Goal: Information Seeking & Learning: Learn about a topic

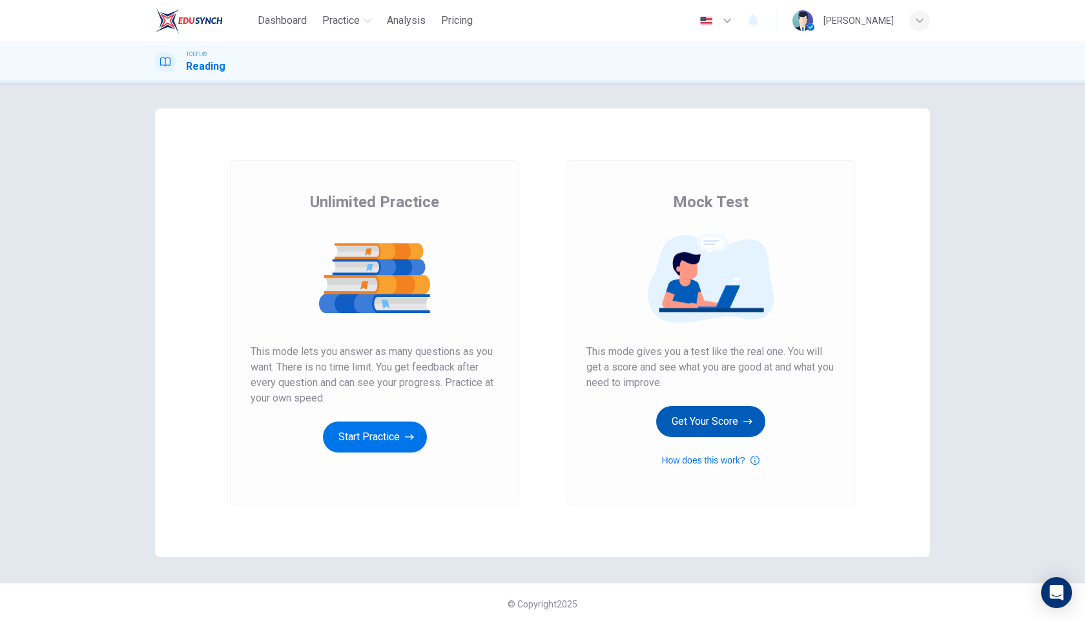
click at [697, 417] on button "Get Your Score" at bounding box center [710, 421] width 109 height 31
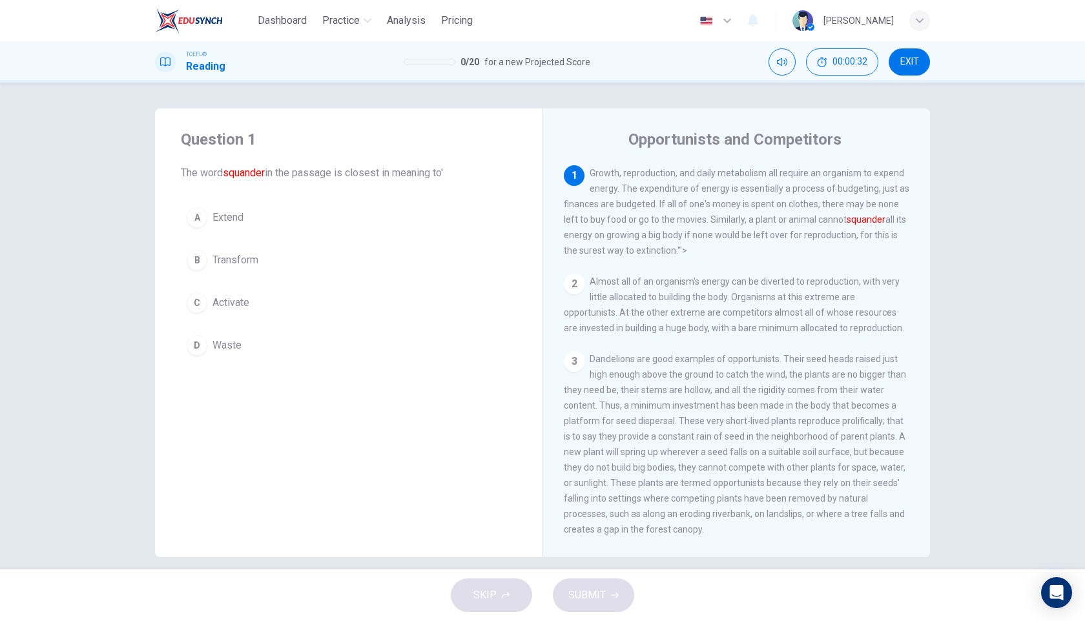
click at [200, 349] on div "D" at bounding box center [197, 345] width 21 height 21
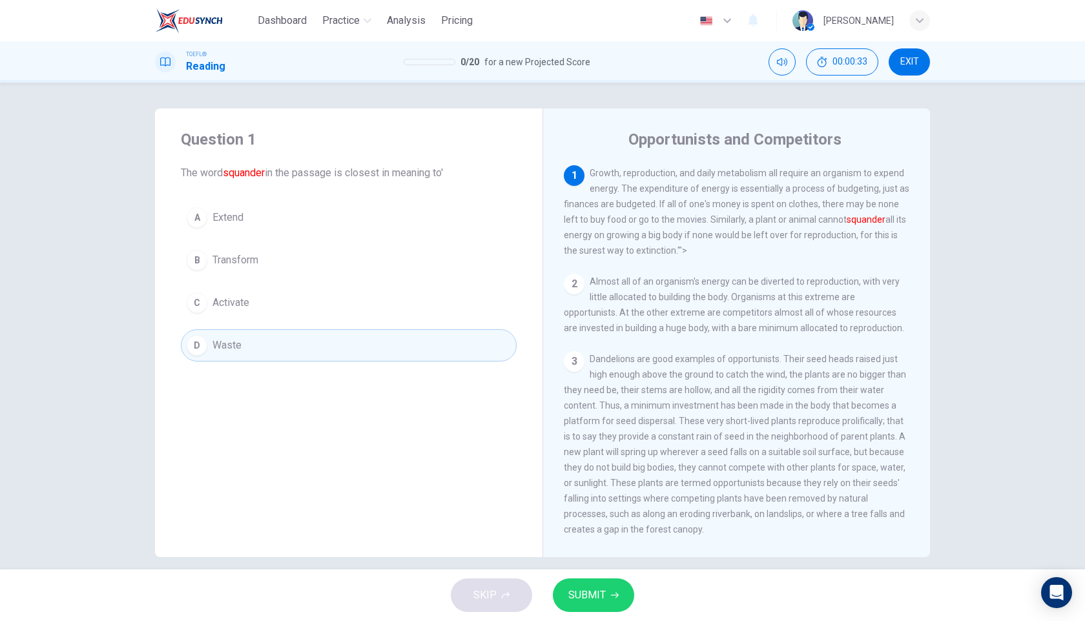
click at [604, 612] on button "SUBMIT" at bounding box center [593, 596] width 81 height 34
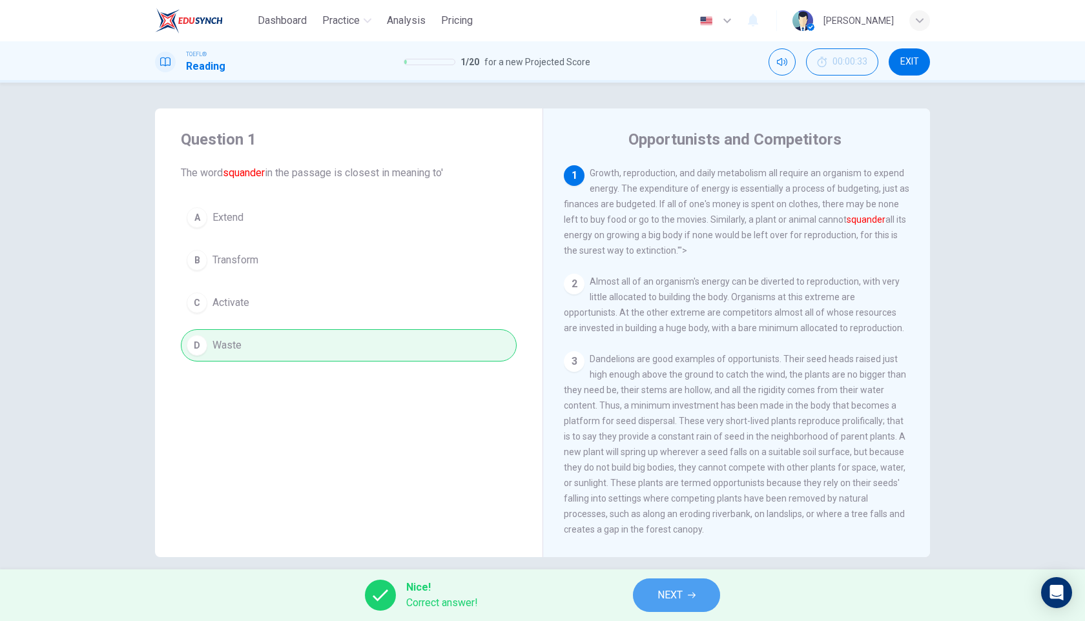
click at [694, 588] on button "NEXT" at bounding box center [676, 596] width 87 height 34
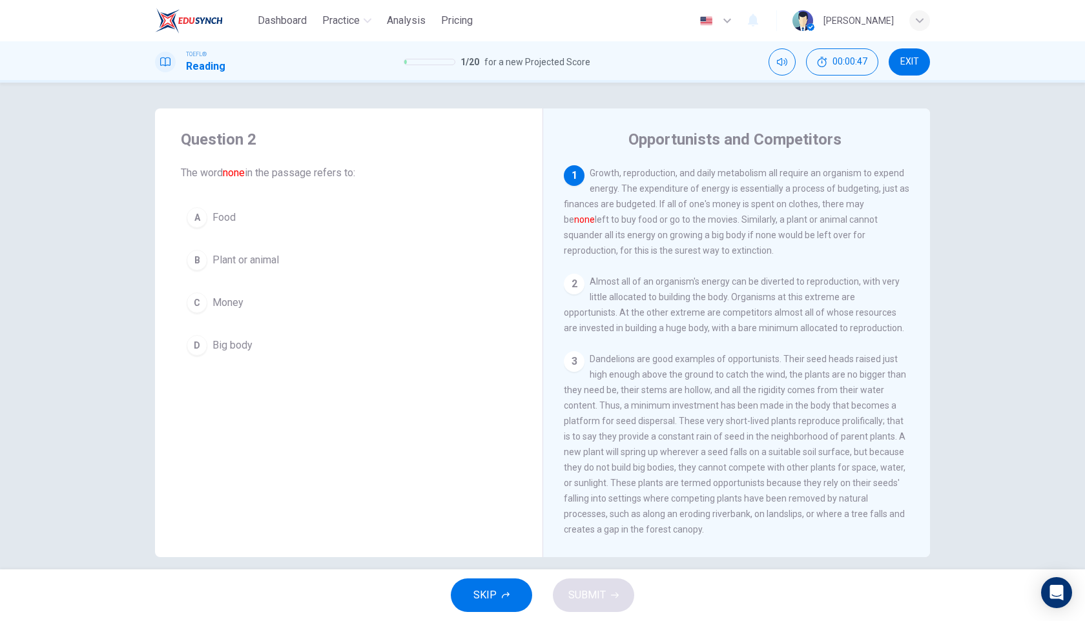
click at [201, 305] on div "C" at bounding box center [197, 303] width 21 height 21
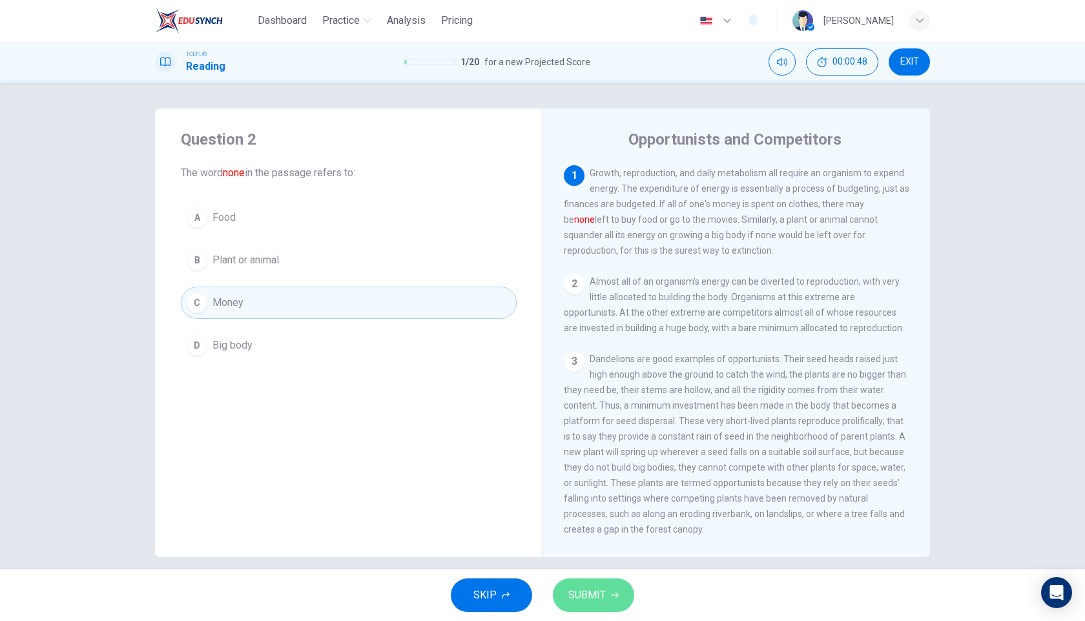
click at [589, 599] on span "SUBMIT" at bounding box center [586, 595] width 37 height 18
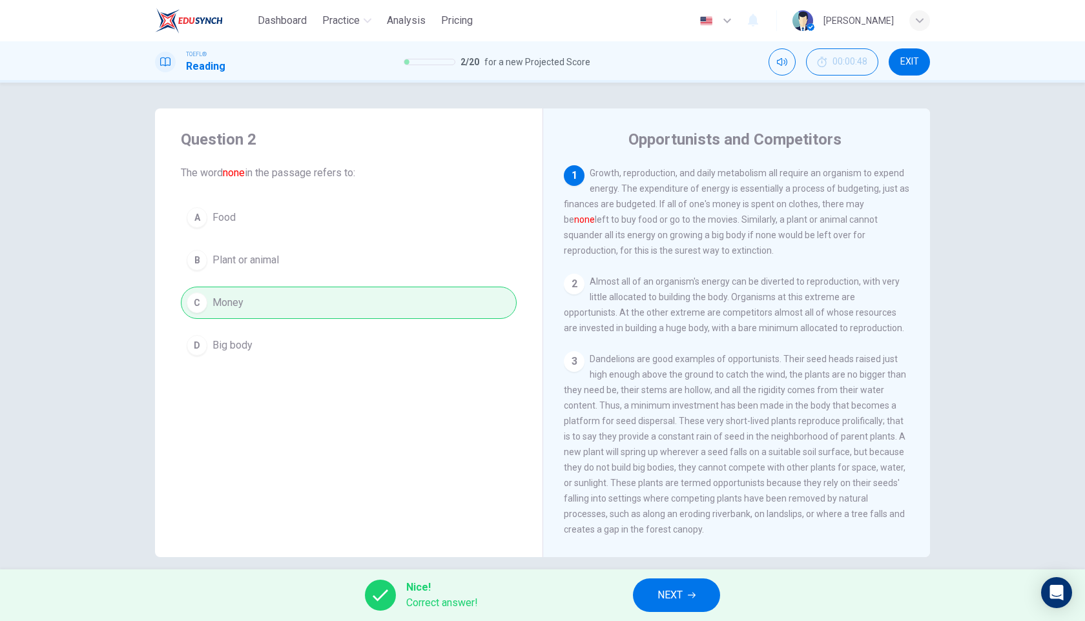
drag, startPoint x: 676, startPoint y: 594, endPoint x: 643, endPoint y: 548, distance: 56.1
click at [676, 594] on span "NEXT" at bounding box center [669, 595] width 25 height 18
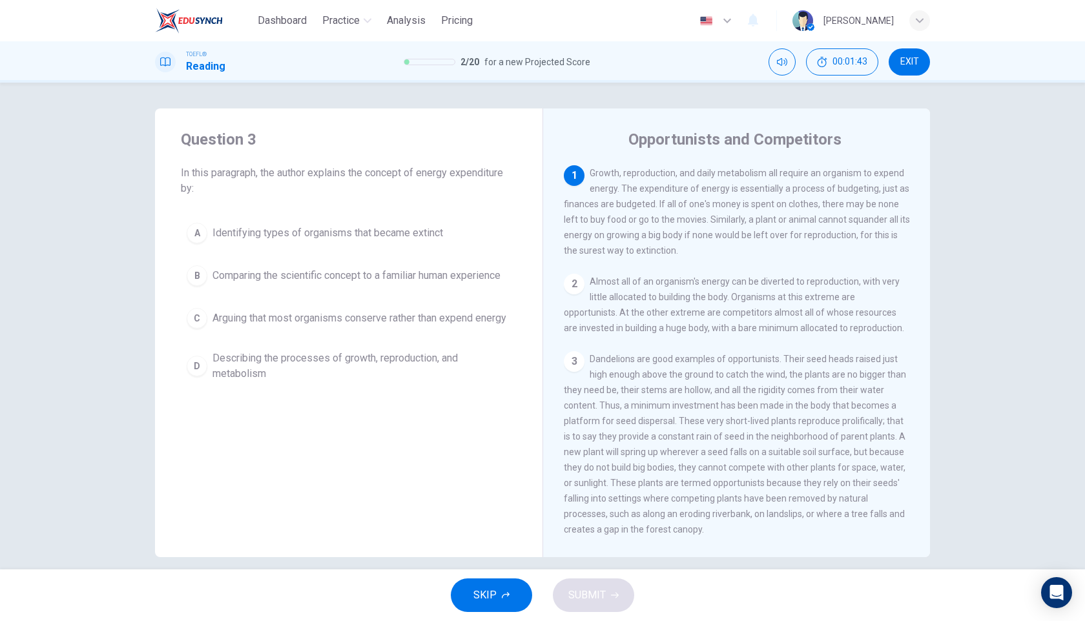
click at [247, 373] on span "Describing the processes of growth, reproduction, and metabolism" at bounding box center [361, 366] width 298 height 31
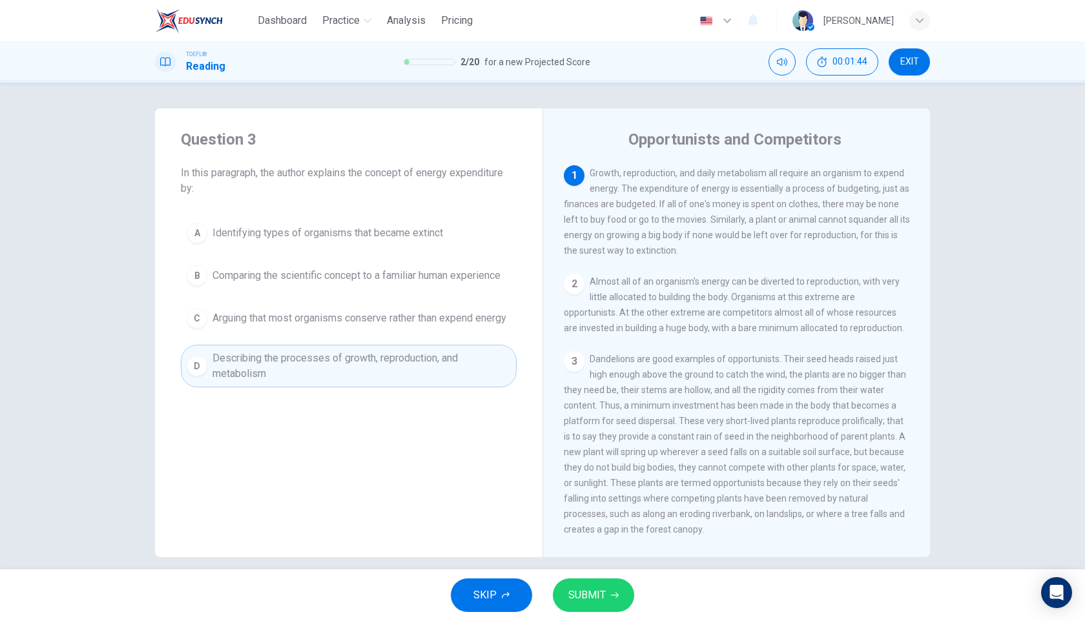
click at [611, 590] on button "SUBMIT" at bounding box center [593, 596] width 81 height 34
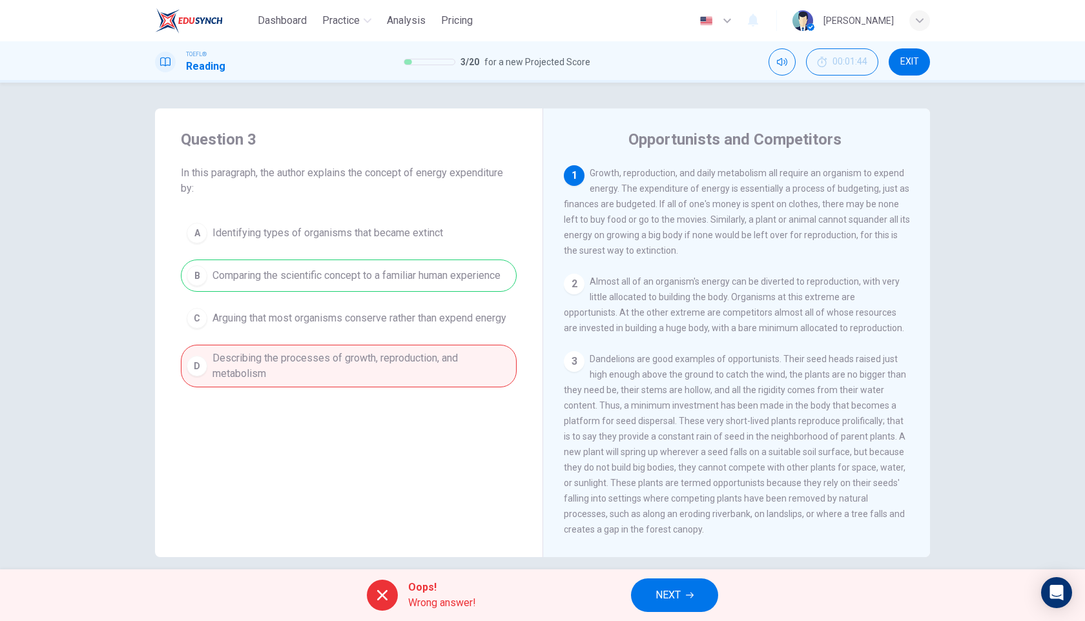
click at [668, 601] on span "NEXT" at bounding box center [668, 595] width 25 height 18
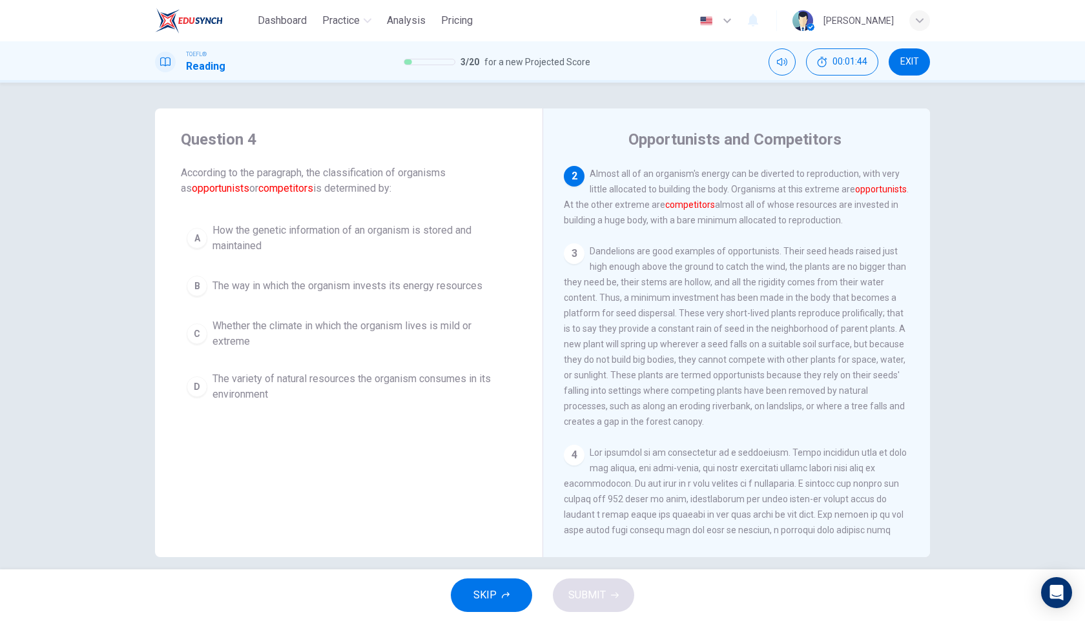
scroll to position [112, 0]
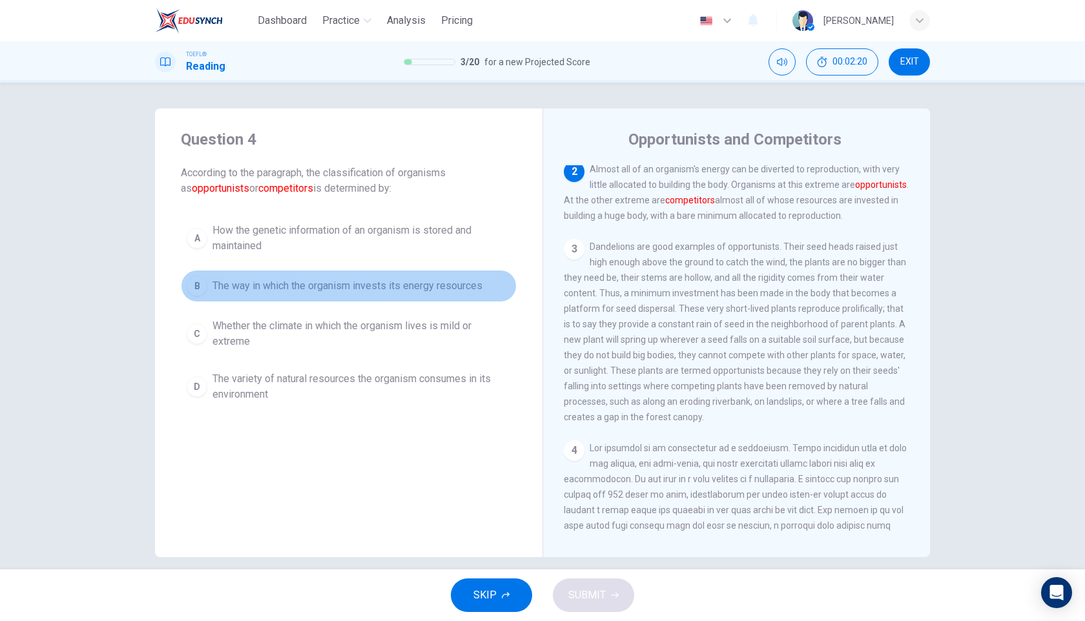
click at [343, 286] on span "The way in which the organism invests its energy resources" at bounding box center [347, 285] width 270 height 15
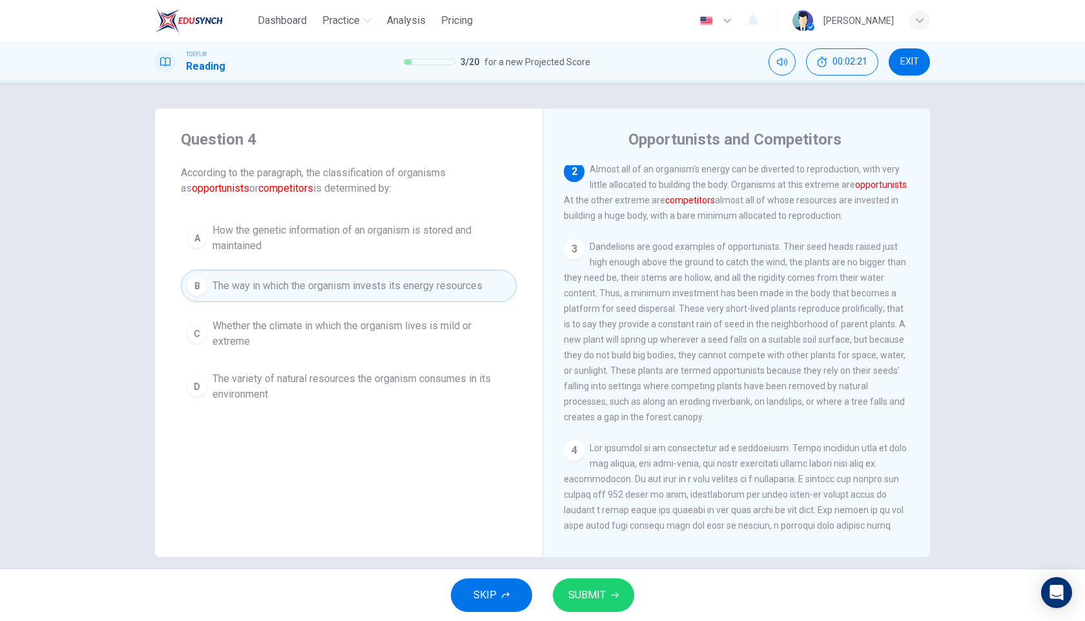
click at [609, 595] on button "SUBMIT" at bounding box center [593, 596] width 81 height 34
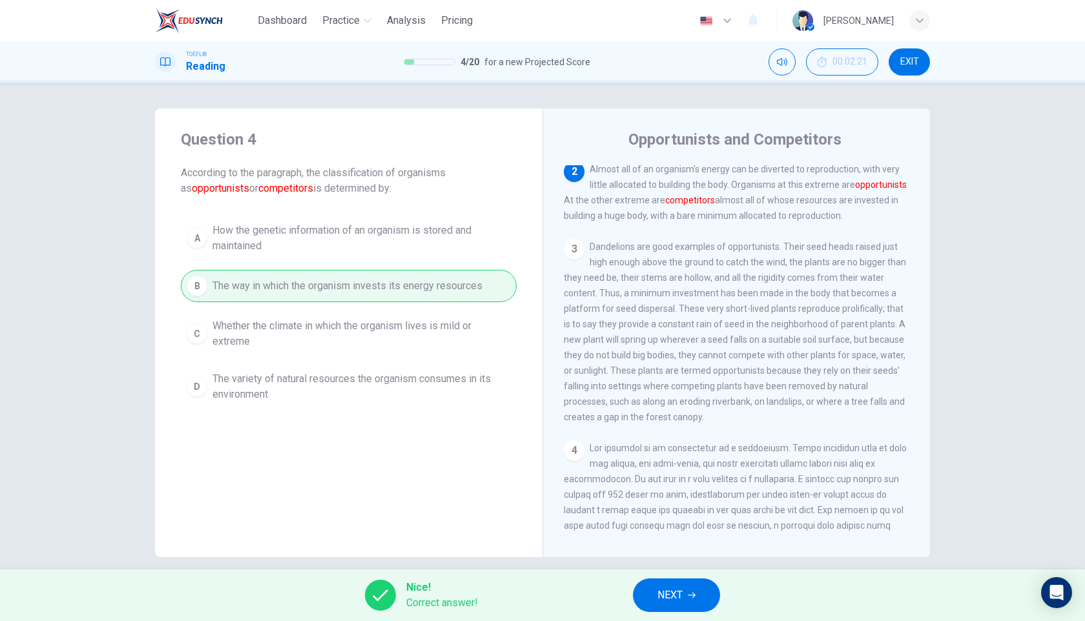
click at [679, 599] on span "NEXT" at bounding box center [669, 595] width 25 height 18
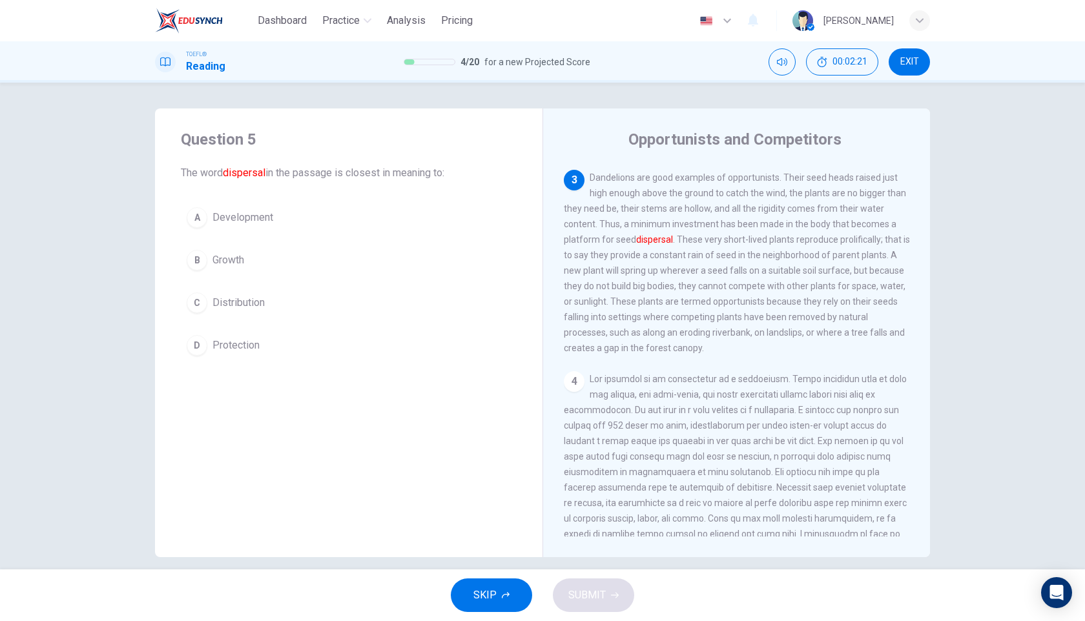
scroll to position [192, 0]
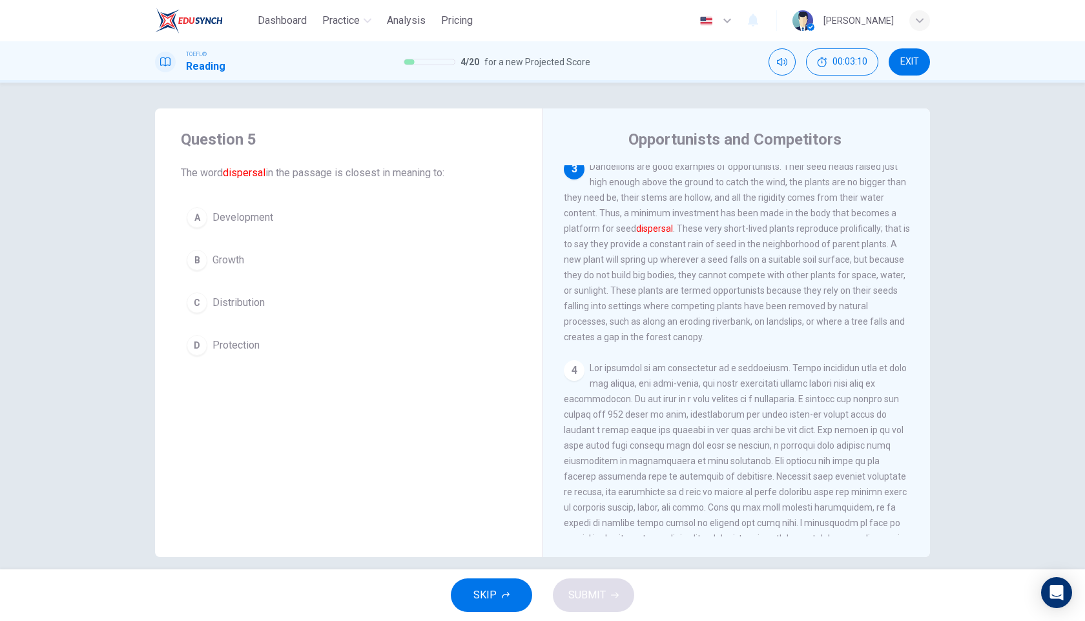
click at [253, 305] on span "Distribution" at bounding box center [238, 302] width 52 height 15
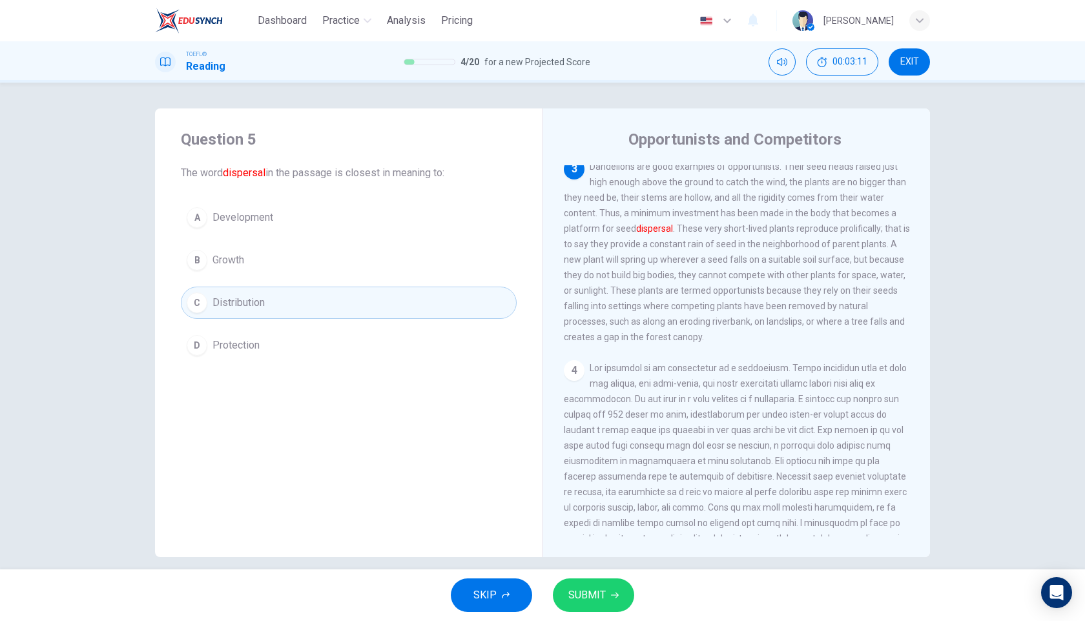
click at [609, 588] on button "SUBMIT" at bounding box center [593, 596] width 81 height 34
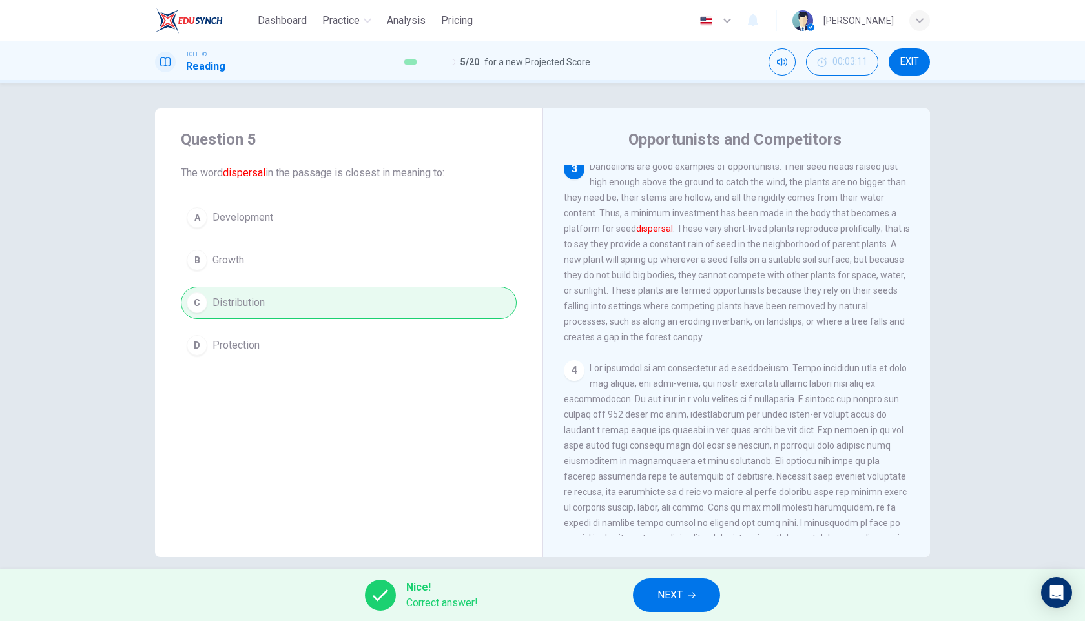
click at [680, 592] on span "NEXT" at bounding box center [669, 595] width 25 height 18
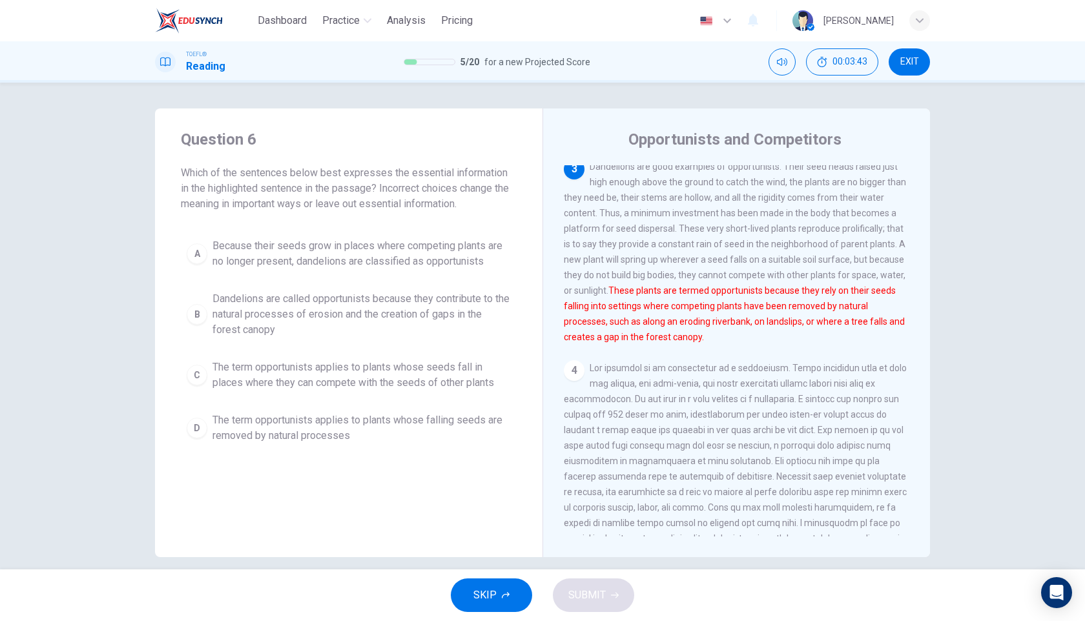
click at [406, 265] on span "Because their seeds grow in places where competing plants are no longer present…" at bounding box center [361, 253] width 298 height 31
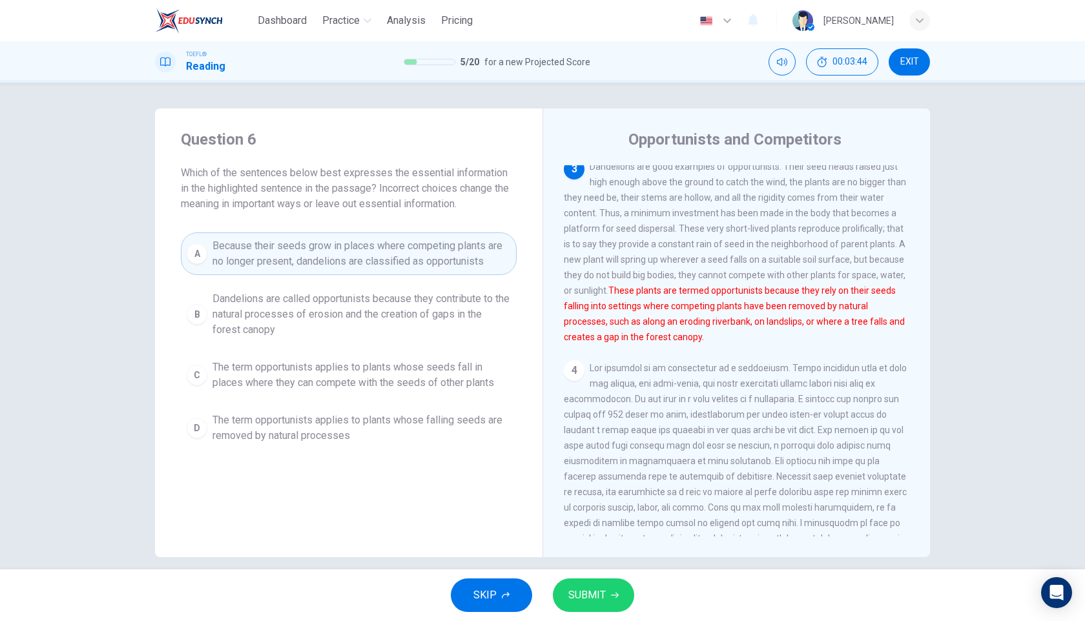
click at [601, 594] on span "SUBMIT" at bounding box center [586, 595] width 37 height 18
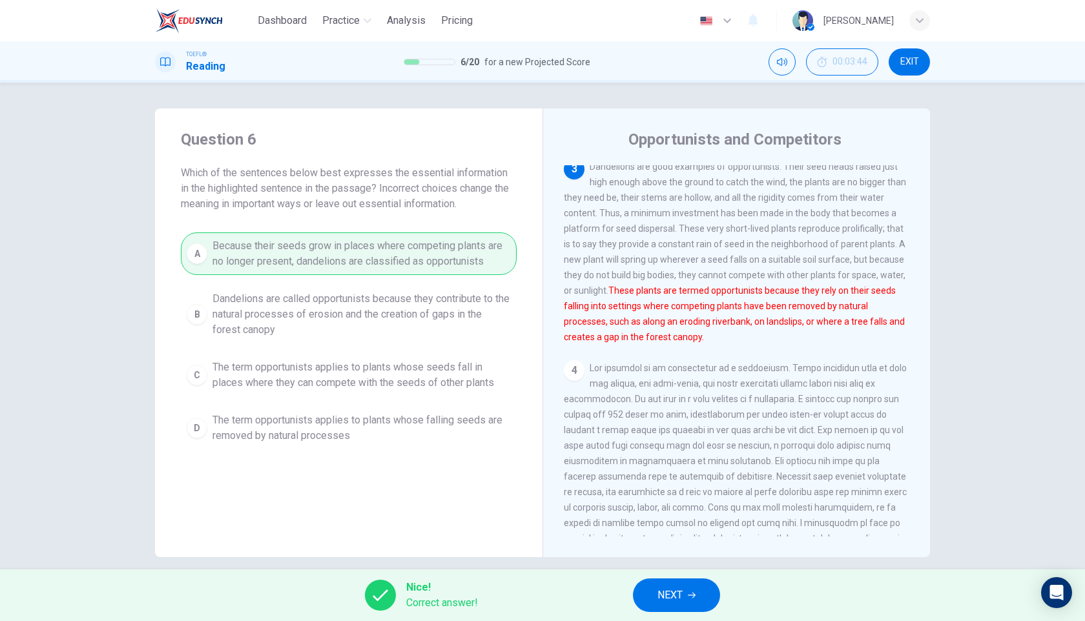
click at [670, 594] on span "NEXT" at bounding box center [669, 595] width 25 height 18
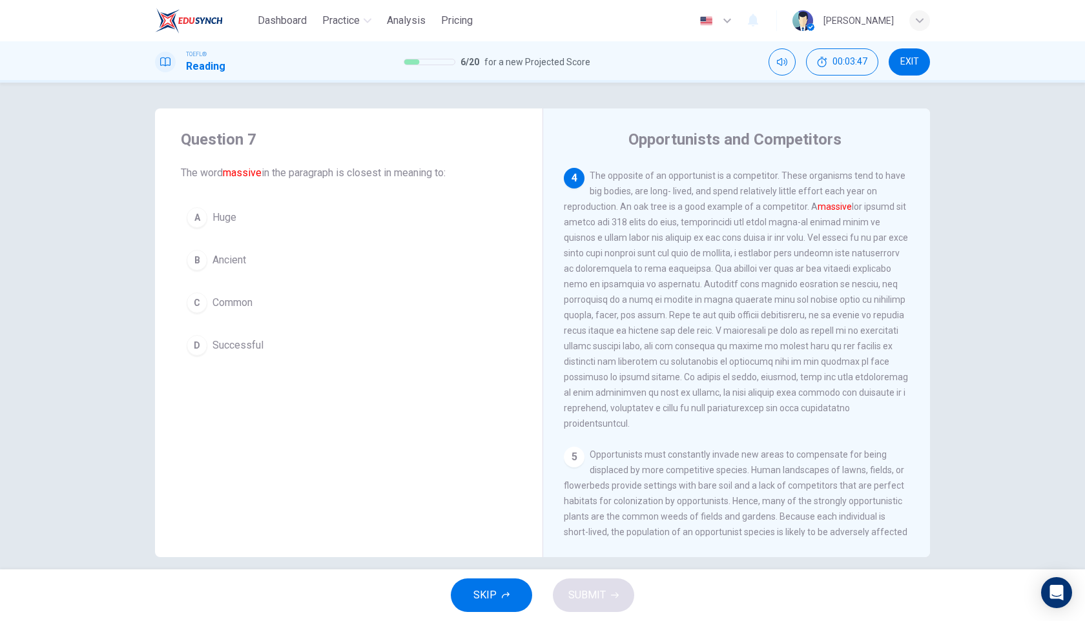
scroll to position [394, 0]
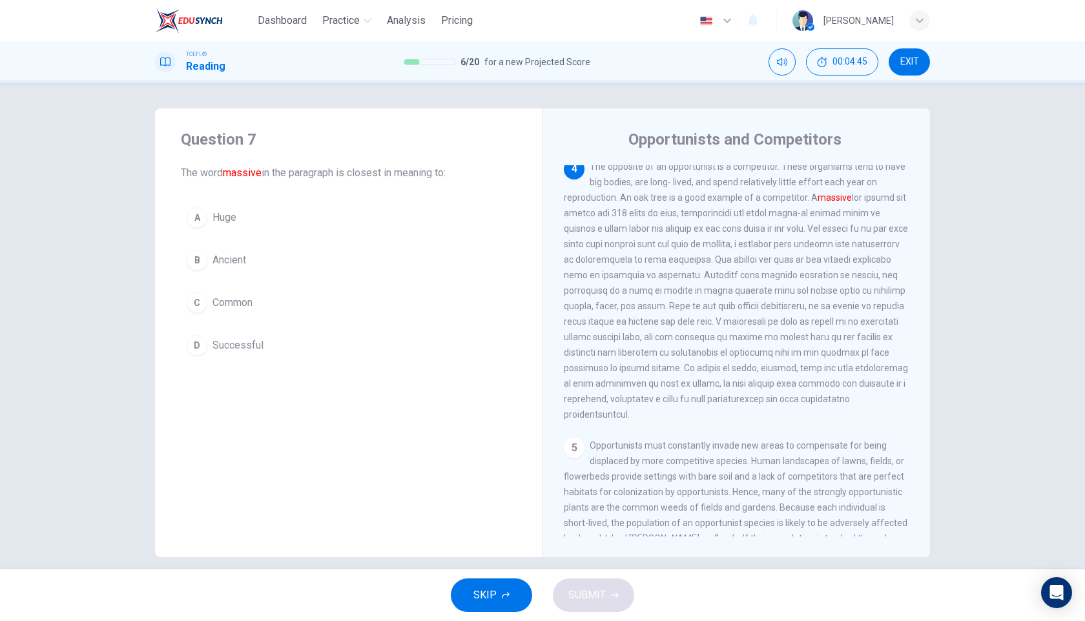
click at [222, 220] on span "Huge" at bounding box center [224, 217] width 24 height 15
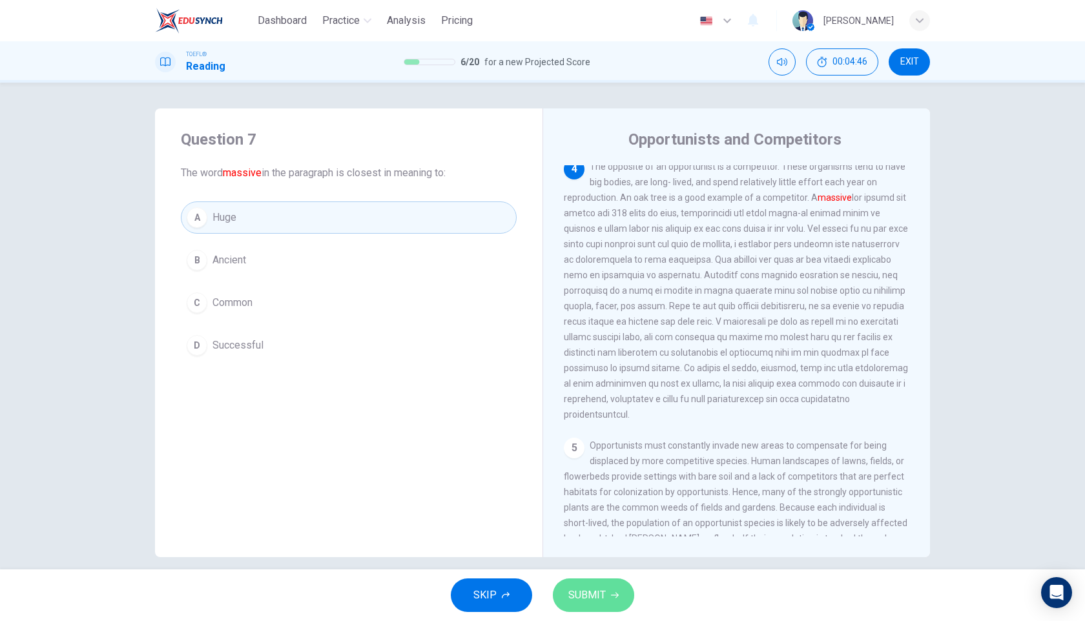
click at [605, 603] on button "SUBMIT" at bounding box center [593, 596] width 81 height 34
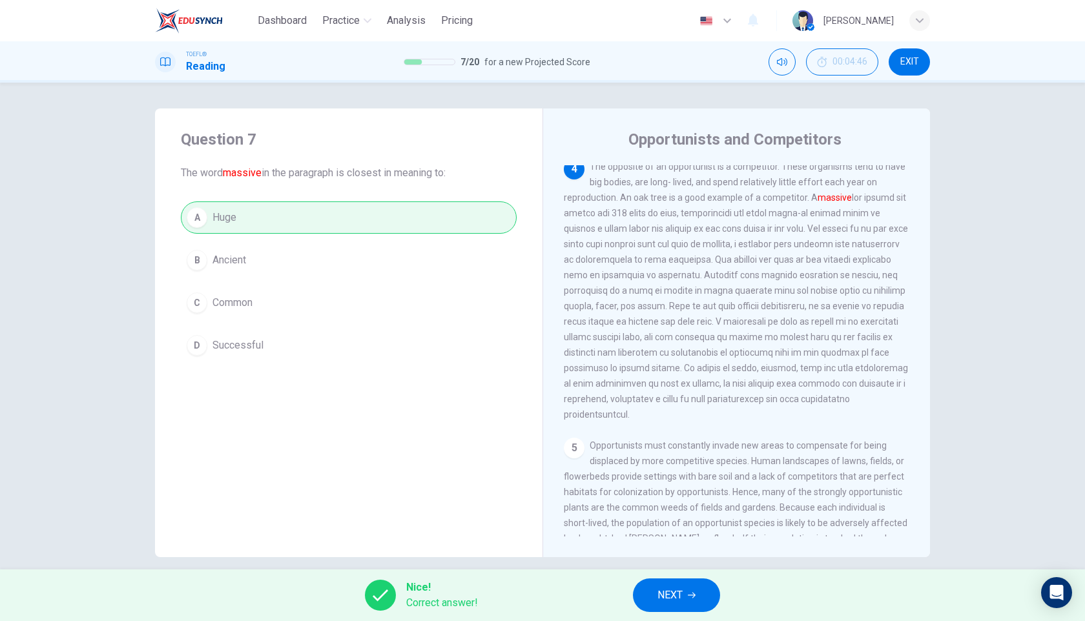
click at [698, 597] on button "NEXT" at bounding box center [676, 596] width 87 height 34
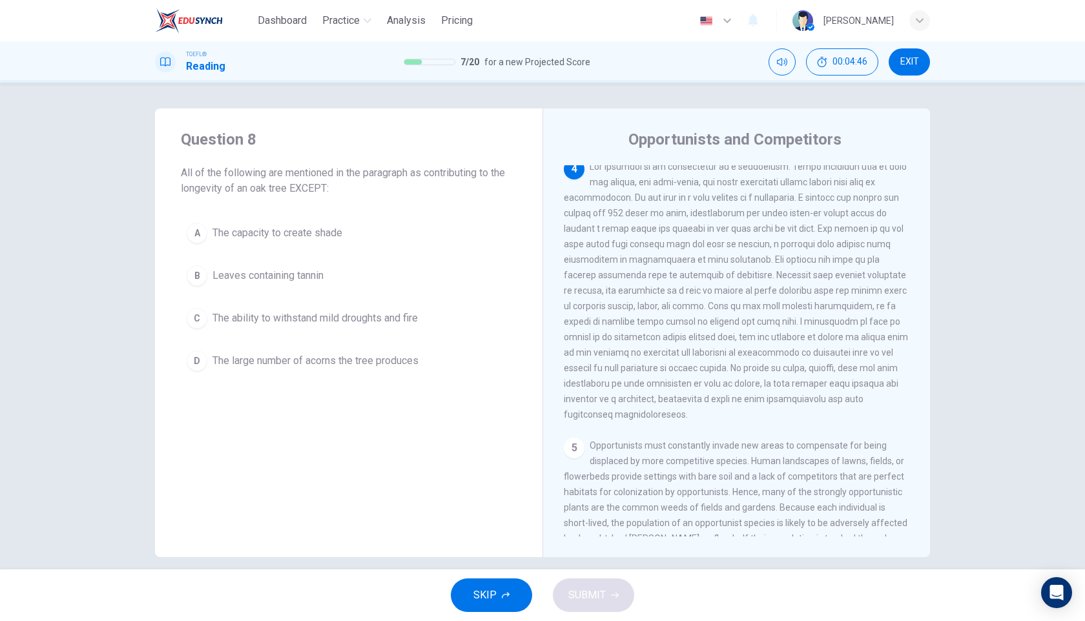
scroll to position [402, 0]
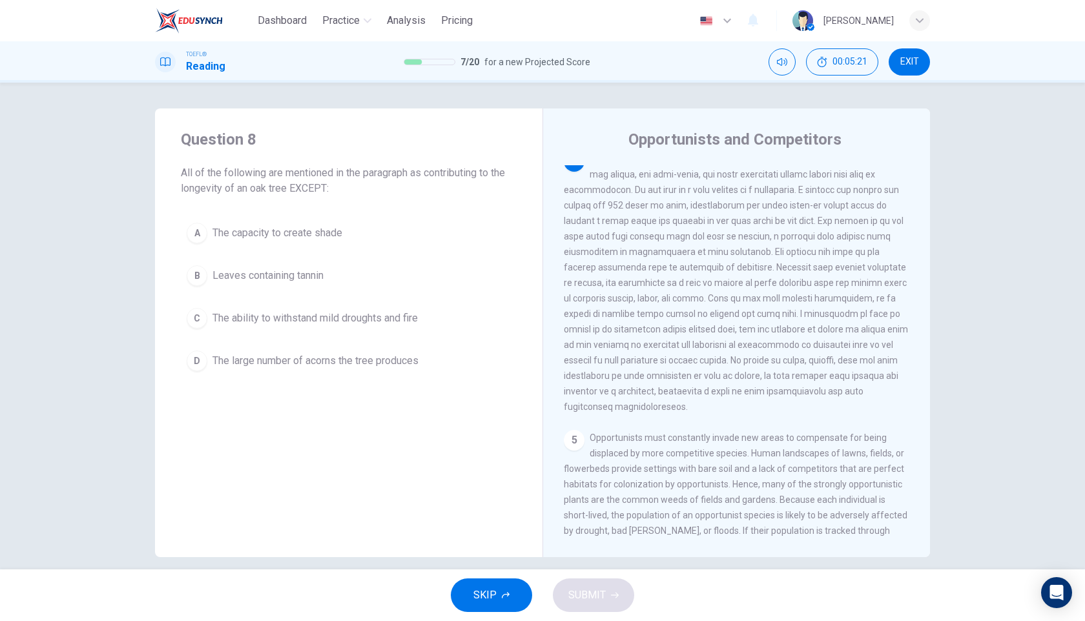
click at [291, 234] on span "The capacity to create shade" at bounding box center [277, 232] width 130 height 15
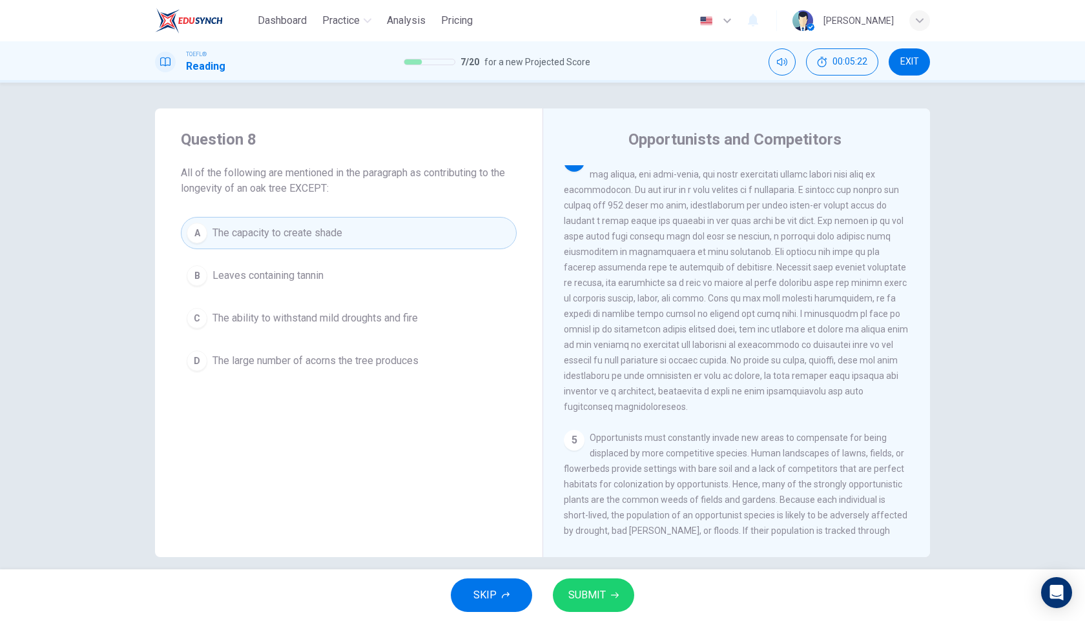
click at [612, 582] on button "SUBMIT" at bounding box center [593, 596] width 81 height 34
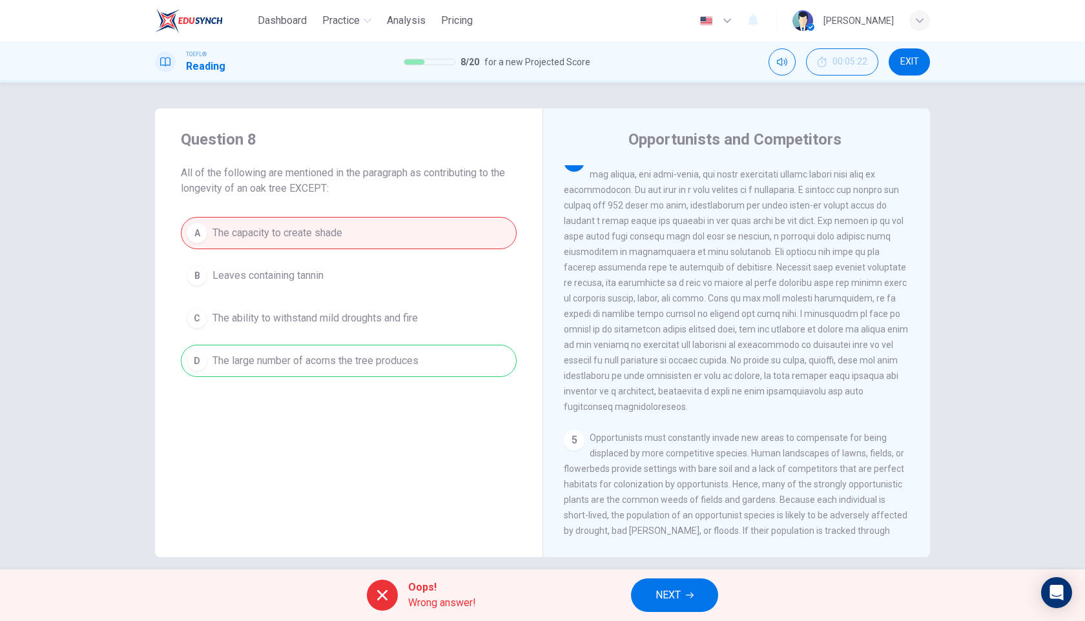
click at [690, 595] on icon "button" at bounding box center [690, 596] width 8 height 6
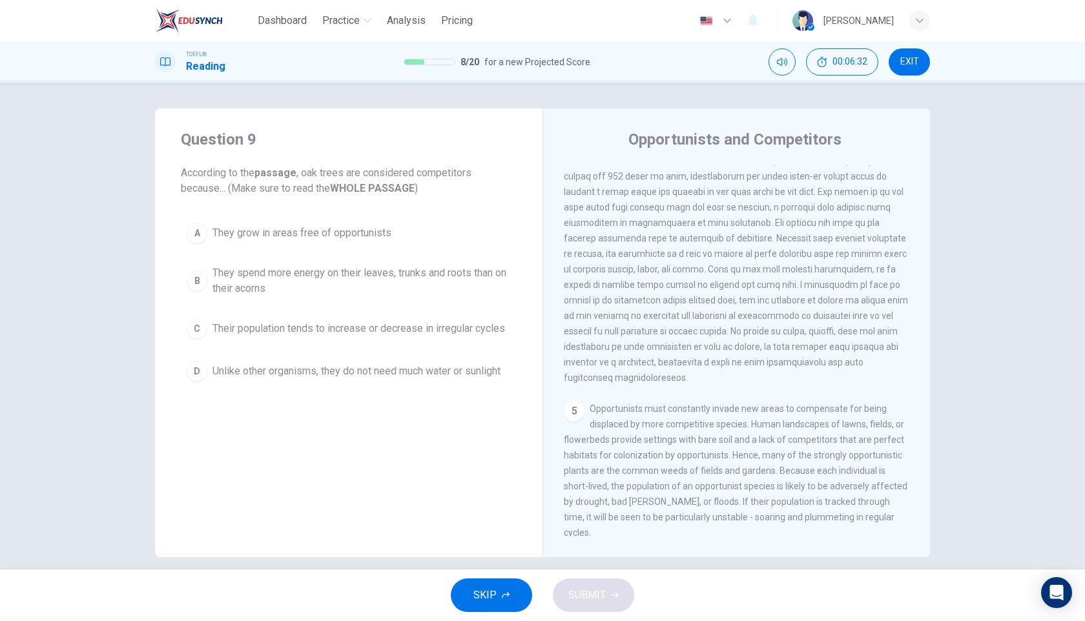
scroll to position [351, 0]
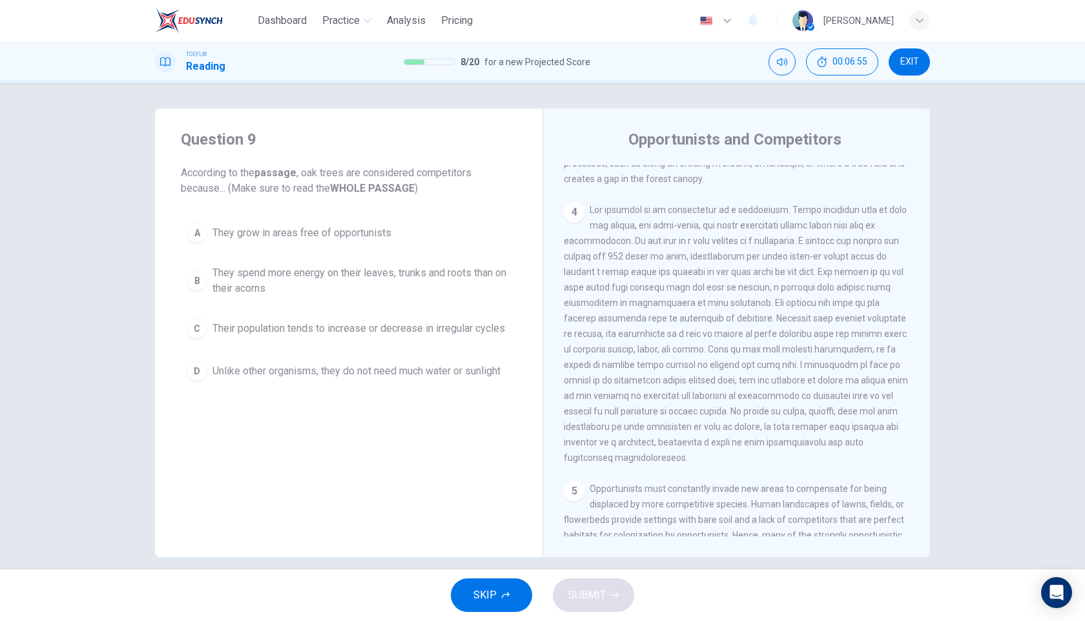
click at [333, 269] on span "They spend more energy on their leaves, trunks and roots than on their acorns" at bounding box center [361, 280] width 298 height 31
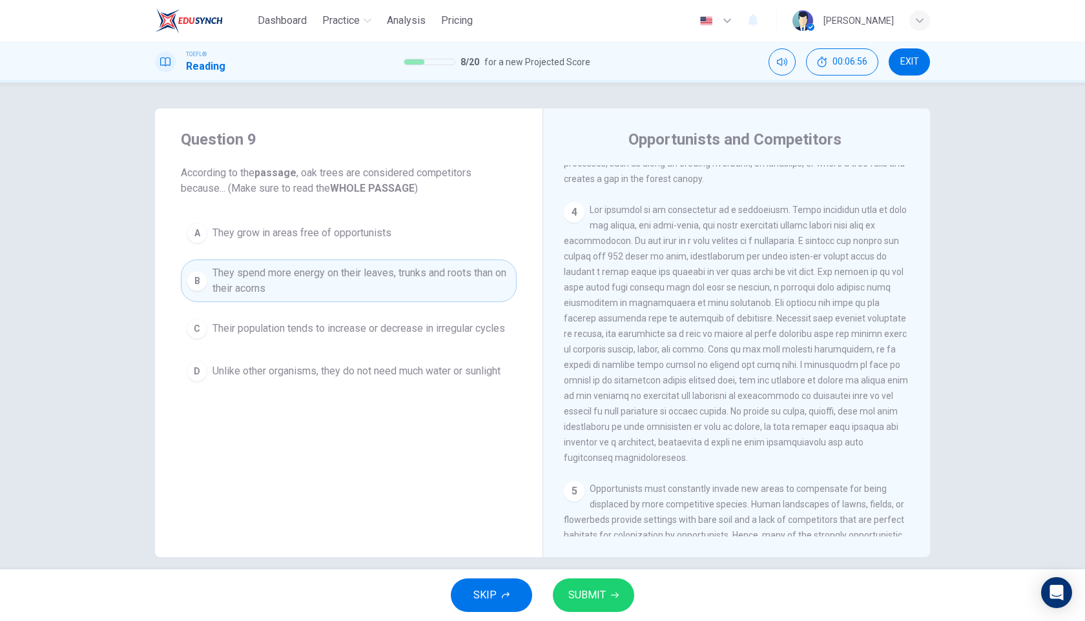
click at [612, 592] on icon "button" at bounding box center [615, 596] width 8 height 8
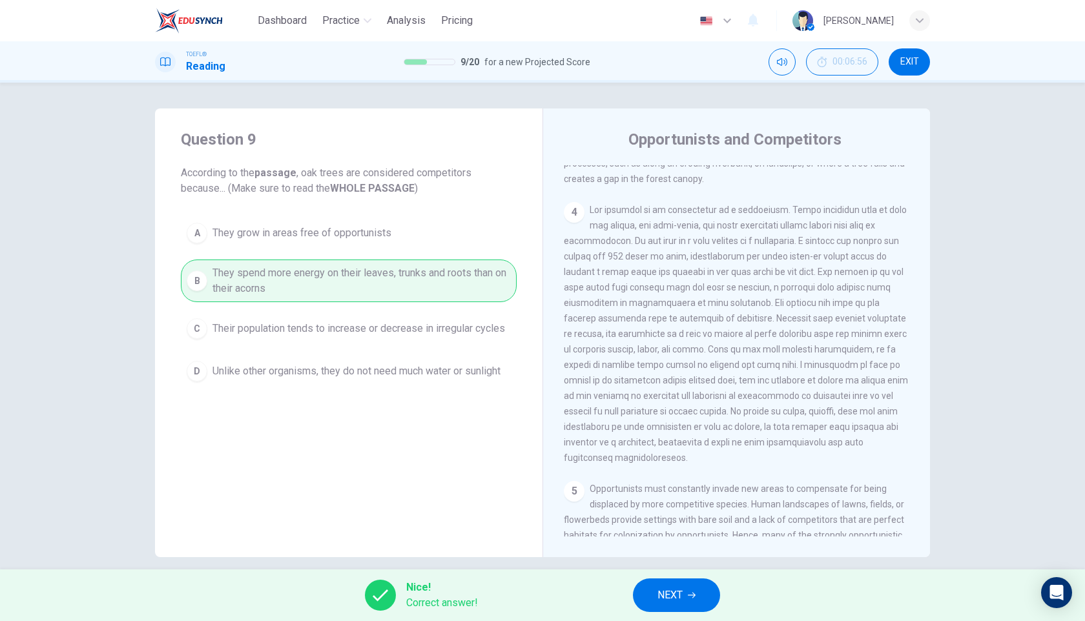
click at [680, 594] on span "NEXT" at bounding box center [669, 595] width 25 height 18
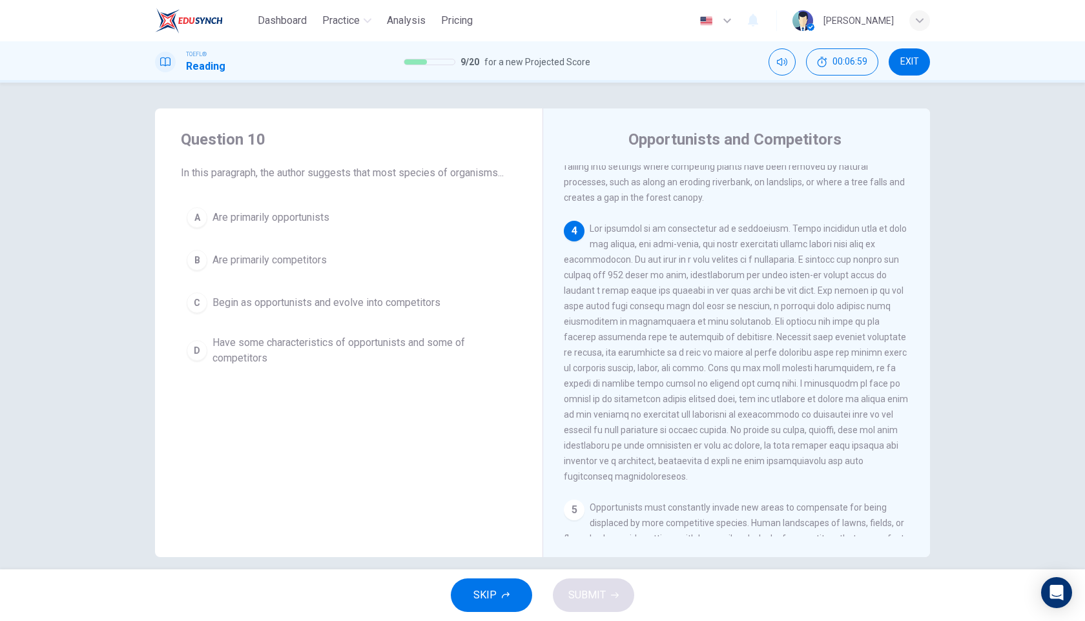
scroll to position [325, 0]
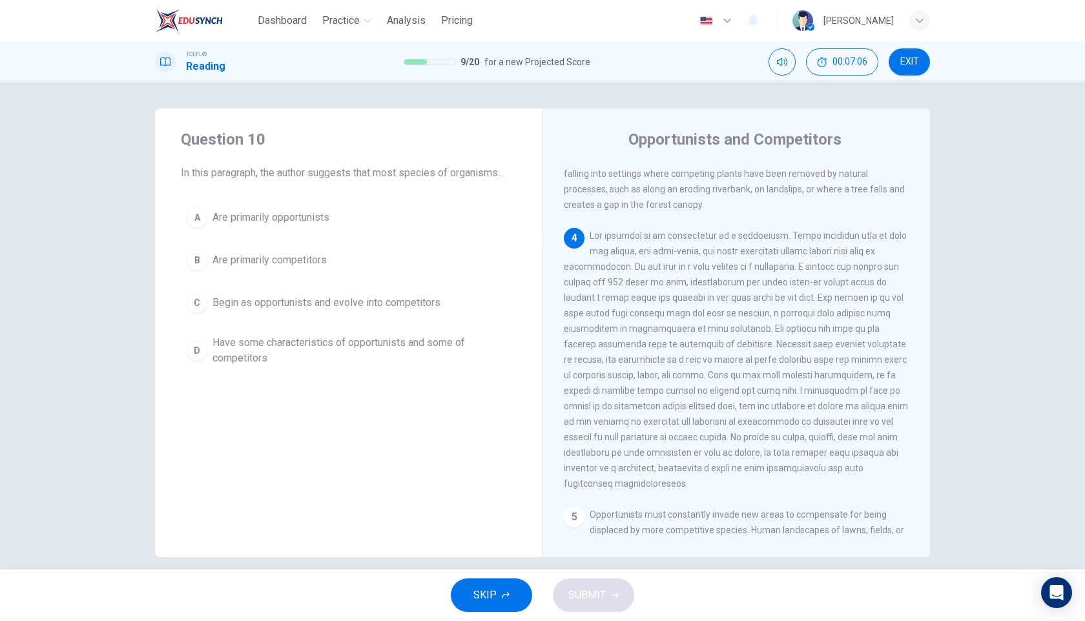
click at [278, 343] on span "Have some characteristics of opportunists and some of competitors" at bounding box center [361, 350] width 298 height 31
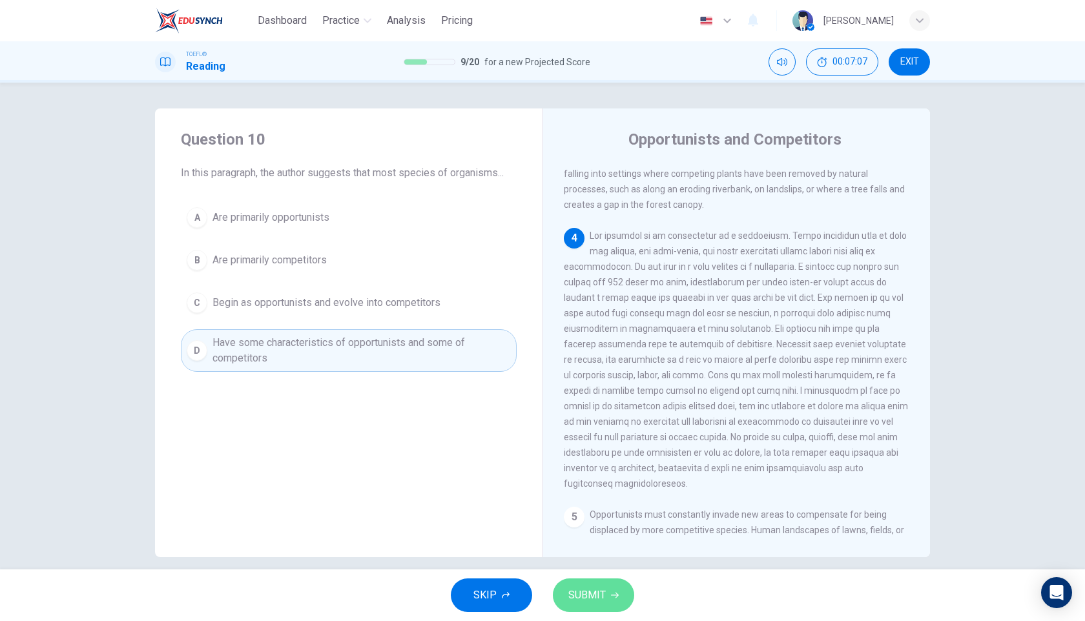
click at [597, 606] on button "SUBMIT" at bounding box center [593, 596] width 81 height 34
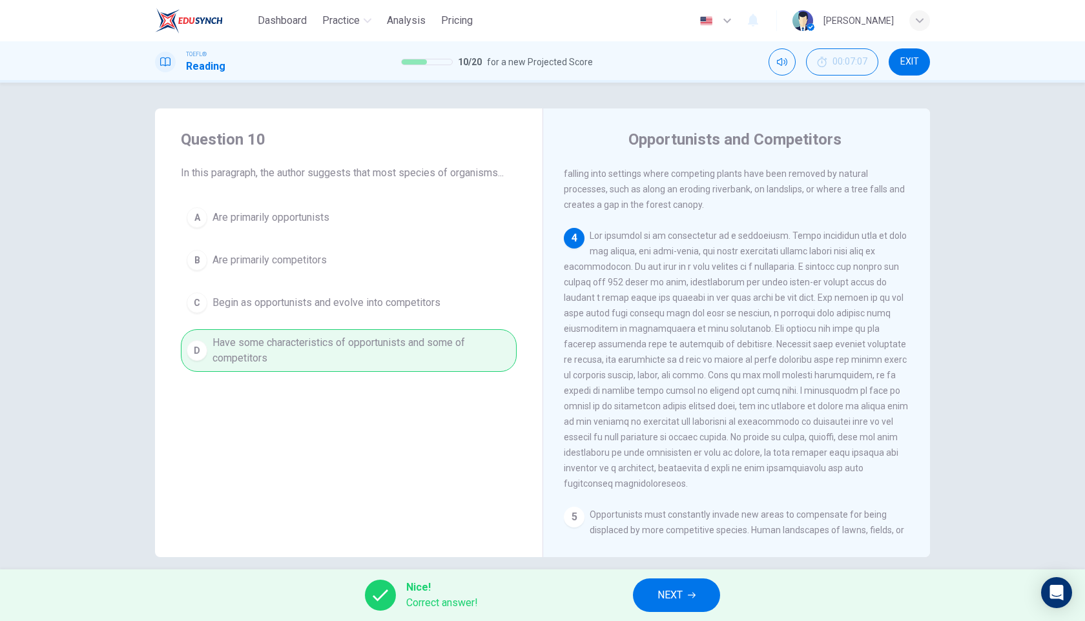
click at [714, 600] on button "NEXT" at bounding box center [676, 596] width 87 height 34
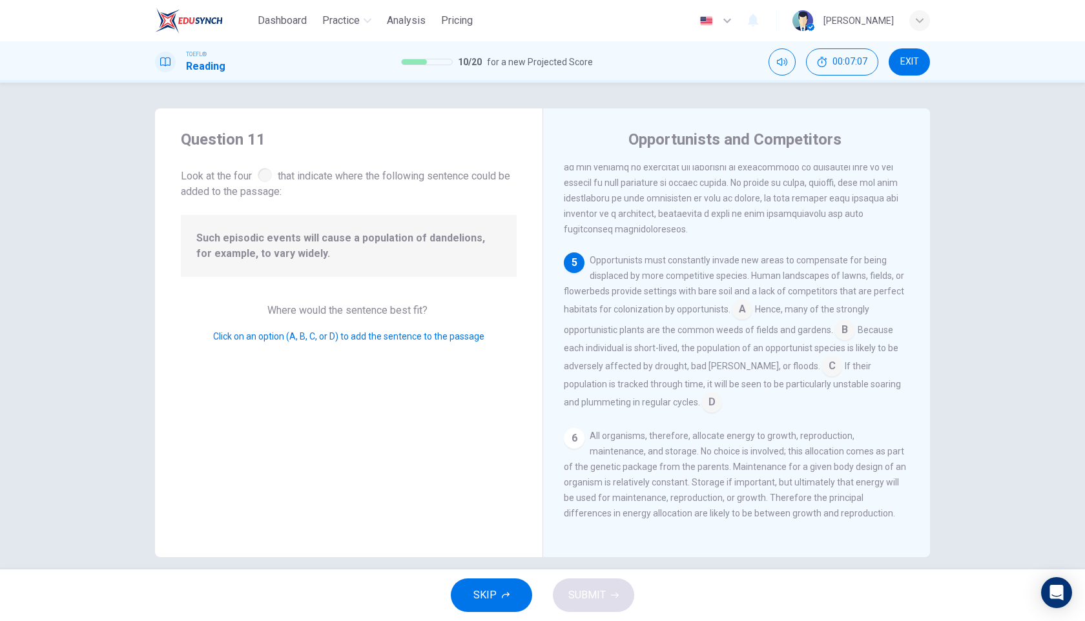
scroll to position [608, 0]
click at [821, 357] on input at bounding box center [831, 367] width 21 height 21
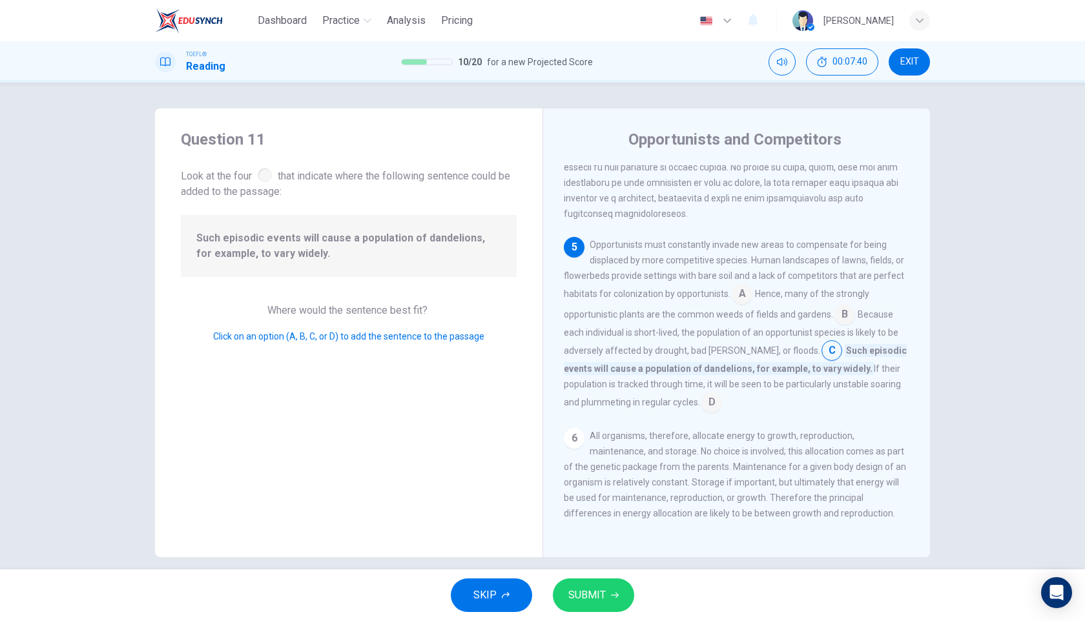
click at [605, 591] on button "SUBMIT" at bounding box center [593, 596] width 81 height 34
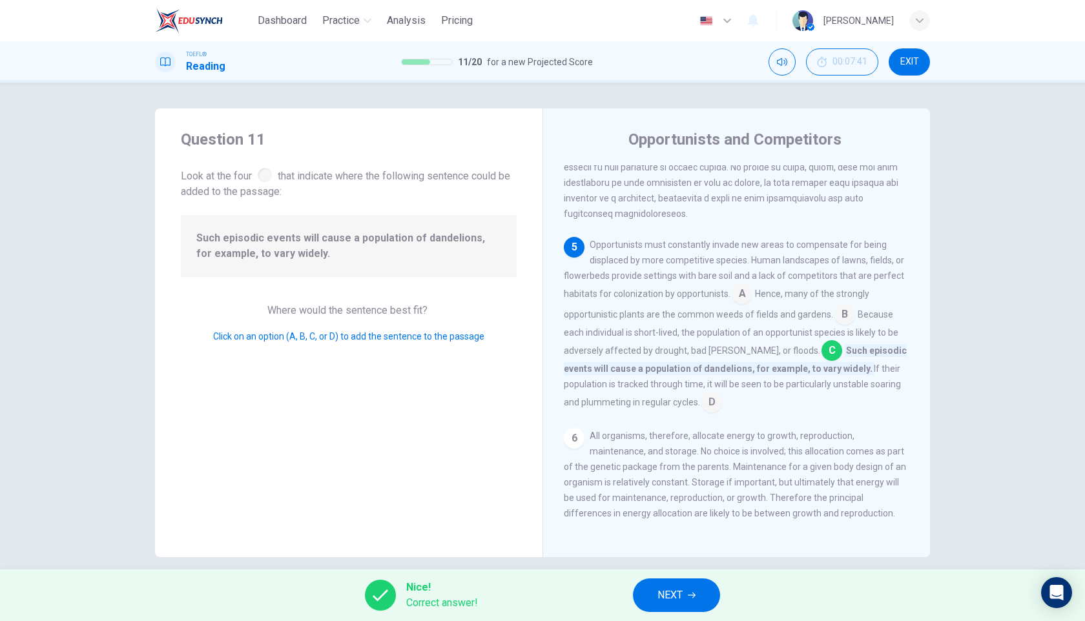
click at [666, 593] on span "NEXT" at bounding box center [669, 595] width 25 height 18
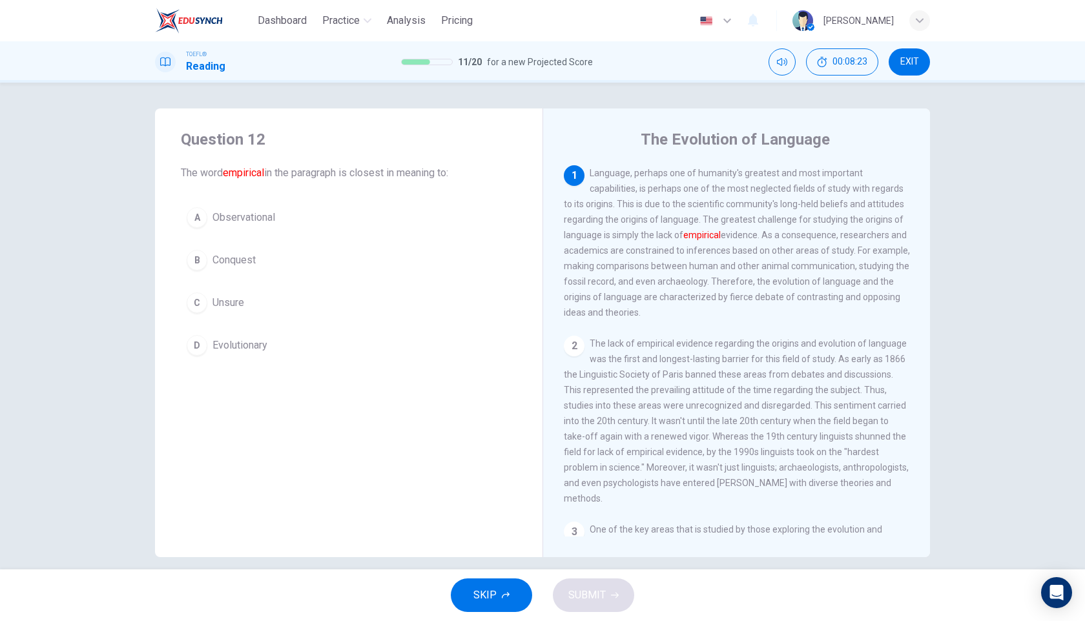
click at [251, 349] on span "Evolutionary" at bounding box center [239, 345] width 55 height 15
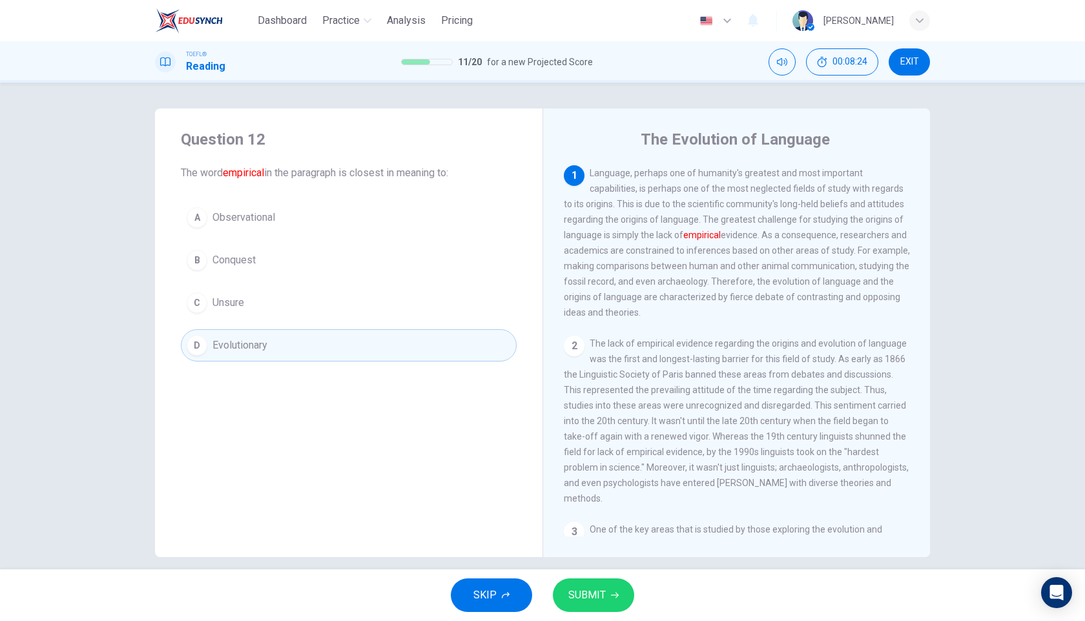
click at [607, 609] on button "SUBMIT" at bounding box center [593, 596] width 81 height 34
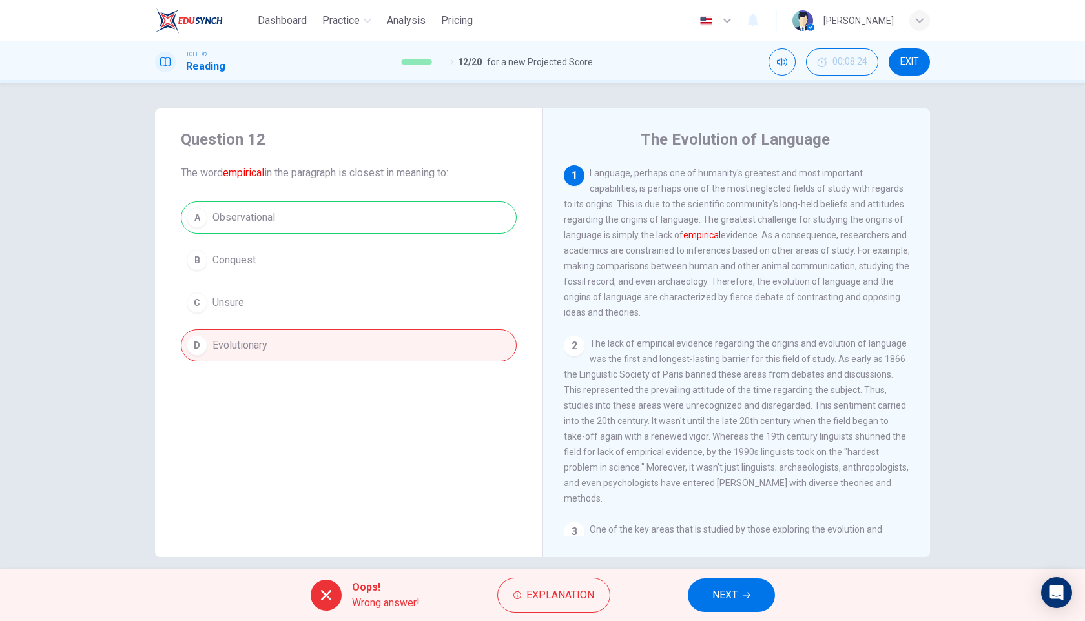
click at [730, 601] on span "NEXT" at bounding box center [724, 595] width 25 height 18
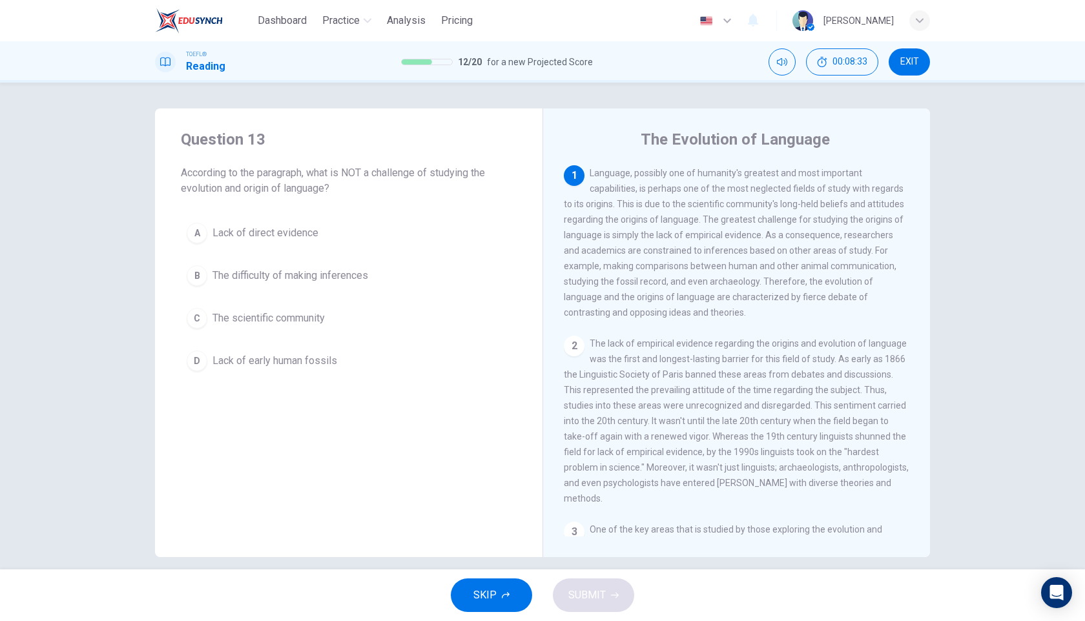
click at [299, 322] on span "The scientific community" at bounding box center [268, 318] width 112 height 15
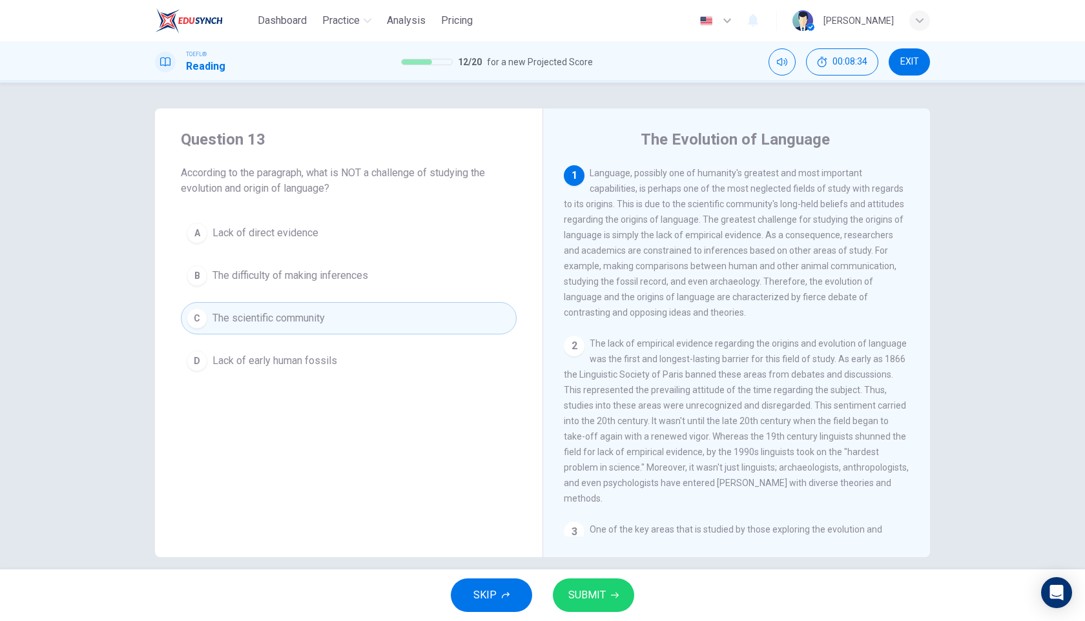
click at [595, 585] on button "SUBMIT" at bounding box center [593, 596] width 81 height 34
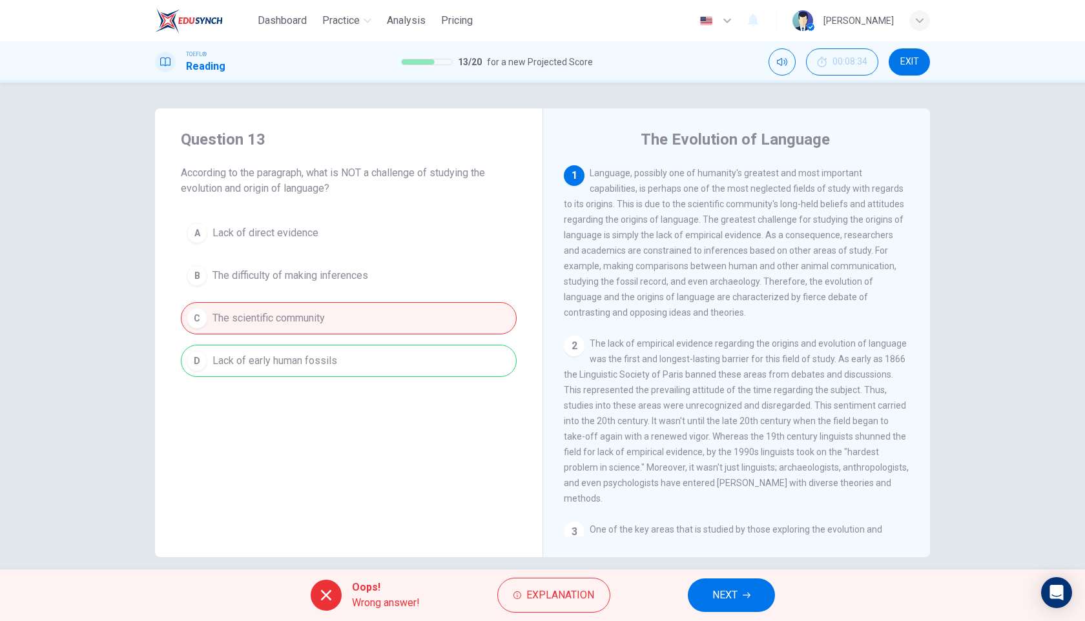
click at [733, 601] on span "NEXT" at bounding box center [724, 595] width 25 height 18
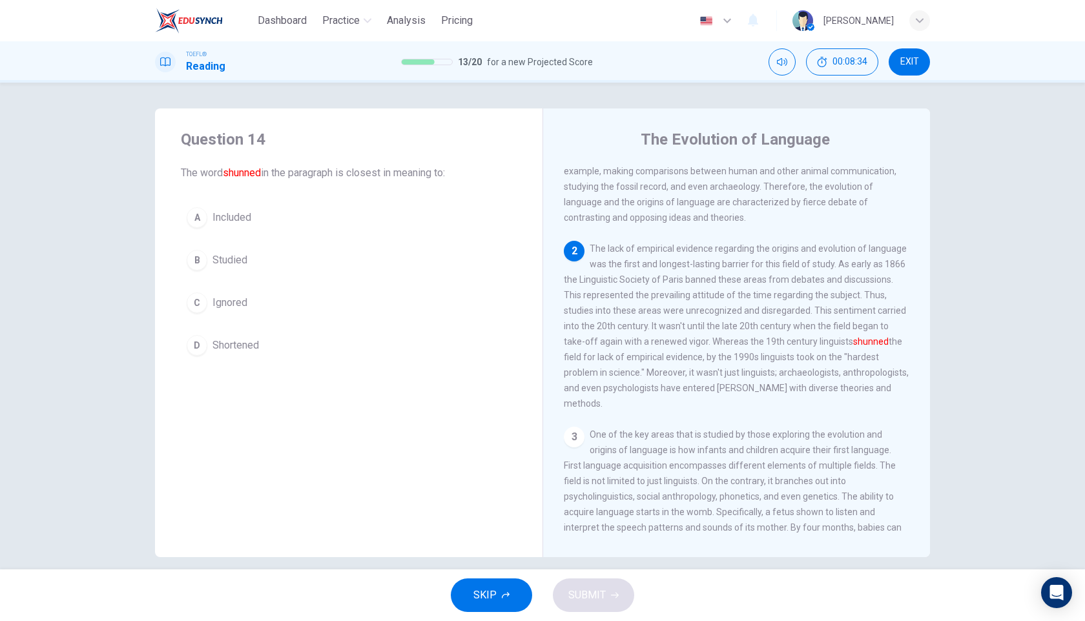
scroll to position [96, 0]
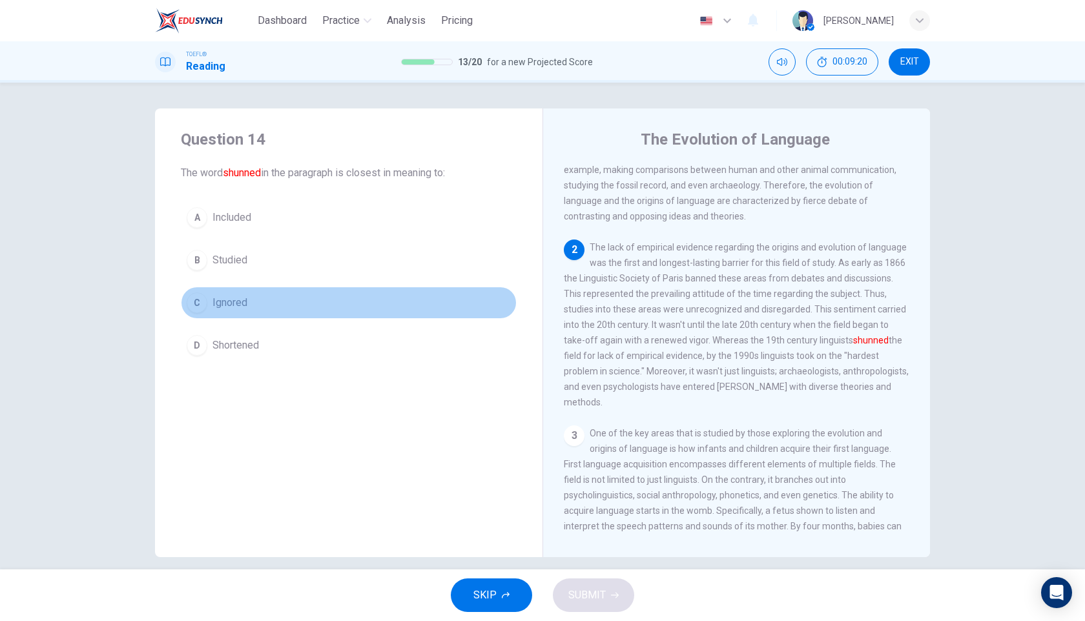
click at [227, 306] on span "Ignored" at bounding box center [229, 302] width 35 height 15
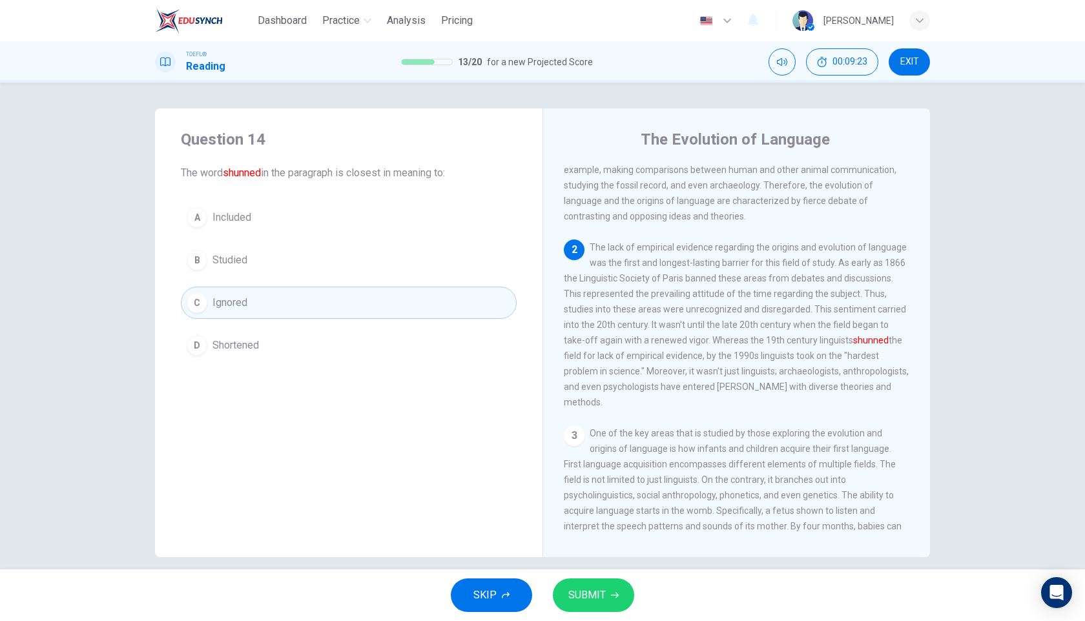
click at [607, 596] on button "SUBMIT" at bounding box center [593, 596] width 81 height 34
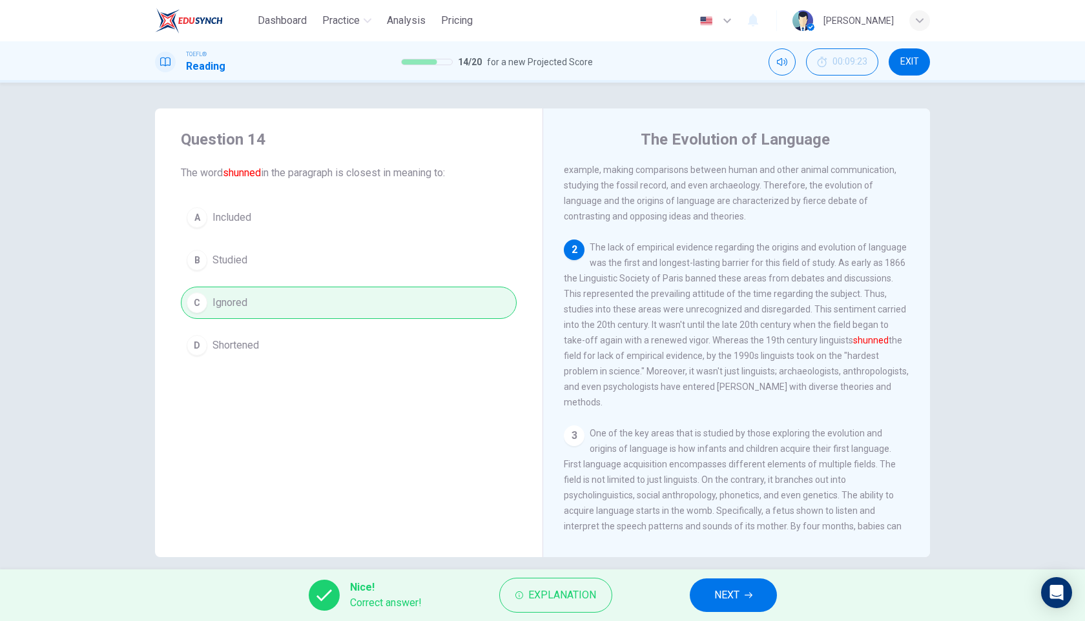
click at [740, 597] on button "NEXT" at bounding box center [733, 596] width 87 height 34
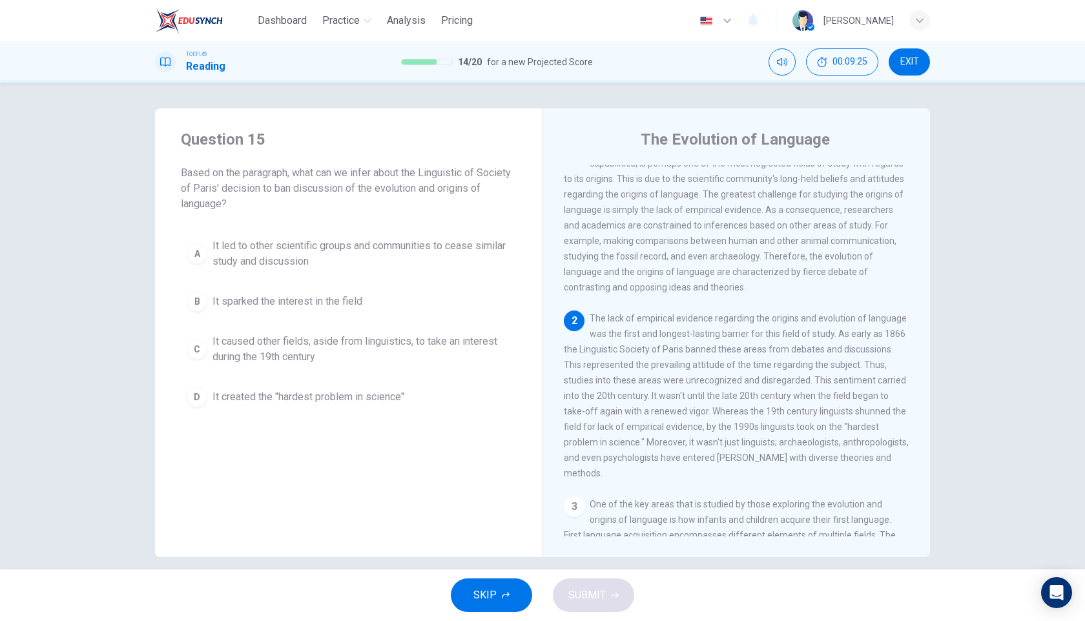
scroll to position [28, 0]
click at [291, 244] on span "It led to other scientific groups and communities to cease similar study and di…" at bounding box center [361, 253] width 298 height 31
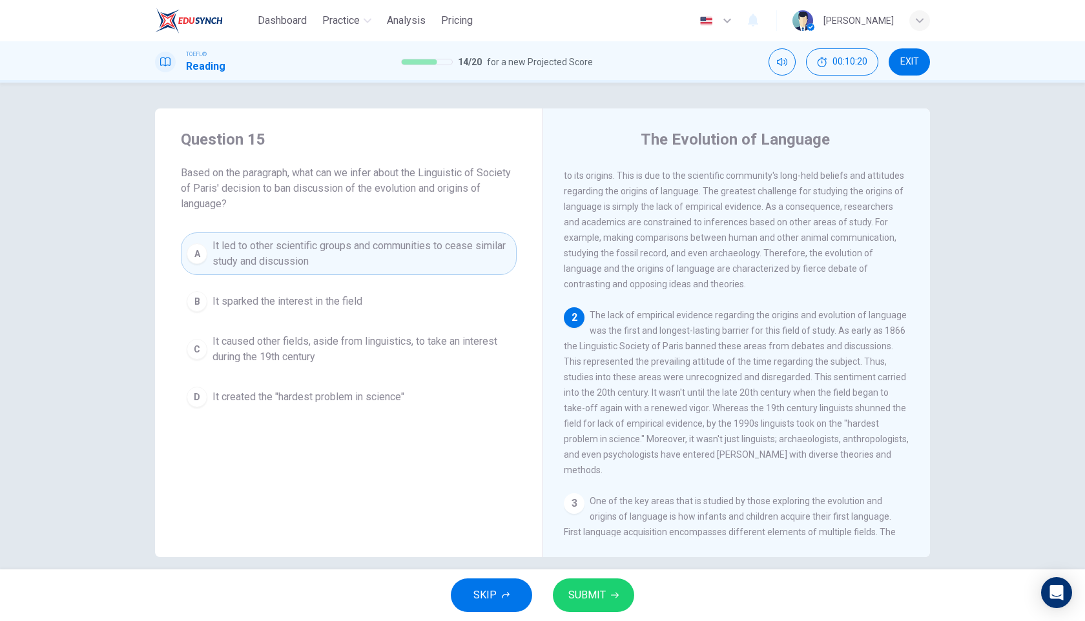
click at [615, 594] on icon "button" at bounding box center [615, 596] width 8 height 8
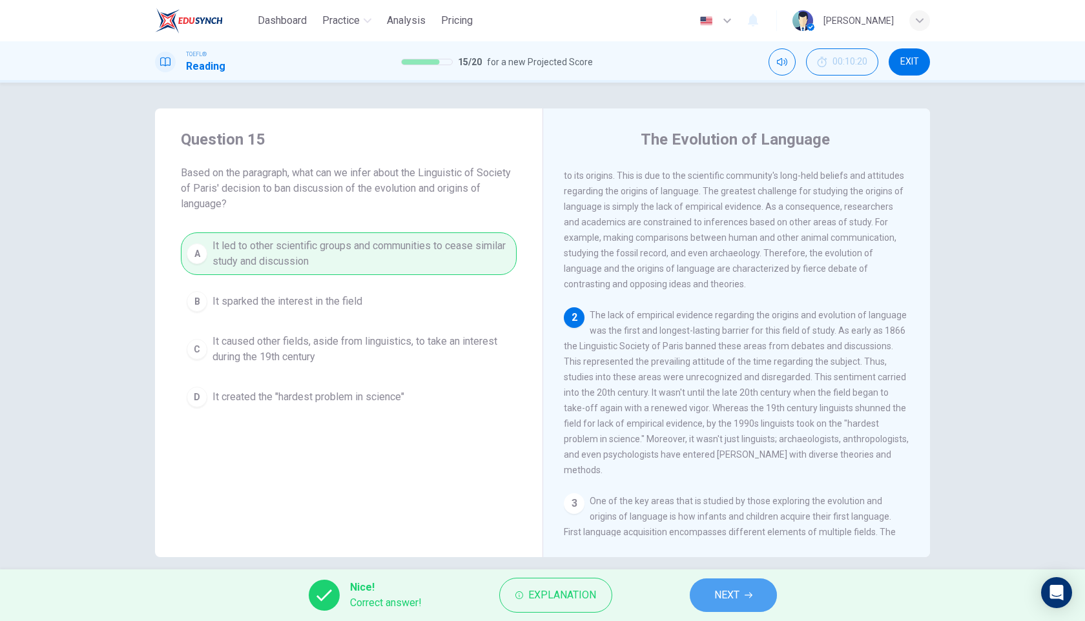
click at [728, 601] on span "NEXT" at bounding box center [726, 595] width 25 height 18
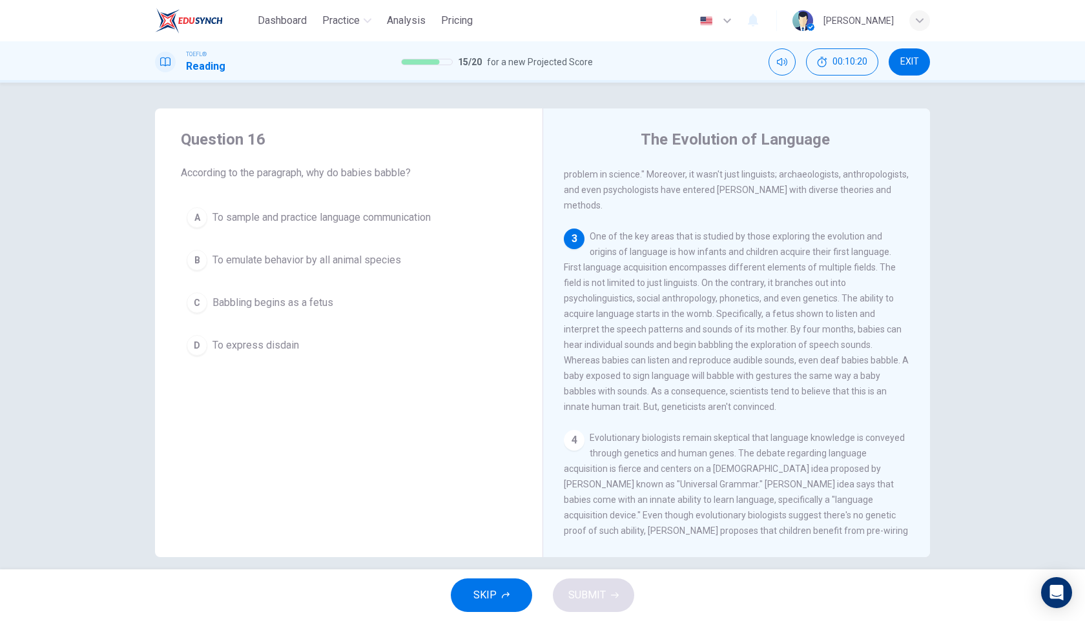
scroll to position [305, 0]
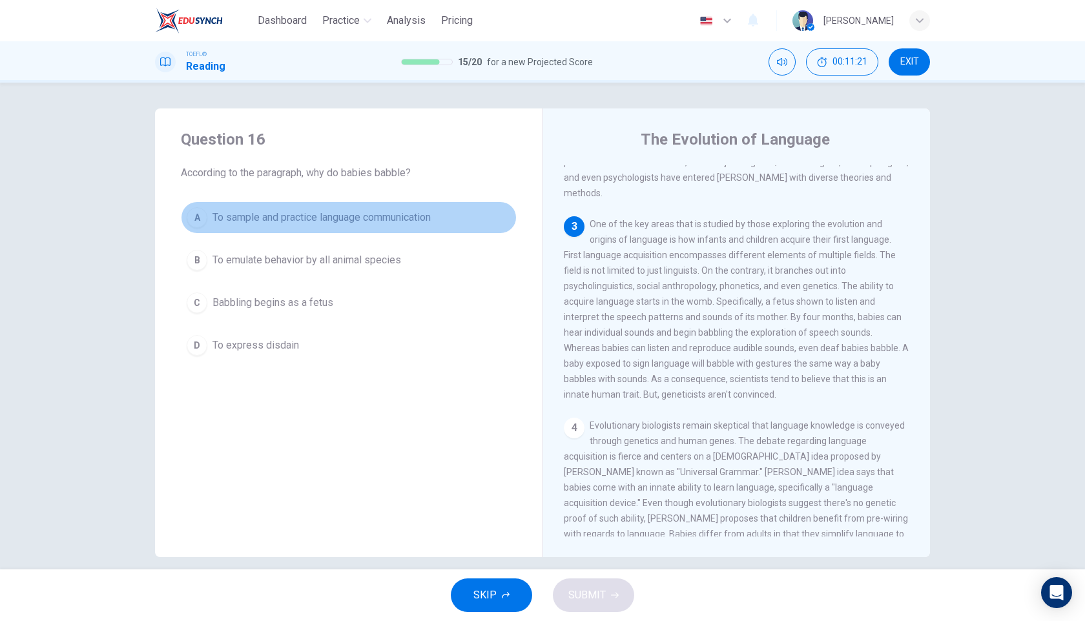
click at [313, 224] on span "To sample and practice language communication" at bounding box center [321, 217] width 218 height 15
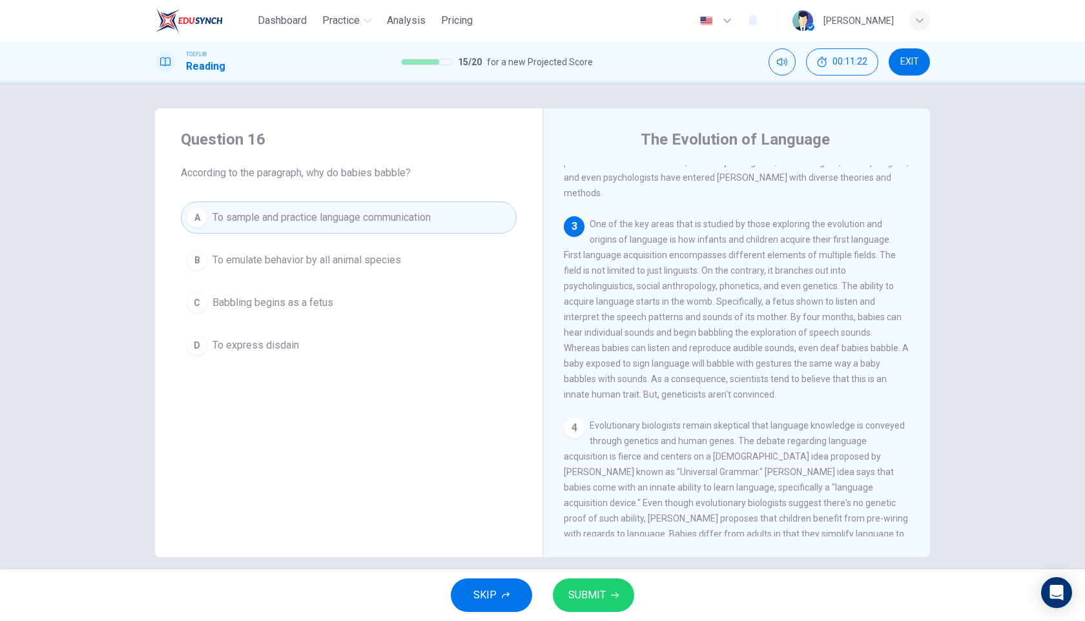
click at [594, 603] on span "SUBMIT" at bounding box center [586, 595] width 37 height 18
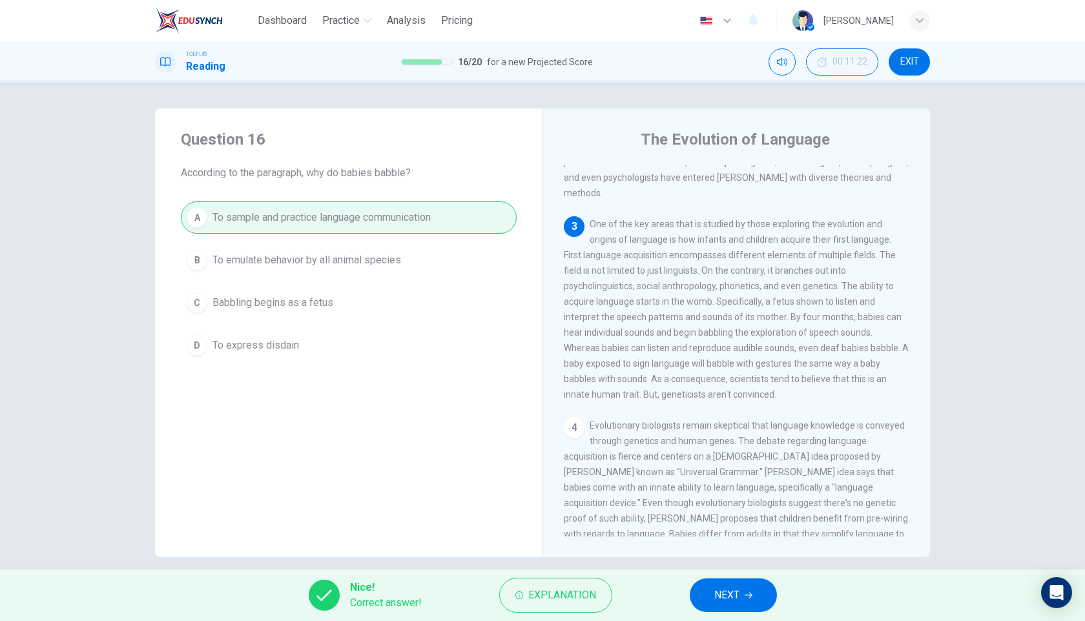
click at [710, 605] on button "NEXT" at bounding box center [733, 596] width 87 height 34
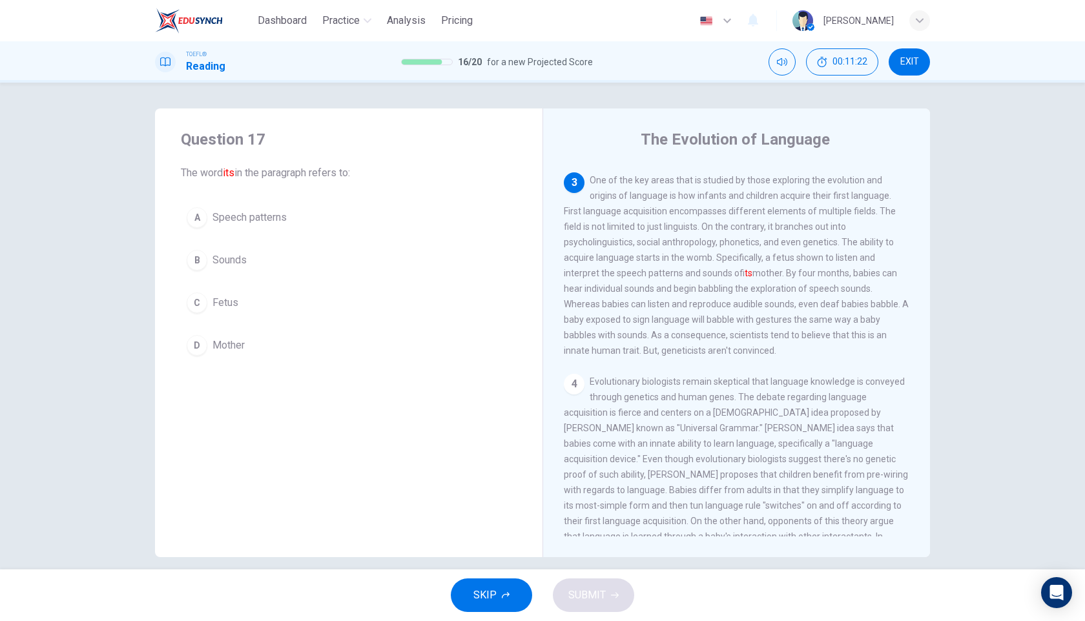
scroll to position [354, 0]
click at [225, 302] on span "Fetus" at bounding box center [225, 302] width 26 height 15
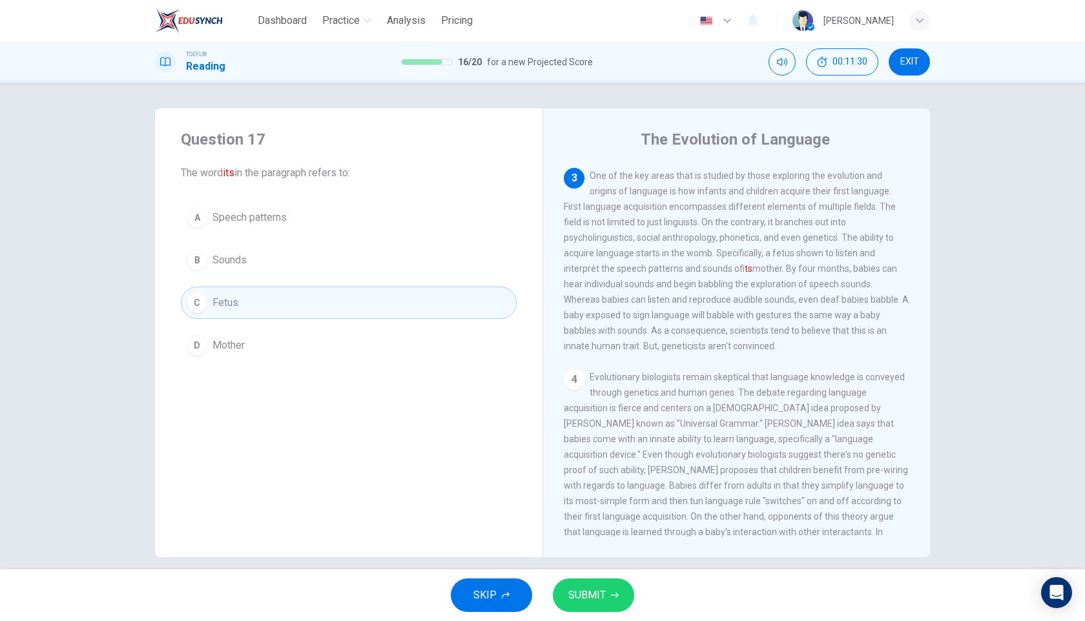
click at [592, 602] on span "SUBMIT" at bounding box center [586, 595] width 37 height 18
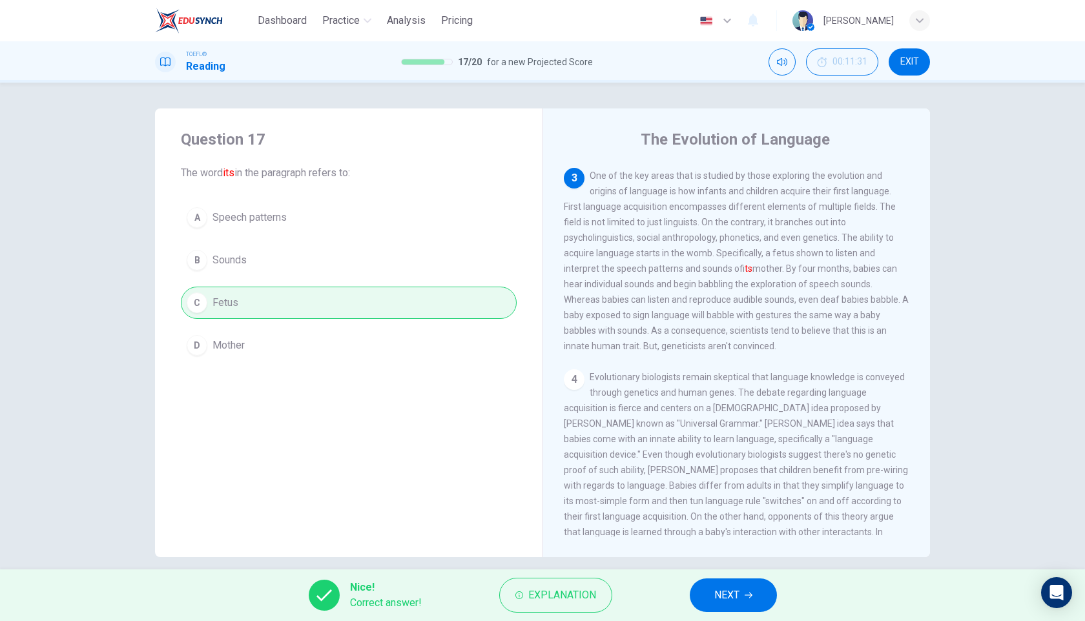
click at [710, 599] on button "NEXT" at bounding box center [733, 596] width 87 height 34
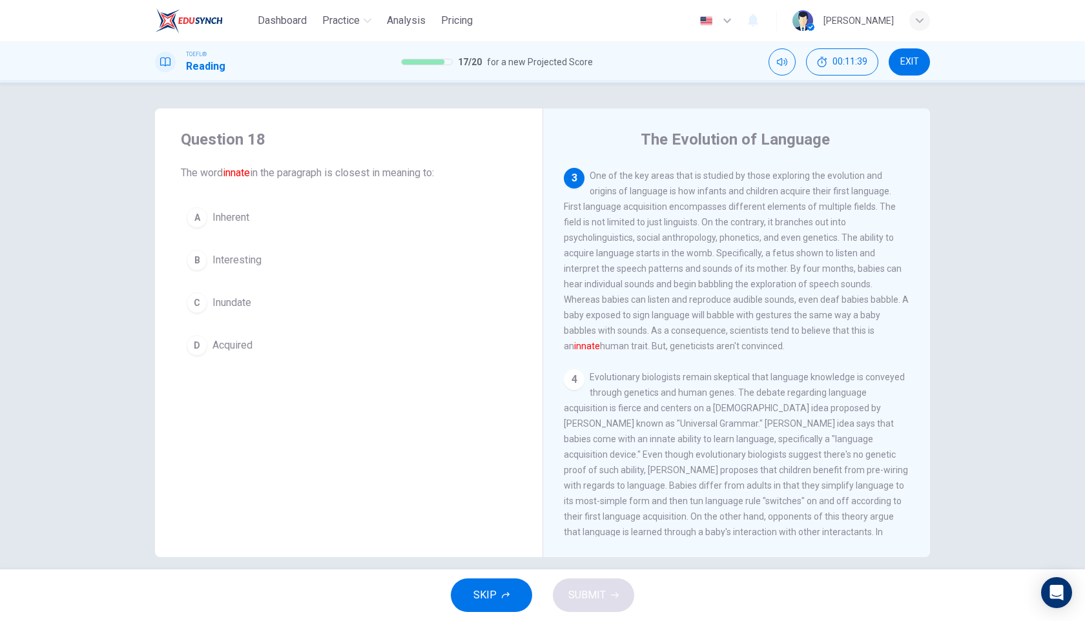
click at [230, 221] on span "Inherent" at bounding box center [230, 217] width 37 height 15
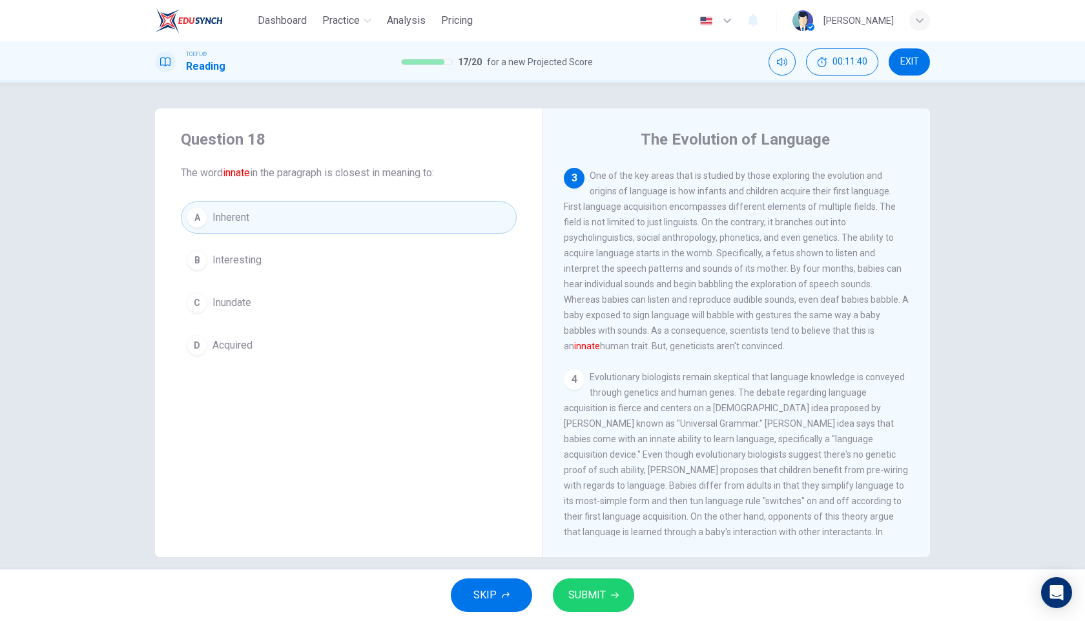
click at [625, 594] on button "SUBMIT" at bounding box center [593, 596] width 81 height 34
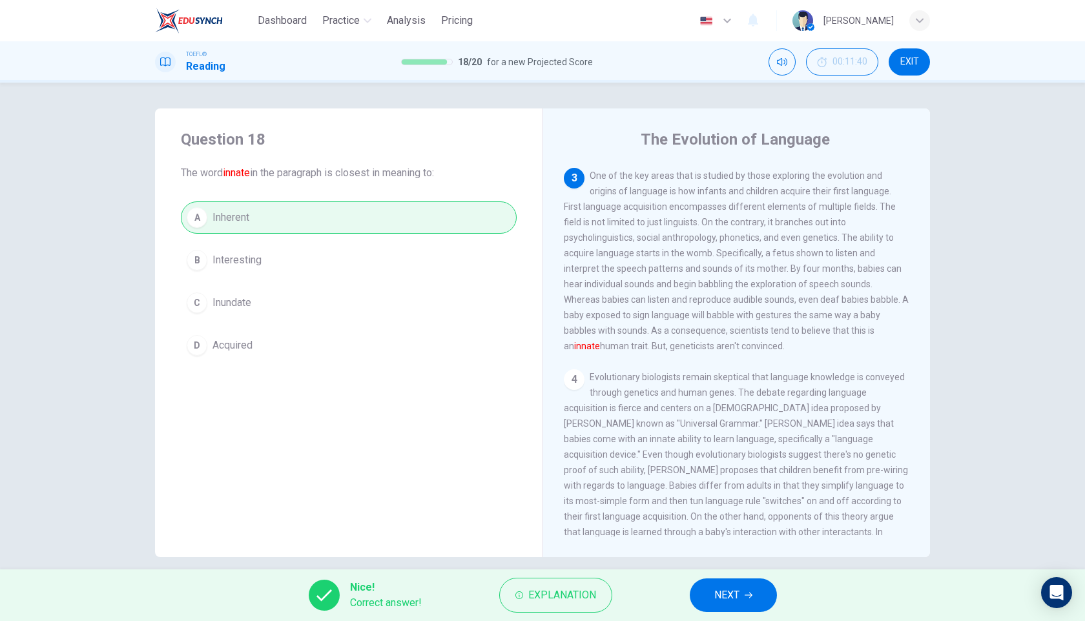
click at [750, 608] on button "NEXT" at bounding box center [733, 596] width 87 height 34
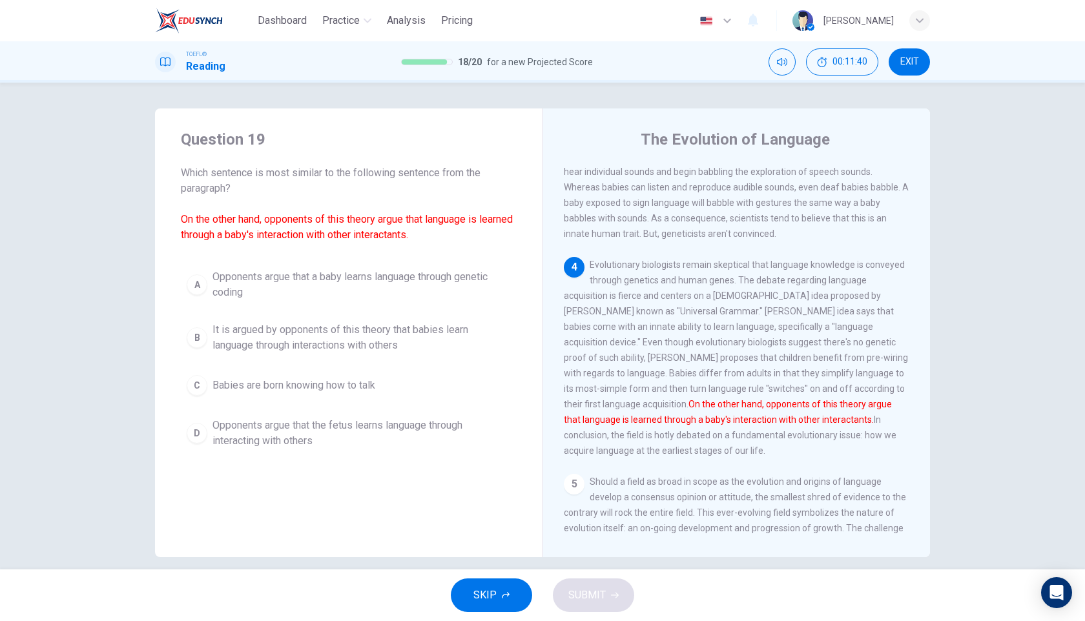
scroll to position [515, 0]
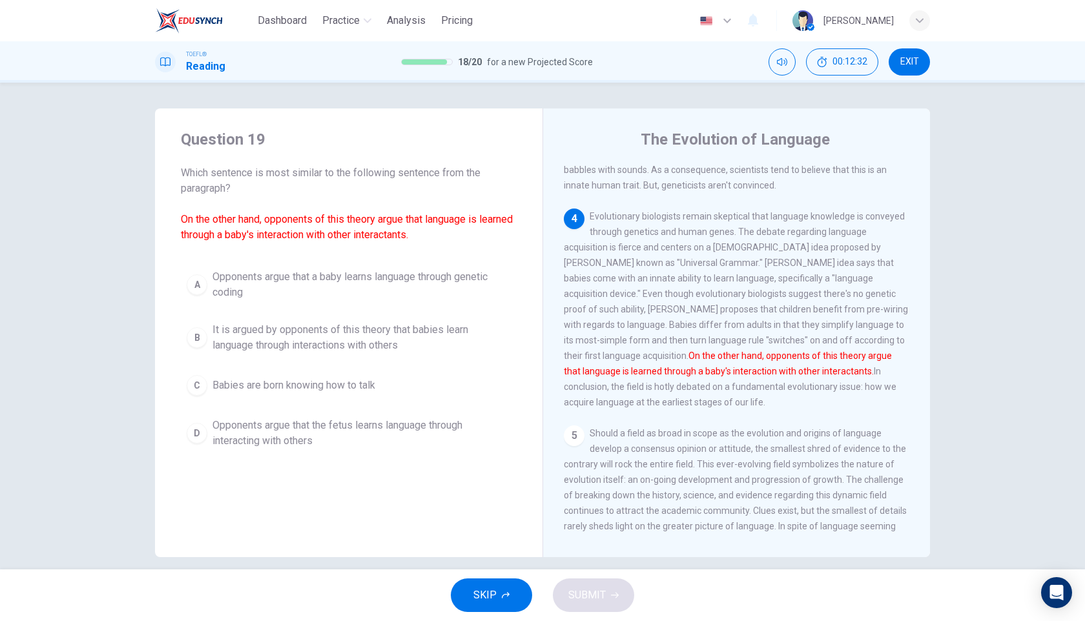
click at [314, 340] on span "It is argued by opponents of this theory that babies learn language through int…" at bounding box center [361, 337] width 298 height 31
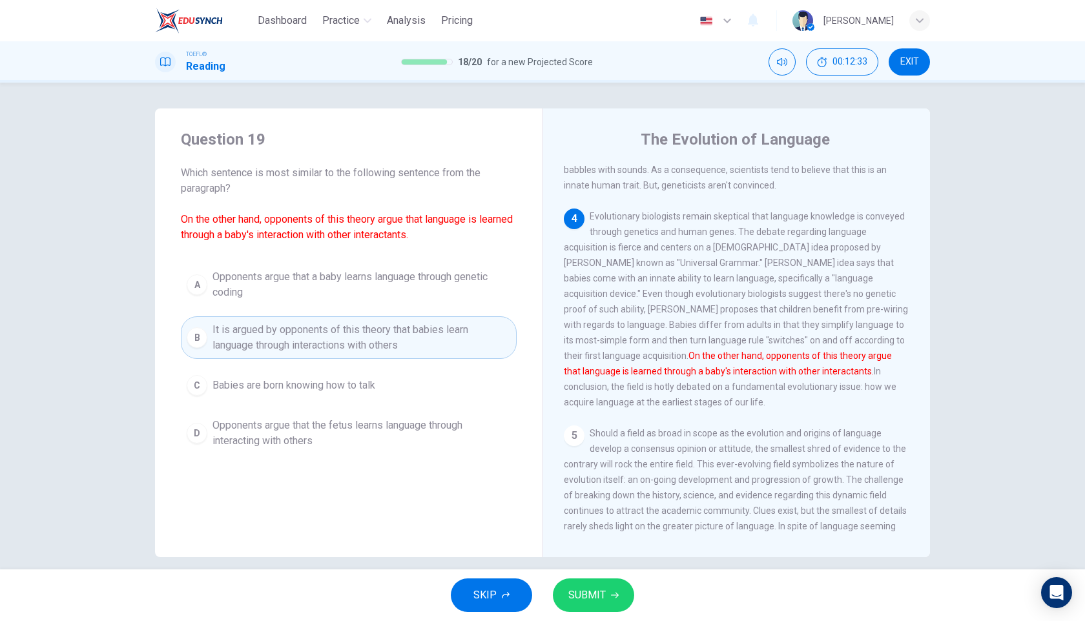
click at [595, 583] on button "SUBMIT" at bounding box center [593, 596] width 81 height 34
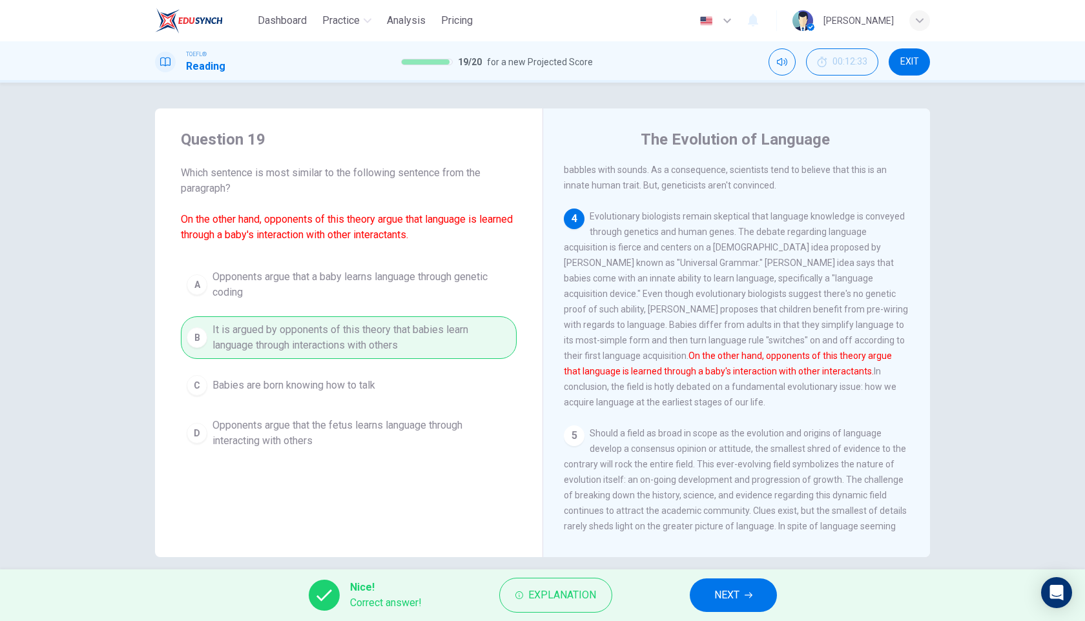
click at [722, 600] on span "NEXT" at bounding box center [726, 595] width 25 height 18
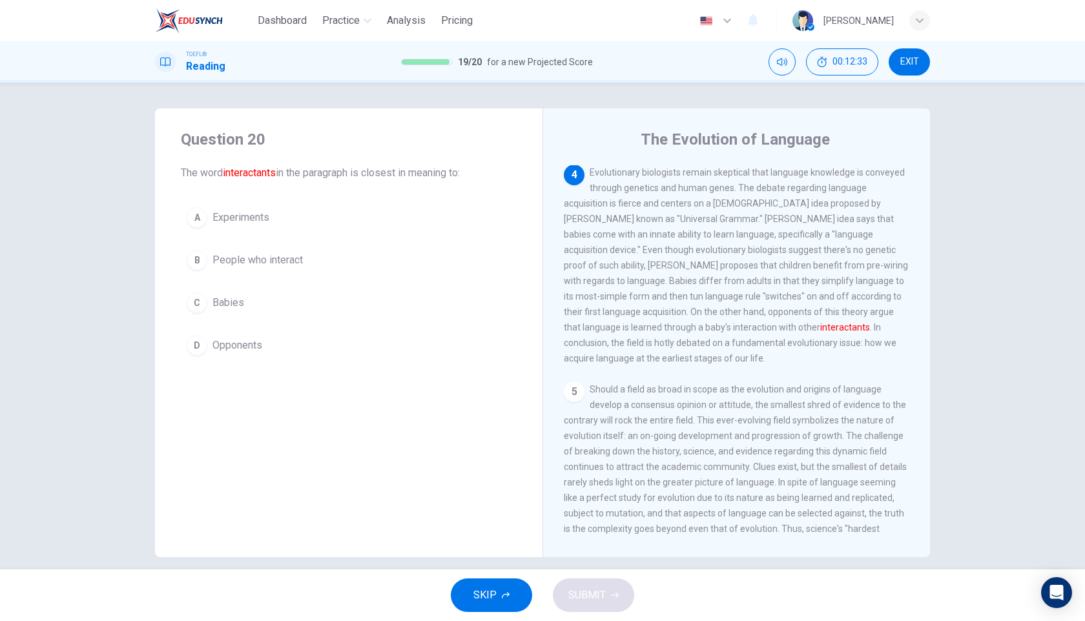
scroll to position [563, 0]
click at [281, 265] on span "People who interact" at bounding box center [257, 260] width 90 height 15
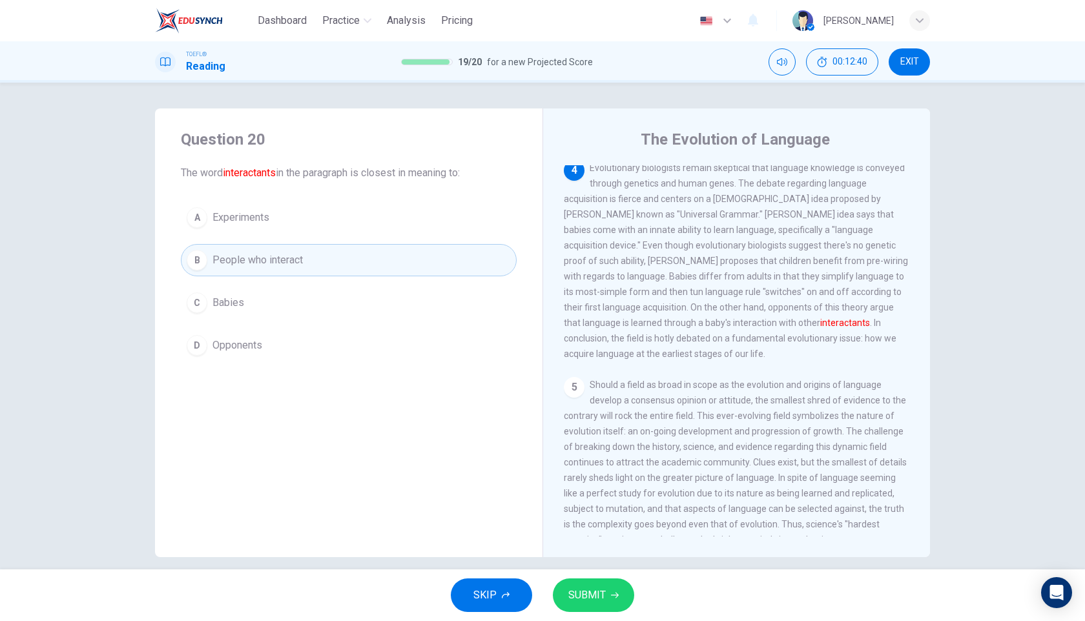
click at [598, 590] on span "SUBMIT" at bounding box center [586, 595] width 37 height 18
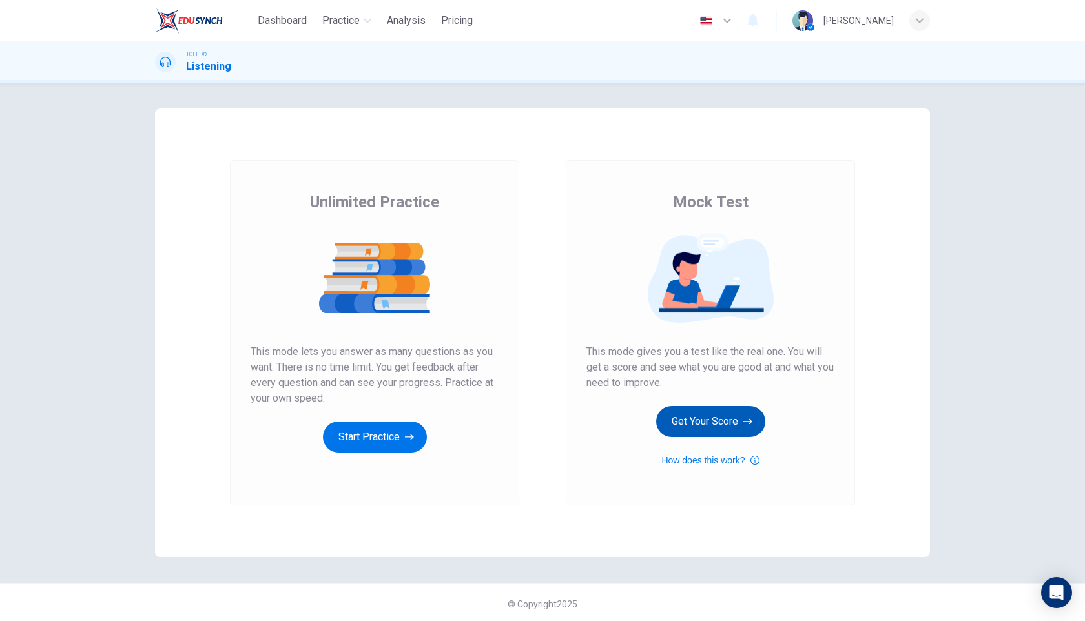
click at [690, 411] on button "Get Your Score" at bounding box center [710, 421] width 109 height 31
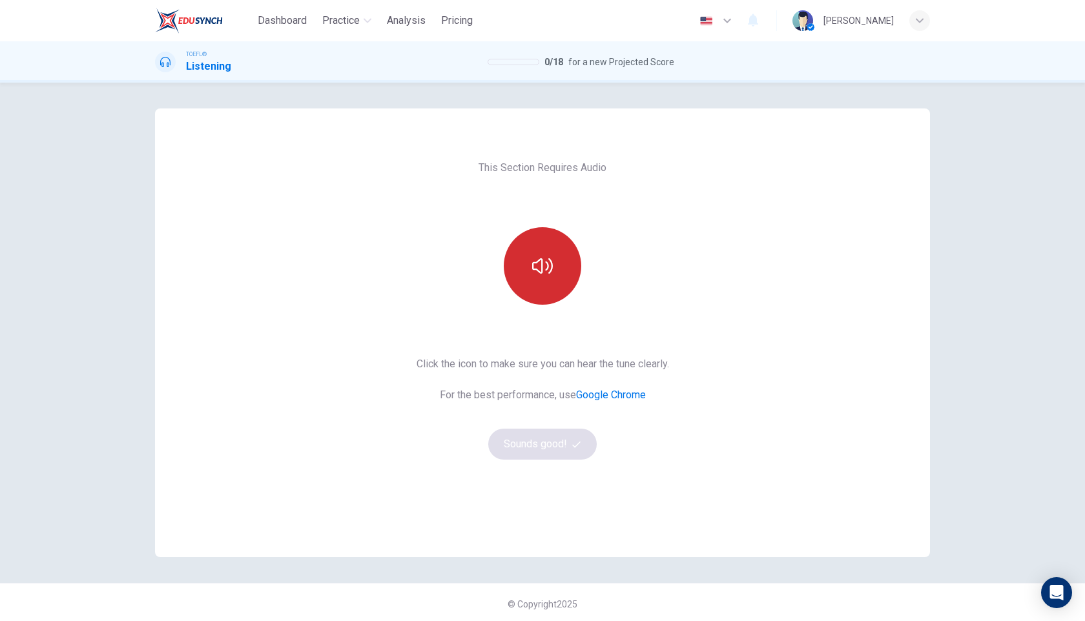
click at [541, 270] on icon "button" at bounding box center [542, 266] width 21 height 21
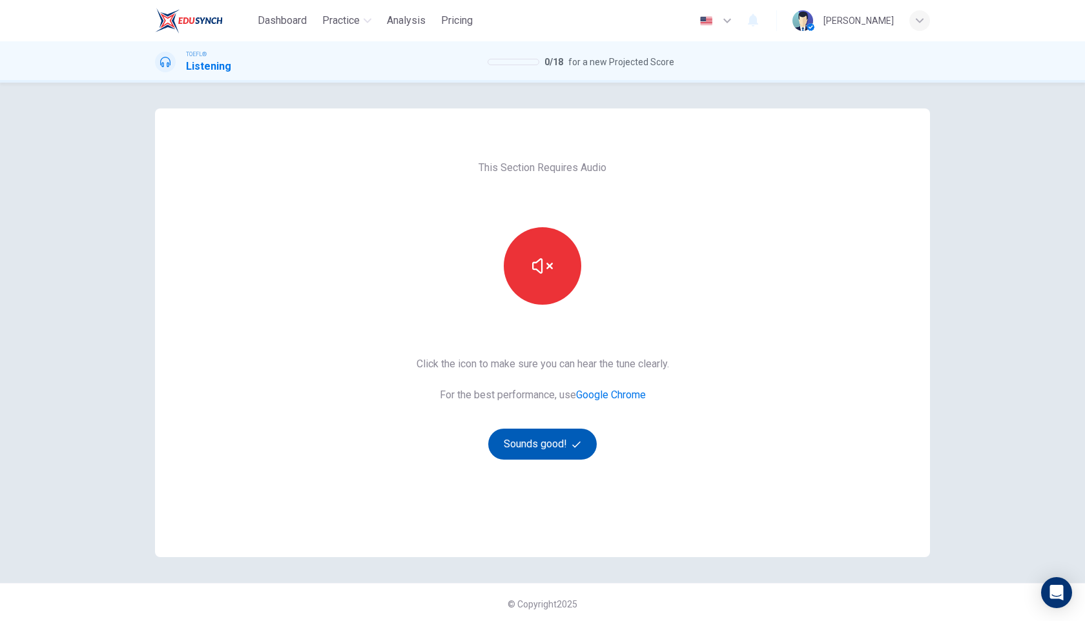
click at [538, 450] on button "Sounds good!" at bounding box center [542, 444] width 108 height 31
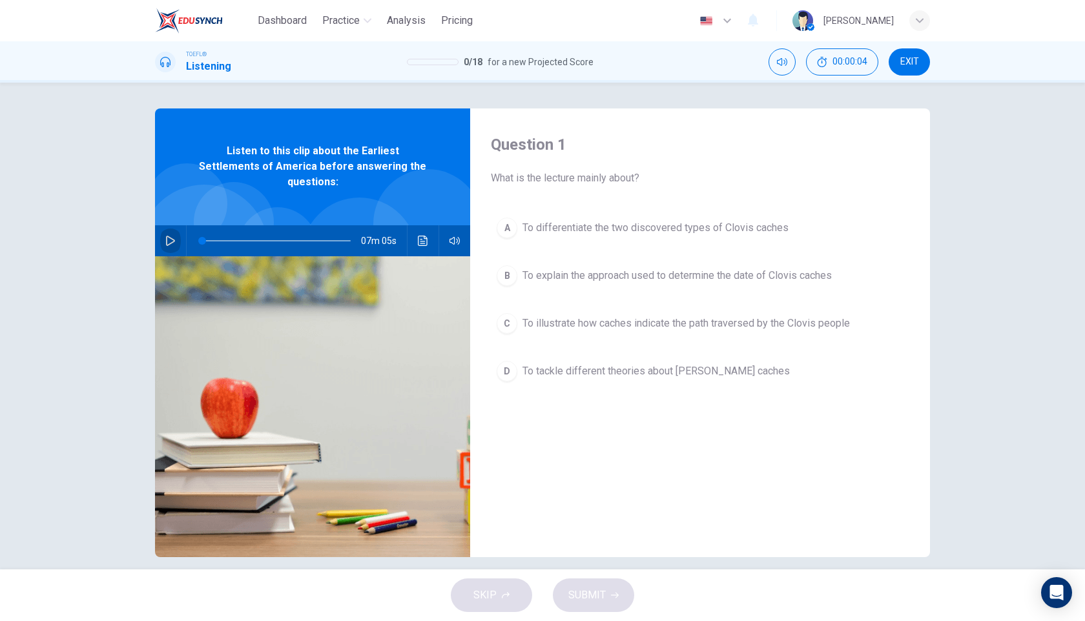
click at [172, 235] on button "button" at bounding box center [170, 240] width 21 height 31
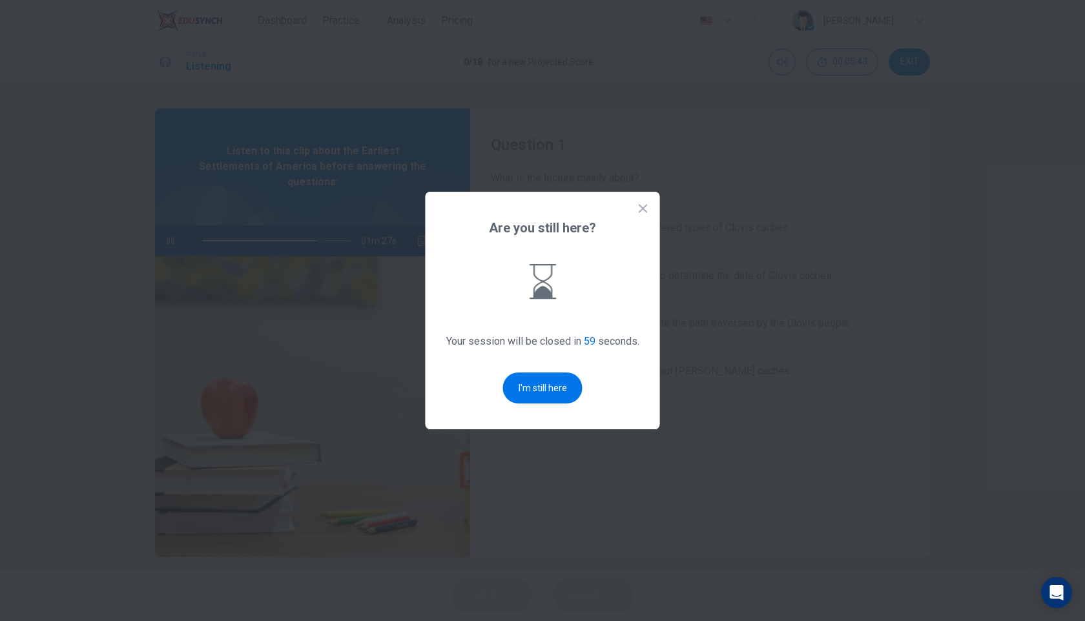
click at [550, 397] on button "I'm still here" at bounding box center [542, 388] width 79 height 31
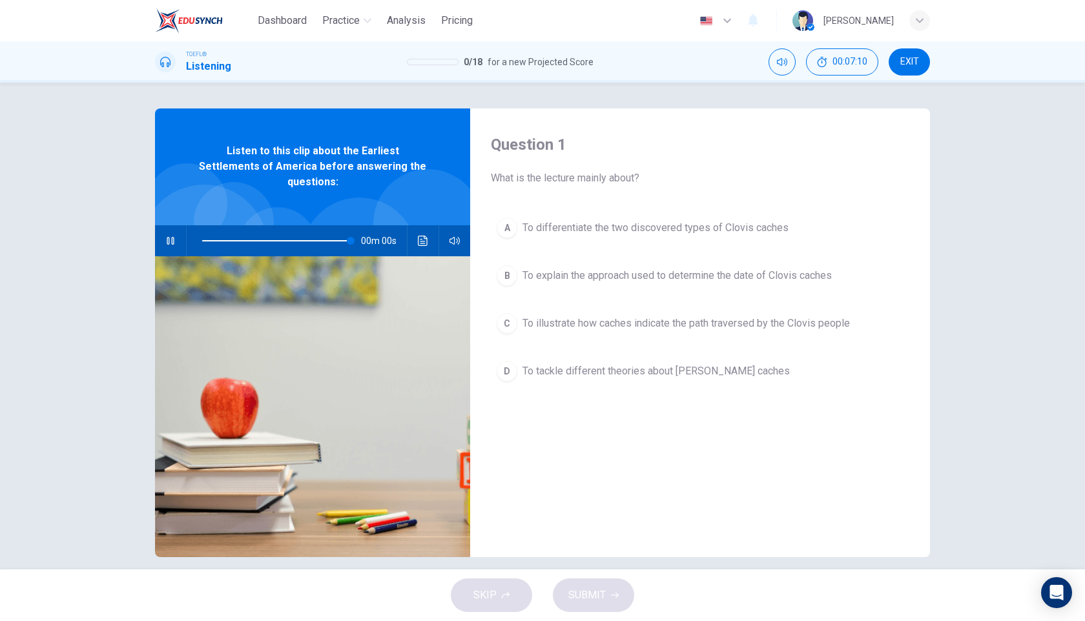
type input "0"
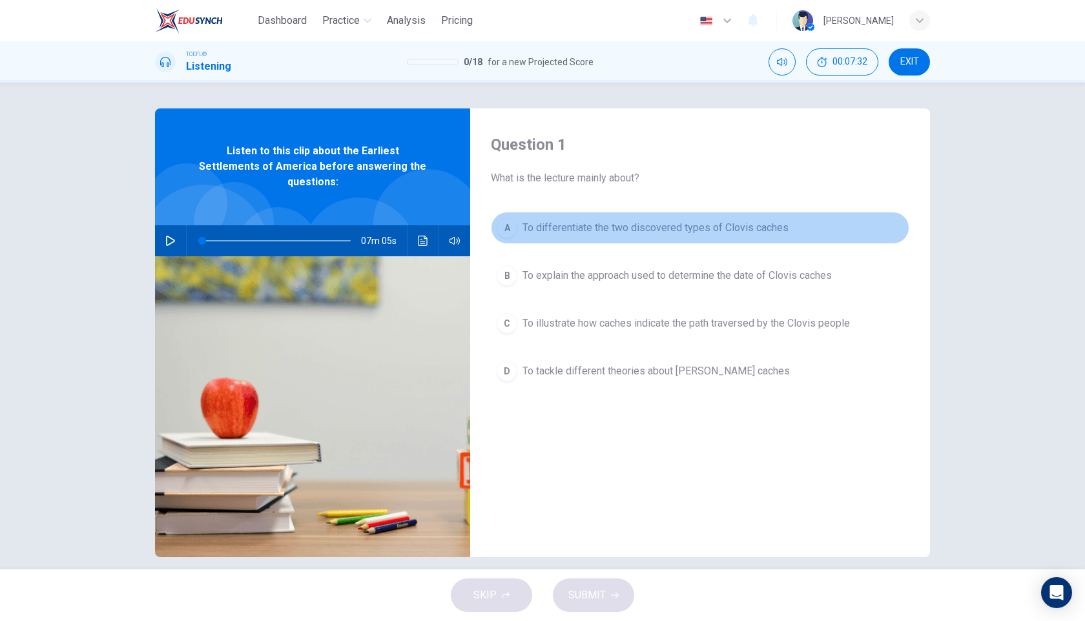
click at [677, 227] on span "To differentiate the two discovered types of Clovis caches" at bounding box center [655, 227] width 266 height 15
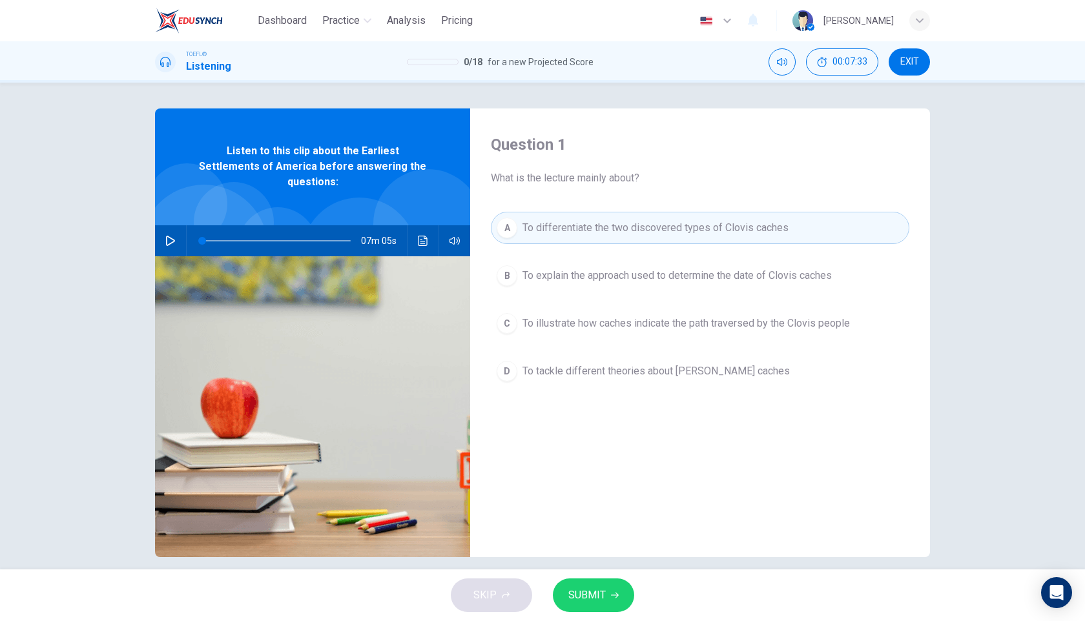
click at [605, 594] on button "SUBMIT" at bounding box center [593, 596] width 81 height 34
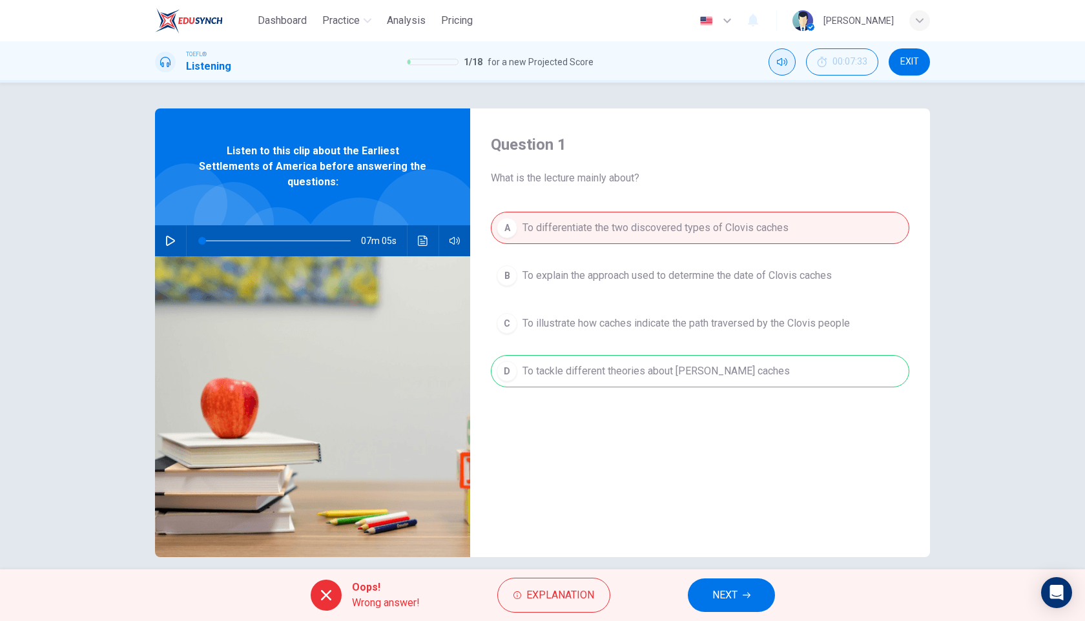
click at [783, 65] on icon "Mute" at bounding box center [782, 62] width 10 height 10
click at [747, 590] on button "NEXT" at bounding box center [731, 596] width 87 height 34
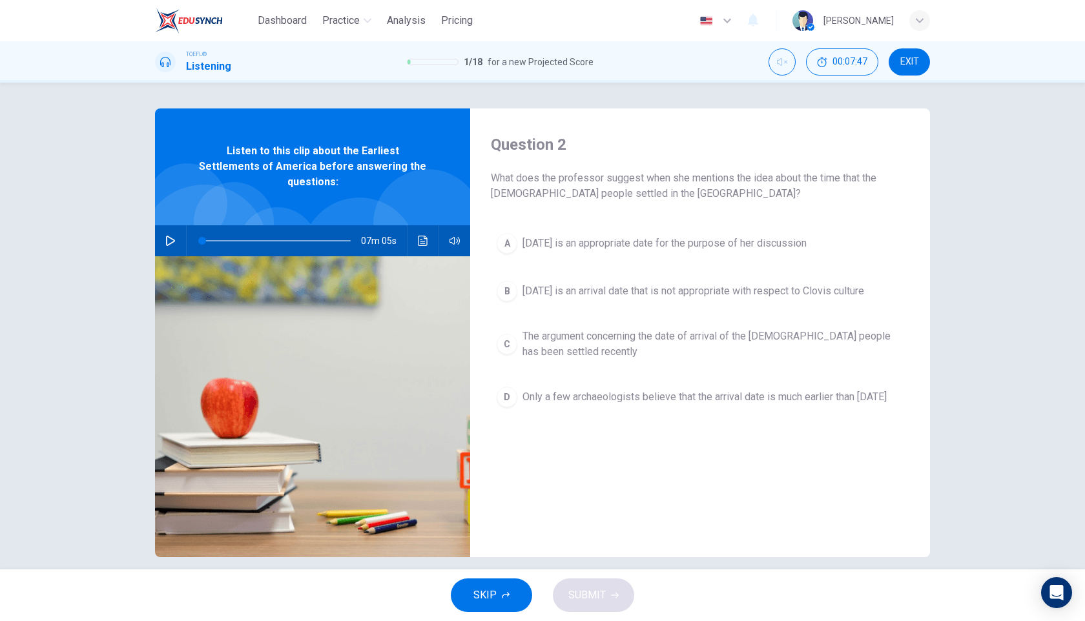
click at [665, 242] on span "11,000 years ago is an appropriate date for the purpose of her discussion" at bounding box center [664, 243] width 284 height 15
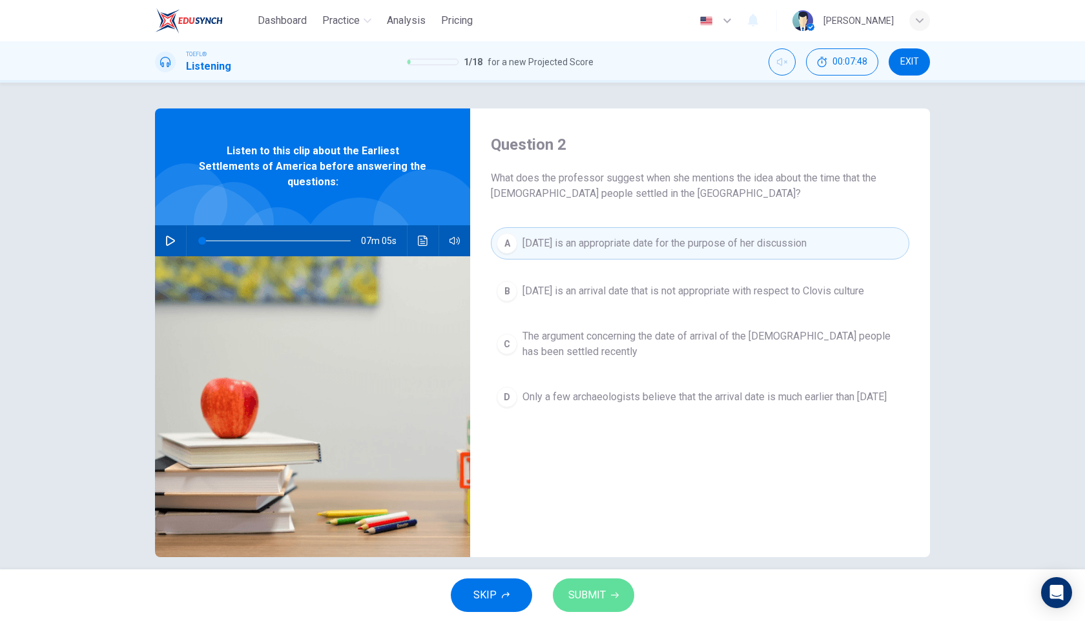
click at [593, 603] on span "SUBMIT" at bounding box center [586, 595] width 37 height 18
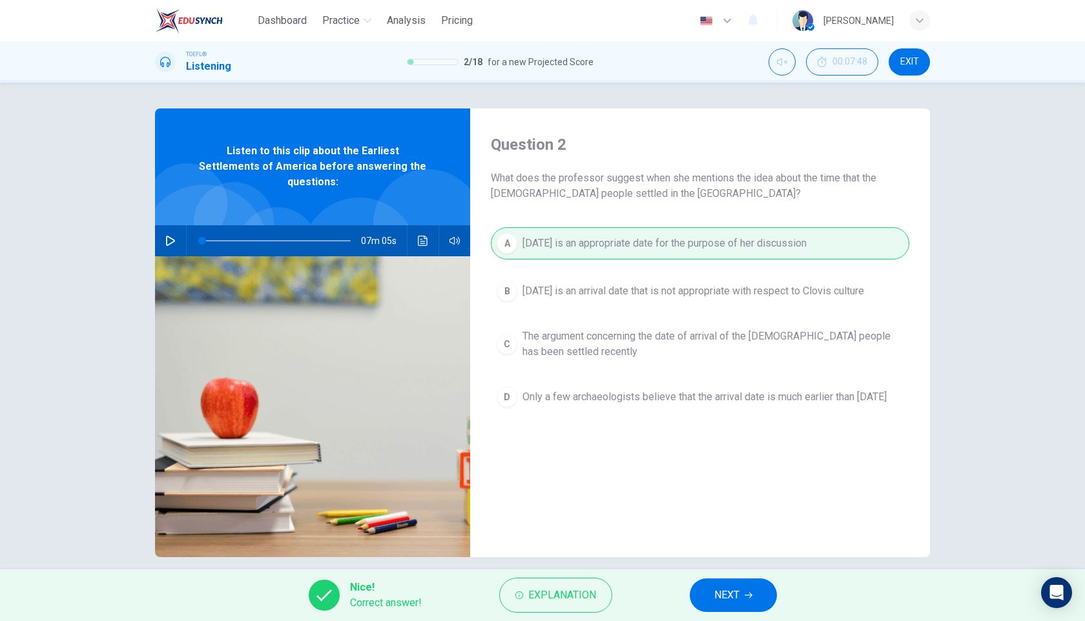
click at [712, 594] on button "NEXT" at bounding box center [733, 596] width 87 height 34
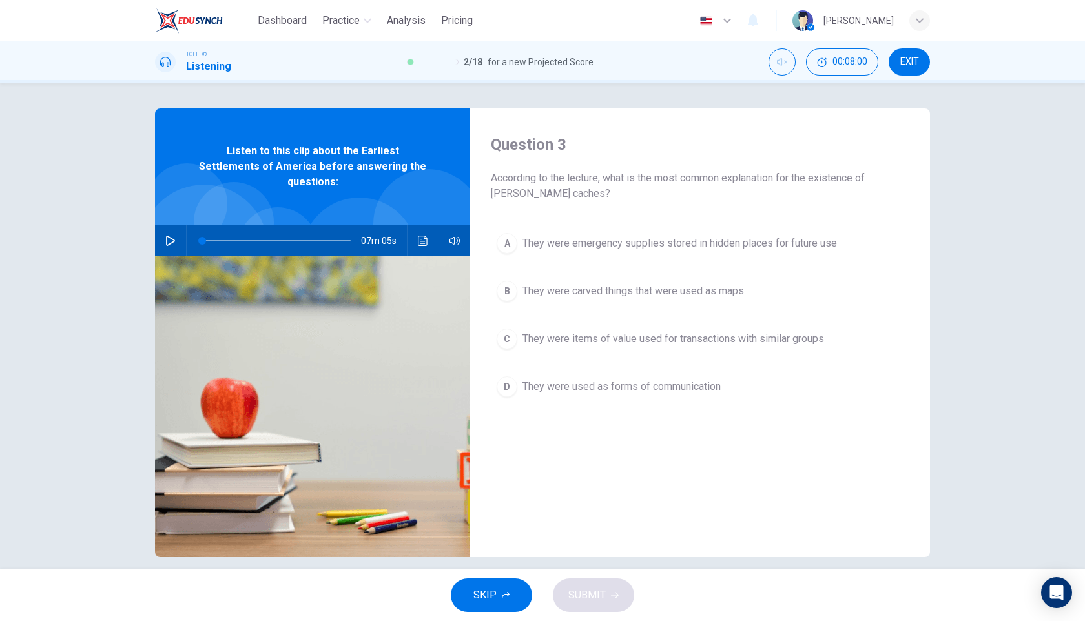
click at [676, 246] on span "They were emergency supplies stored in hidden places for future use" at bounding box center [679, 243] width 315 height 15
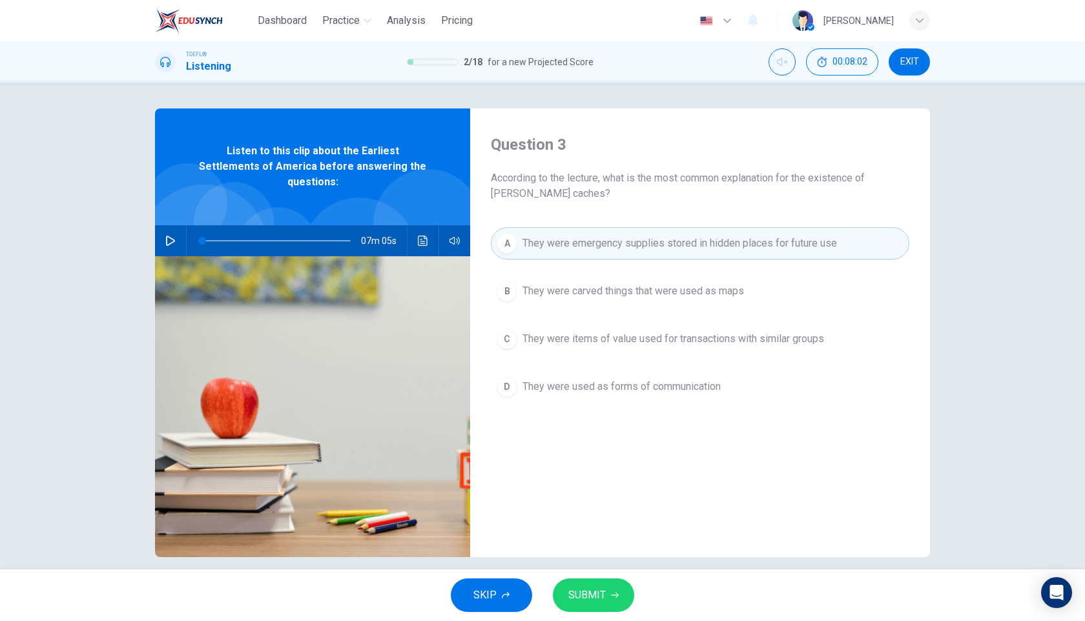
click at [603, 587] on span "SUBMIT" at bounding box center [586, 595] width 37 height 18
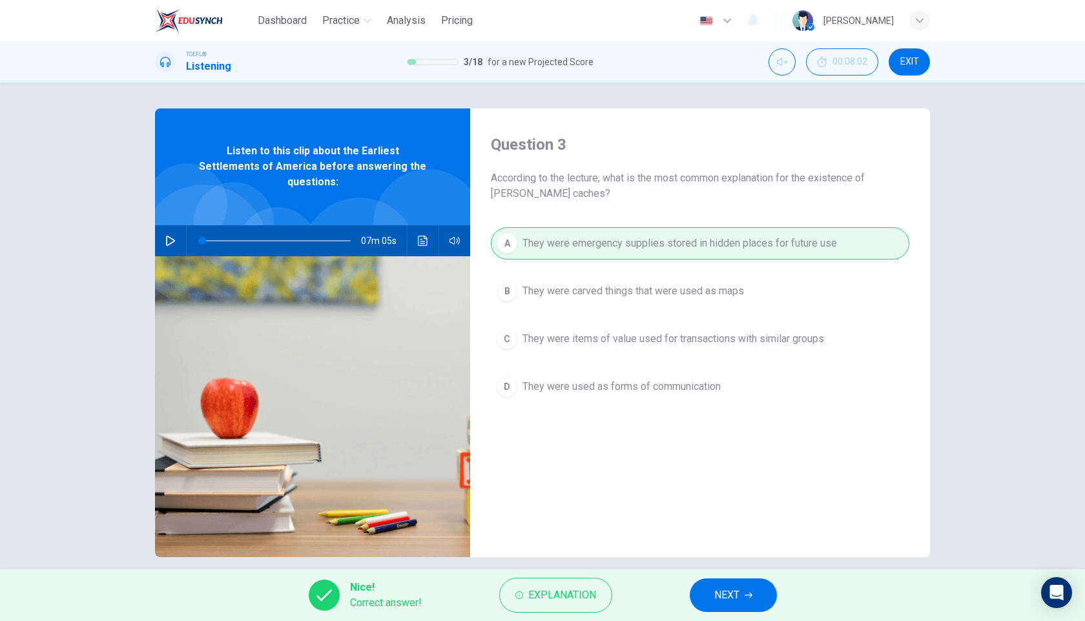
drag, startPoint x: 716, startPoint y: 592, endPoint x: 716, endPoint y: 561, distance: 31.0
click at [717, 592] on span "NEXT" at bounding box center [726, 595] width 25 height 18
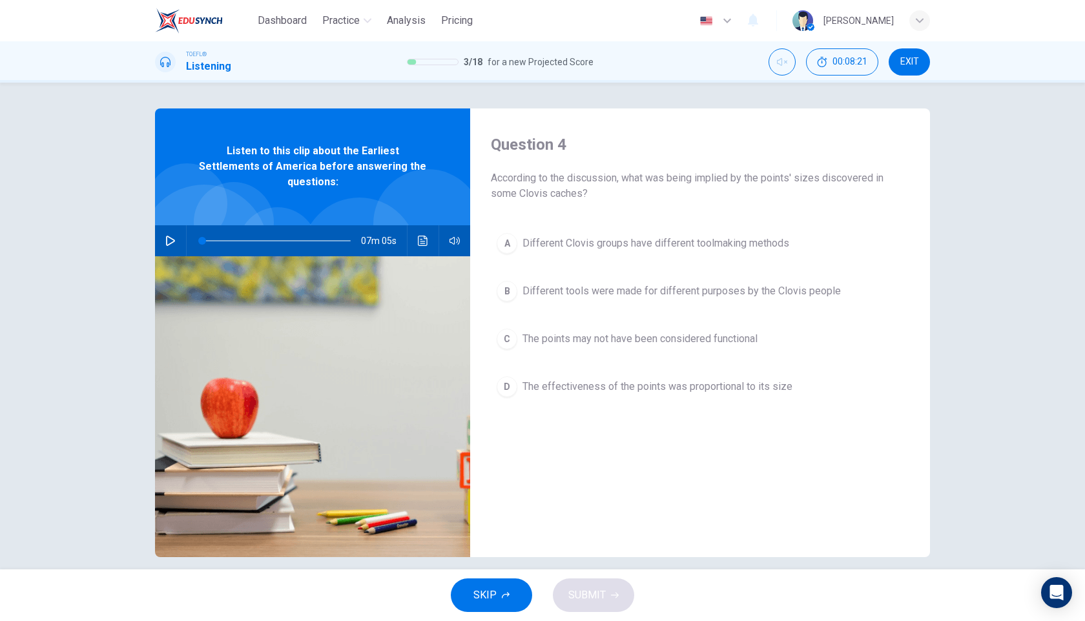
click at [694, 294] on span "Different tools were made for different purposes by the Clovis people" at bounding box center [681, 291] width 318 height 15
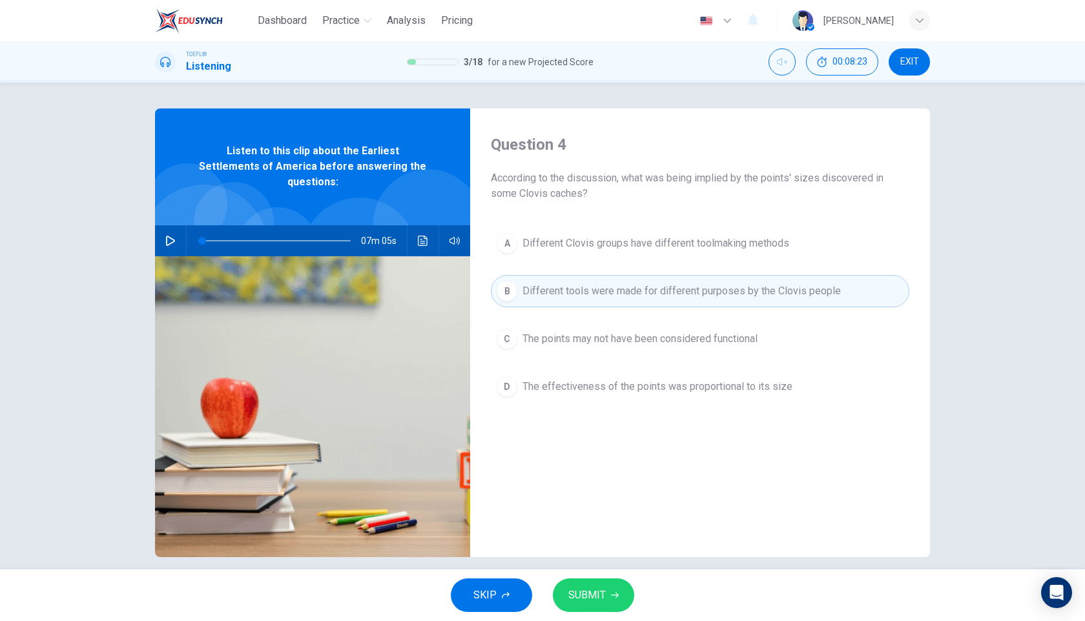
click at [604, 586] on button "SUBMIT" at bounding box center [593, 596] width 81 height 34
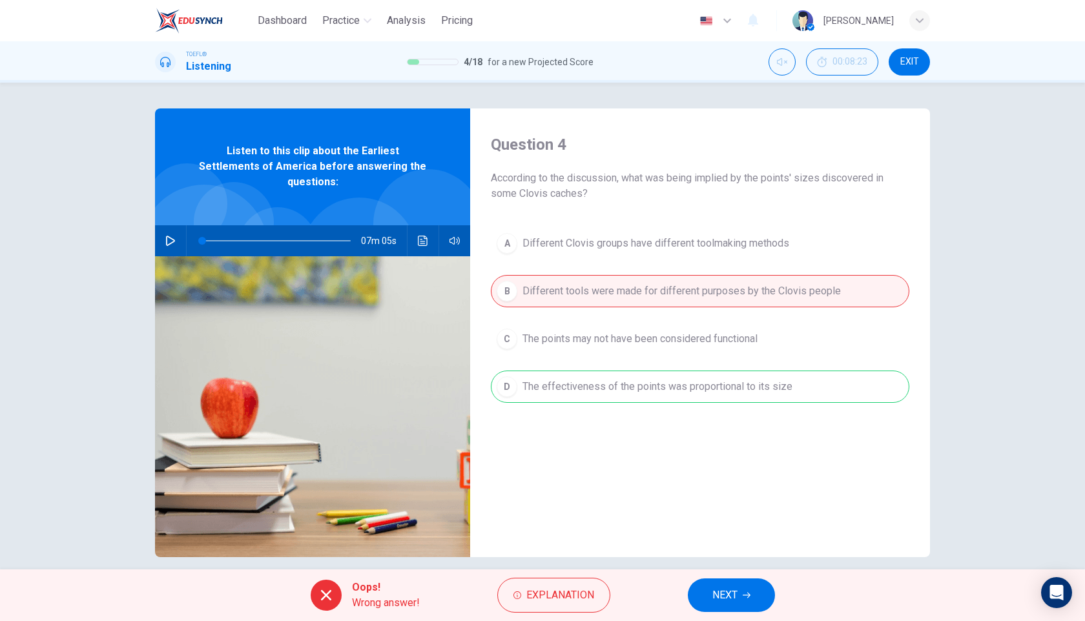
click at [723, 589] on span "NEXT" at bounding box center [724, 595] width 25 height 18
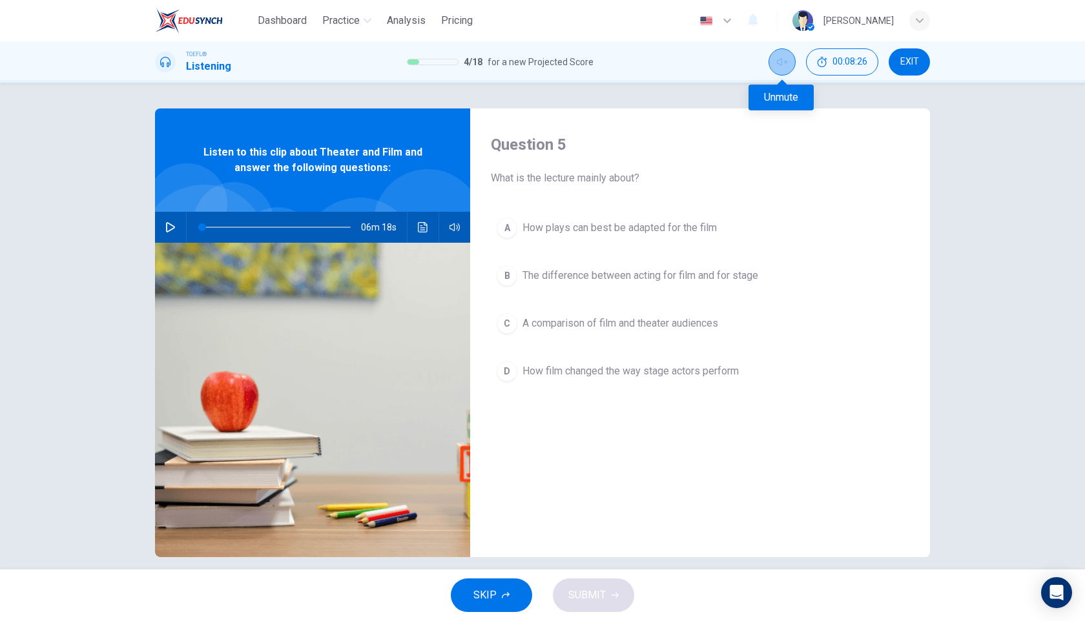
click at [777, 67] on button "Unmute" at bounding box center [782, 61] width 27 height 27
click at [171, 226] on icon "button" at bounding box center [170, 227] width 10 height 10
type input "0"
click at [686, 272] on span "The difference between acting for film and for stage" at bounding box center [640, 275] width 236 height 15
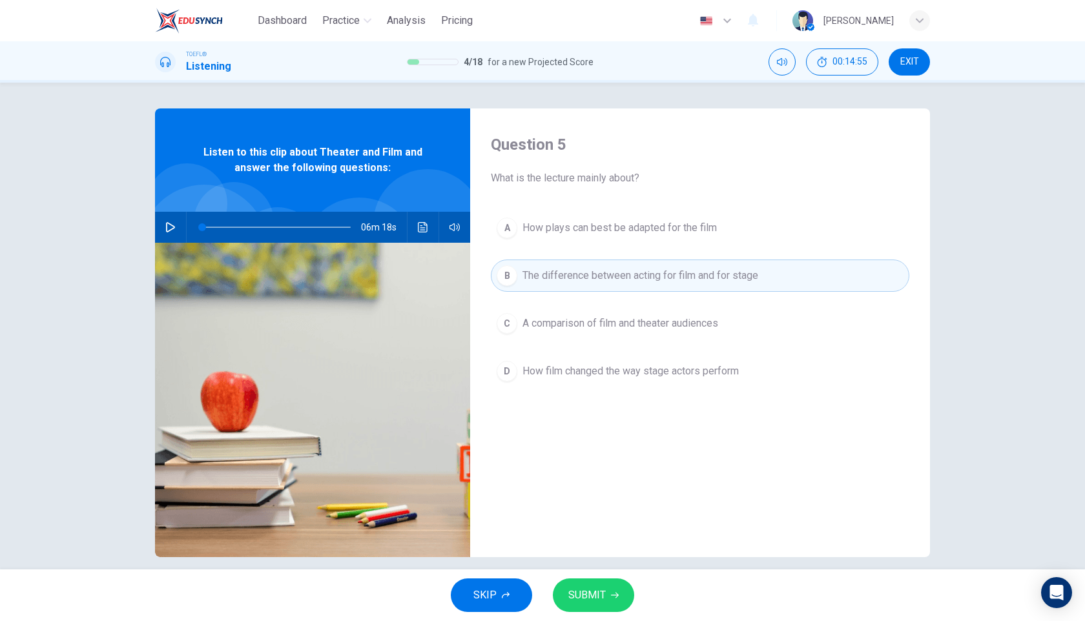
click at [600, 585] on button "SUBMIT" at bounding box center [593, 596] width 81 height 34
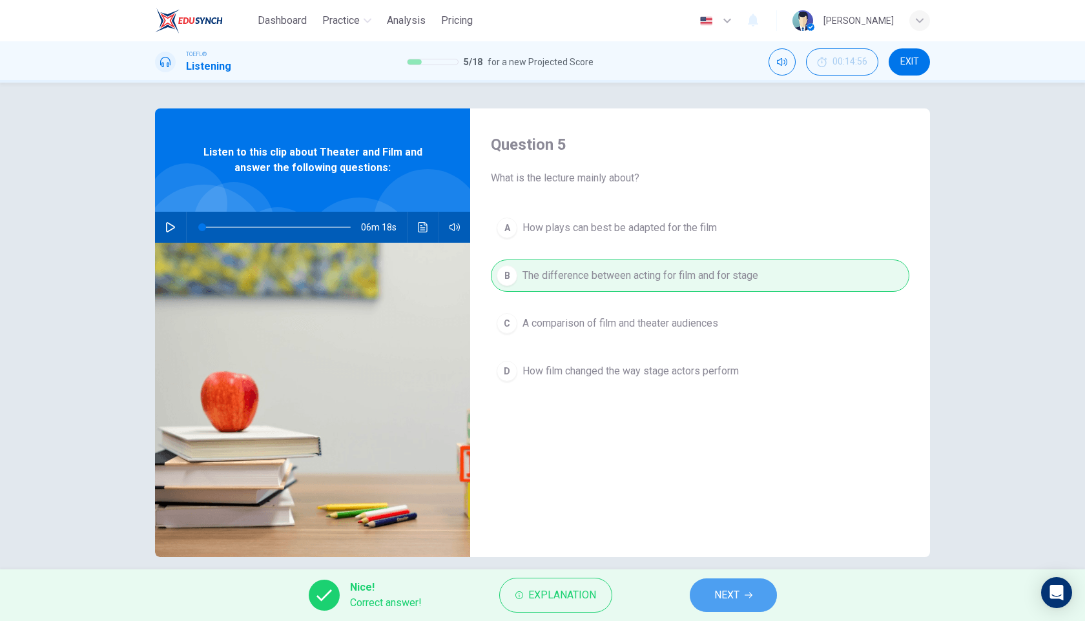
click at [719, 591] on span "NEXT" at bounding box center [726, 595] width 25 height 18
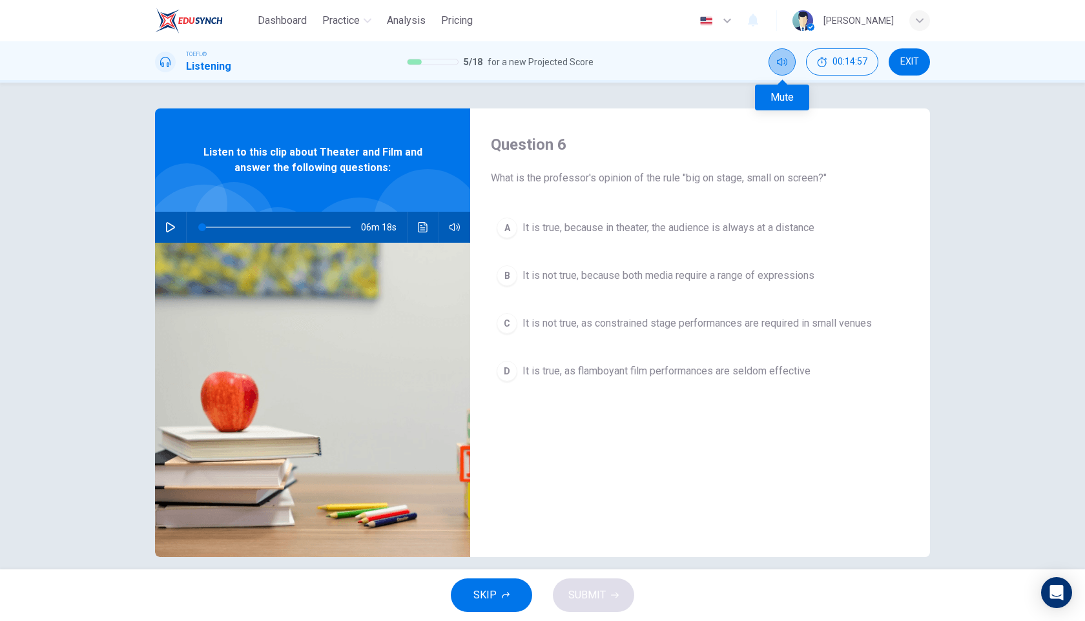
click at [781, 57] on icon "Mute" at bounding box center [782, 62] width 10 height 10
click at [749, 321] on span "It is not true, as constrained stage performances are required in small venues" at bounding box center [696, 323] width 349 height 15
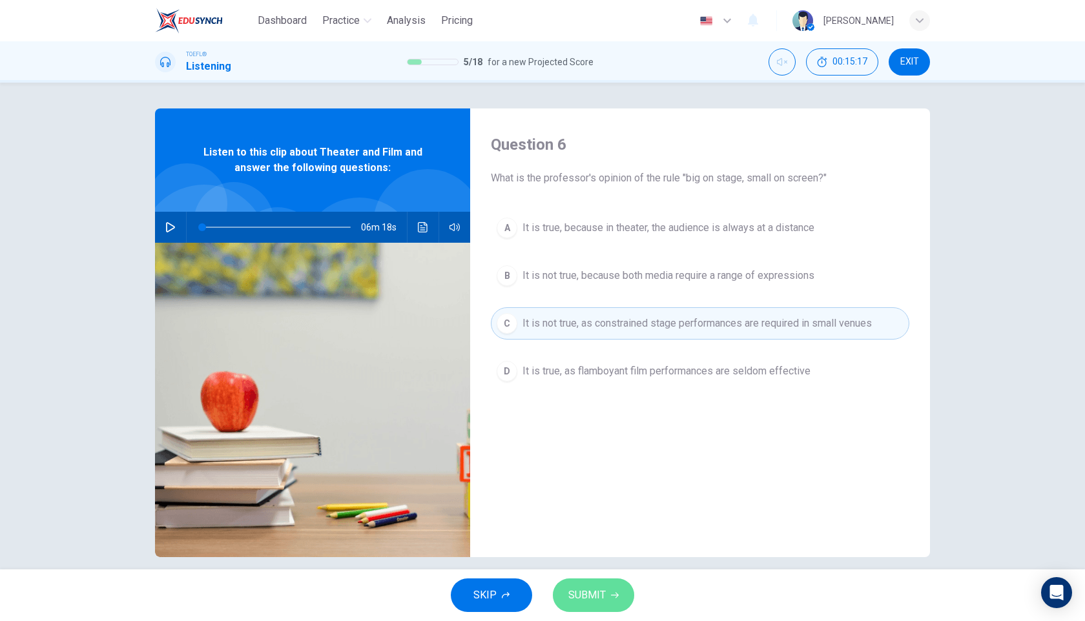
click at [588, 598] on span "SUBMIT" at bounding box center [586, 595] width 37 height 18
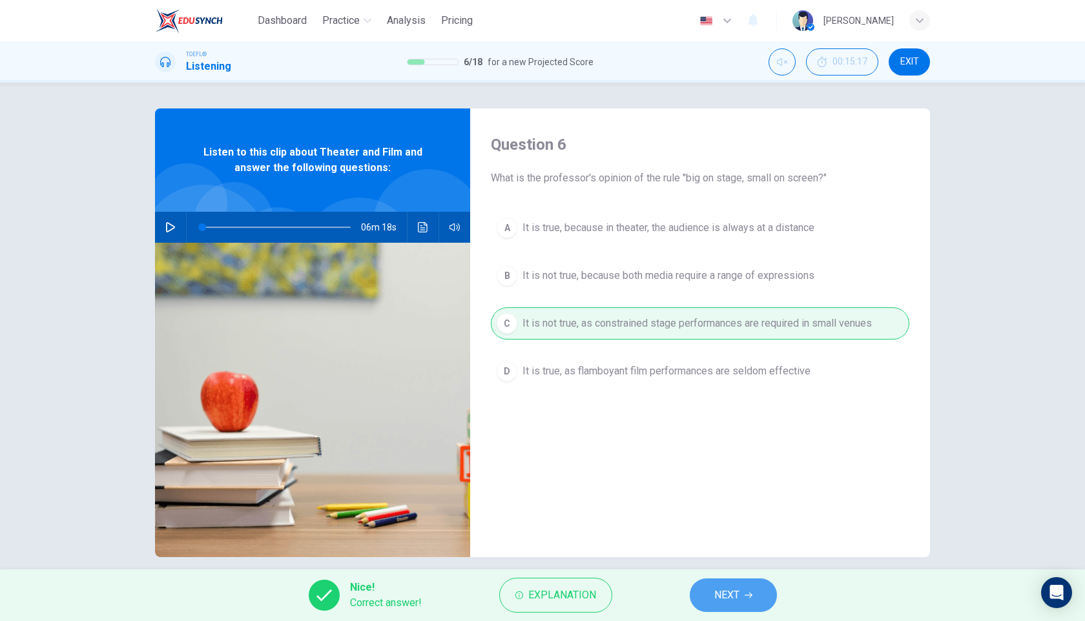
click at [723, 592] on span "NEXT" at bounding box center [726, 595] width 25 height 18
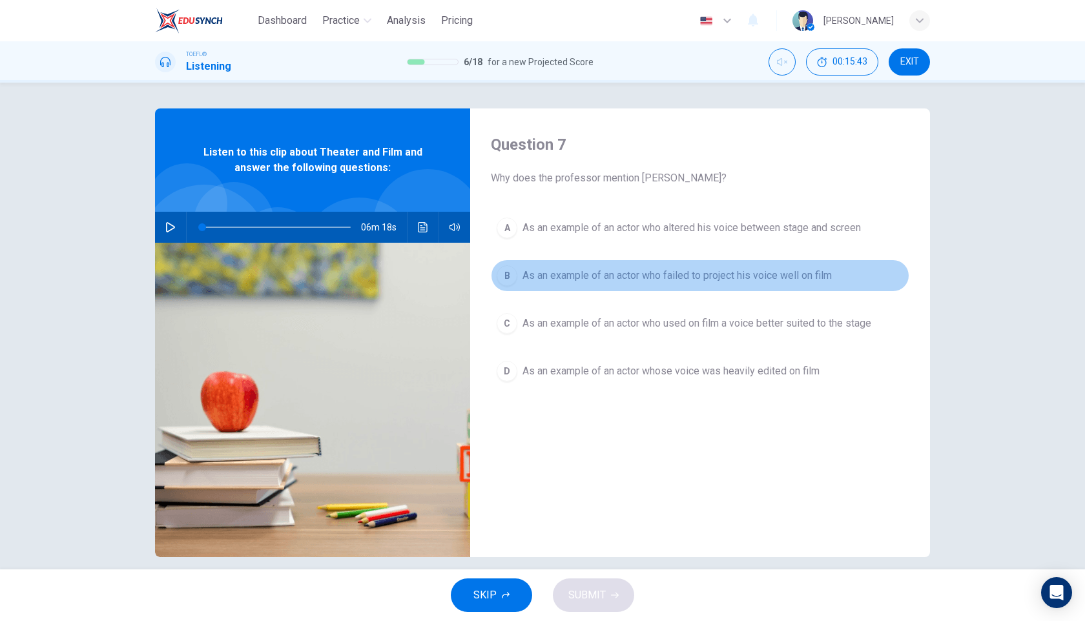
click at [758, 273] on span "As an example of an actor who failed to project his voice well on film" at bounding box center [676, 275] width 309 height 15
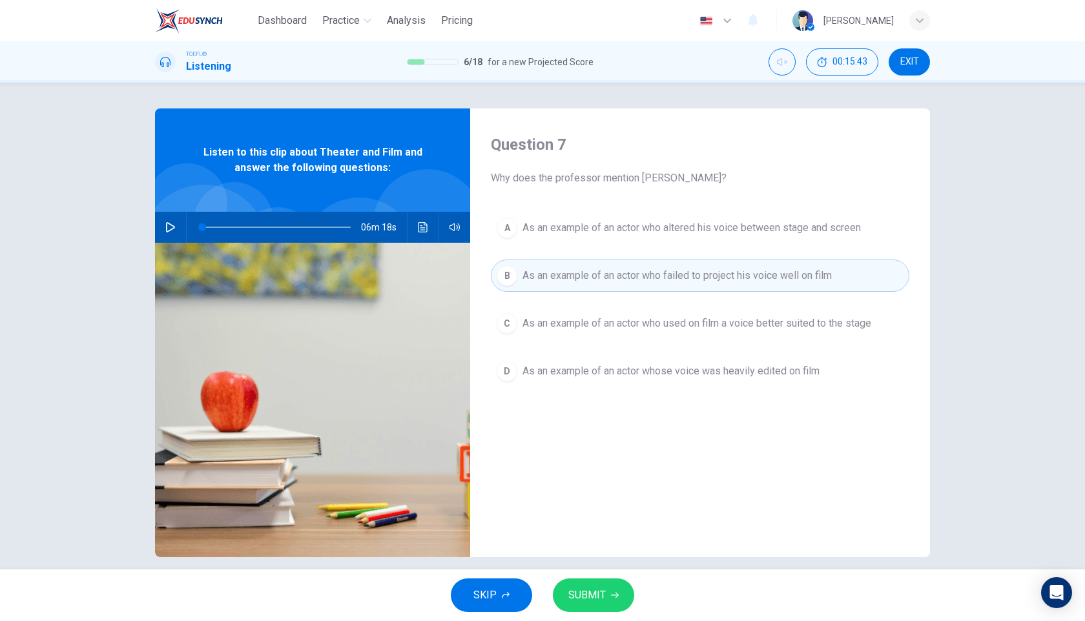
click at [594, 598] on span "SUBMIT" at bounding box center [586, 595] width 37 height 18
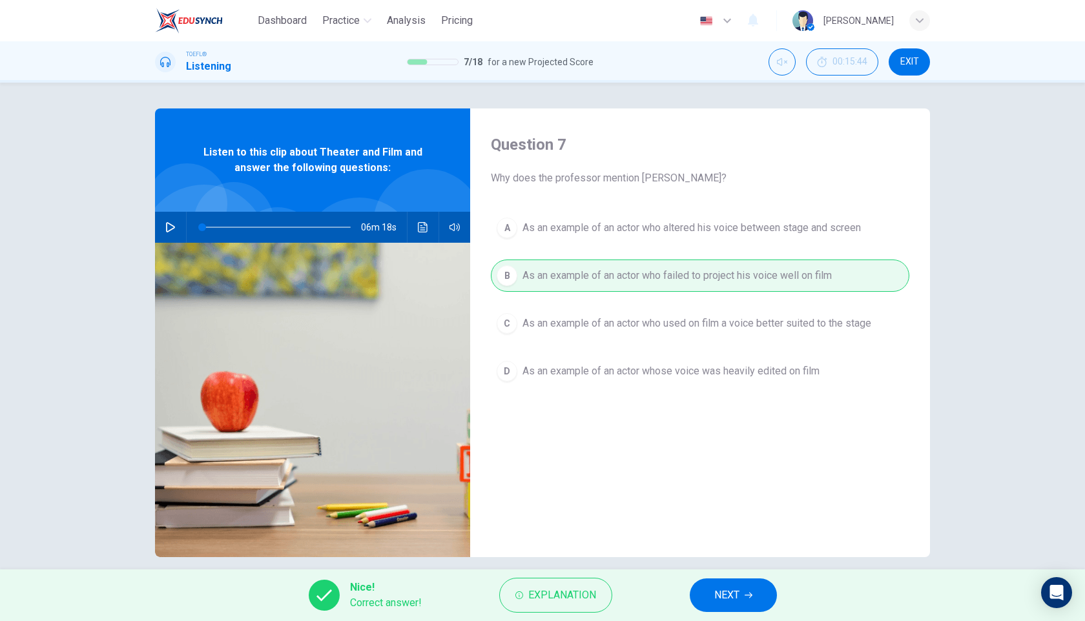
click at [724, 598] on span "NEXT" at bounding box center [726, 595] width 25 height 18
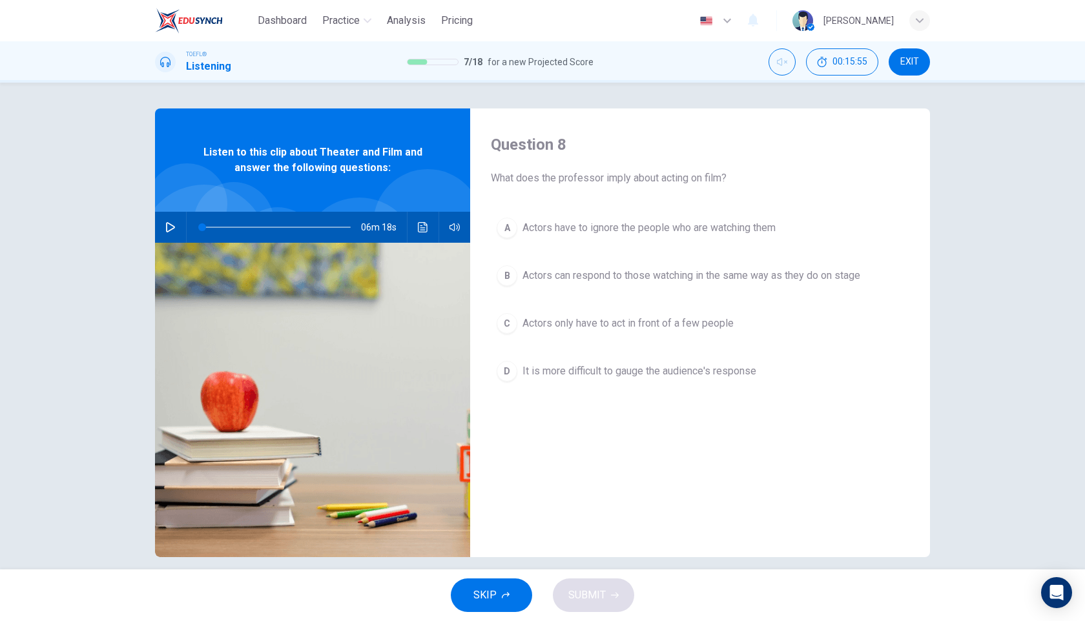
click at [708, 232] on span "Actors have to ignore the people who are watching them" at bounding box center [648, 227] width 253 height 15
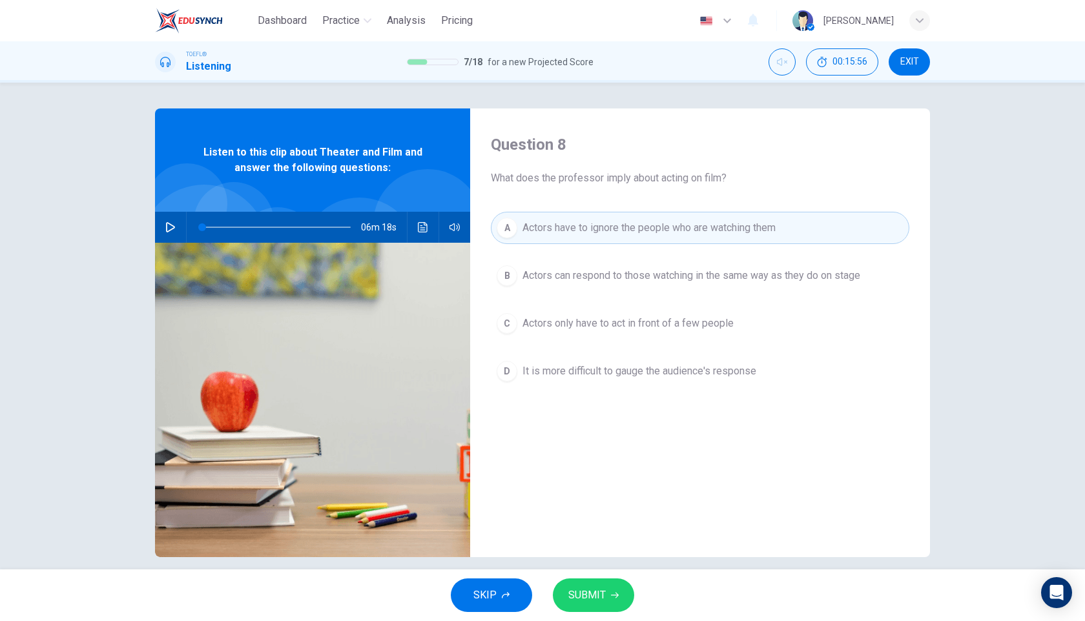
click at [583, 615] on div "SKIP SUBMIT" at bounding box center [542, 596] width 1085 height 52
click at [592, 591] on span "SUBMIT" at bounding box center [586, 595] width 37 height 18
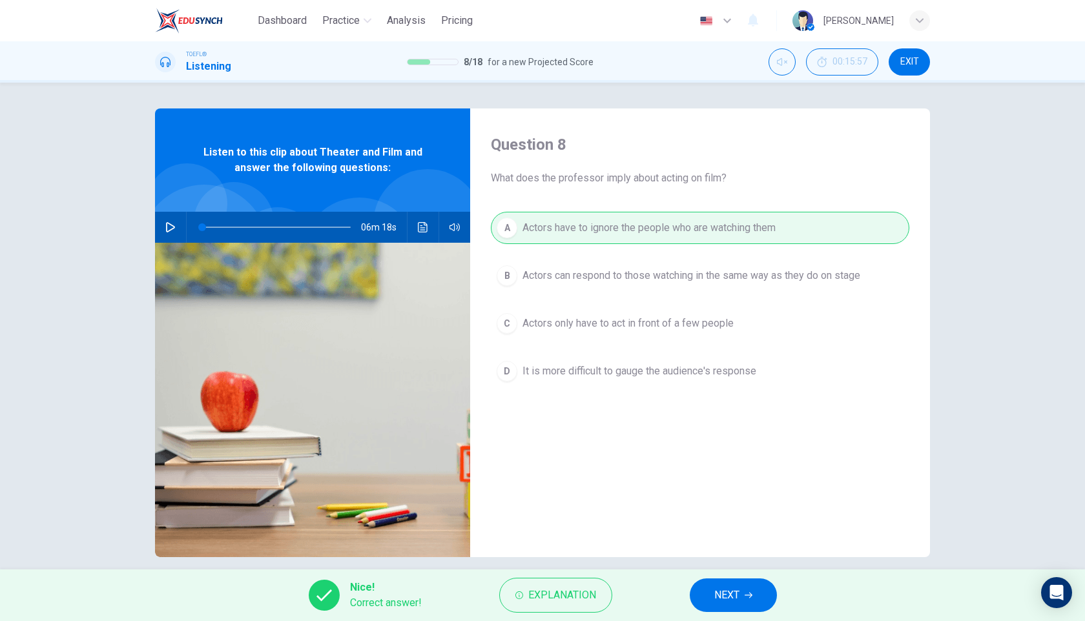
click at [730, 584] on button "NEXT" at bounding box center [733, 596] width 87 height 34
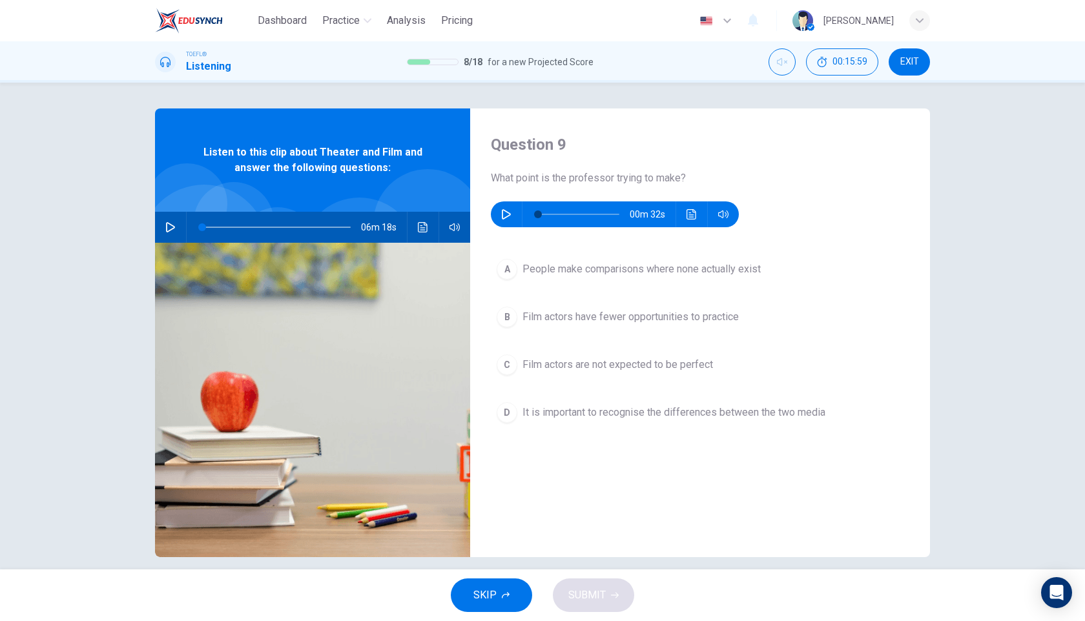
click at [508, 215] on icon "button" at bounding box center [506, 214] width 10 height 10
click at [780, 64] on icon "Unmute" at bounding box center [782, 62] width 10 height 8
click at [542, 214] on span at bounding box center [578, 214] width 81 height 18
click at [782, 68] on button "Mute" at bounding box center [782, 61] width 27 height 27
type input "0"
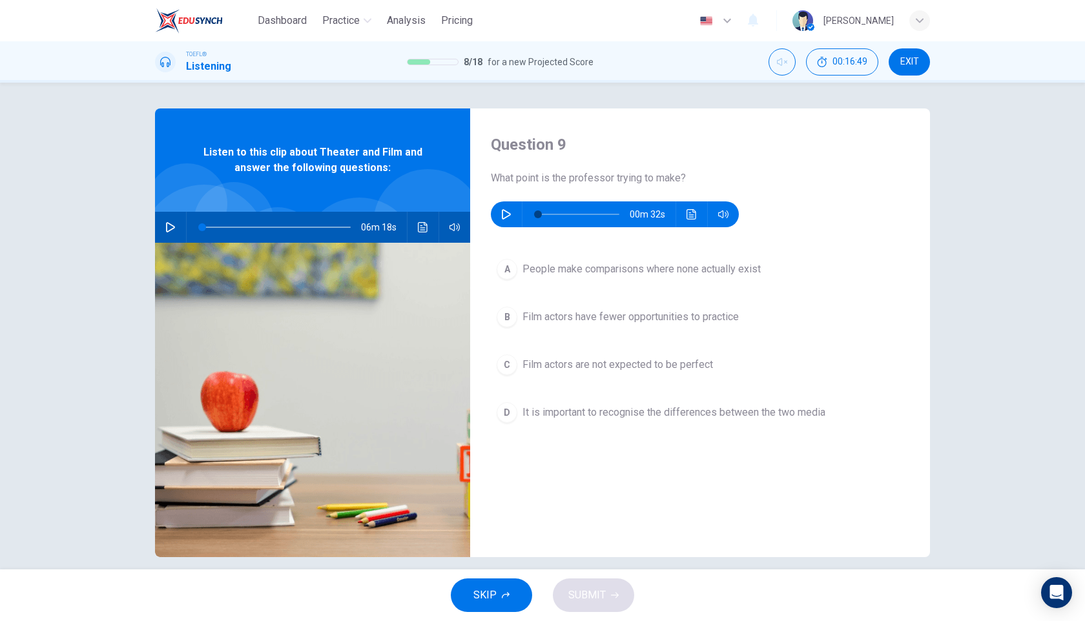
click at [579, 318] on span "Film actors have fewer opportunities to practice" at bounding box center [630, 316] width 216 height 15
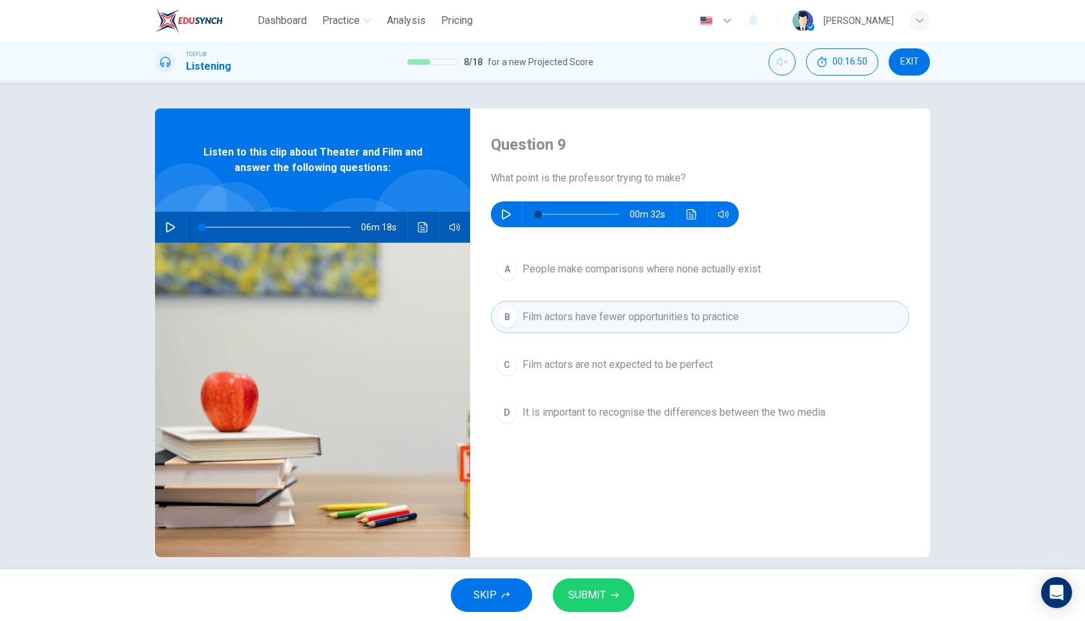
click at [594, 588] on span "SUBMIT" at bounding box center [586, 595] width 37 height 18
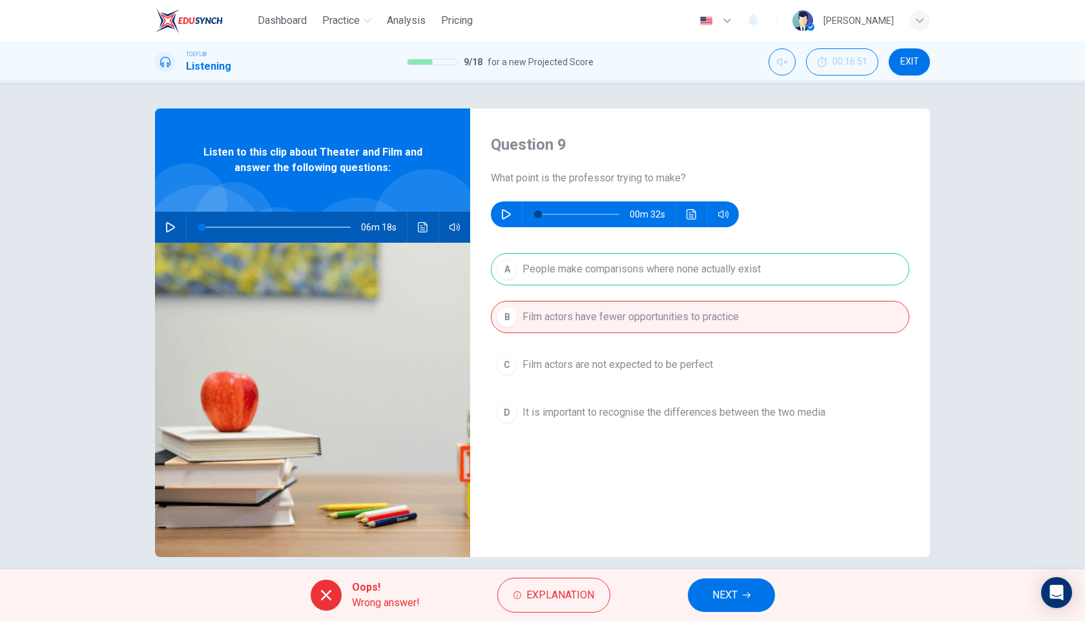
click at [726, 594] on span "NEXT" at bounding box center [724, 595] width 25 height 18
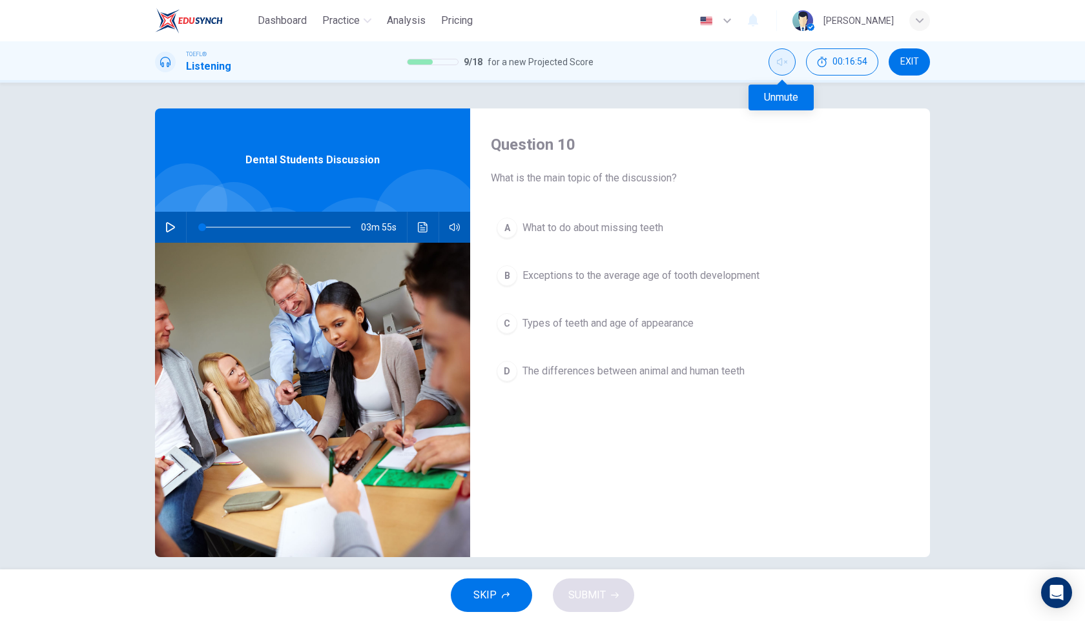
click at [780, 63] on icon "Unmute" at bounding box center [782, 62] width 10 height 10
click at [172, 219] on button "button" at bounding box center [170, 227] width 21 height 31
type input "0"
click at [652, 278] on span "Exceptions to the average age of tooth development" at bounding box center [640, 275] width 237 height 15
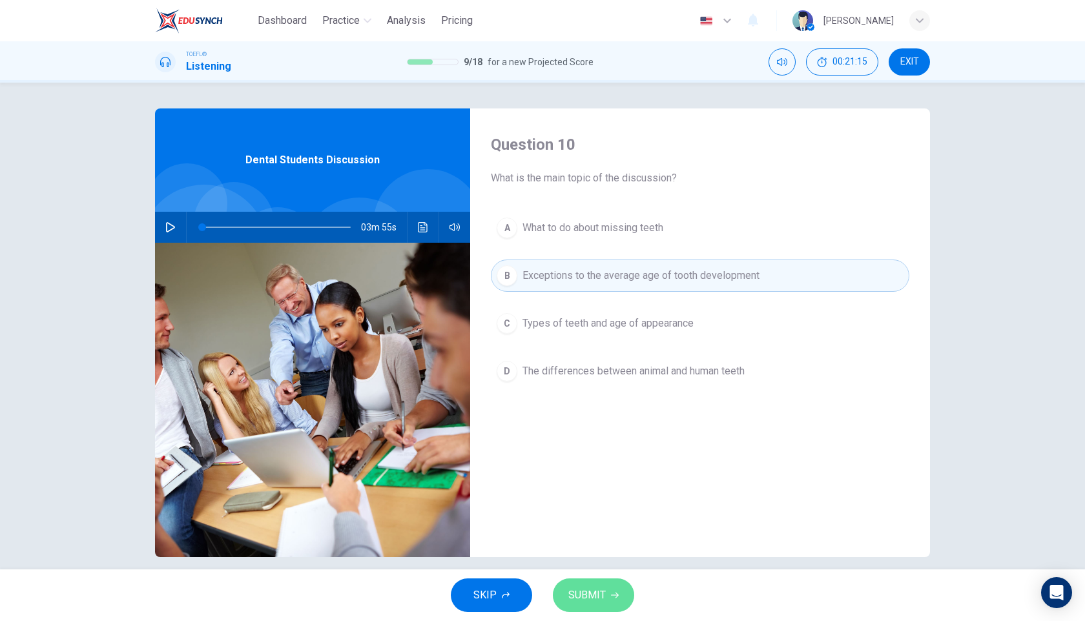
click at [599, 598] on span "SUBMIT" at bounding box center [586, 595] width 37 height 18
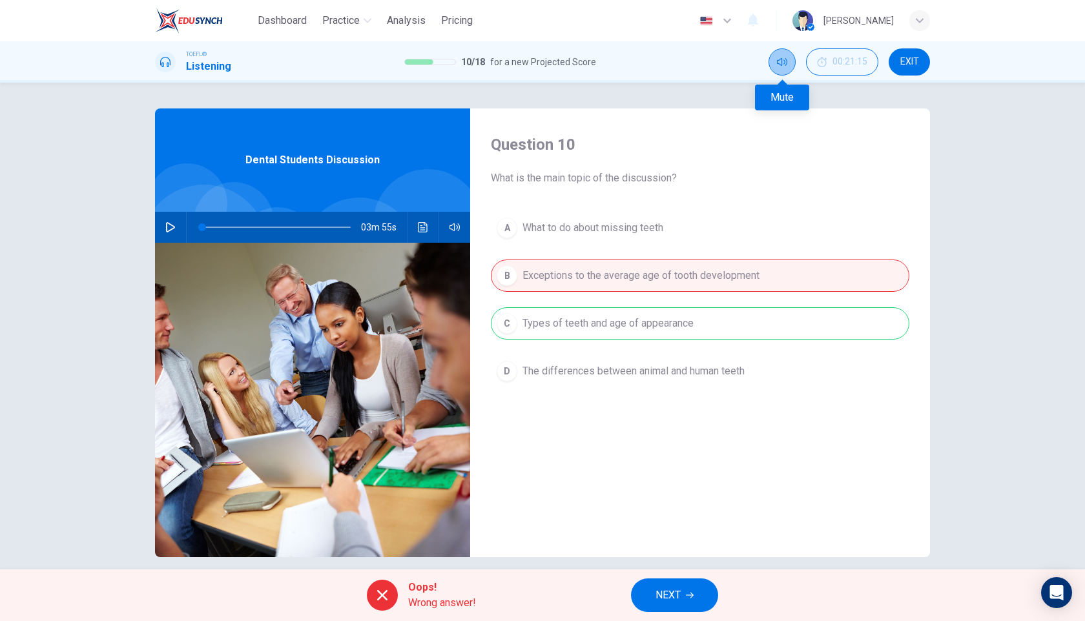
click at [789, 67] on button "Mute" at bounding box center [782, 61] width 27 height 27
click at [648, 599] on button "NEXT" at bounding box center [674, 596] width 87 height 34
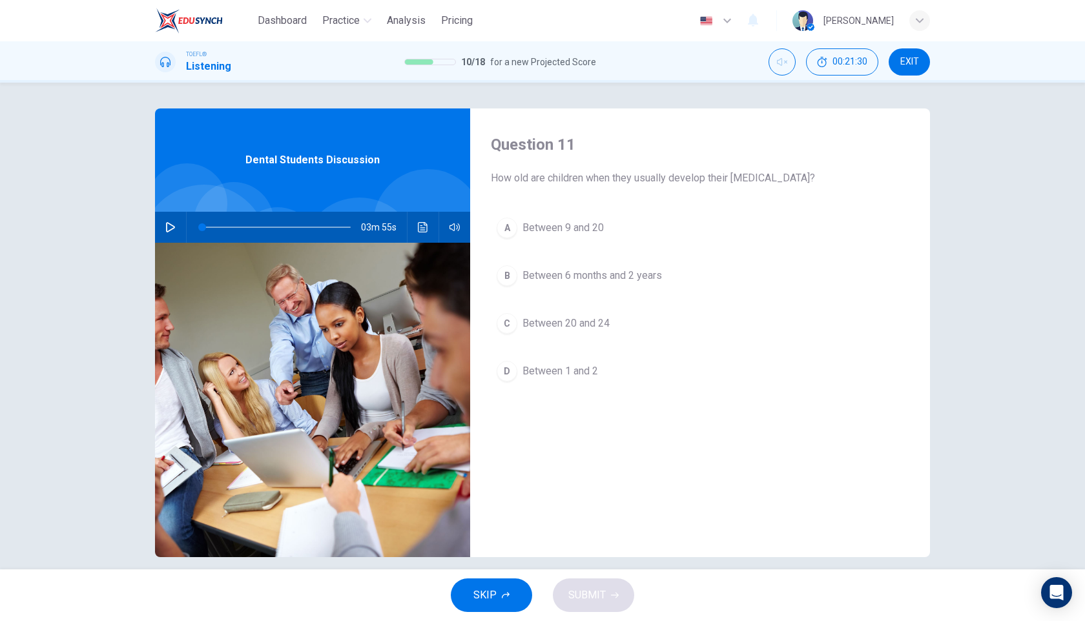
click at [619, 279] on span "Between 6 months and 2 years" at bounding box center [591, 275] width 139 height 15
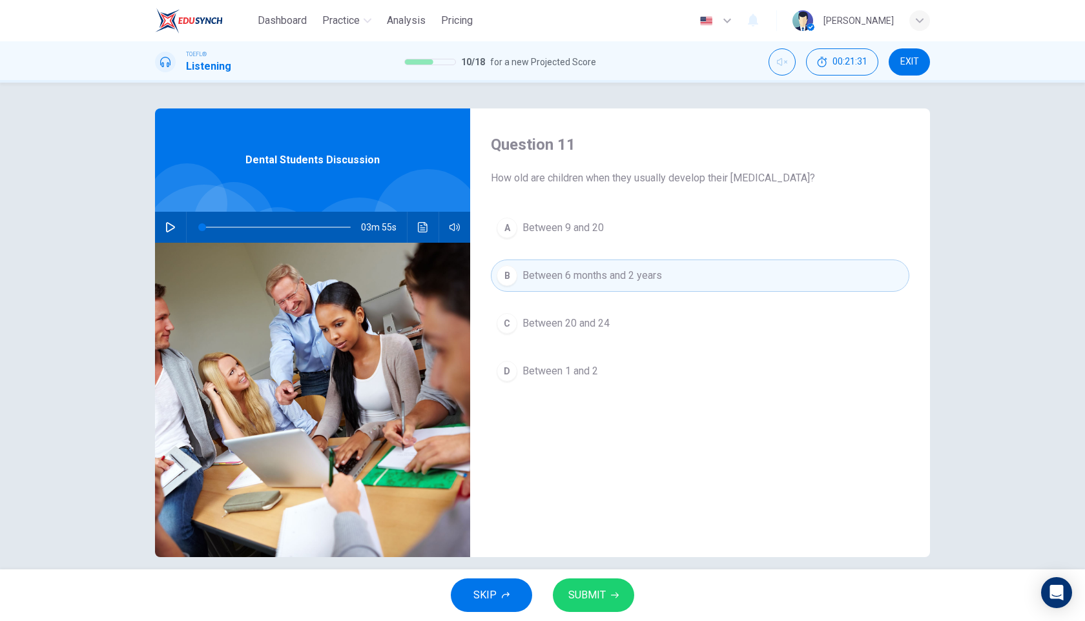
click at [603, 605] on button "SUBMIT" at bounding box center [593, 596] width 81 height 34
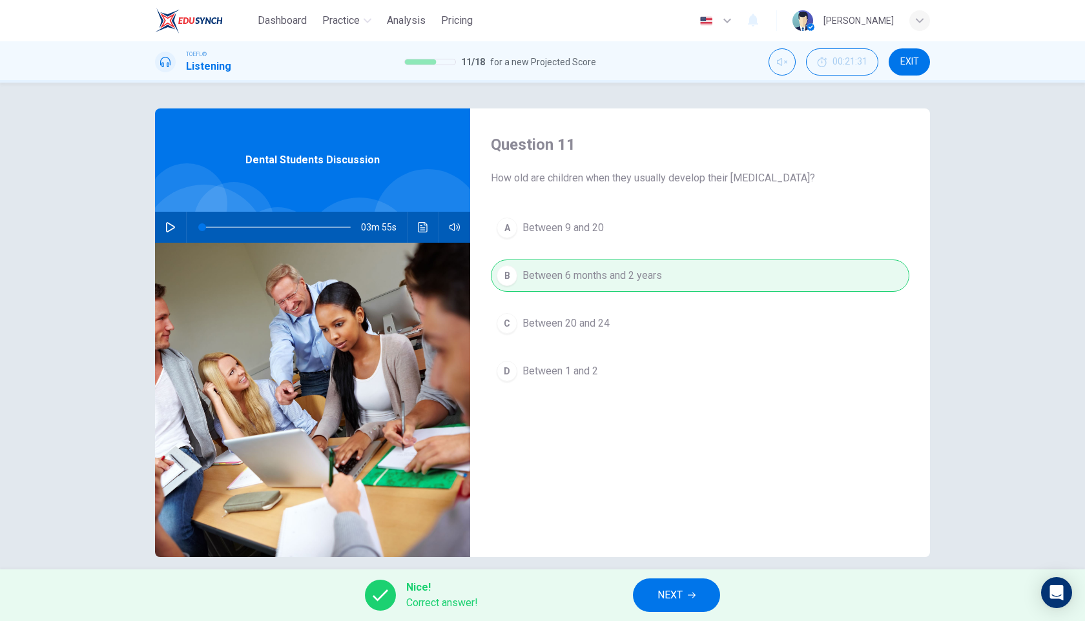
click at [703, 595] on button "NEXT" at bounding box center [676, 596] width 87 height 34
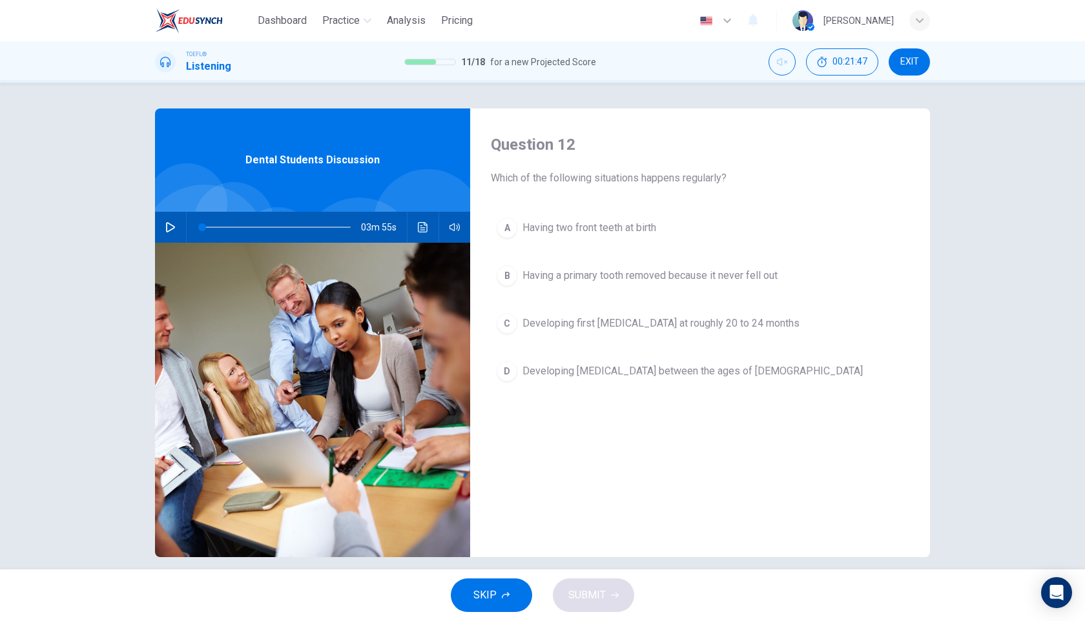
click at [695, 327] on span "Developing first permanent teeth at roughly 20 to 24 months" at bounding box center [660, 323] width 277 height 15
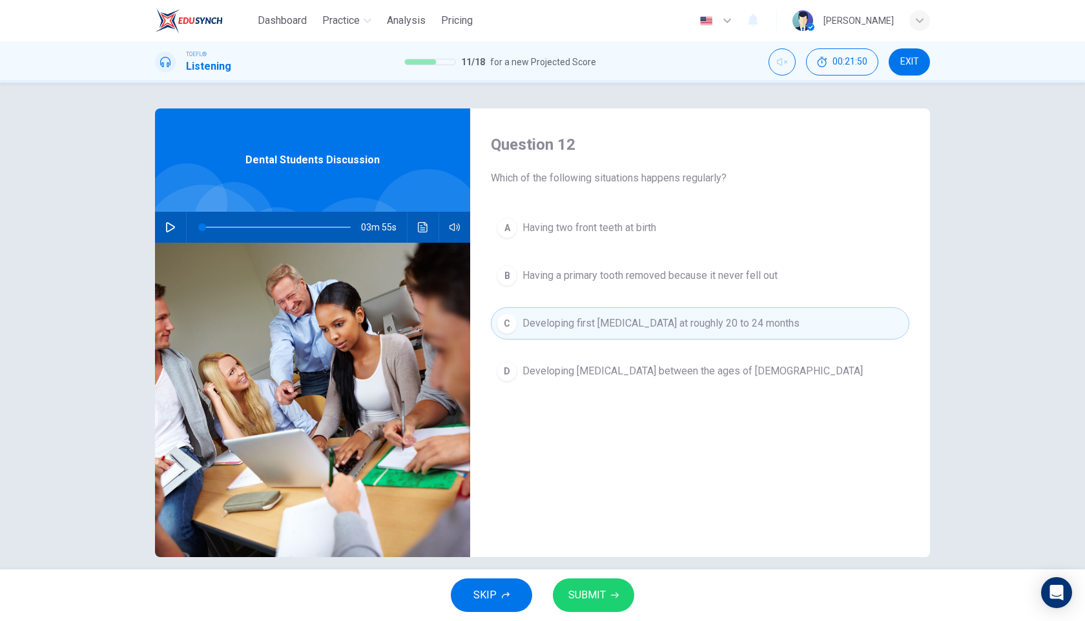
click at [649, 374] on span "Developing wisdom teeth between the ages of 17 and 21" at bounding box center [692, 371] width 340 height 15
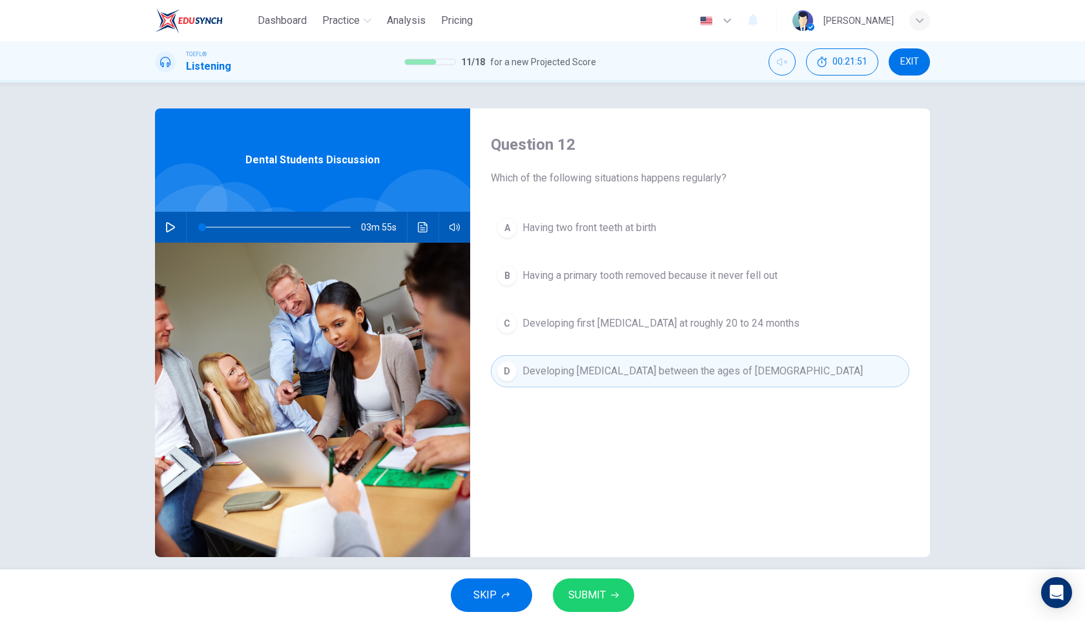
click at [585, 595] on span "SUBMIT" at bounding box center [586, 595] width 37 height 18
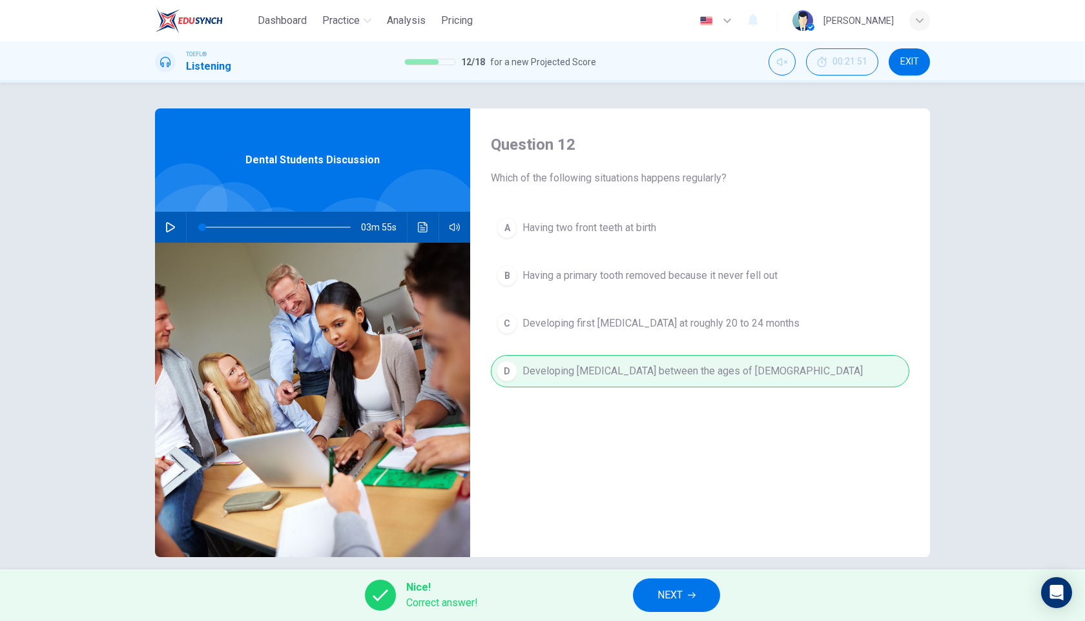
click at [672, 593] on span "NEXT" at bounding box center [669, 595] width 25 height 18
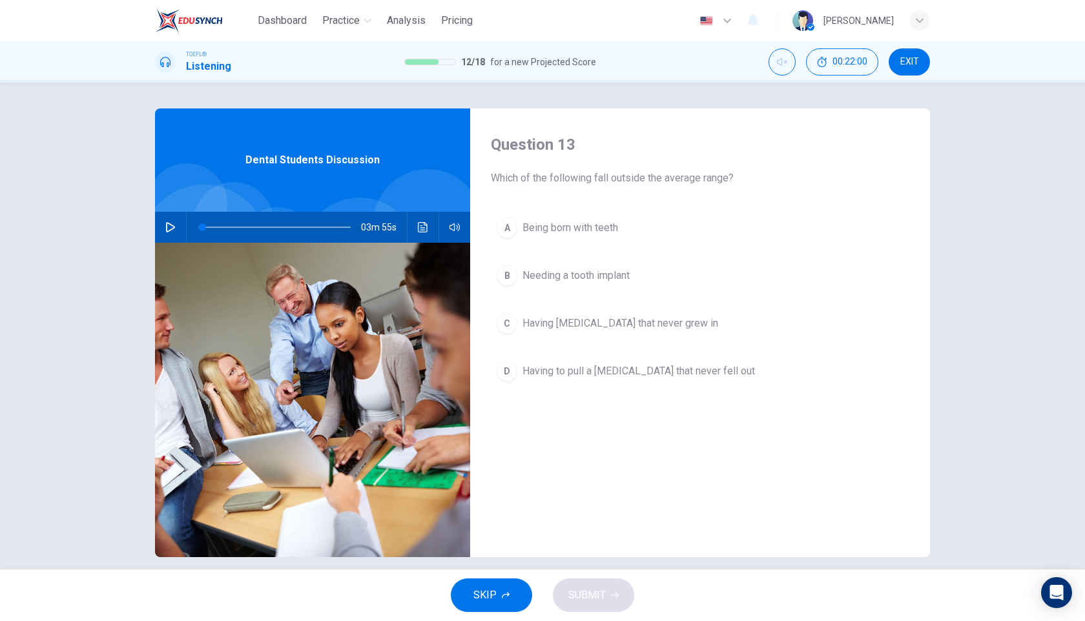
click at [568, 233] on span "Being born with teeth" at bounding box center [570, 227] width 96 height 15
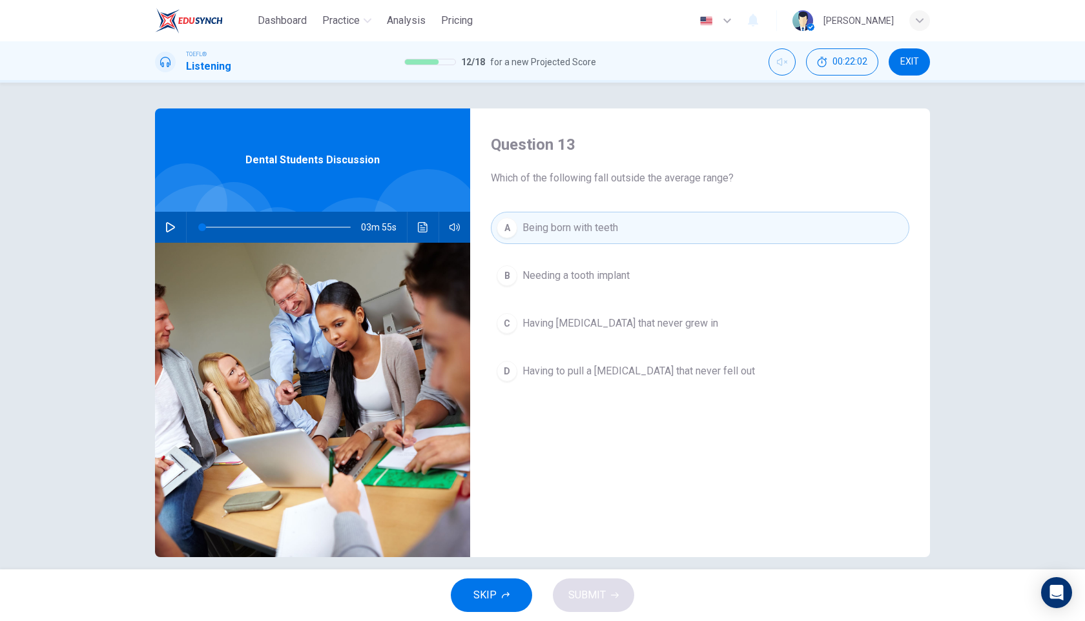
click at [510, 225] on div "A" at bounding box center [507, 228] width 21 height 21
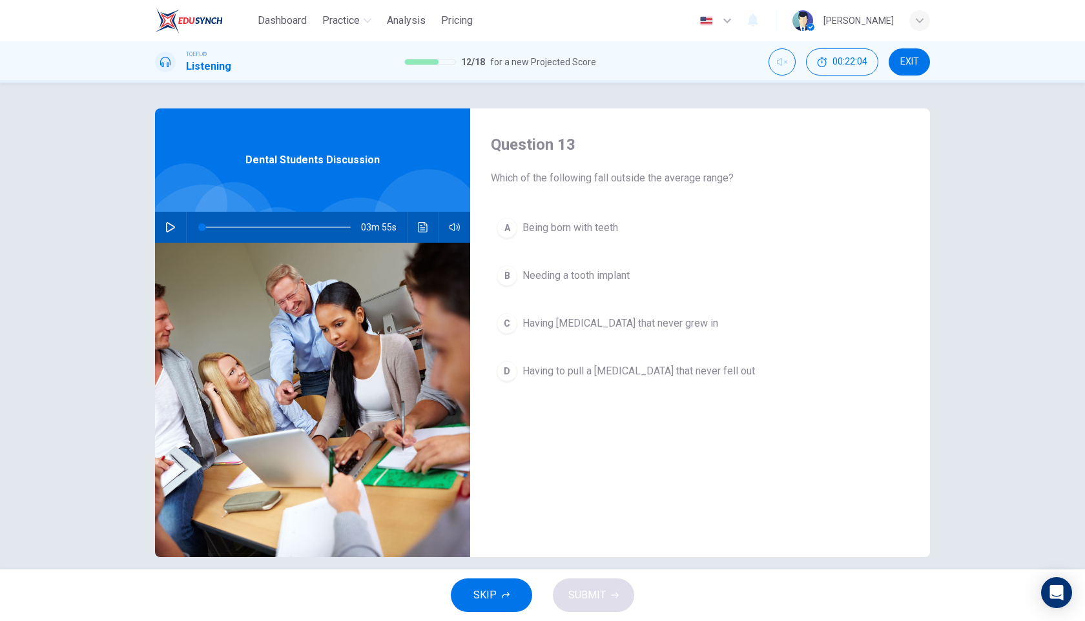
click at [511, 234] on div "A" at bounding box center [507, 228] width 21 height 21
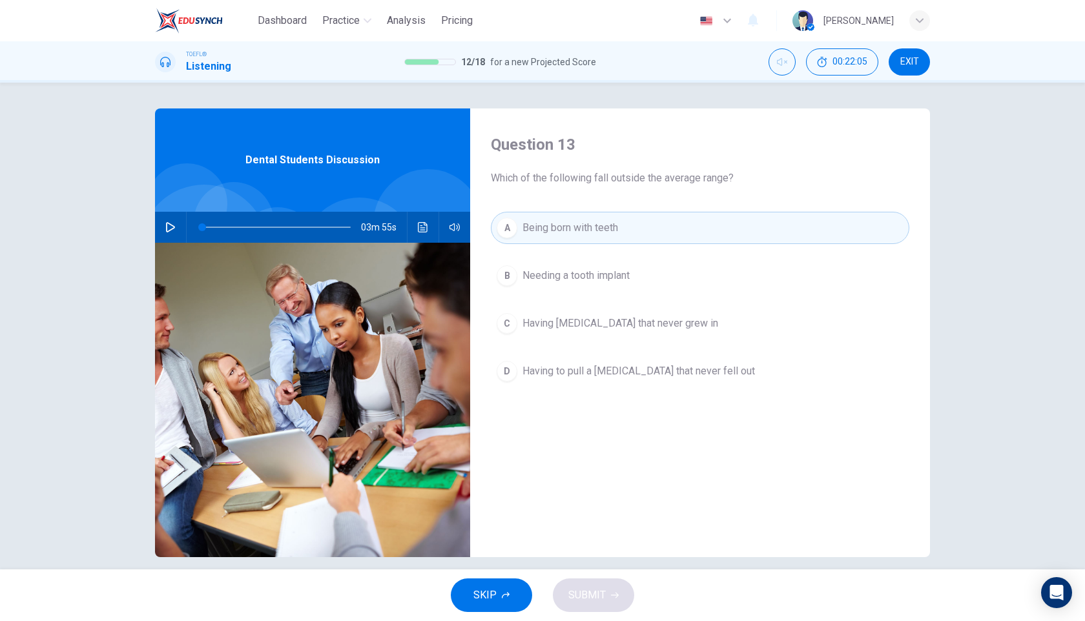
click at [590, 595] on div "SKIP SUBMIT" at bounding box center [542, 596] width 1085 height 52
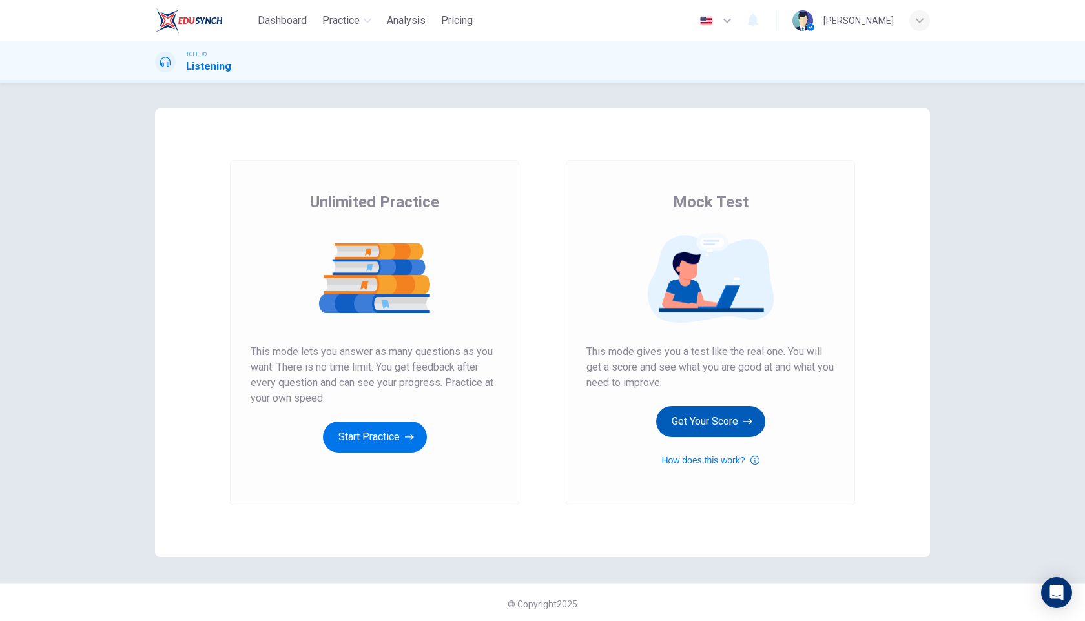
click at [702, 433] on button "Get Your Score" at bounding box center [710, 421] width 109 height 31
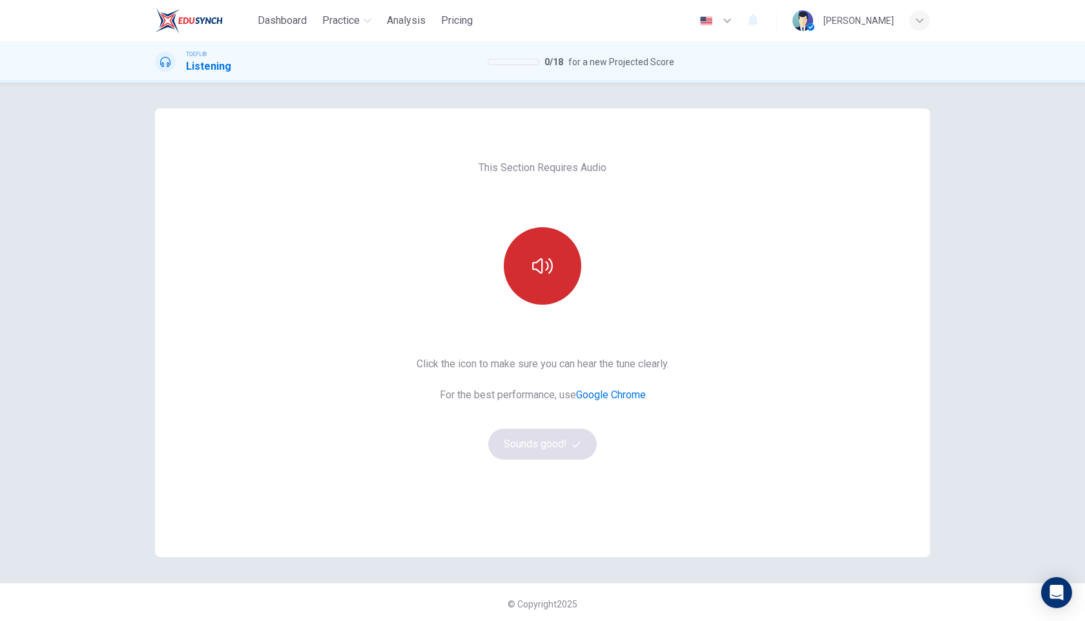
click at [553, 277] on button "button" at bounding box center [542, 265] width 77 height 77
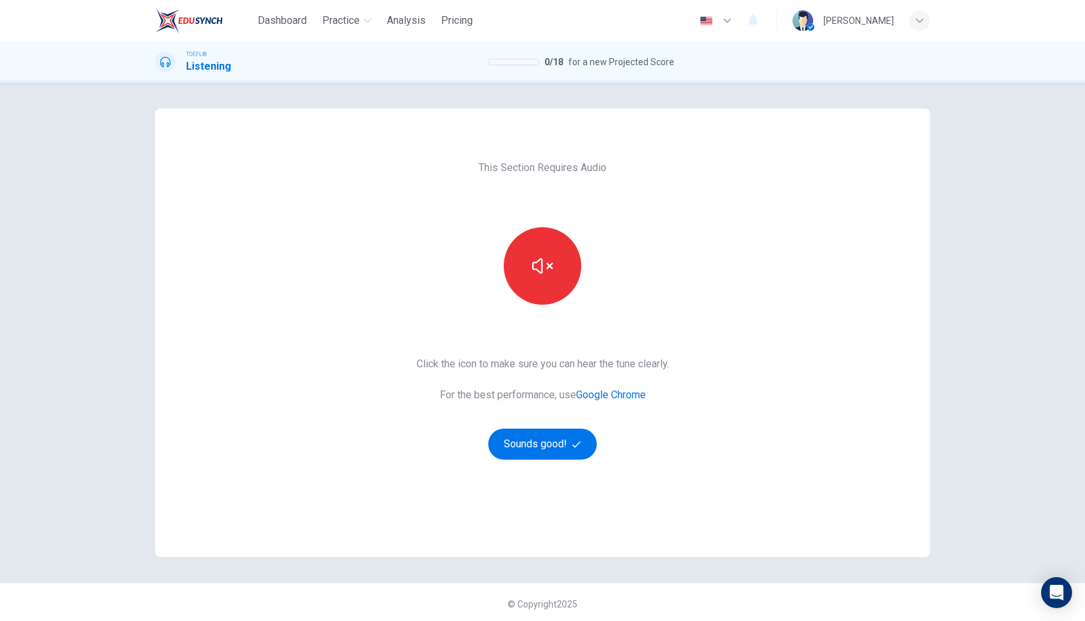
drag, startPoint x: 553, startPoint y: 277, endPoint x: 560, endPoint y: 320, distance: 43.8
click at [553, 278] on button "button" at bounding box center [542, 265] width 77 height 77
click at [543, 444] on button "Sounds good!" at bounding box center [542, 444] width 108 height 31
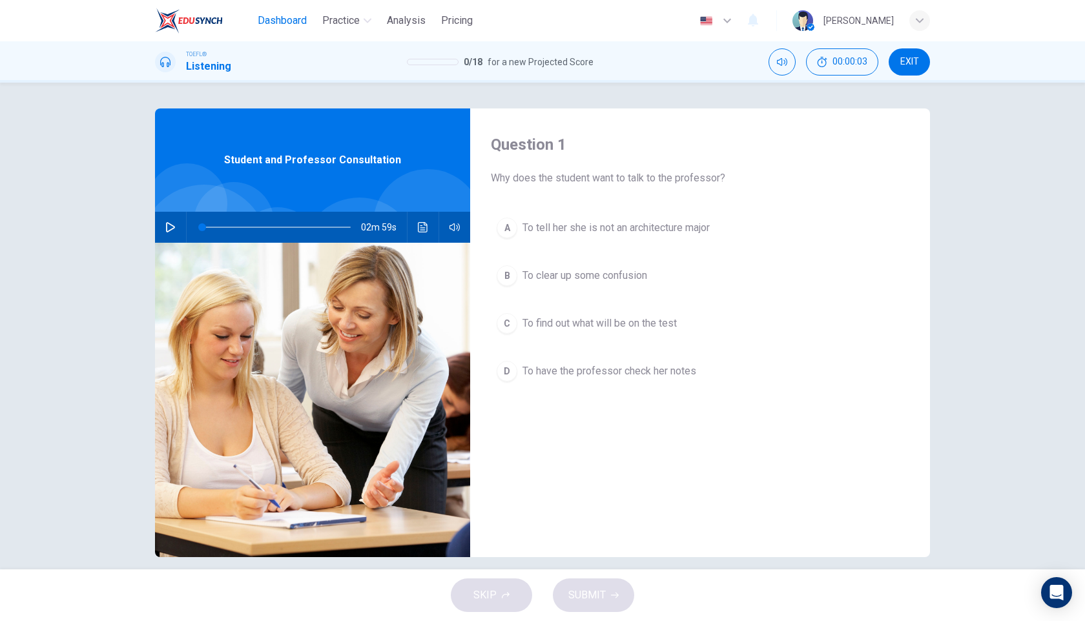
click at [274, 22] on span "Dashboard" at bounding box center [282, 20] width 49 height 15
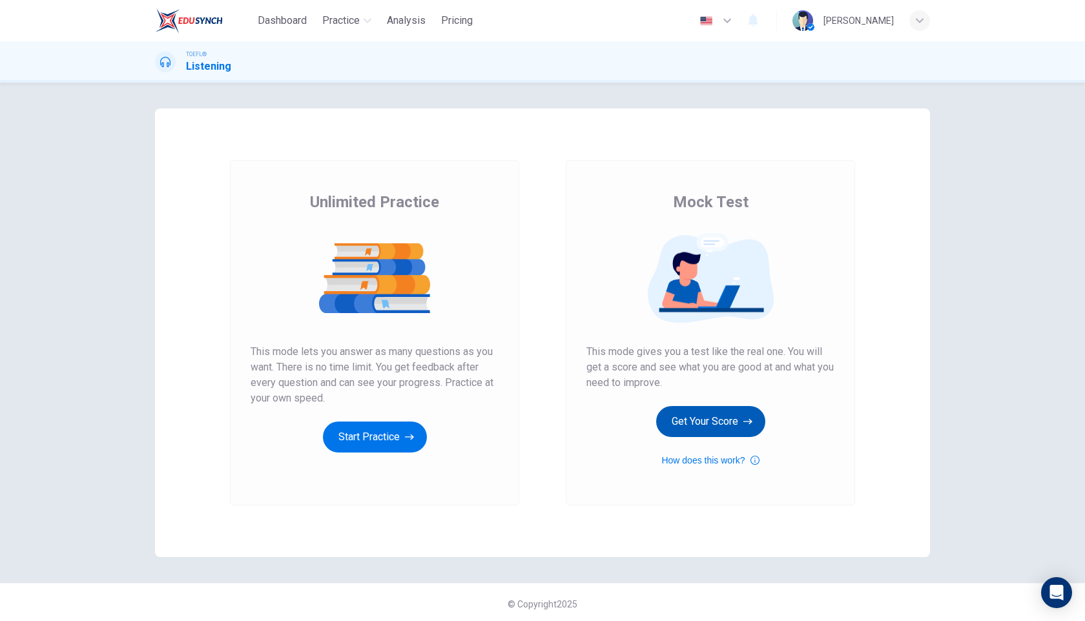
click at [702, 422] on button "Get Your Score" at bounding box center [710, 421] width 109 height 31
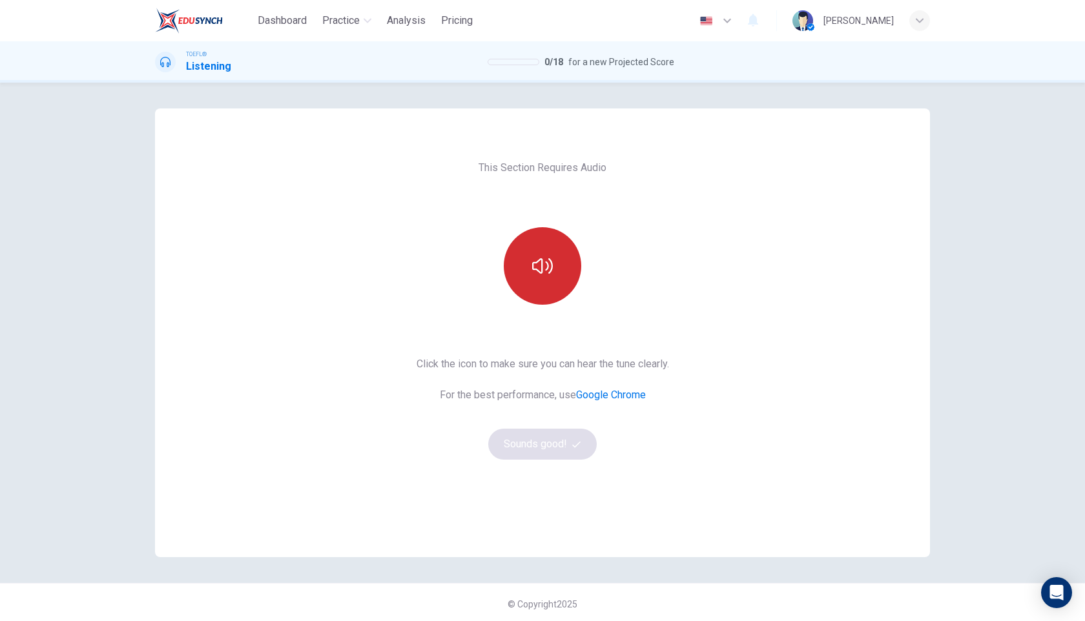
click at [534, 276] on button "button" at bounding box center [542, 265] width 77 height 77
click at [544, 452] on button "Sounds good!" at bounding box center [542, 444] width 108 height 31
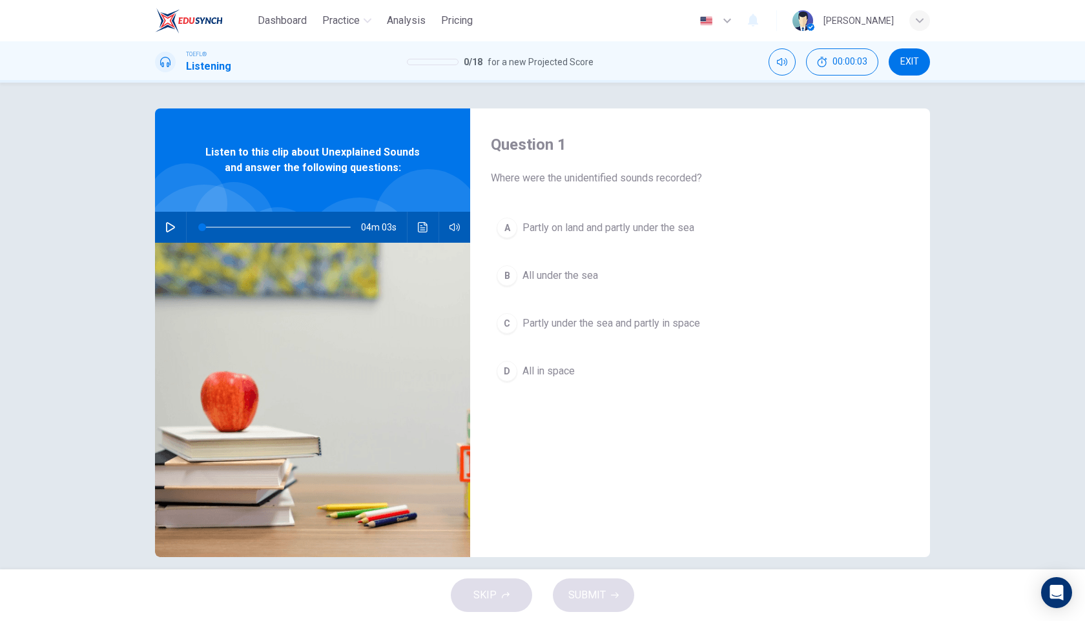
click at [166, 232] on button "button" at bounding box center [170, 227] width 21 height 31
click at [425, 231] on icon "Click to see the audio transcription" at bounding box center [423, 227] width 10 height 10
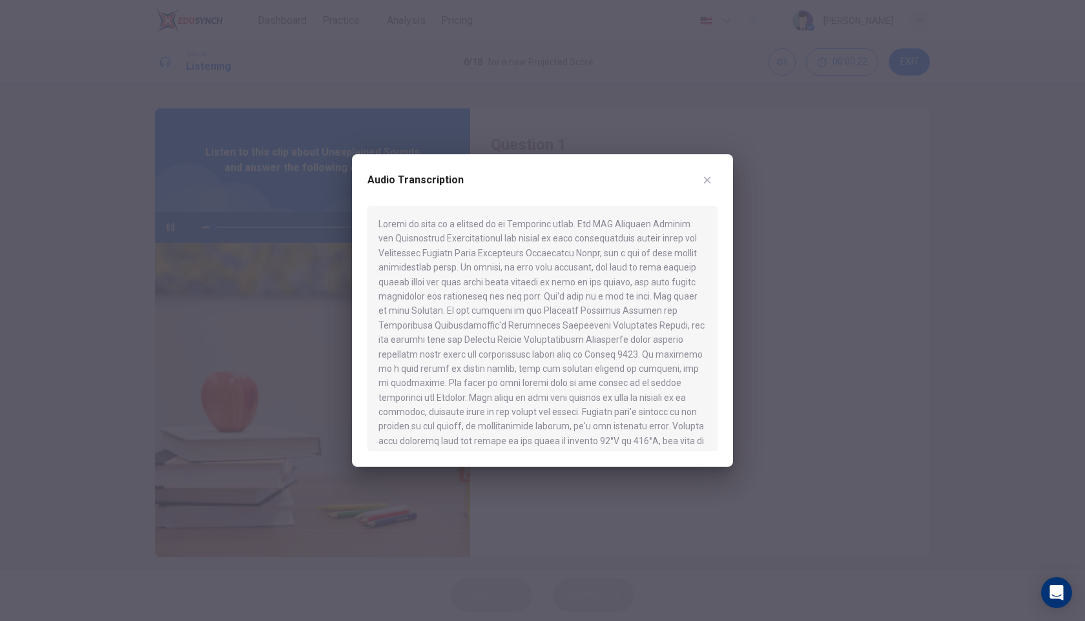
click at [712, 180] on icon "button" at bounding box center [707, 180] width 10 height 10
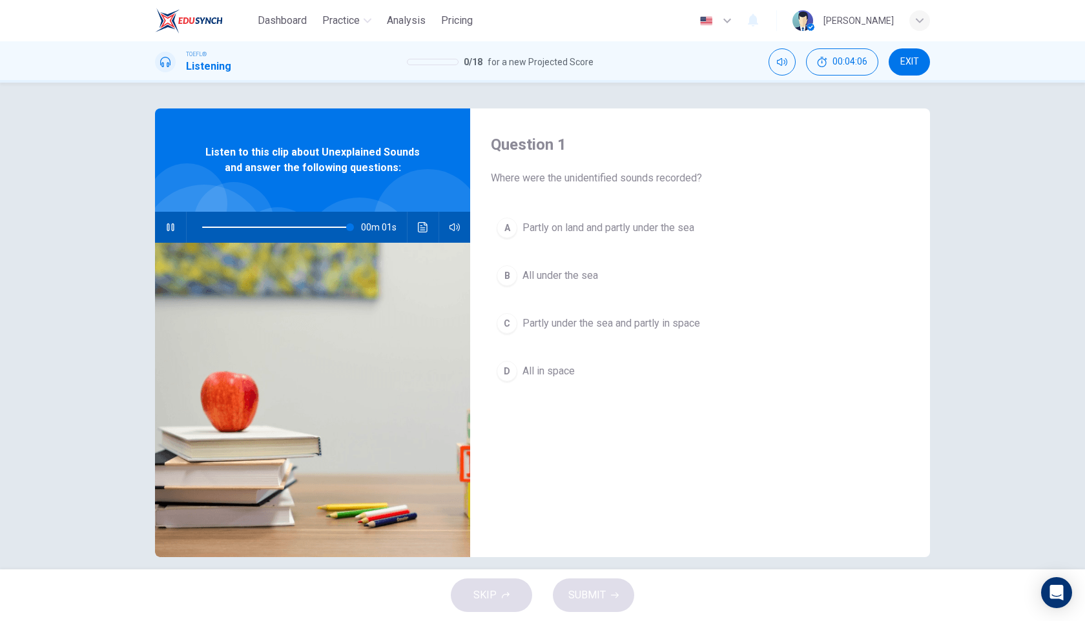
type input "0"
click at [784, 61] on icon "Mute" at bounding box center [782, 62] width 10 height 8
click at [616, 322] on span "Partly under the sea and partly in space" at bounding box center [611, 323] width 178 height 15
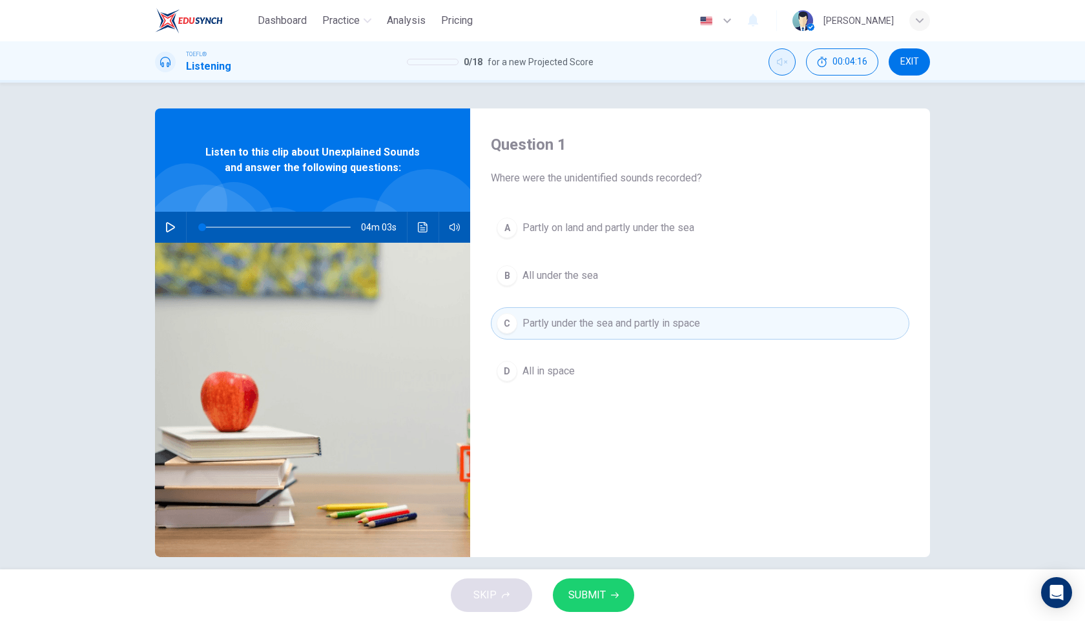
click at [582, 593] on span "SUBMIT" at bounding box center [586, 595] width 37 height 18
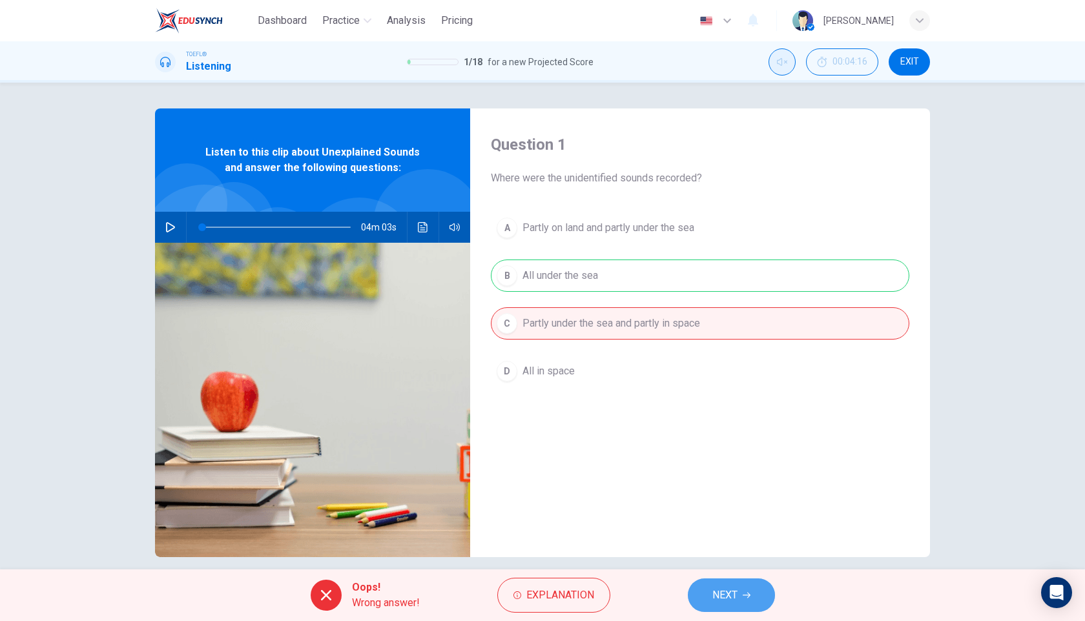
click at [718, 592] on span "NEXT" at bounding box center [724, 595] width 25 height 18
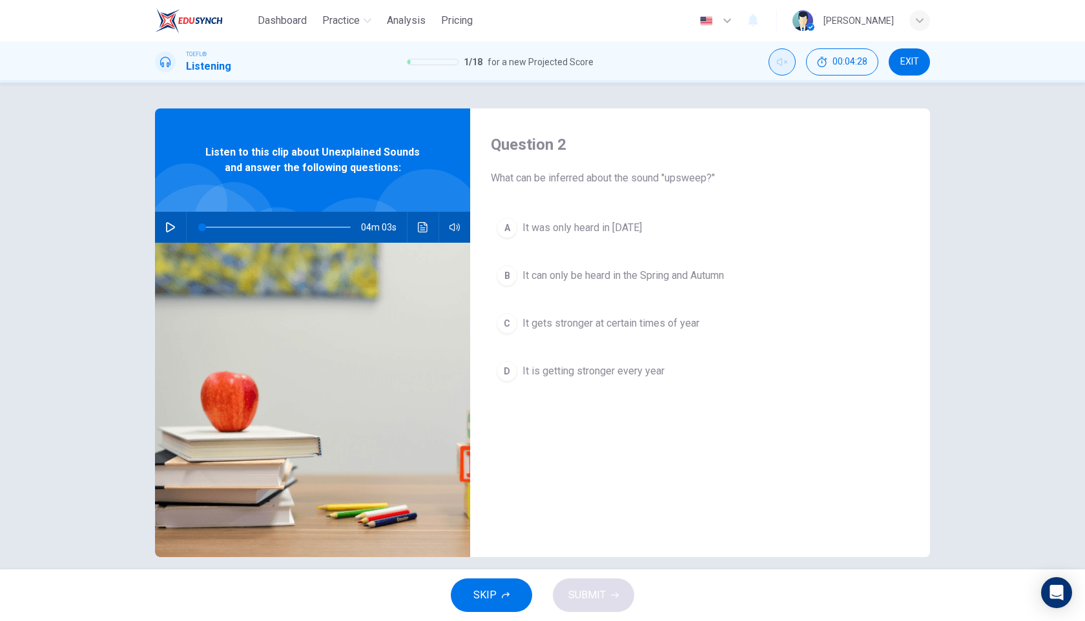
click at [591, 236] on button "A It was only heard in 1991" at bounding box center [700, 228] width 418 height 32
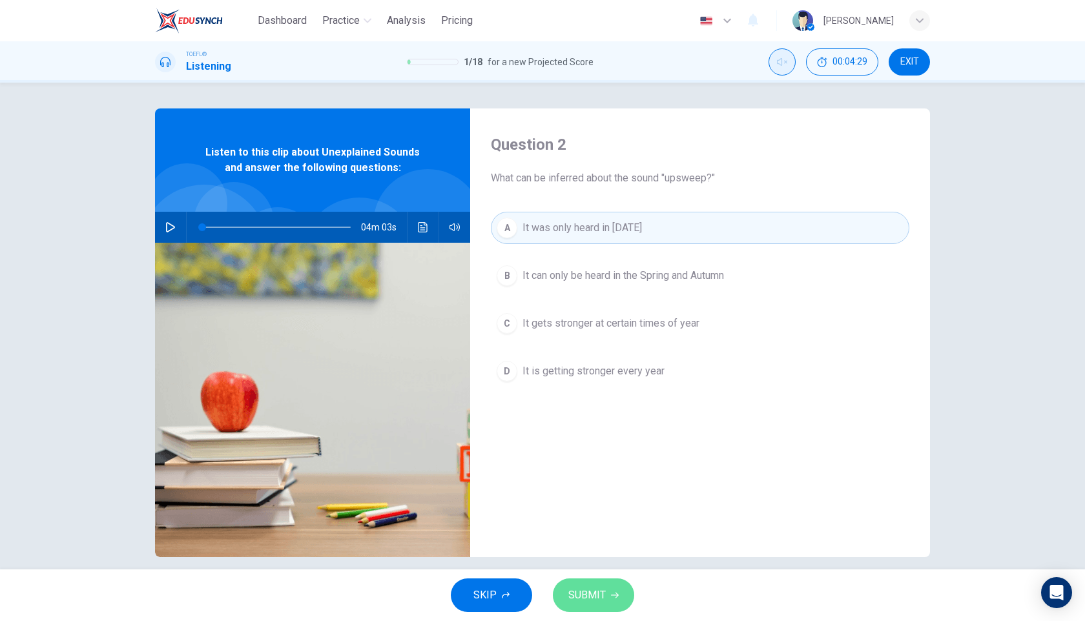
click at [593, 603] on span "SUBMIT" at bounding box center [586, 595] width 37 height 18
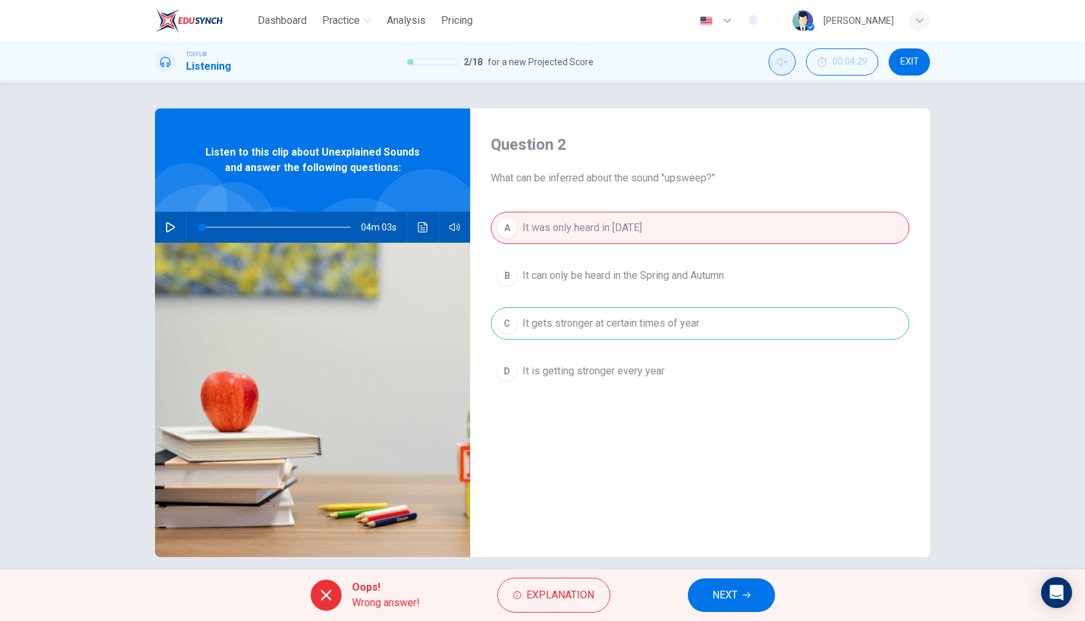
click at [905, 57] on span "EXIT" at bounding box center [909, 62] width 19 height 10
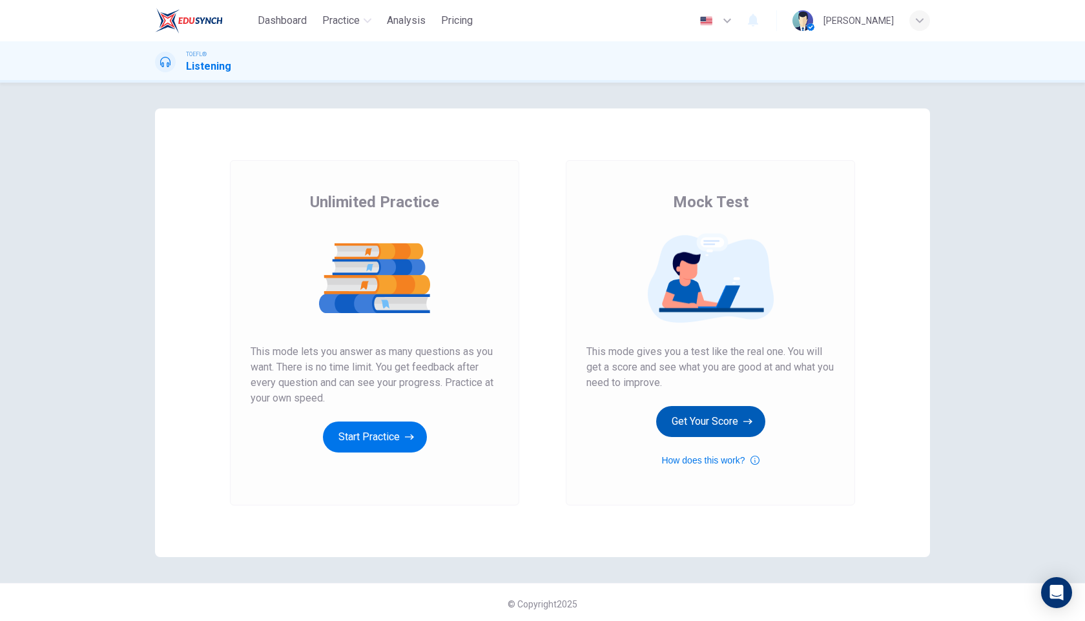
click at [683, 422] on button "Get Your Score" at bounding box center [710, 421] width 109 height 31
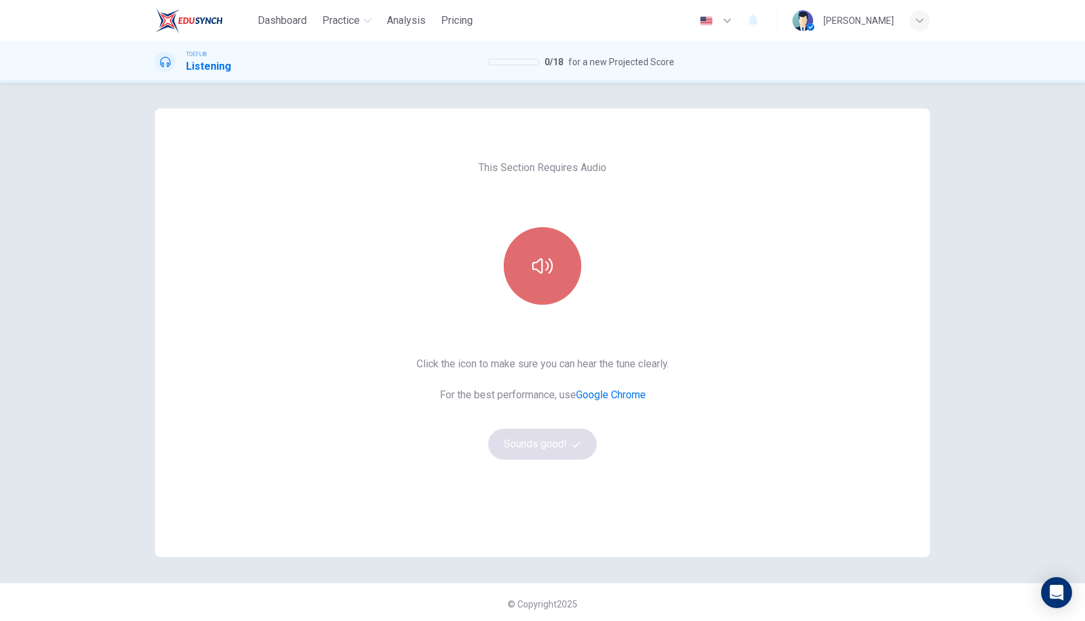
click at [558, 286] on button "button" at bounding box center [542, 265] width 77 height 77
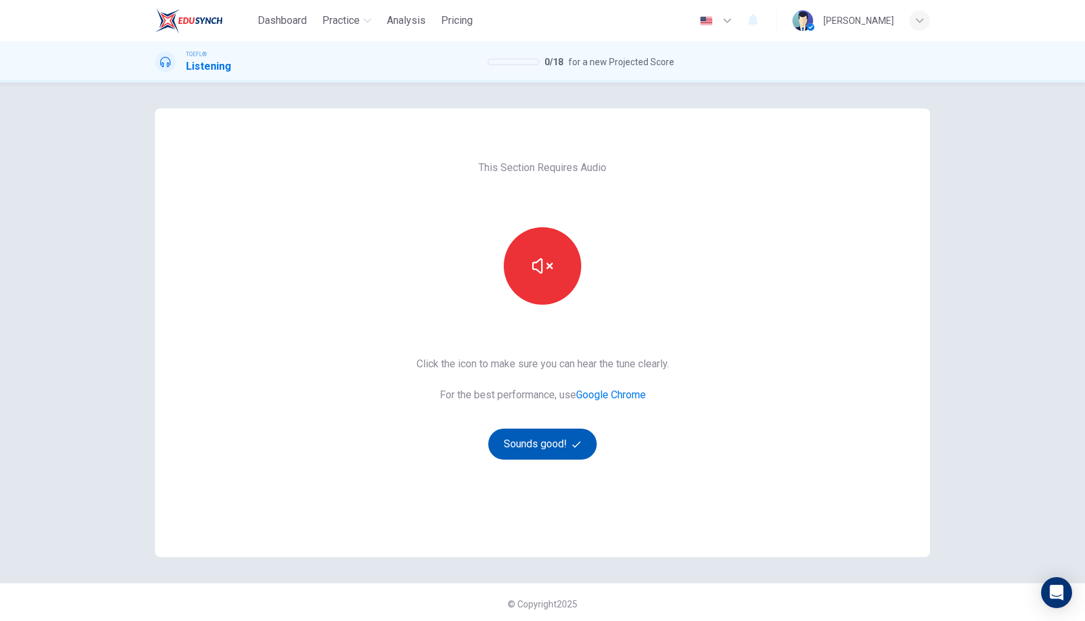
click at [553, 443] on button "Sounds good!" at bounding box center [542, 444] width 108 height 31
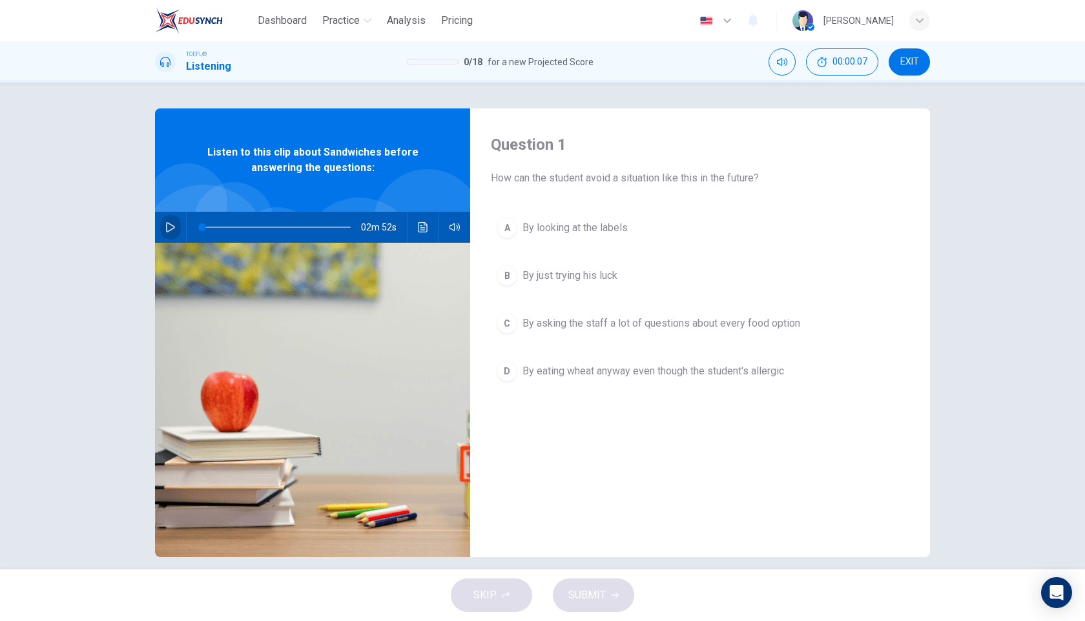
click at [169, 231] on icon "button" at bounding box center [170, 227] width 9 height 10
type input "0"
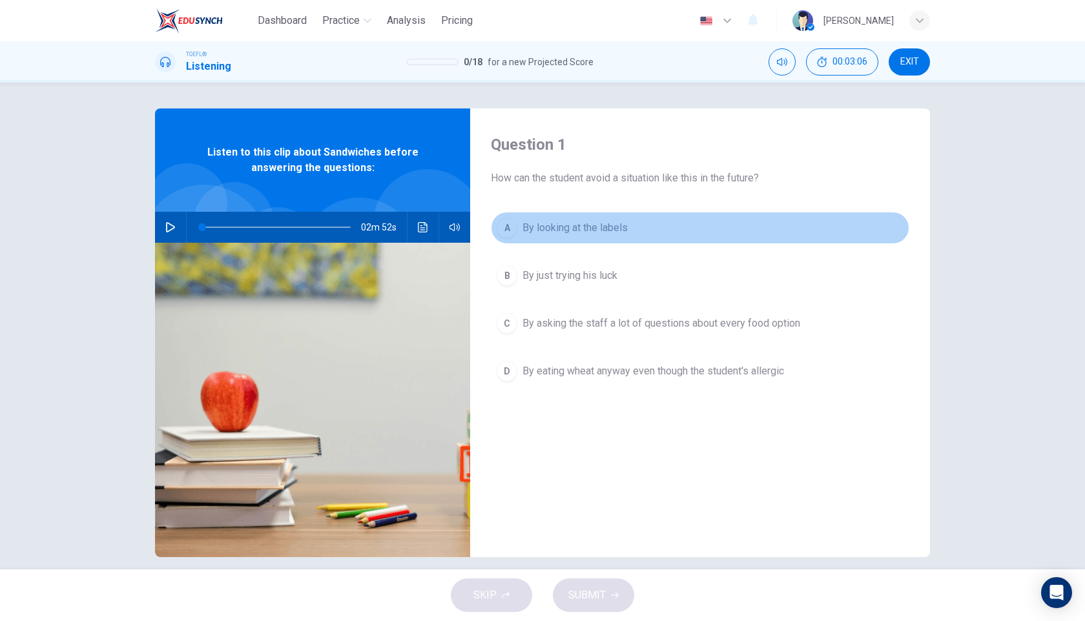
click at [585, 232] on span "By looking at the labels" at bounding box center [574, 227] width 105 height 15
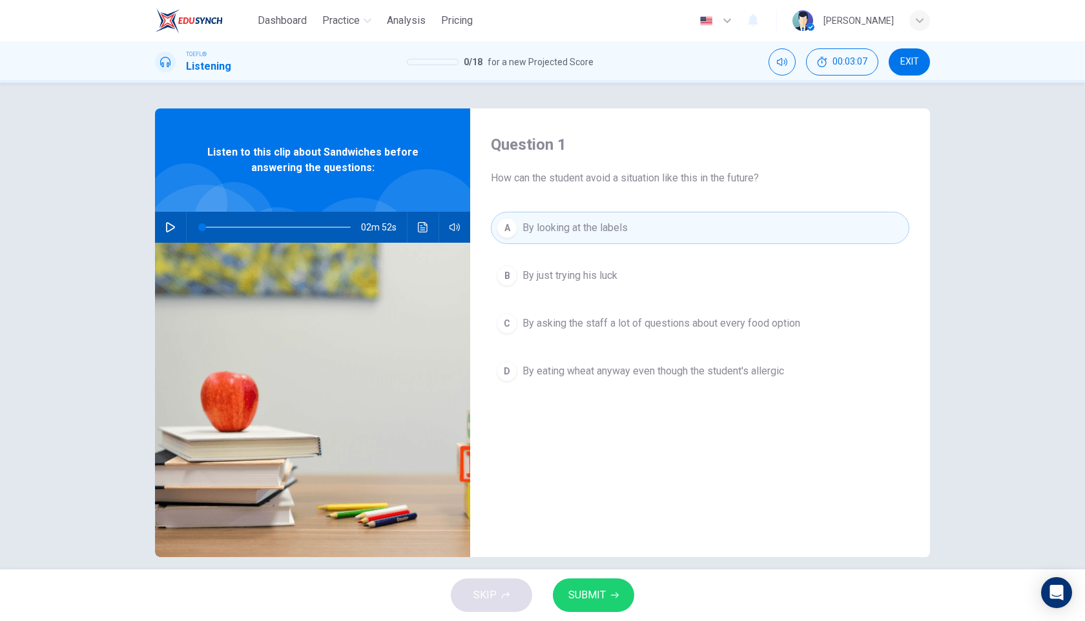
click at [597, 598] on span "SUBMIT" at bounding box center [586, 595] width 37 height 18
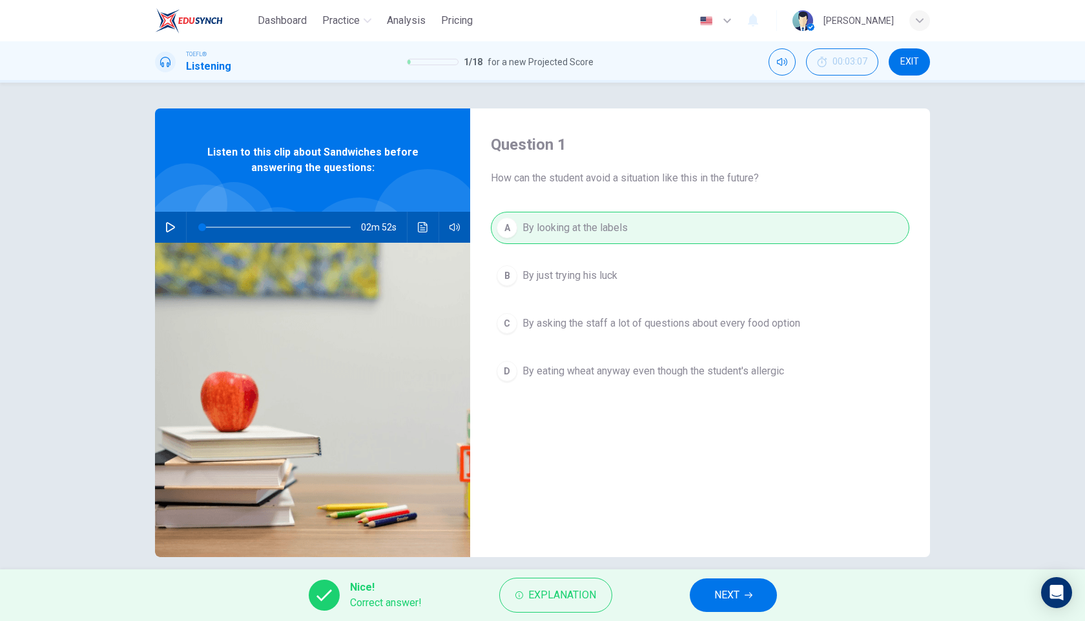
click at [751, 599] on icon "button" at bounding box center [749, 596] width 8 height 8
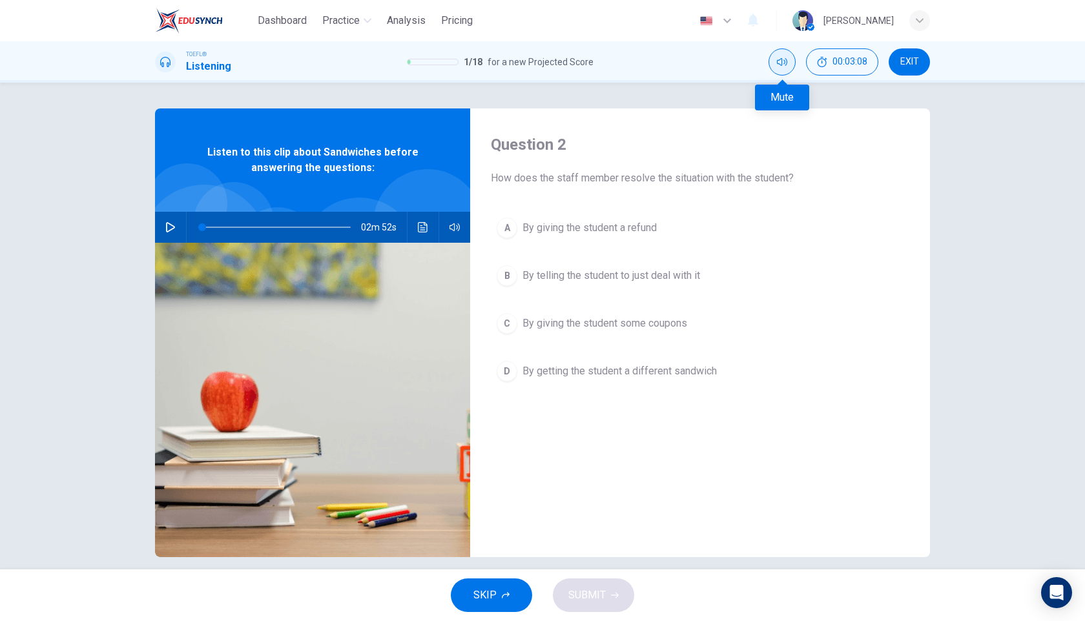
click at [774, 67] on button "Mute" at bounding box center [782, 61] width 27 height 27
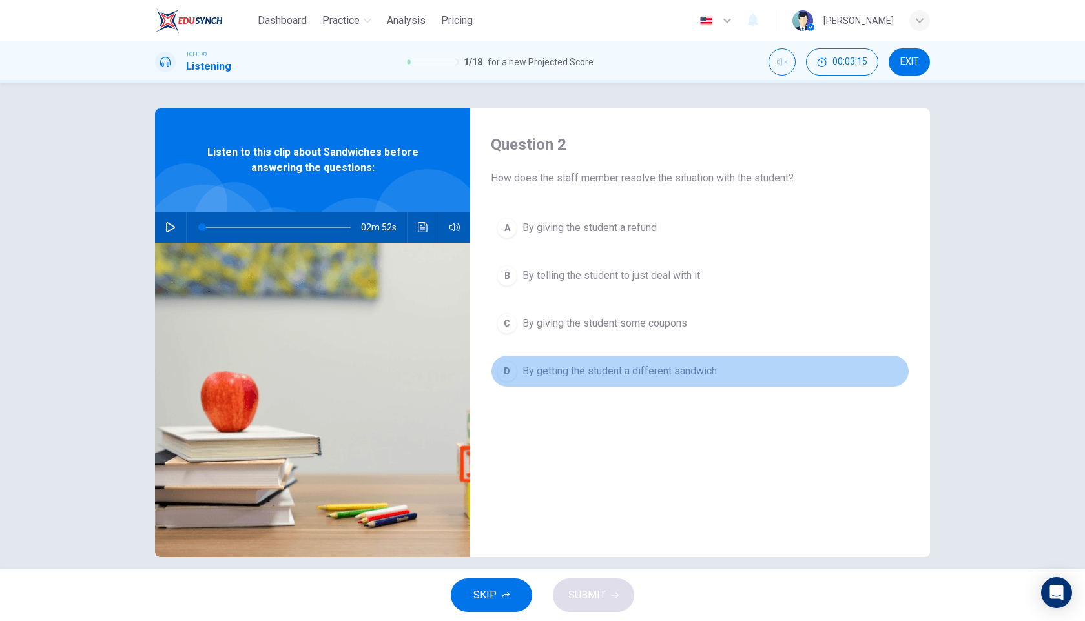
click at [683, 373] on span "By getting the student a different sandwich" at bounding box center [619, 371] width 194 height 15
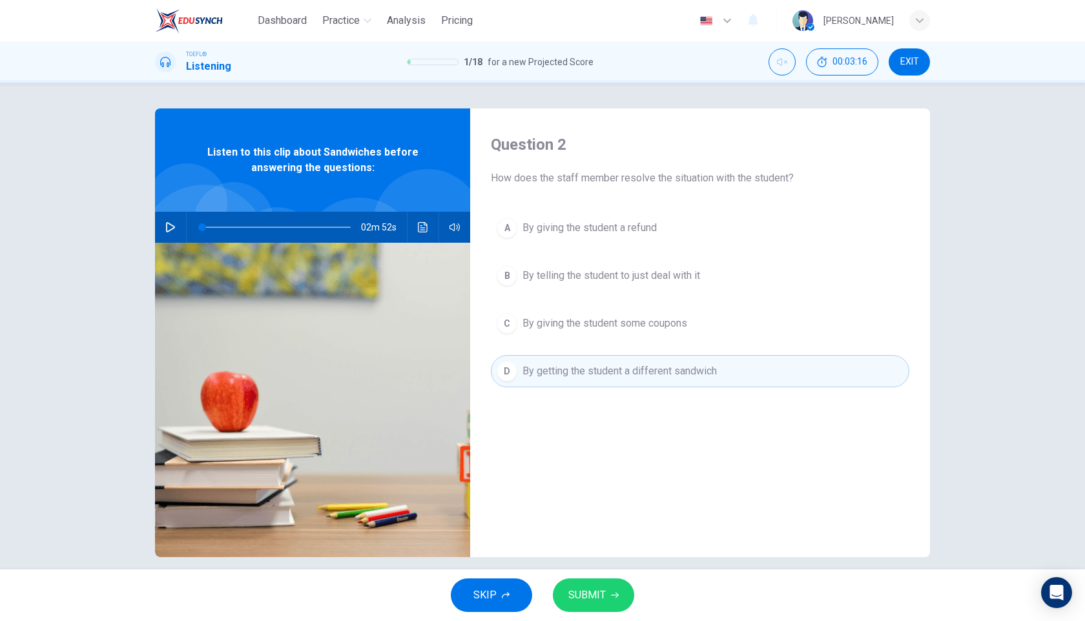
click at [595, 587] on span "SUBMIT" at bounding box center [586, 595] width 37 height 18
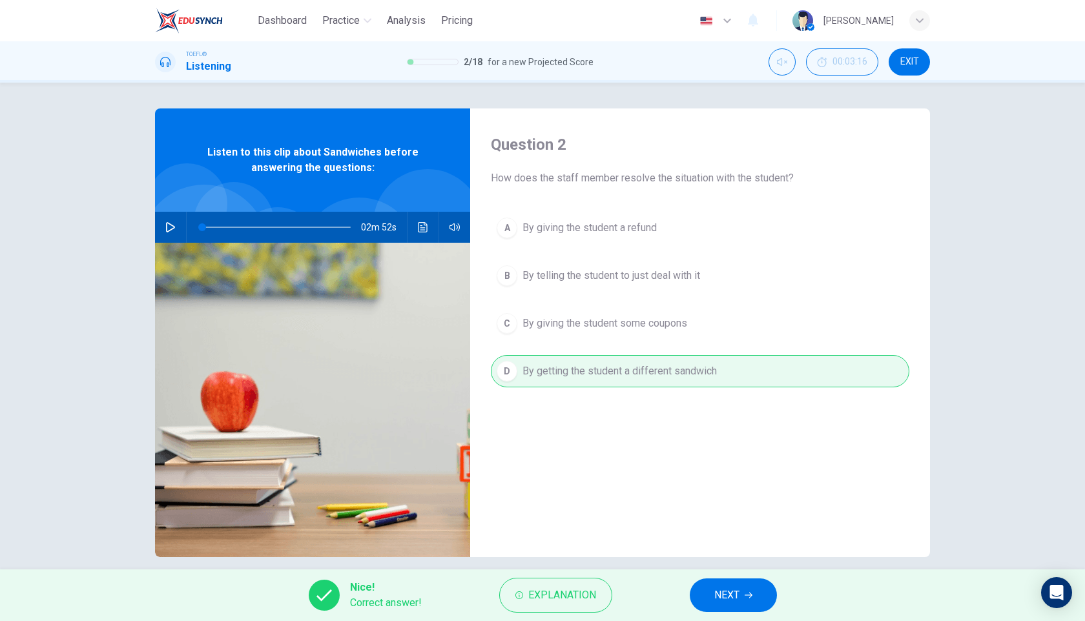
click at [727, 590] on span "NEXT" at bounding box center [726, 595] width 25 height 18
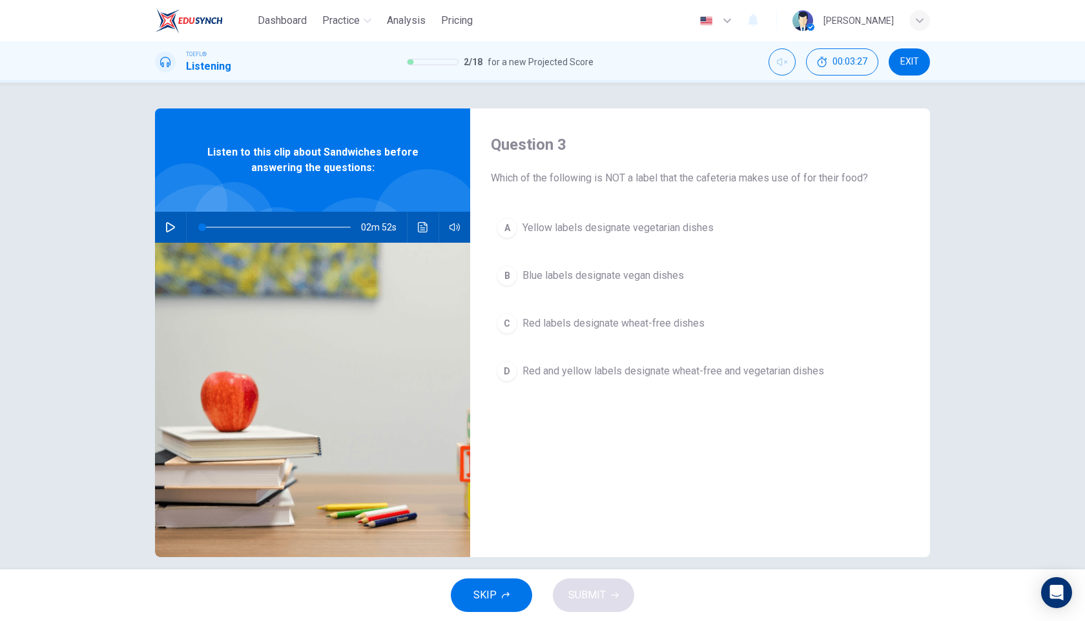
click at [583, 274] on span "Blue labels designate vegan dishes" at bounding box center [602, 275] width 161 height 15
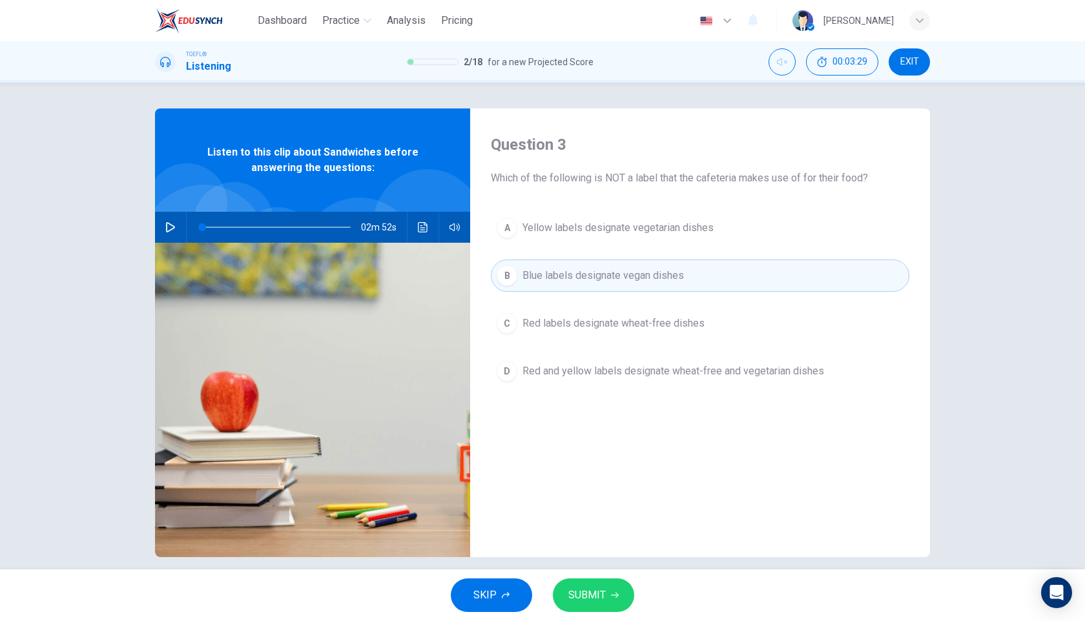
click at [599, 594] on span "SUBMIT" at bounding box center [586, 595] width 37 height 18
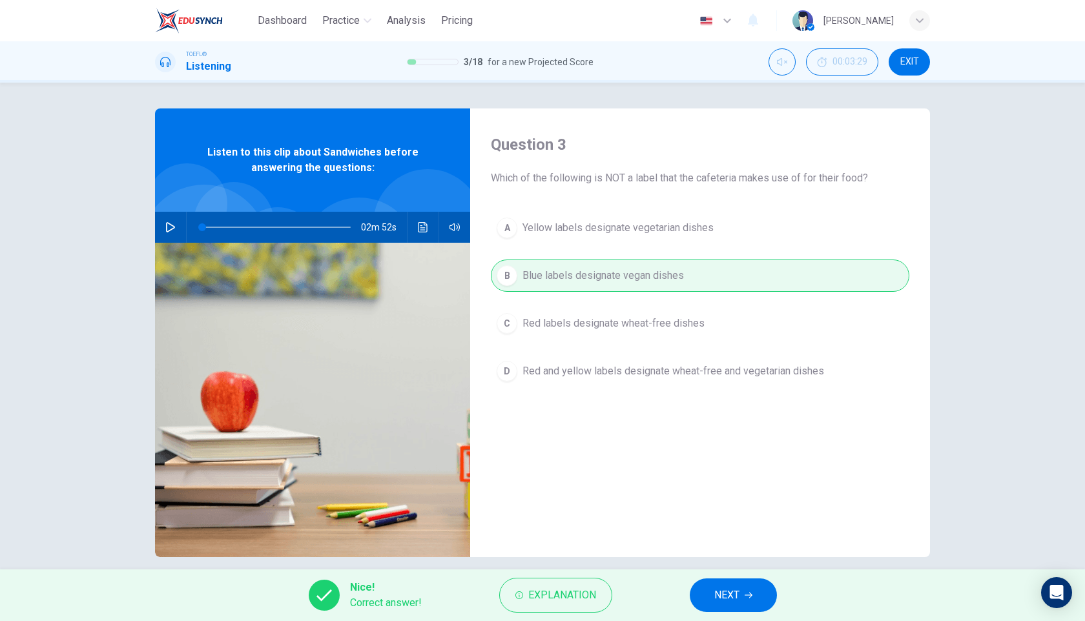
click at [731, 590] on span "NEXT" at bounding box center [726, 595] width 25 height 18
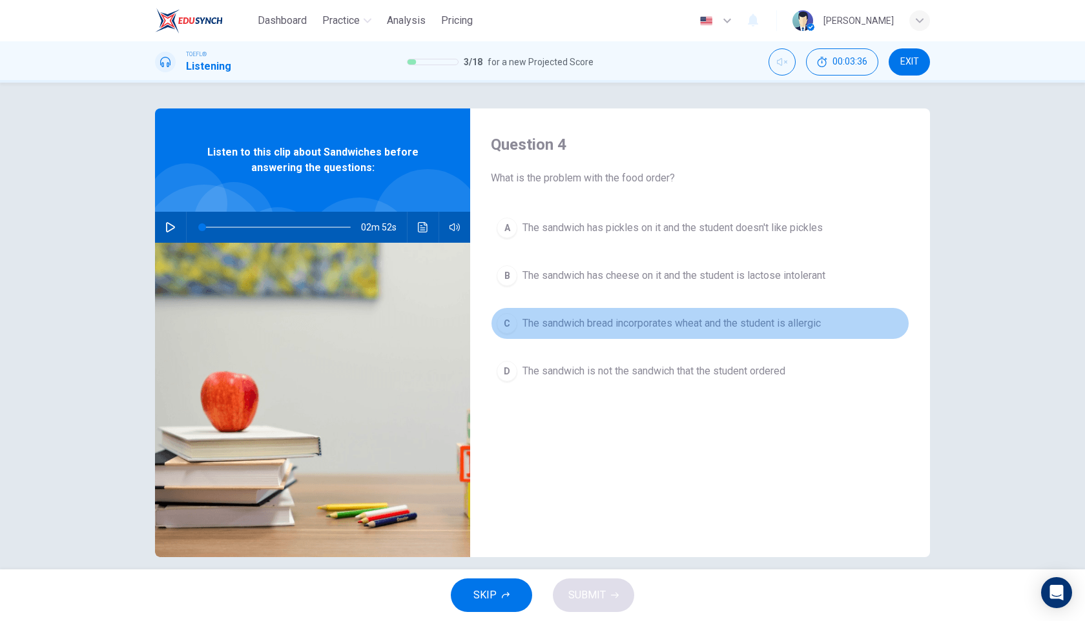
click at [681, 326] on span "The sandwich bread incorporates wheat and the student is allergic" at bounding box center [671, 323] width 298 height 15
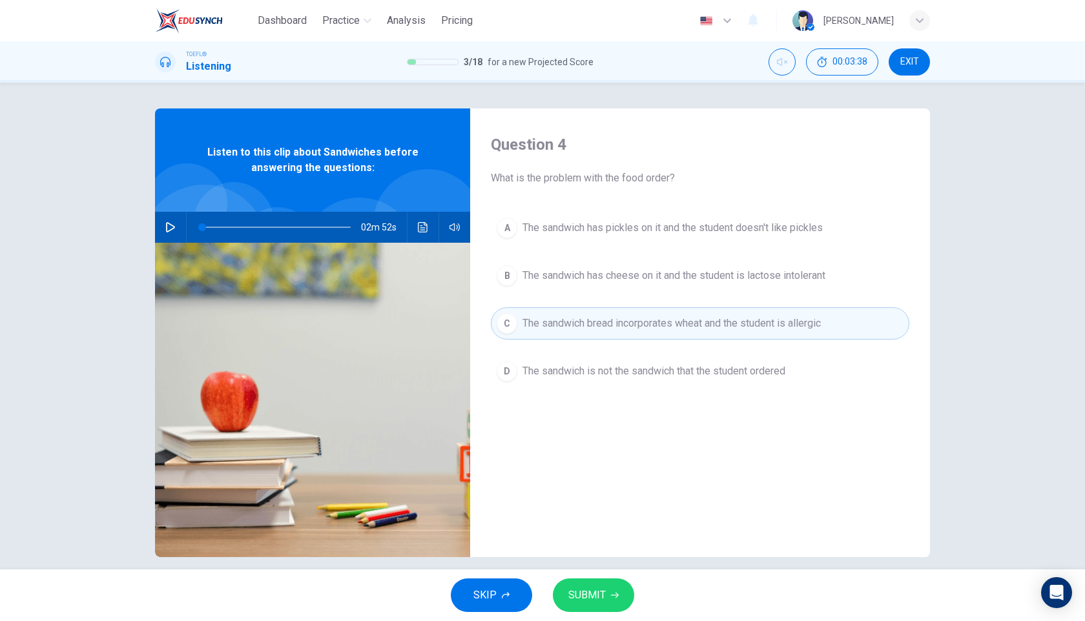
click at [590, 604] on button "SUBMIT" at bounding box center [593, 596] width 81 height 34
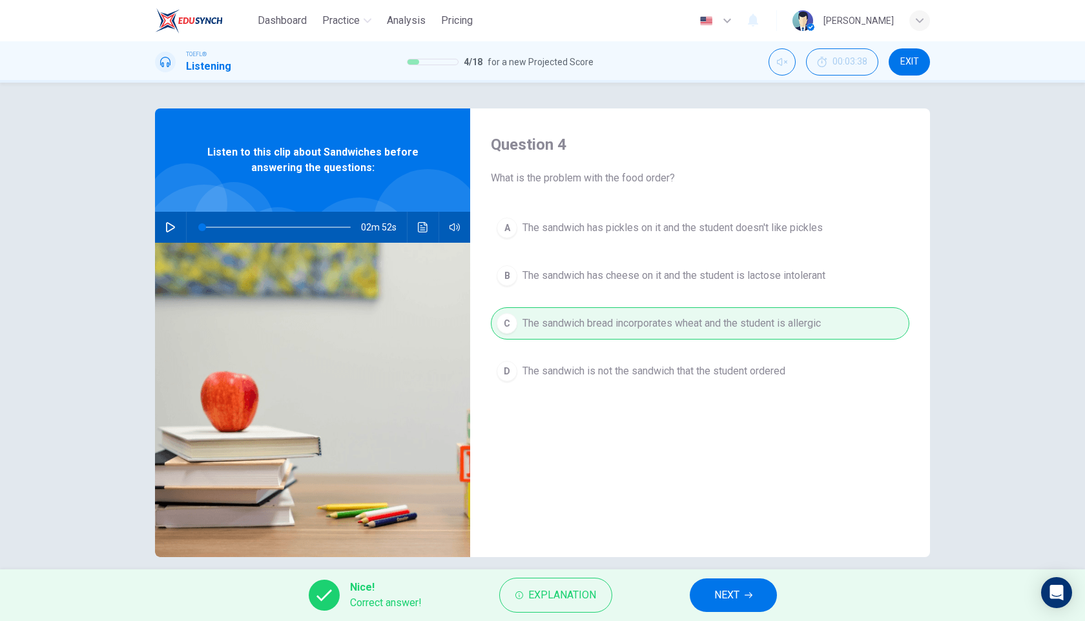
click at [735, 599] on span "NEXT" at bounding box center [726, 595] width 25 height 18
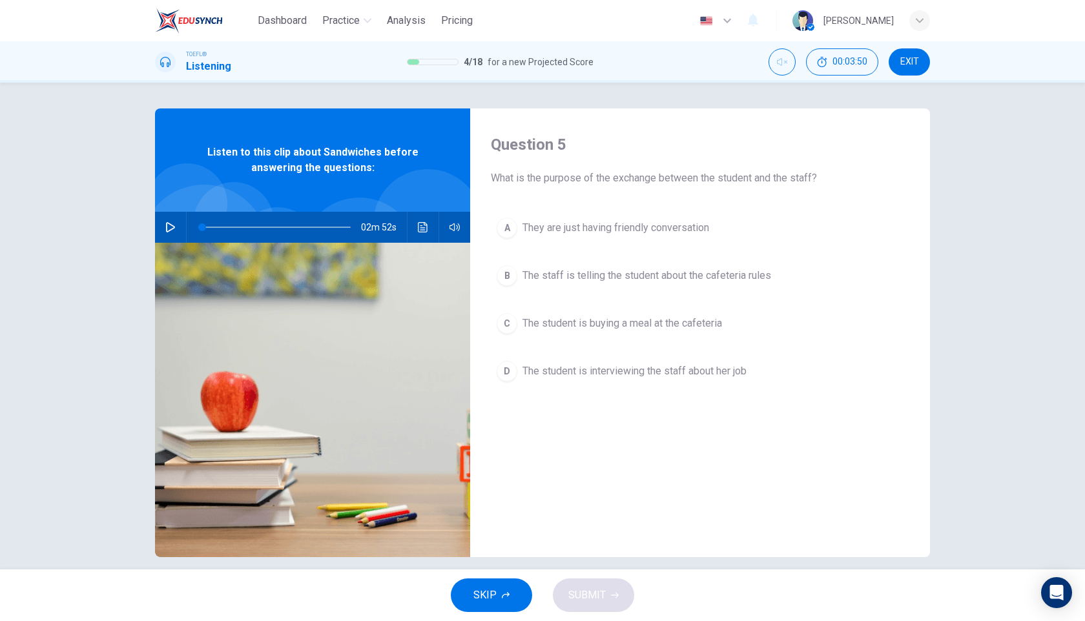
click at [653, 322] on span "The student is buying a meal at the cafeteria" at bounding box center [622, 323] width 200 height 15
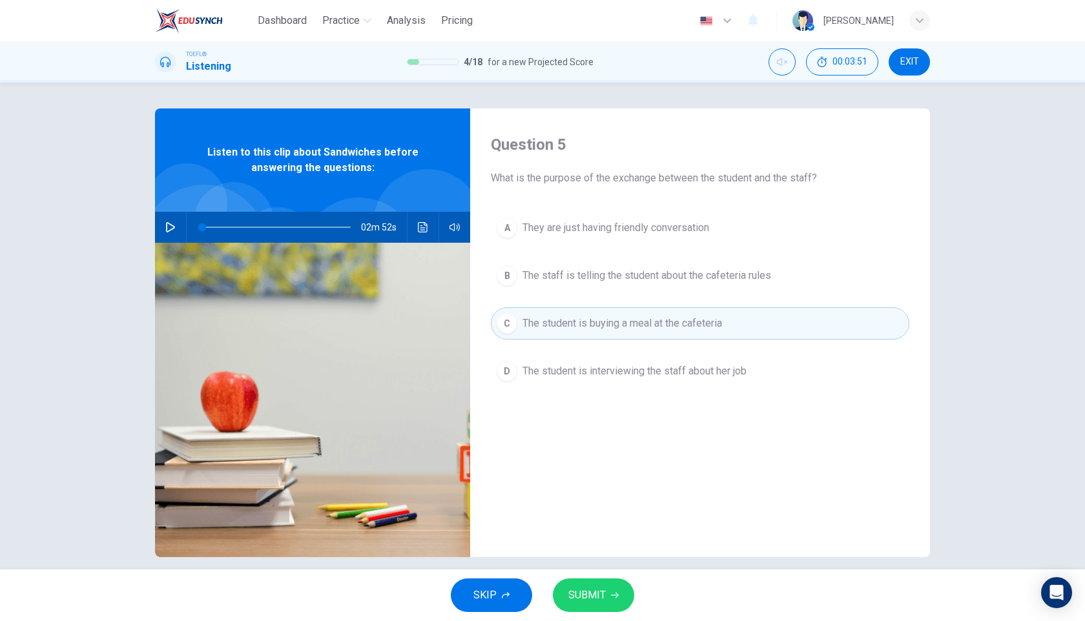
click at [603, 586] on span "SUBMIT" at bounding box center [586, 595] width 37 height 18
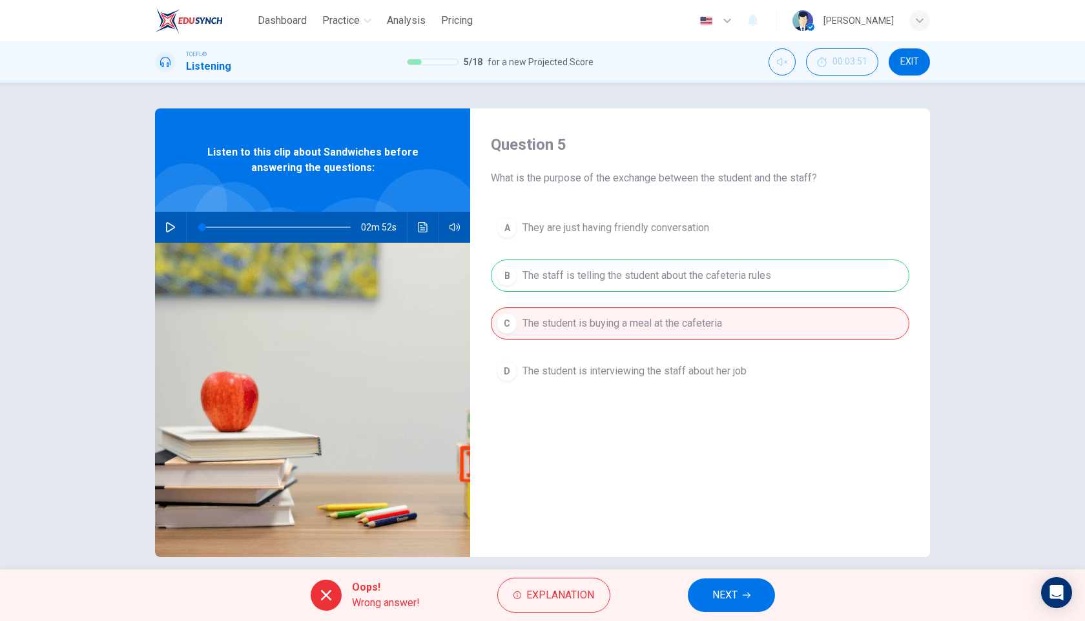
click at [732, 603] on span "NEXT" at bounding box center [724, 595] width 25 height 18
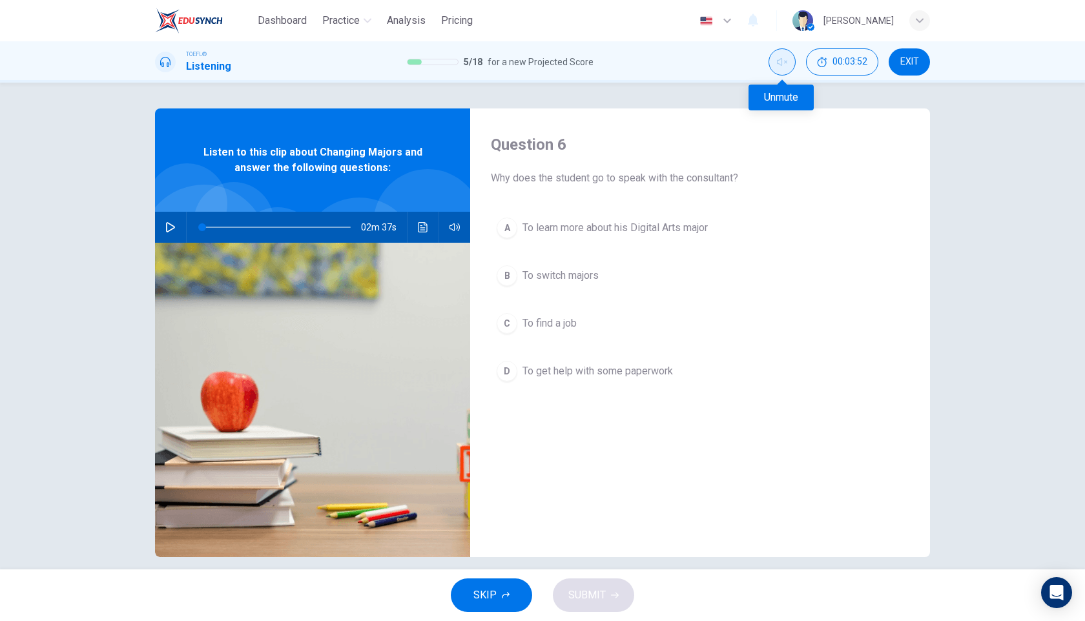
click at [778, 70] on button "Unmute" at bounding box center [782, 61] width 27 height 27
click at [160, 232] on button "button" at bounding box center [170, 227] width 21 height 31
type input "0"
click at [550, 279] on span "To switch majors" at bounding box center [560, 275] width 76 height 15
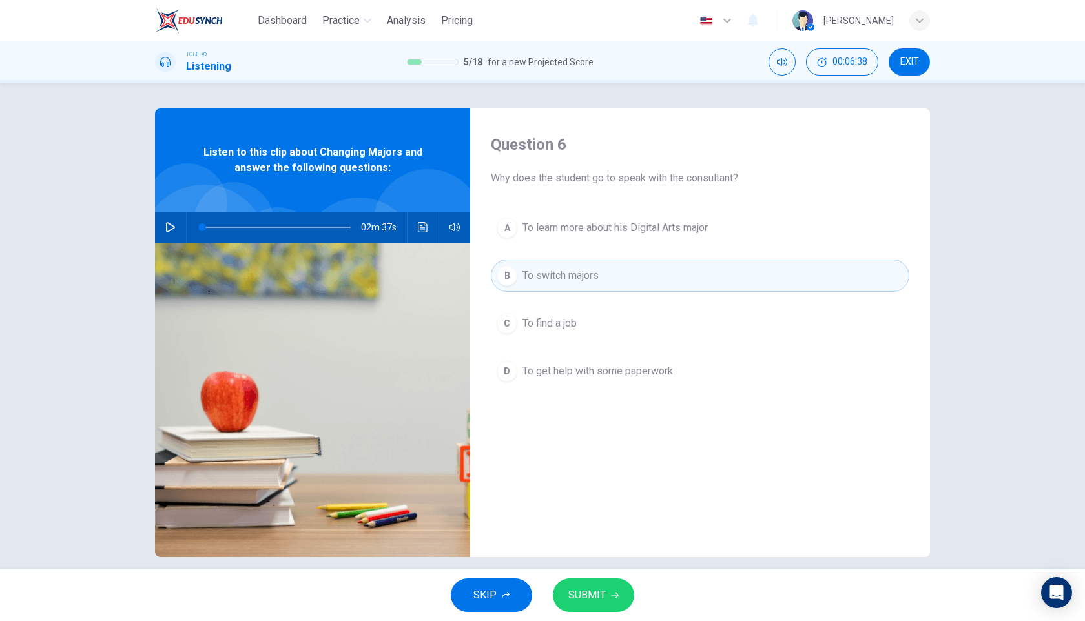
click at [597, 607] on button "SUBMIT" at bounding box center [593, 596] width 81 height 34
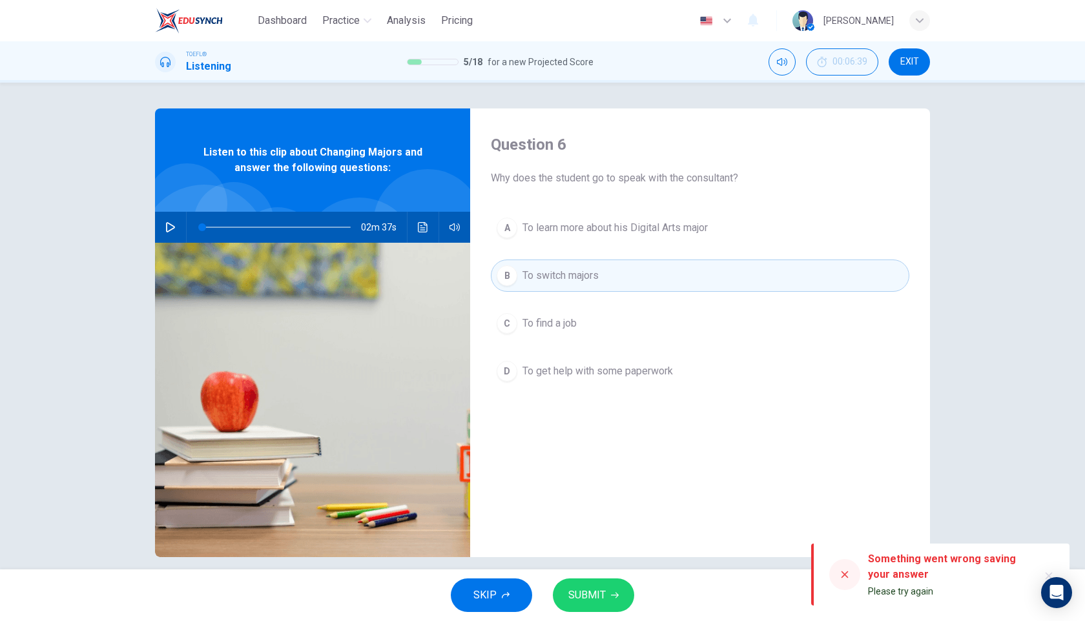
click at [579, 274] on span "To switch majors" at bounding box center [560, 275] width 76 height 15
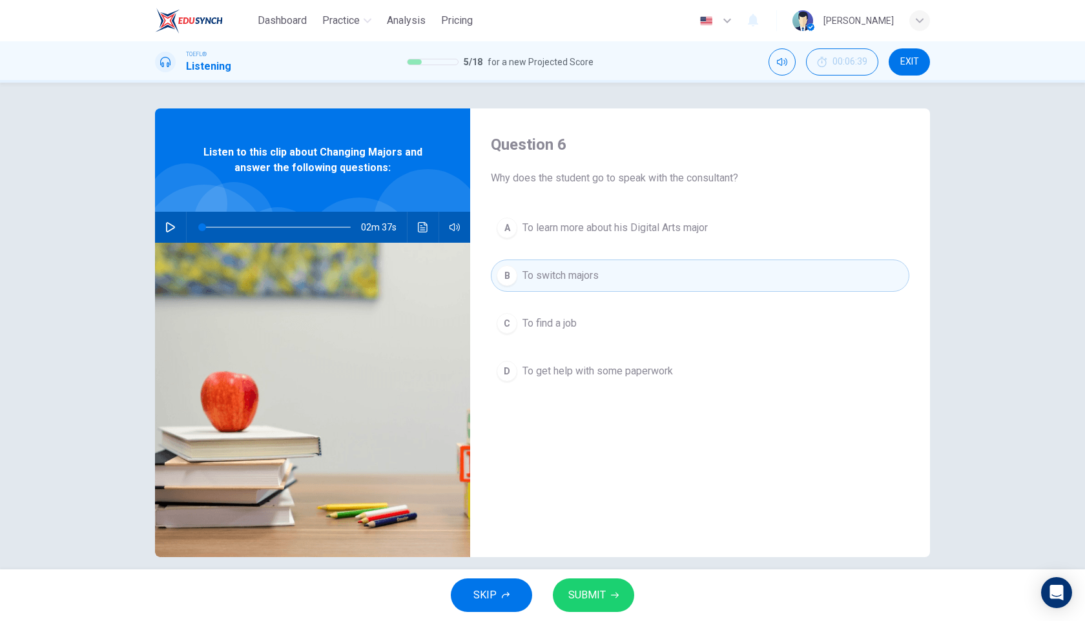
click at [597, 590] on span "SUBMIT" at bounding box center [586, 595] width 37 height 18
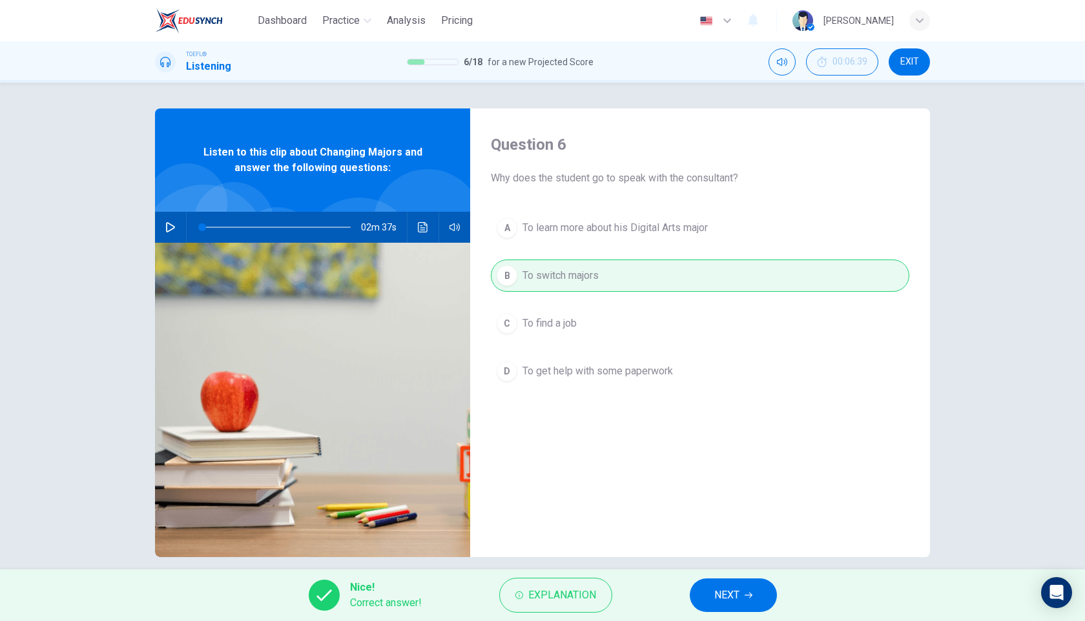
click at [736, 586] on span "NEXT" at bounding box center [726, 595] width 25 height 18
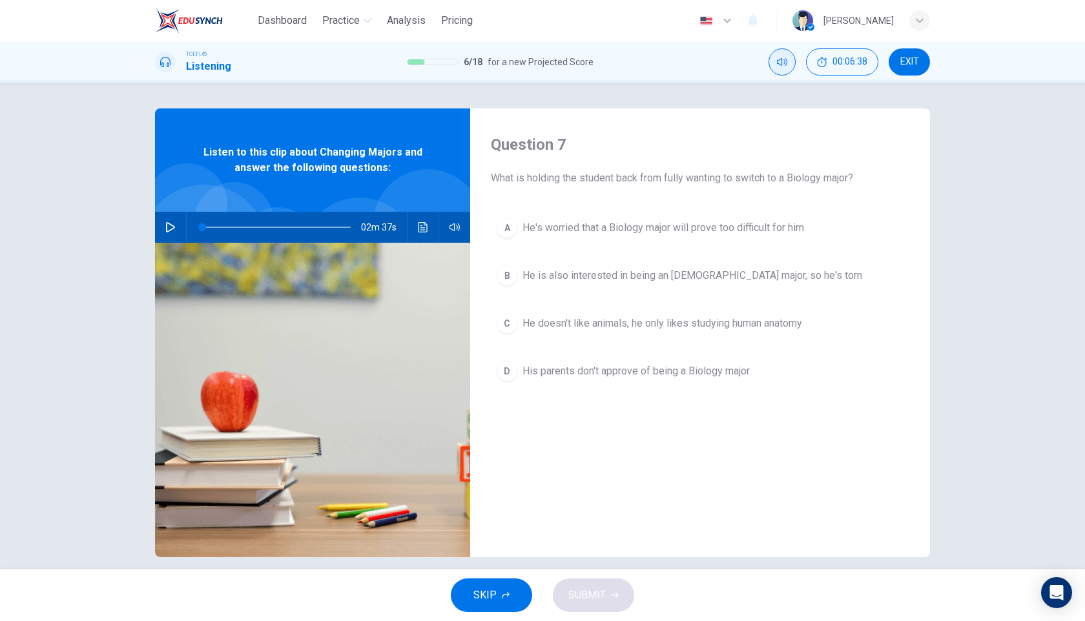
click at [775, 67] on button "Mute" at bounding box center [782, 61] width 27 height 27
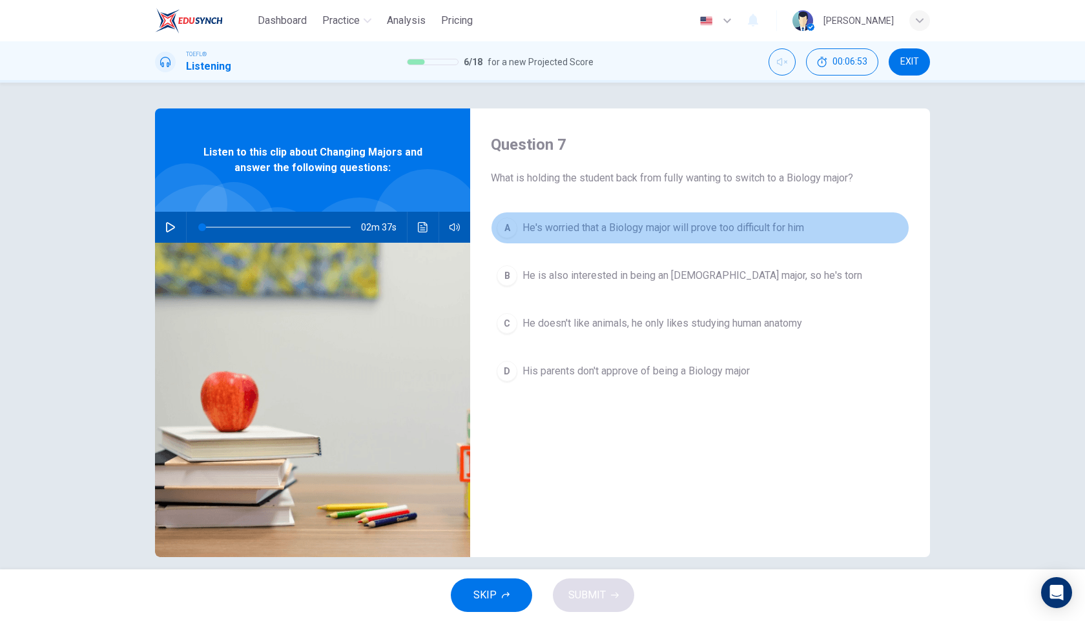
click at [750, 225] on span "He's worried that a Biology major will prove too difficult for him" at bounding box center [663, 227] width 282 height 15
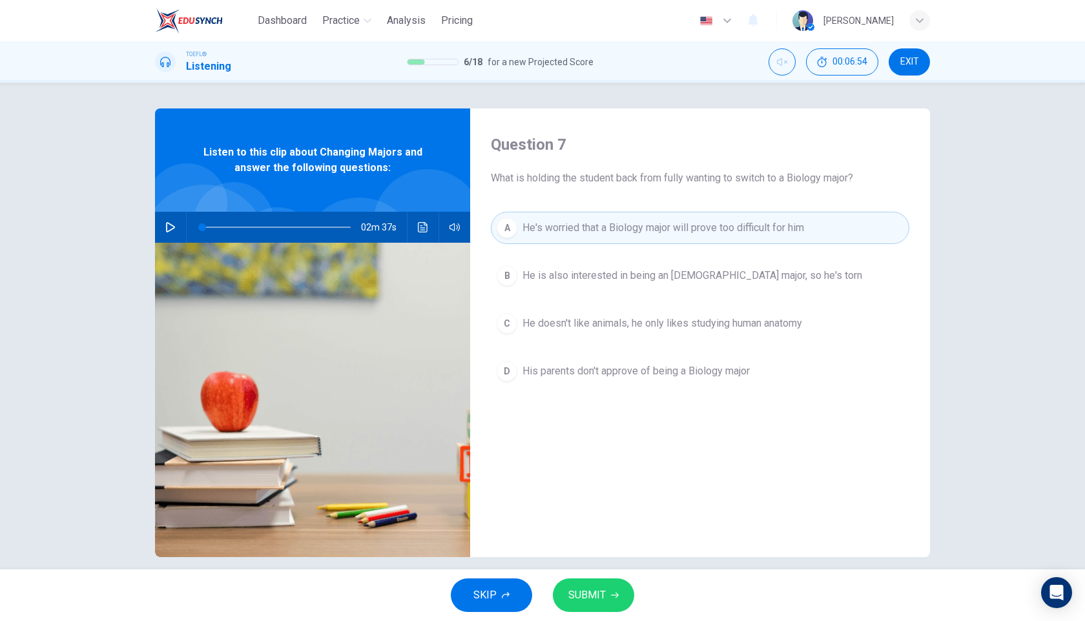
click at [597, 594] on span "SUBMIT" at bounding box center [586, 595] width 37 height 18
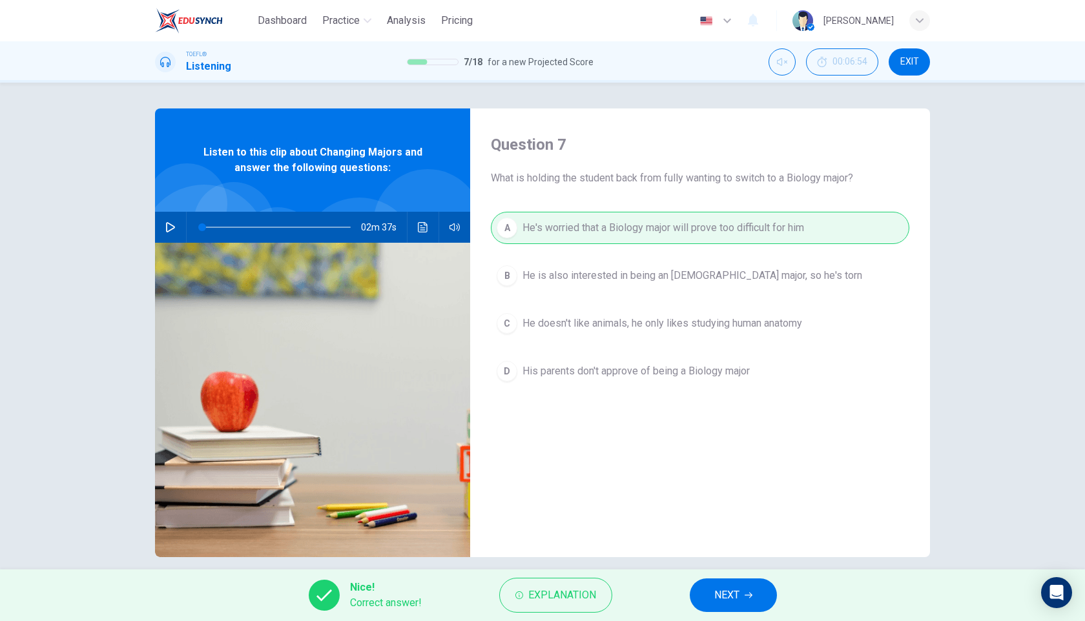
click at [728, 595] on span "NEXT" at bounding box center [726, 595] width 25 height 18
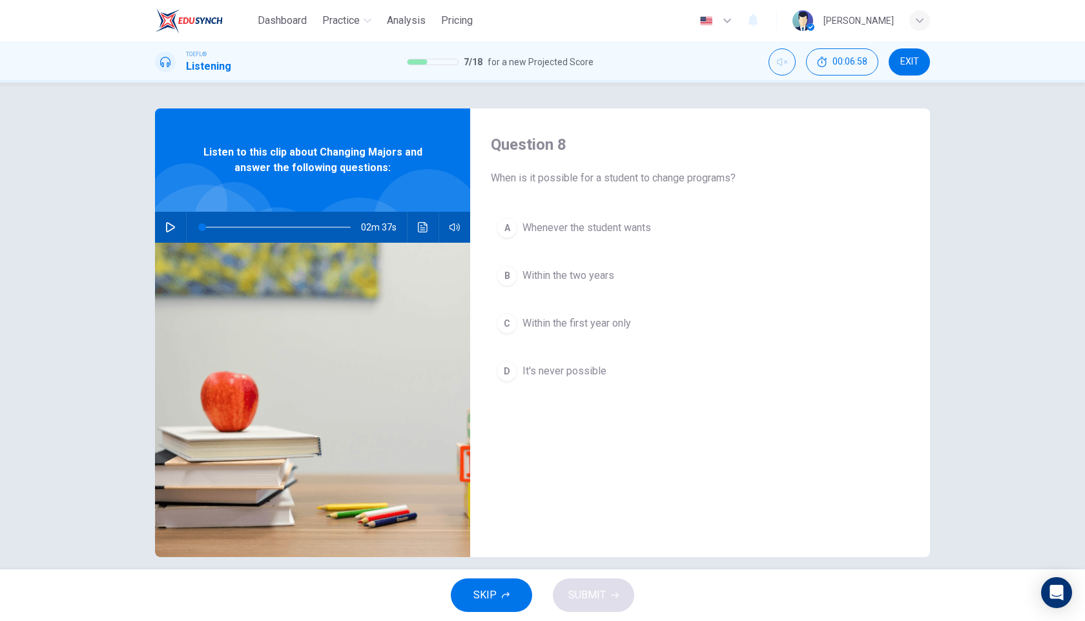
click at [608, 326] on span "Within the first year only" at bounding box center [576, 323] width 108 height 15
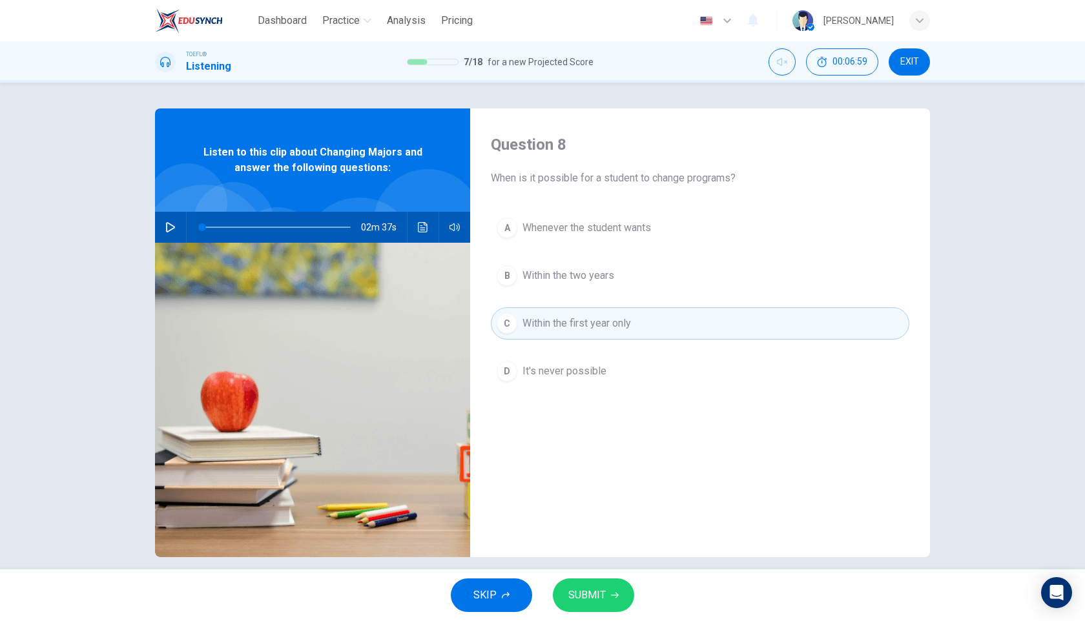
click at [591, 591] on span "SUBMIT" at bounding box center [586, 595] width 37 height 18
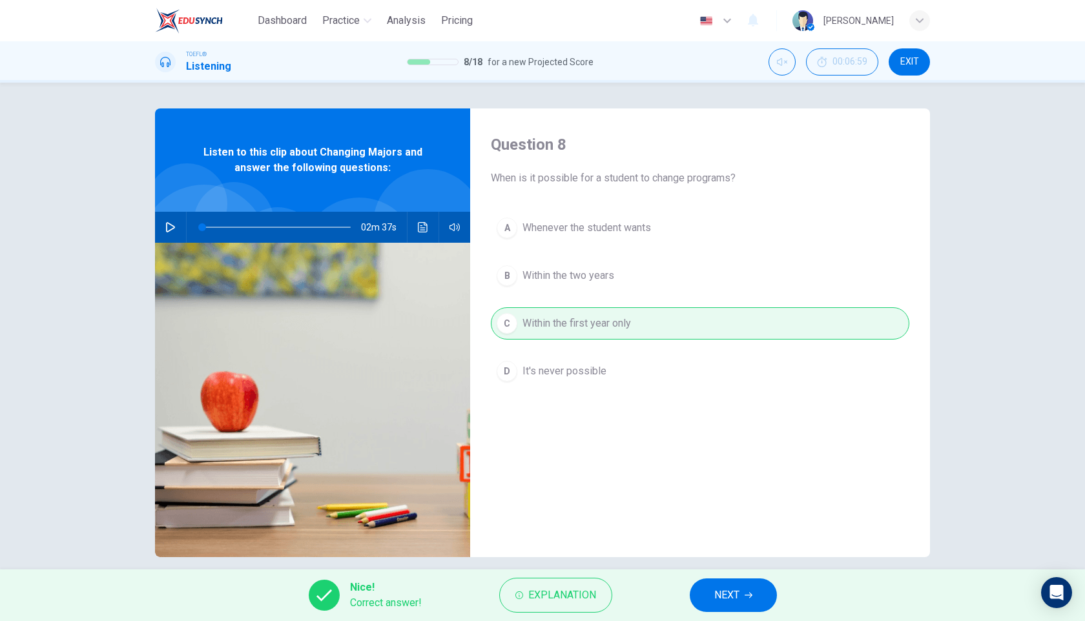
click at [712, 587] on button "NEXT" at bounding box center [733, 596] width 87 height 34
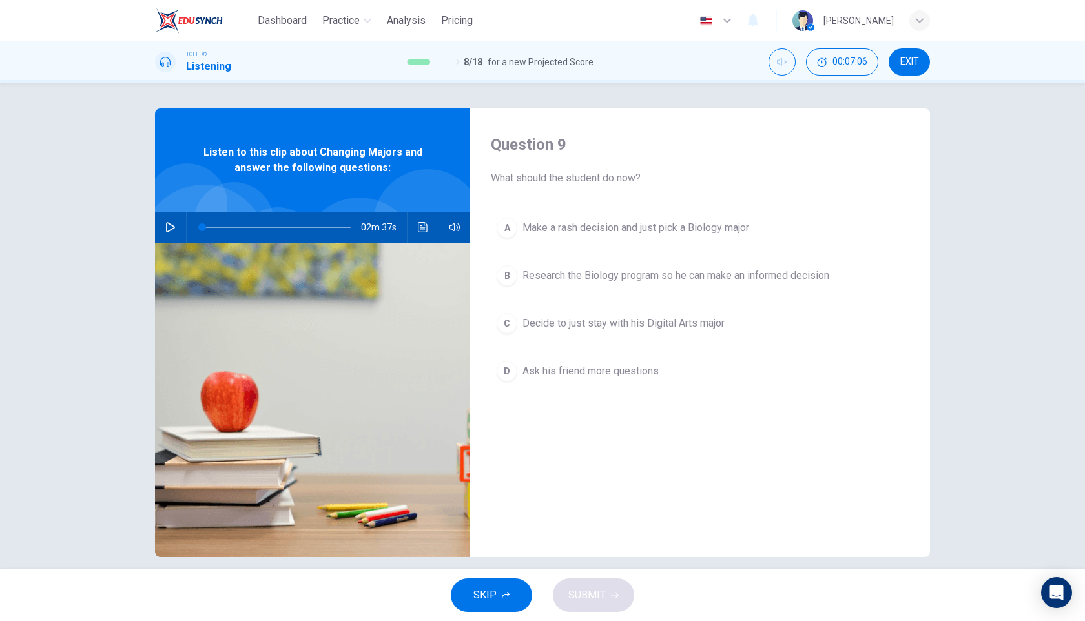
click at [653, 276] on span "Research the Biology program so he can make an informed decision" at bounding box center [675, 275] width 307 height 15
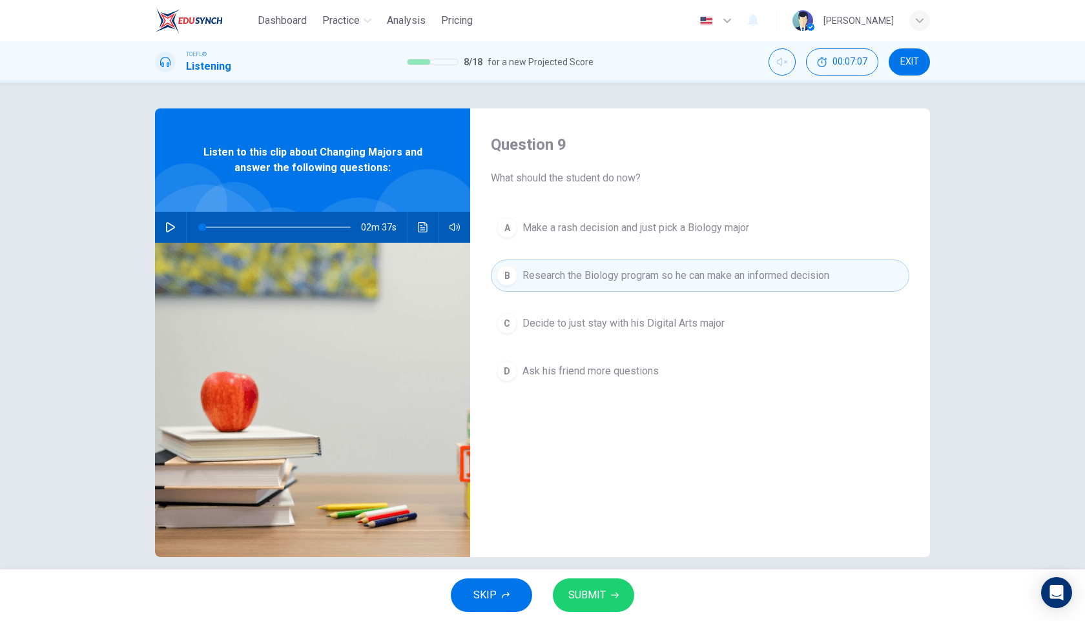
click at [595, 590] on span "SUBMIT" at bounding box center [586, 595] width 37 height 18
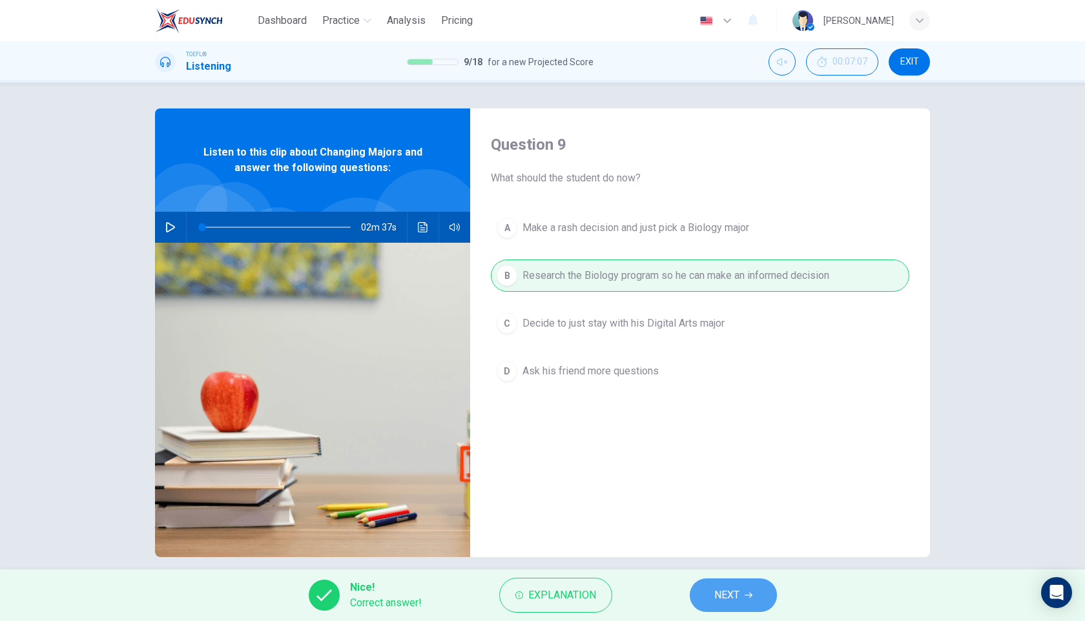
click at [703, 589] on button "NEXT" at bounding box center [733, 596] width 87 height 34
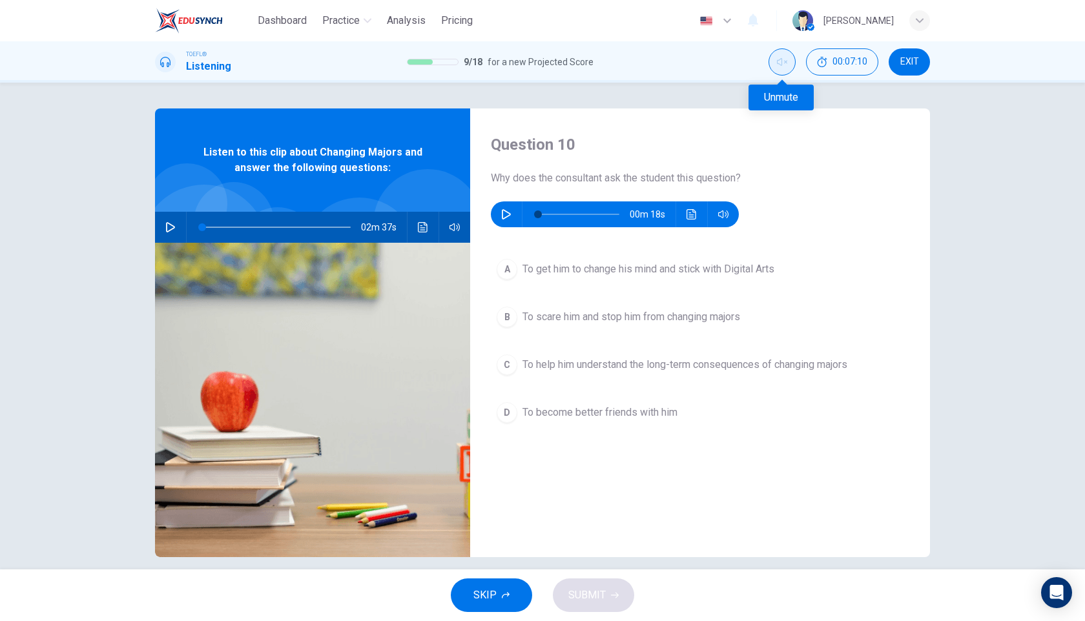
click at [784, 59] on icon "Unmute" at bounding box center [782, 62] width 10 height 10
click at [507, 218] on icon "button" at bounding box center [506, 214] width 10 height 10
click at [782, 68] on button "Mute" at bounding box center [782, 61] width 27 height 27
type input "0"
click at [662, 362] on span "To help him understand the long-term consequences of changing majors" at bounding box center [684, 364] width 325 height 15
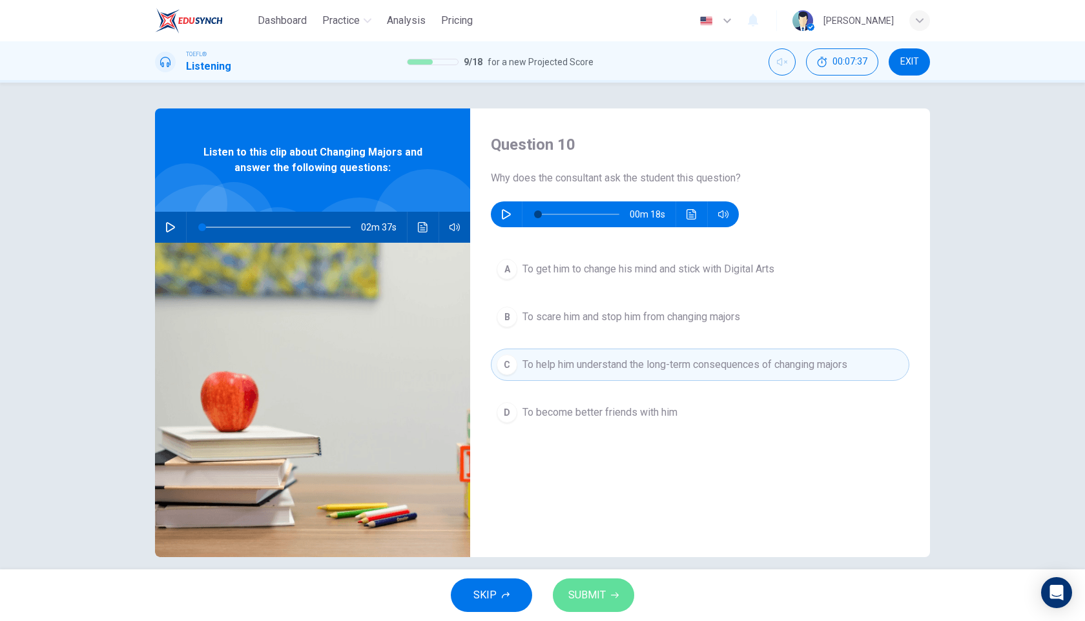
click at [584, 595] on span "SUBMIT" at bounding box center [586, 595] width 37 height 18
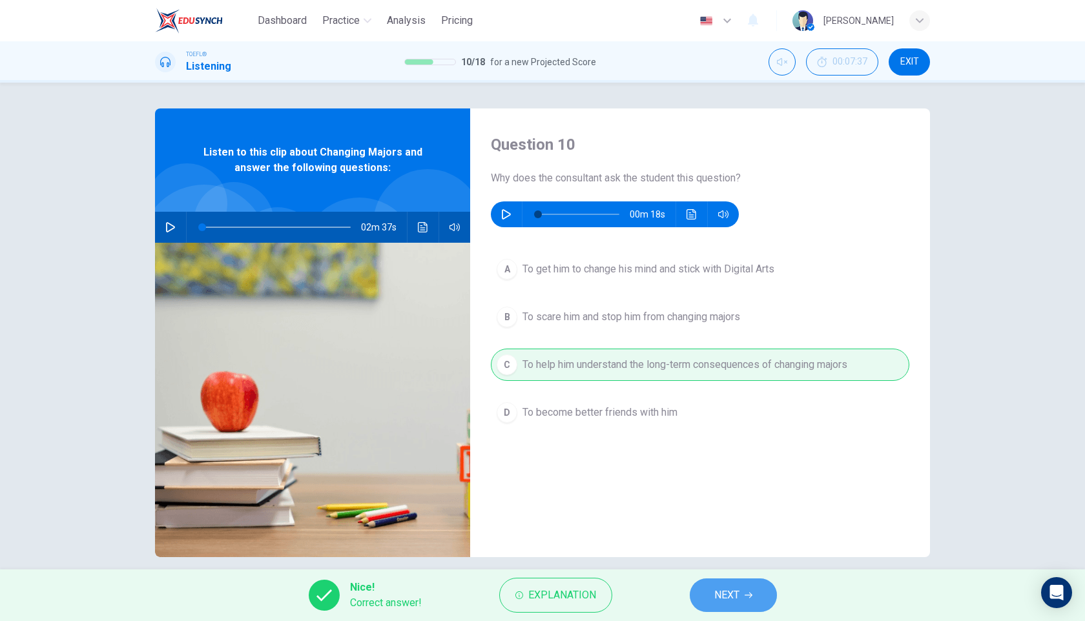
click at [747, 586] on button "NEXT" at bounding box center [733, 596] width 87 height 34
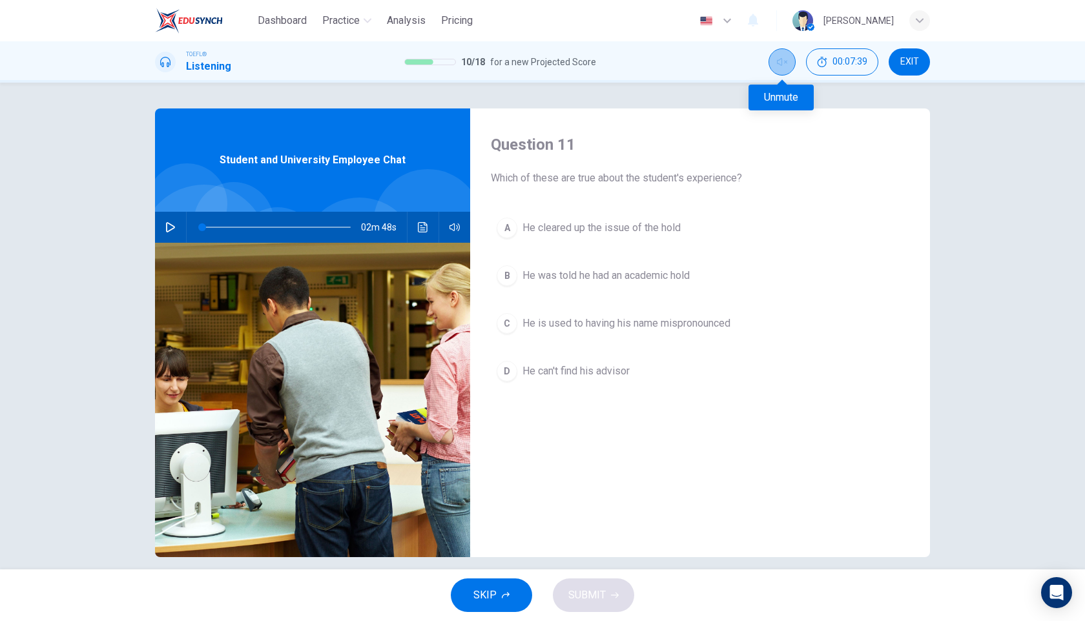
click at [776, 74] on button "Unmute" at bounding box center [782, 61] width 27 height 27
click at [168, 232] on icon "button" at bounding box center [170, 227] width 9 height 10
type input "7"
type input "0.9"
click at [473, 253] on span at bounding box center [474, 253] width 8 height 8
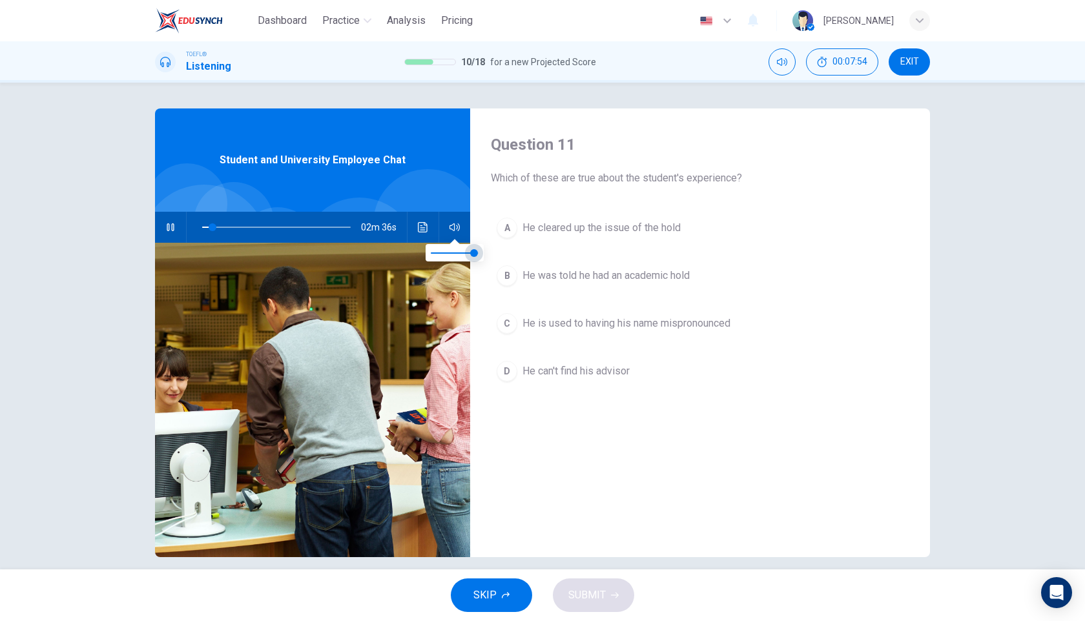
type input "7"
type input "0.7"
click at [464, 254] on span at bounding box center [464, 253] width 8 height 8
click at [466, 255] on span at bounding box center [464, 253] width 8 height 8
type input "0"
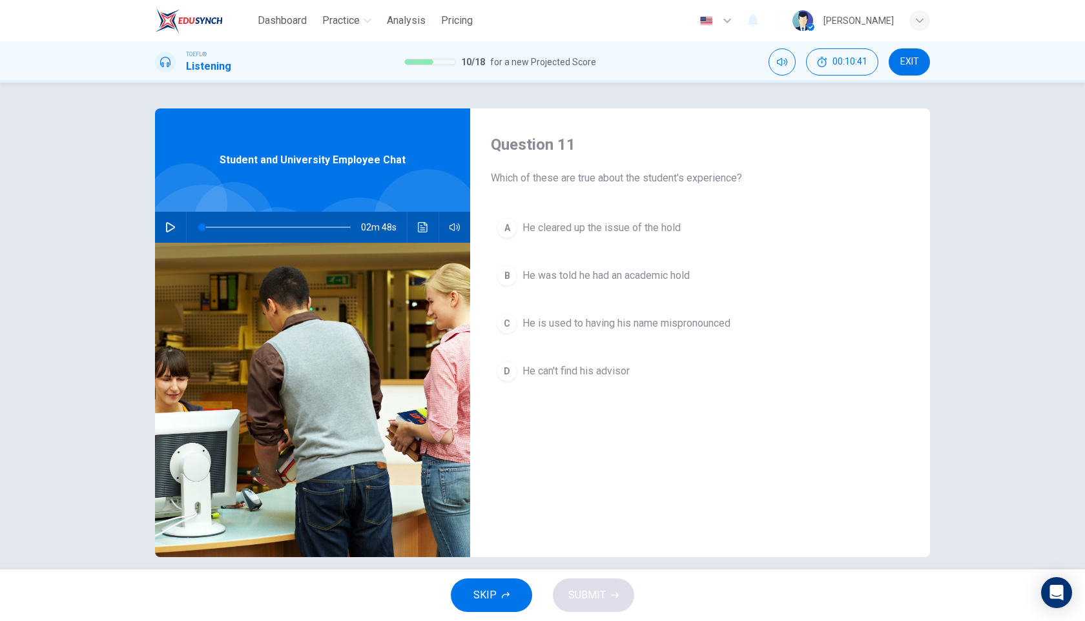
click at [621, 230] on span "He cleared up the issue of the hold" at bounding box center [601, 227] width 158 height 15
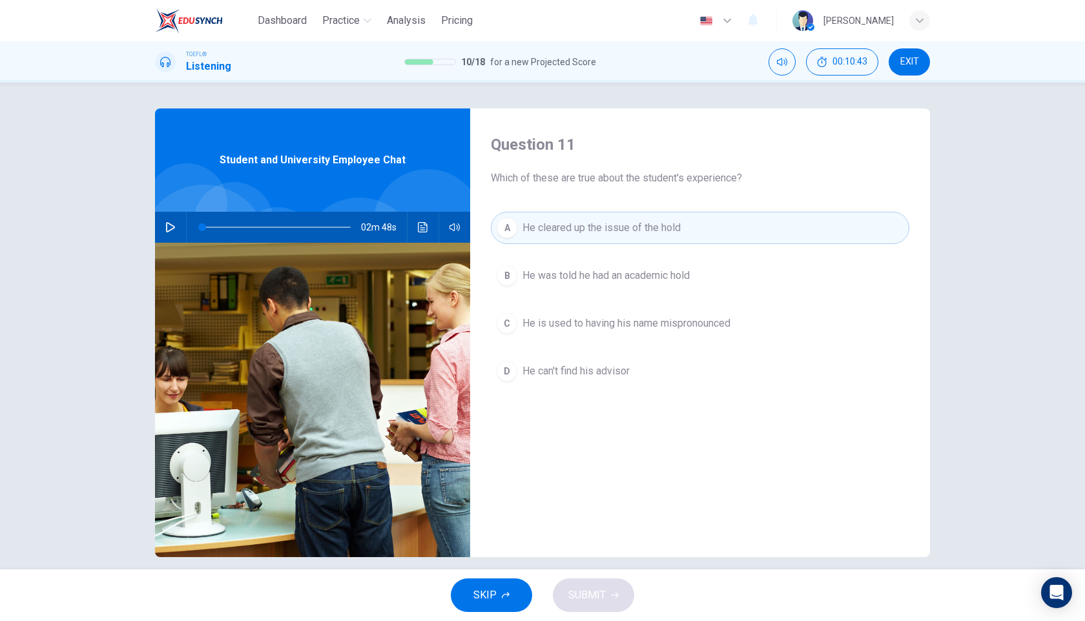
click at [502, 271] on div "B" at bounding box center [507, 275] width 21 height 21
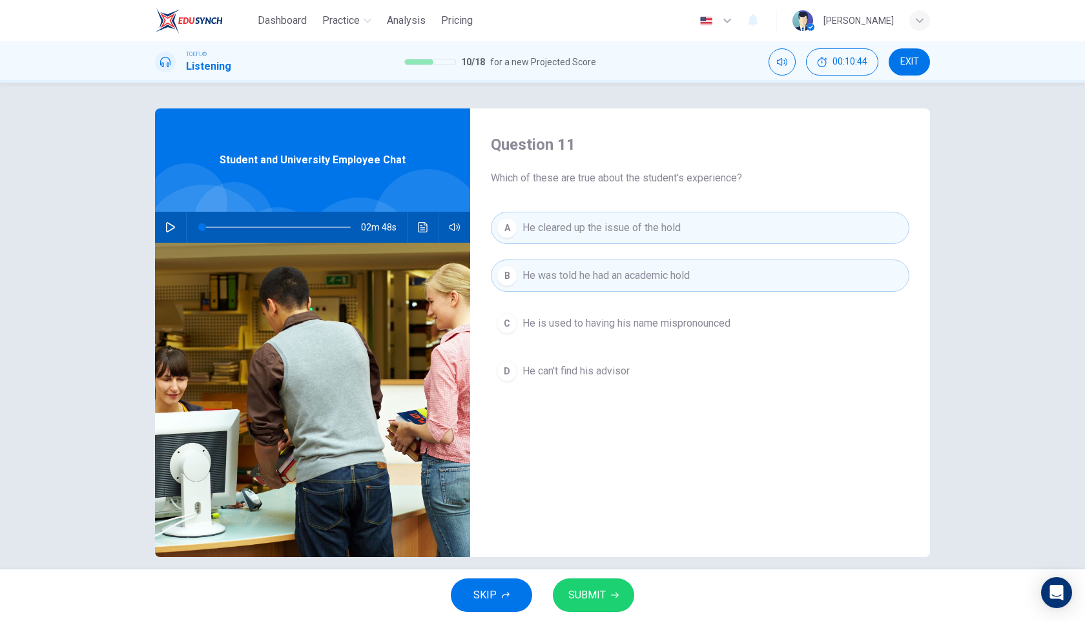
click at [553, 232] on span "He cleared up the issue of the hold" at bounding box center [601, 227] width 158 height 15
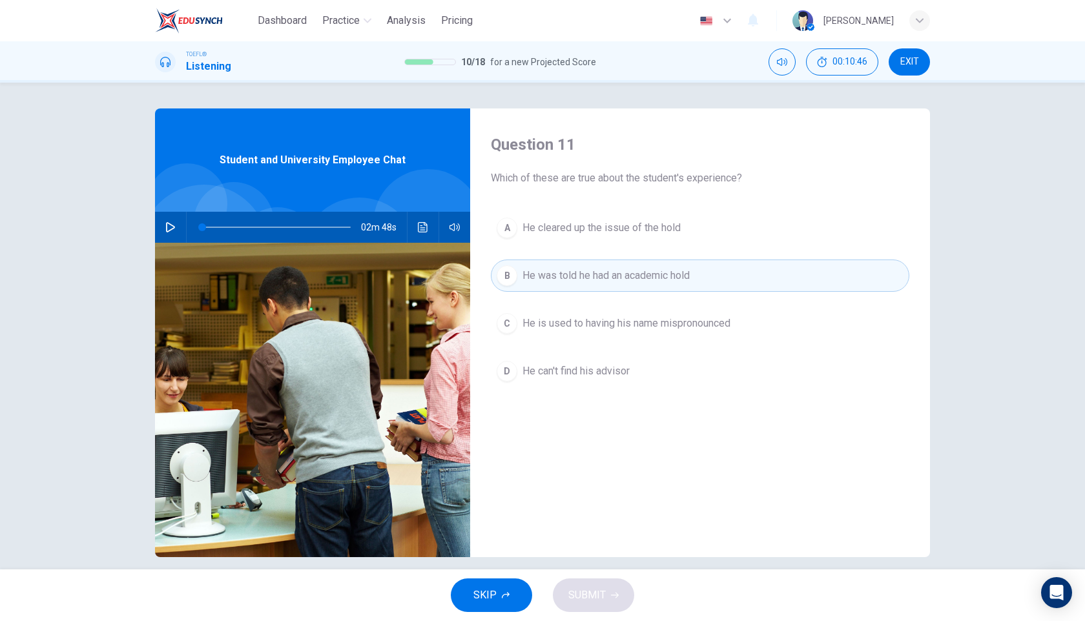
click at [542, 276] on span "He was told he had an academic hold" at bounding box center [605, 275] width 167 height 15
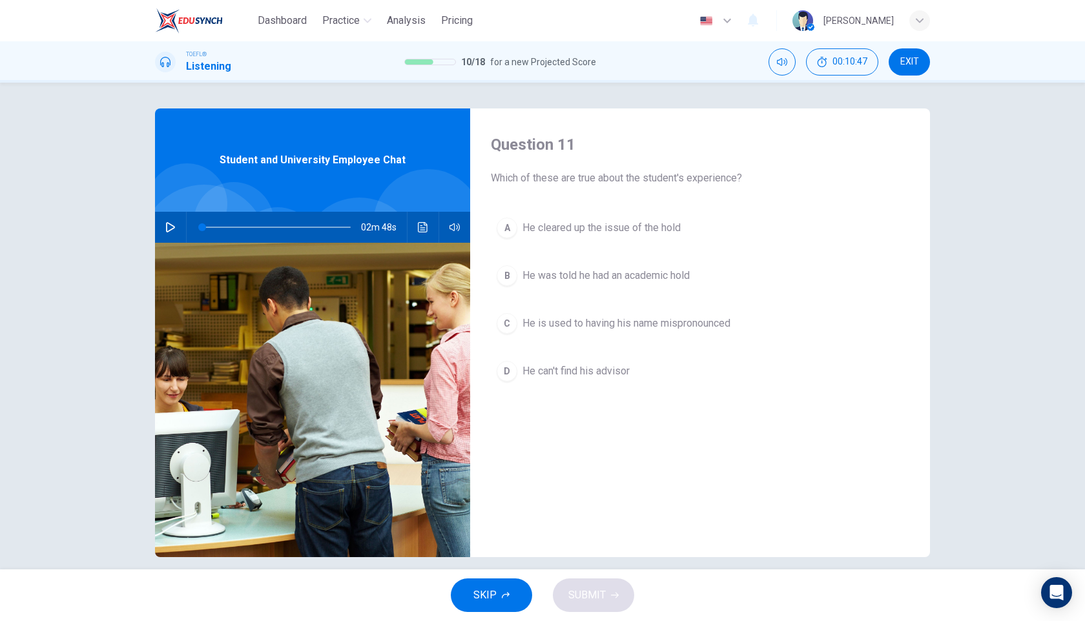
click at [555, 231] on span "He cleared up the issue of the hold" at bounding box center [601, 227] width 158 height 15
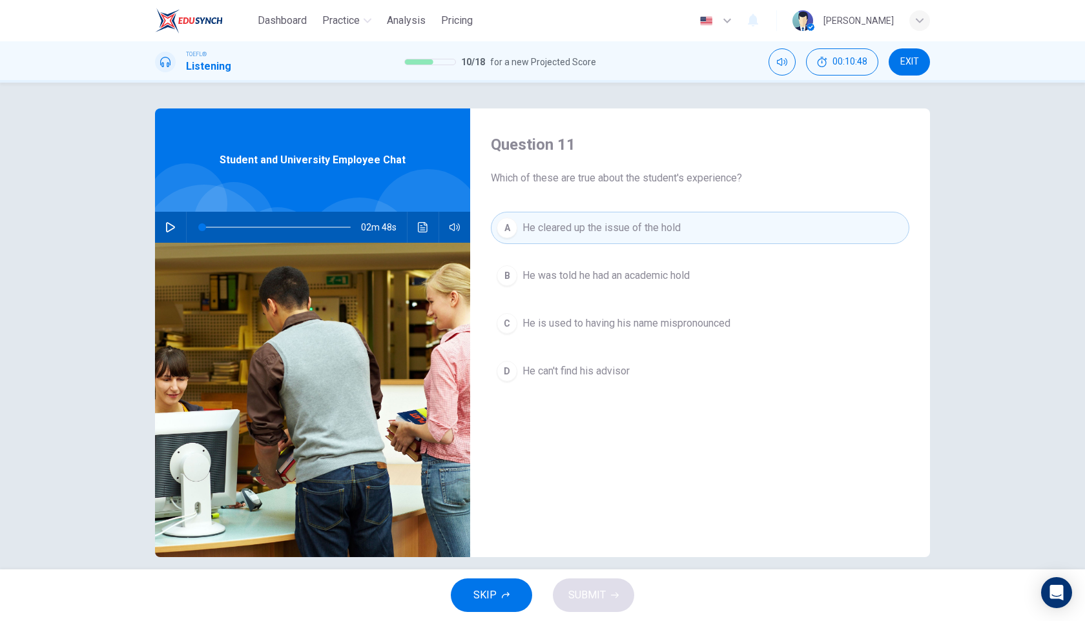
click at [540, 280] on span "He was told he had an academic hold" at bounding box center [605, 275] width 167 height 15
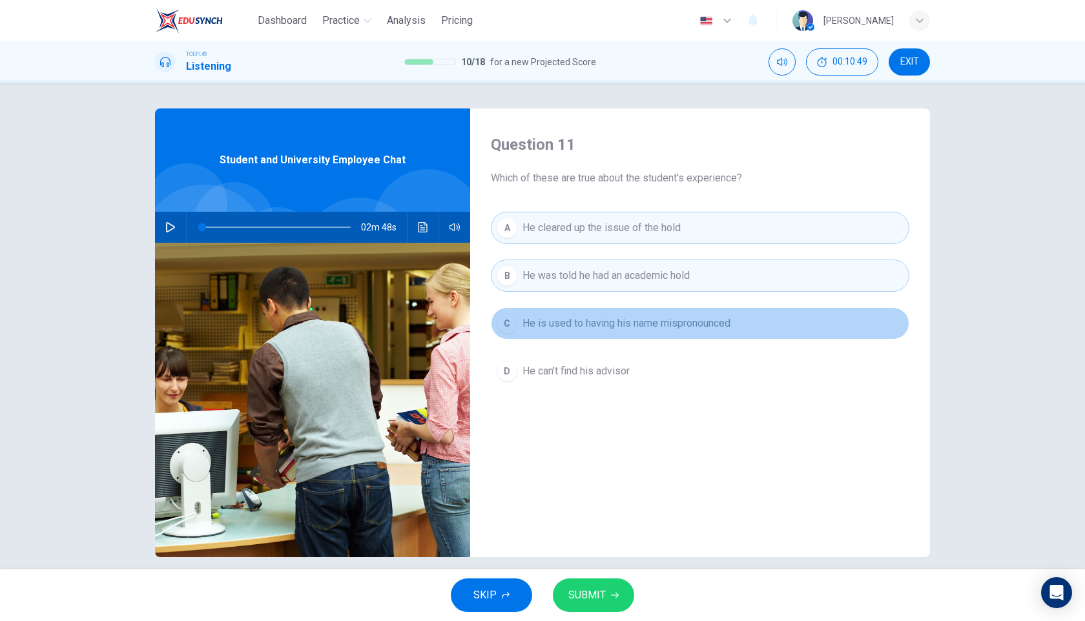
click at [543, 324] on span "He is used to having his name mispronounced" at bounding box center [626, 323] width 208 height 15
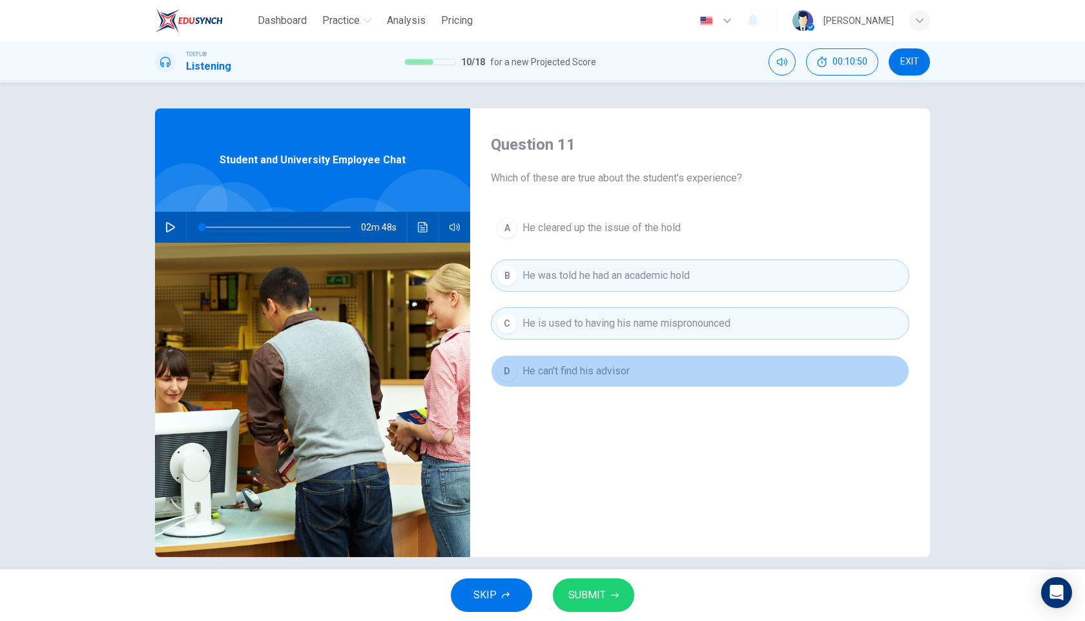
click at [560, 371] on span "He can't find his advisor" at bounding box center [575, 371] width 107 height 15
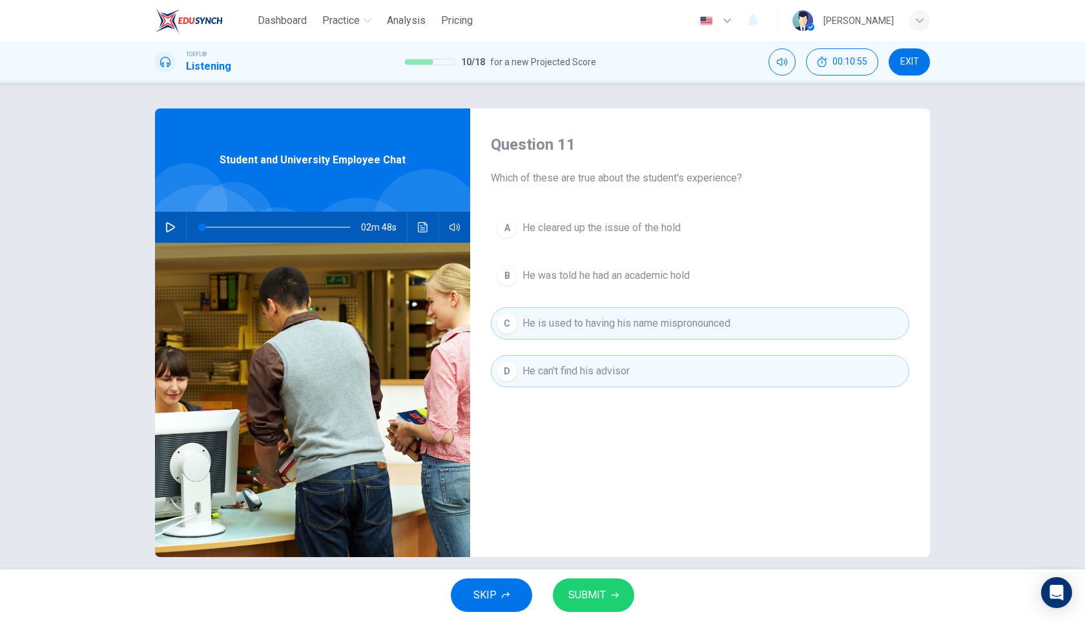
click at [574, 229] on span "He cleared up the issue of the hold" at bounding box center [601, 227] width 158 height 15
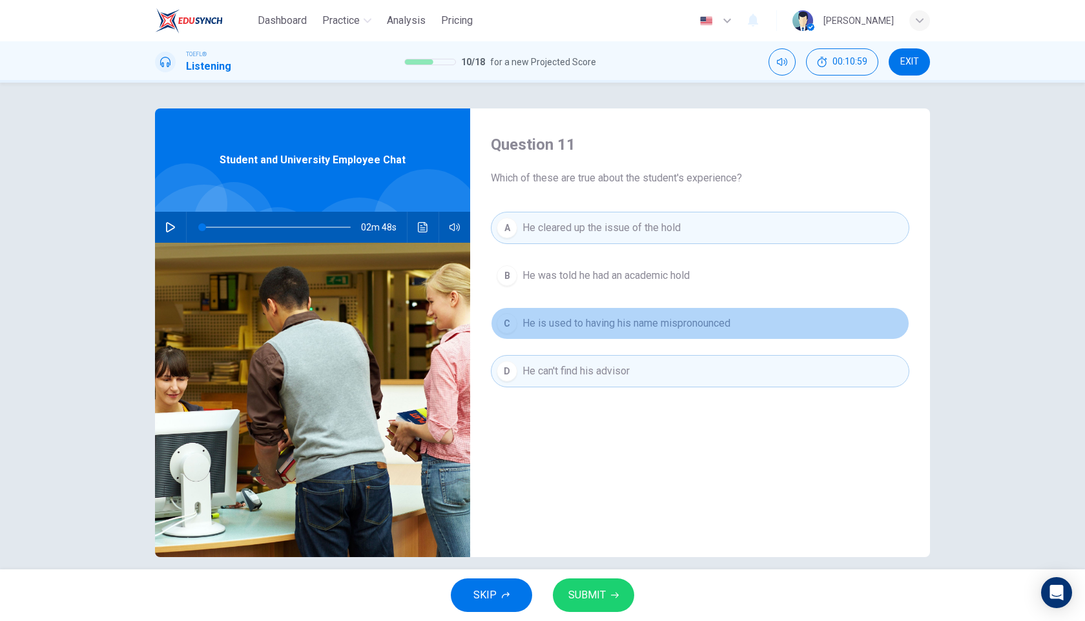
click at [572, 324] on span "He is used to having his name mispronounced" at bounding box center [626, 323] width 208 height 15
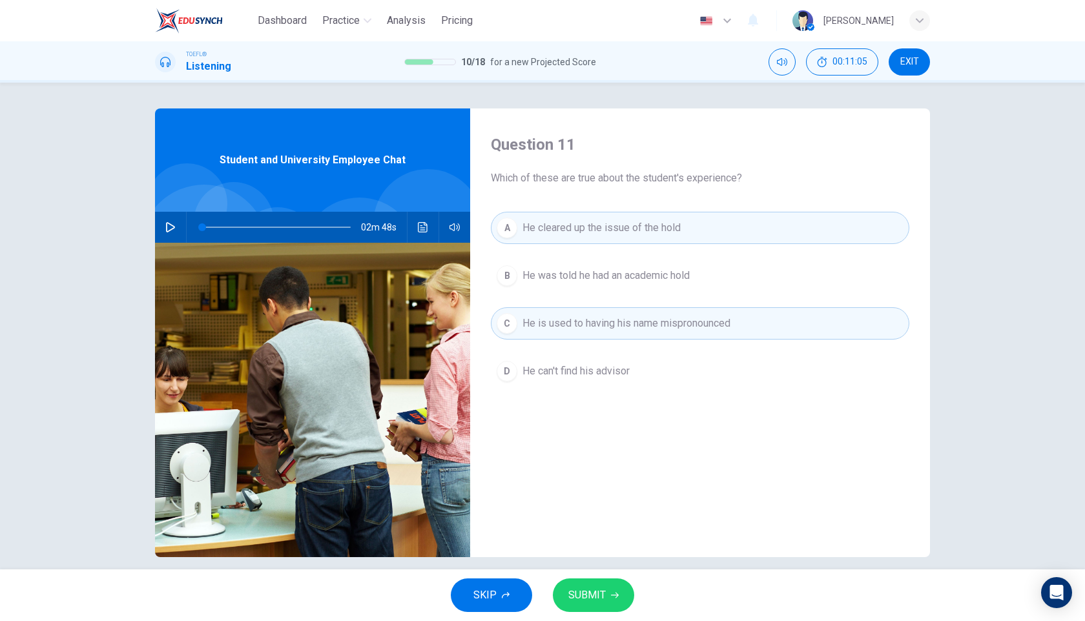
click at [603, 281] on span "He was told he had an academic hold" at bounding box center [605, 275] width 167 height 15
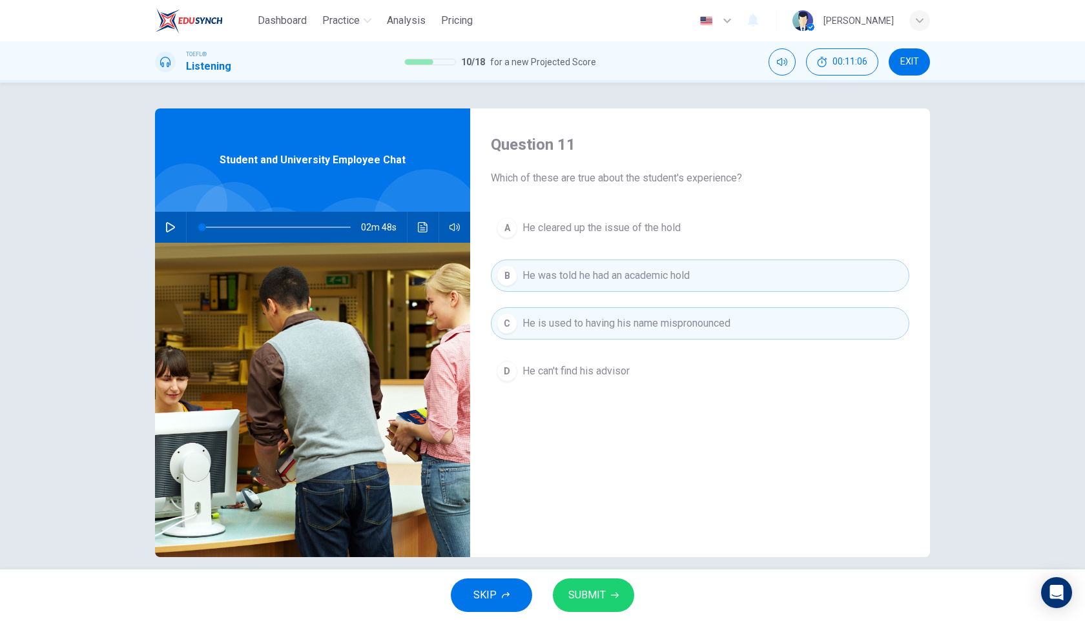
click at [597, 232] on span "He cleared up the issue of the hold" at bounding box center [601, 227] width 158 height 15
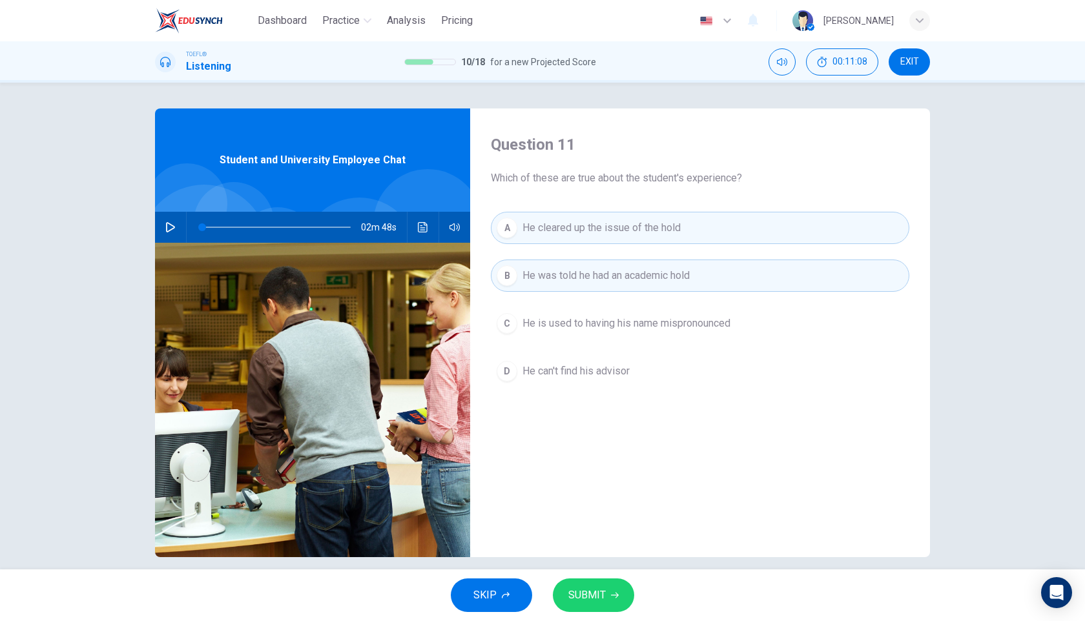
click at [580, 326] on span "He is used to having his name mispronounced" at bounding box center [626, 323] width 208 height 15
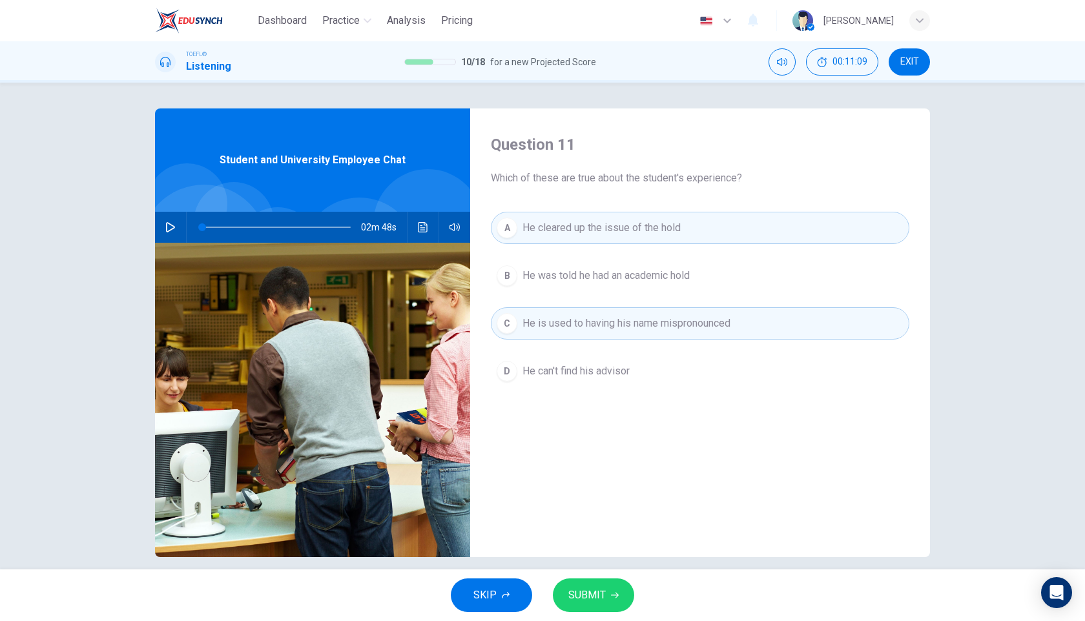
click at [607, 592] on button "SUBMIT" at bounding box center [593, 596] width 81 height 34
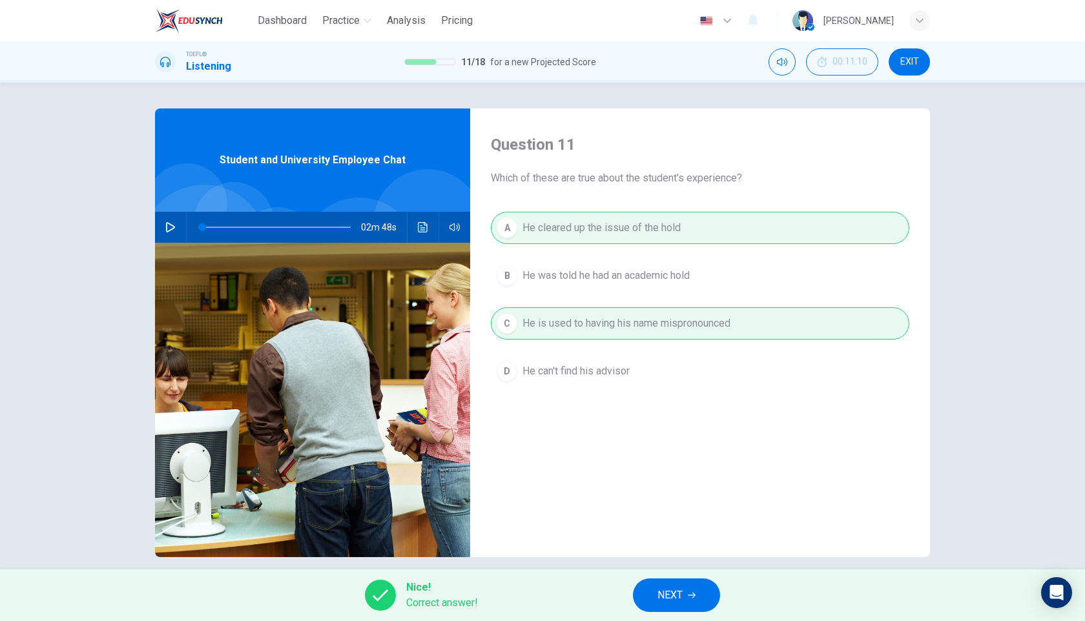
drag, startPoint x: 670, startPoint y: 603, endPoint x: 670, endPoint y: 581, distance: 22.6
click at [670, 603] on span "NEXT" at bounding box center [669, 595] width 25 height 18
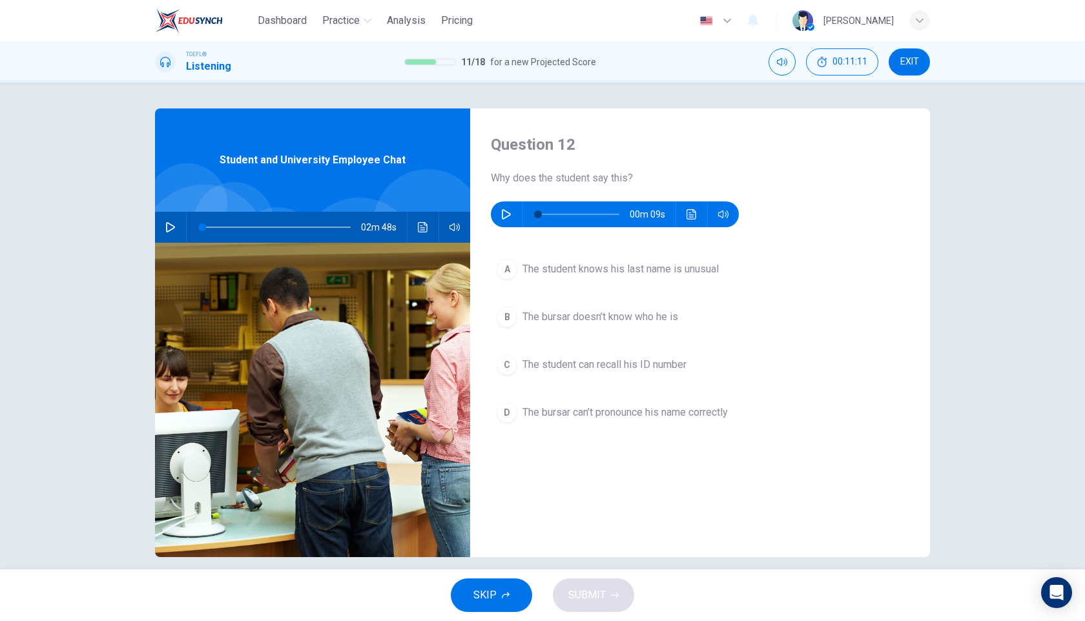
click at [503, 215] on icon "button" at bounding box center [506, 214] width 10 height 10
click at [504, 212] on icon "button" at bounding box center [505, 215] width 7 height 8
click at [599, 271] on span "The student knows his last name is unusual" at bounding box center [620, 269] width 196 height 15
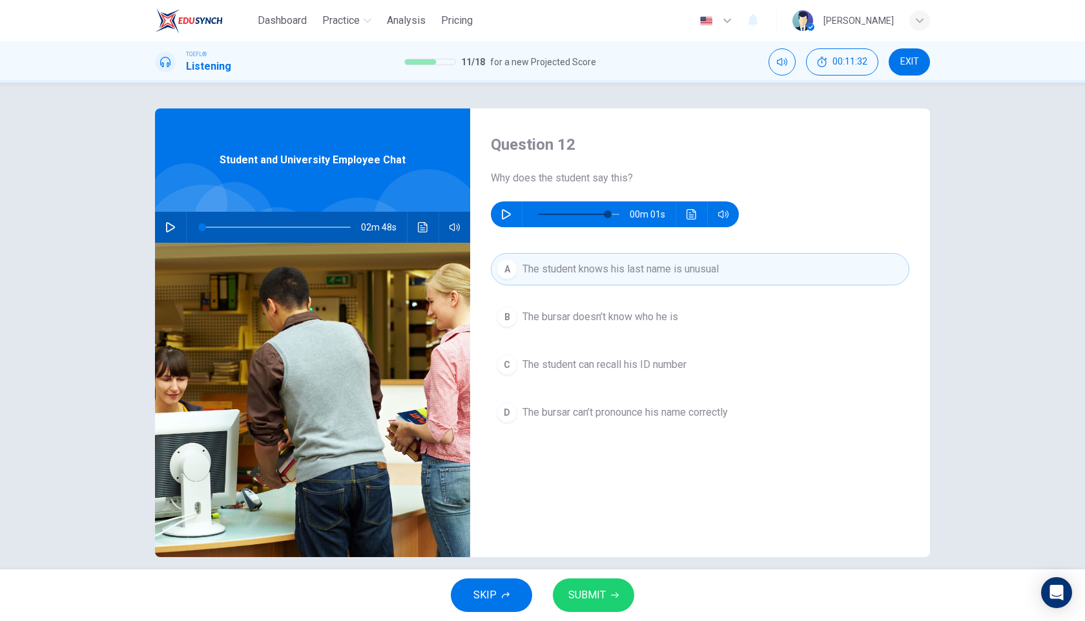
click at [657, 418] on span "The bursar can’t pronounce his name correctly" at bounding box center [624, 412] width 205 height 15
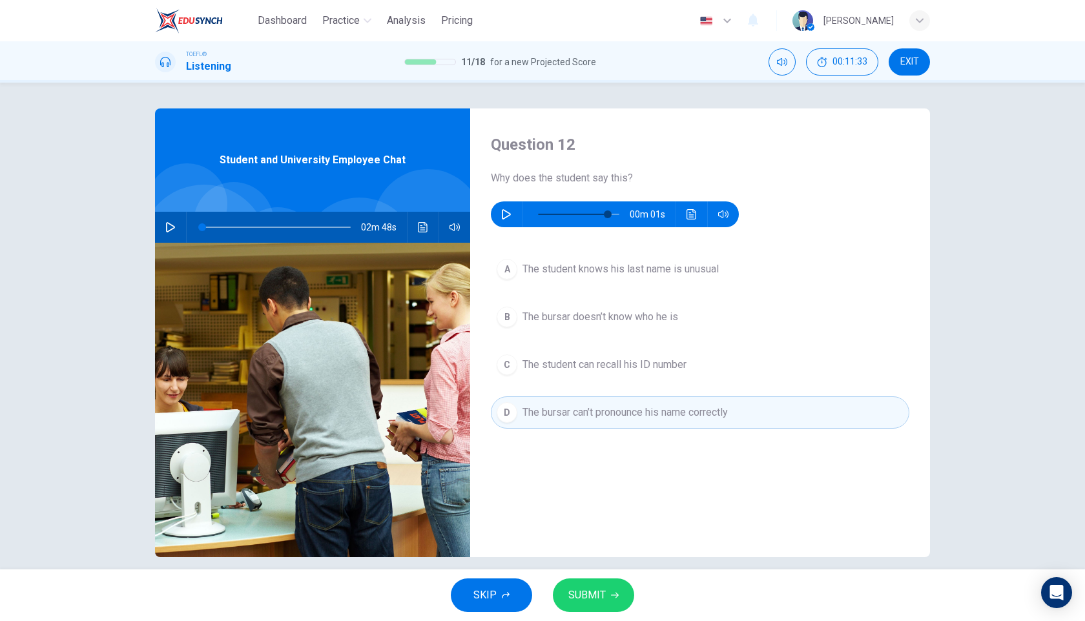
click at [619, 265] on span "The student knows his last name is unusual" at bounding box center [620, 269] width 196 height 15
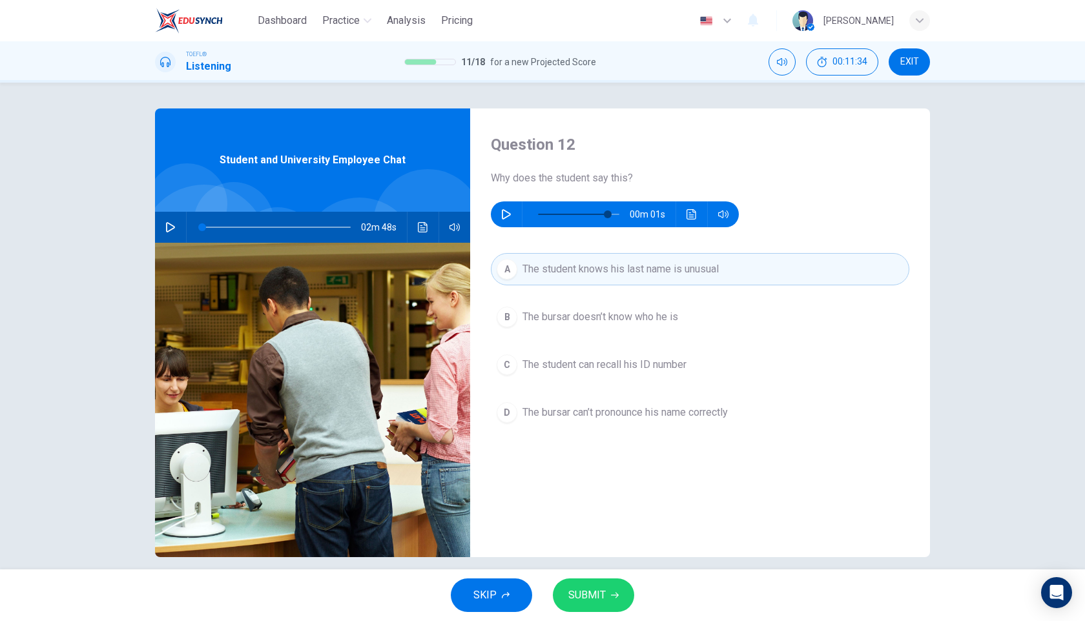
click at [608, 597] on button "SUBMIT" at bounding box center [593, 596] width 81 height 34
type input "86"
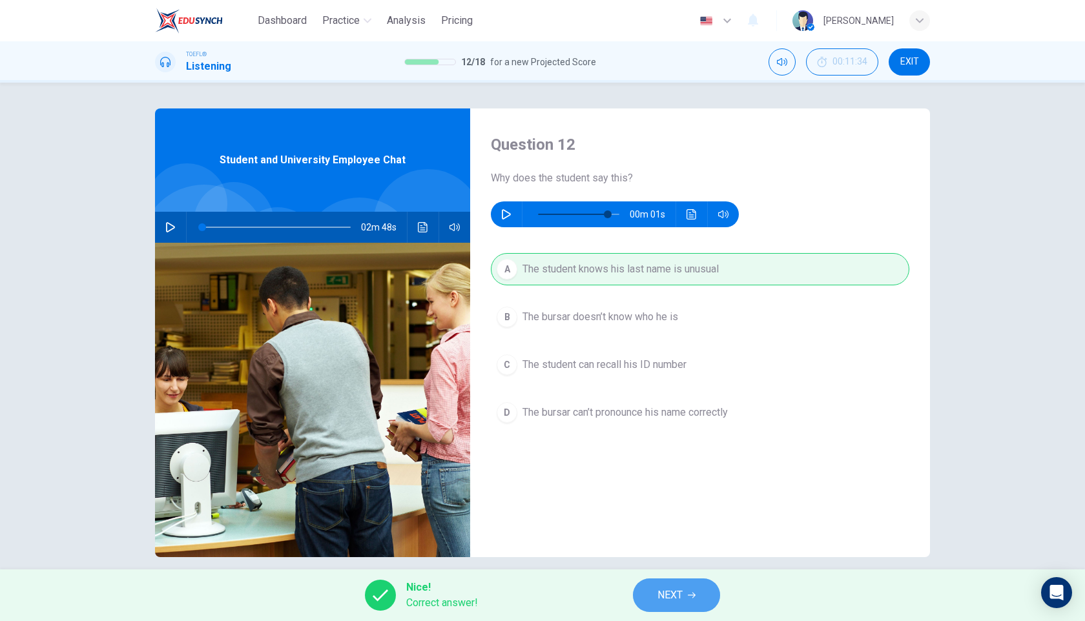
click at [685, 595] on button "NEXT" at bounding box center [676, 596] width 87 height 34
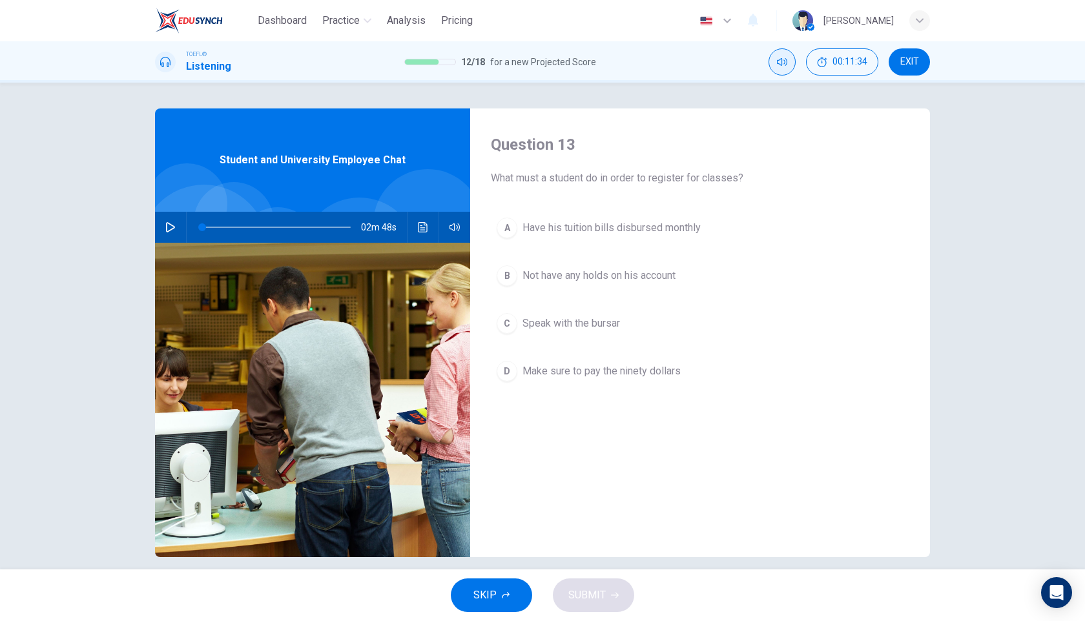
click at [780, 63] on icon "Mute" at bounding box center [782, 62] width 10 height 10
click at [628, 280] on span "Not have any holds on his account" at bounding box center [598, 275] width 153 height 15
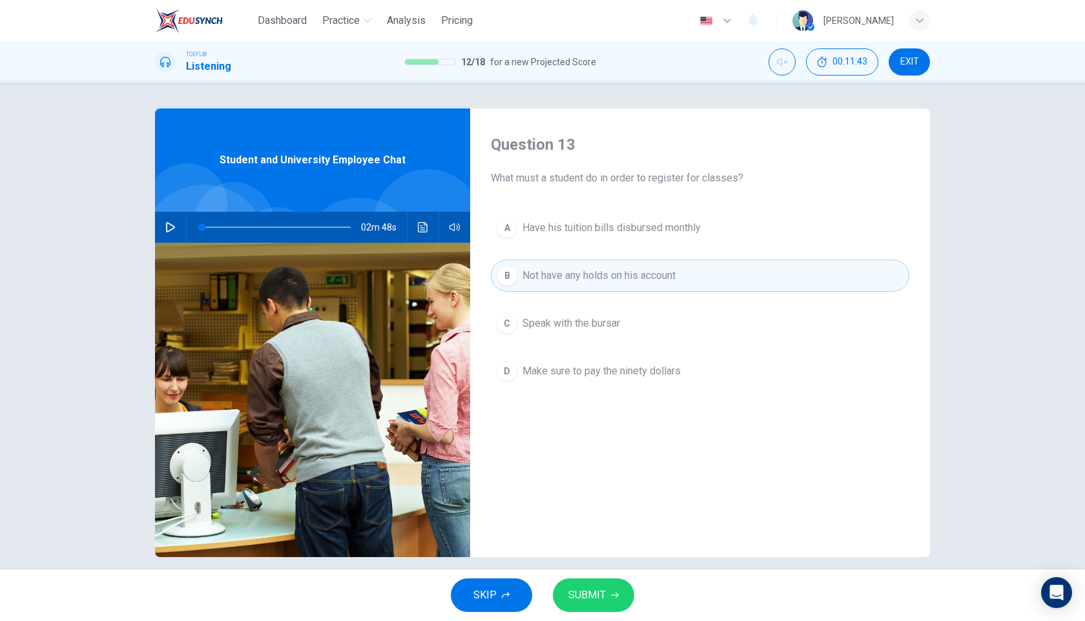
click at [597, 589] on span "SUBMIT" at bounding box center [586, 595] width 37 height 18
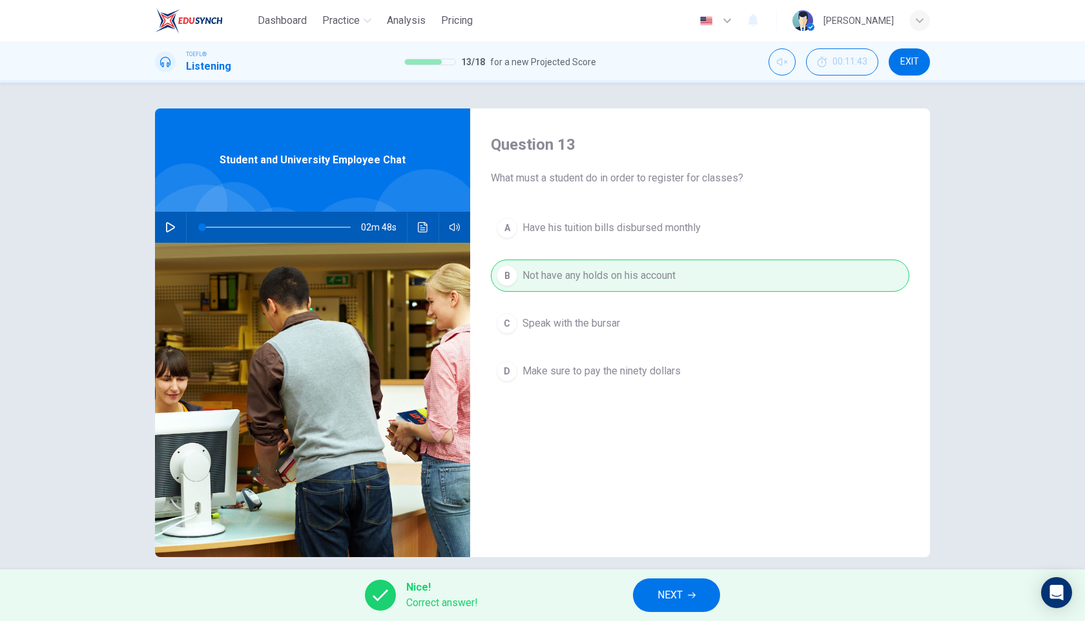
drag, startPoint x: 674, startPoint y: 604, endPoint x: 674, endPoint y: 581, distance: 23.2
click at [674, 604] on span "NEXT" at bounding box center [669, 595] width 25 height 18
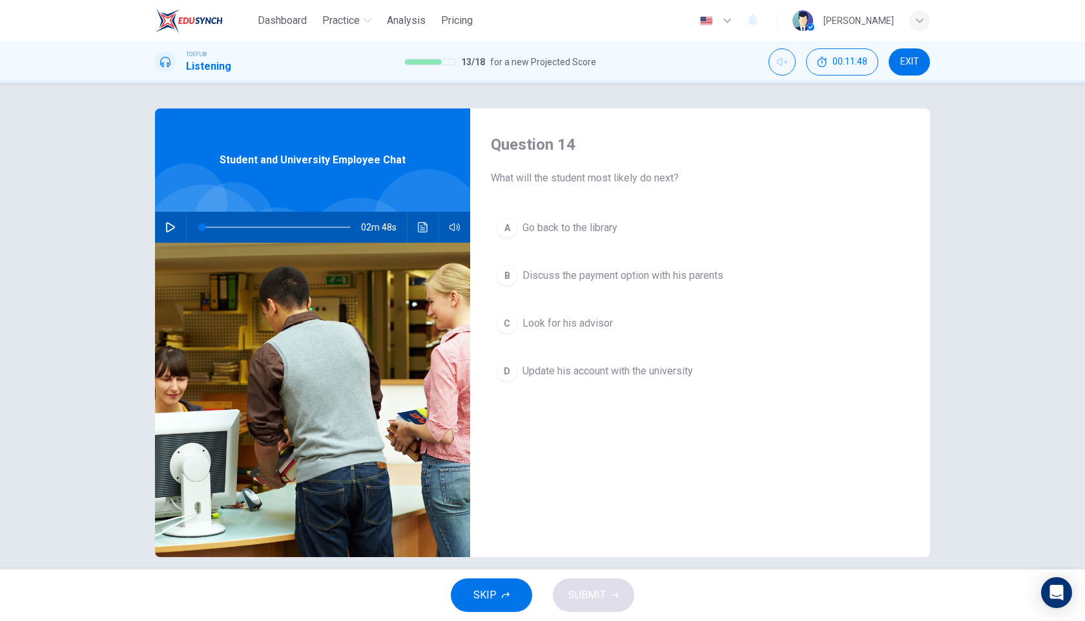
click at [574, 320] on span "Look for his advisor" at bounding box center [567, 323] width 90 height 15
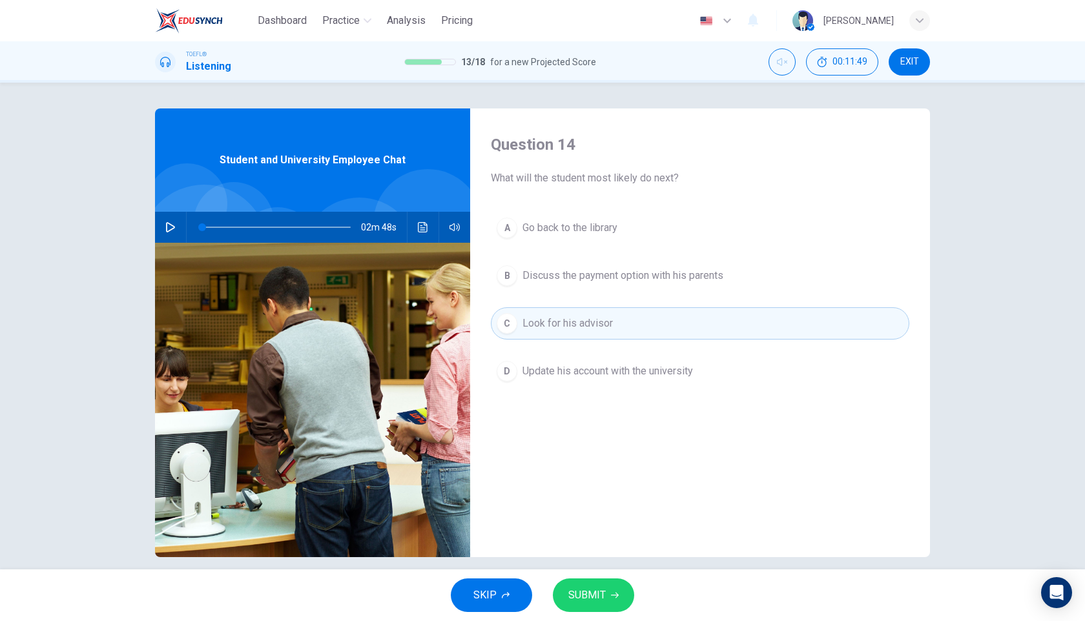
click at [600, 599] on span "SUBMIT" at bounding box center [586, 595] width 37 height 18
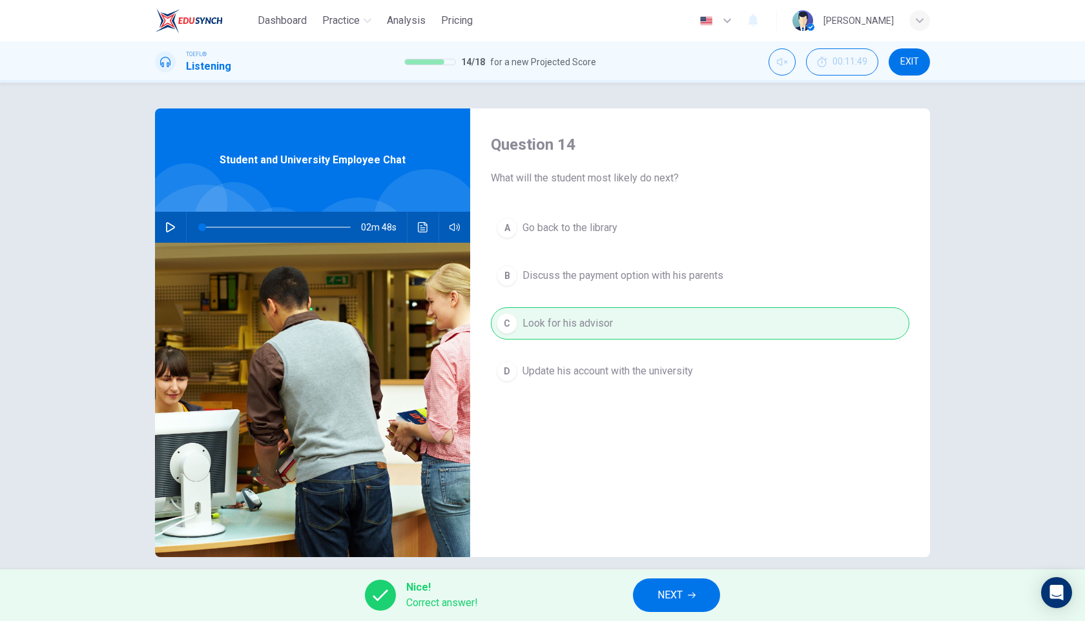
click at [677, 597] on span "NEXT" at bounding box center [669, 595] width 25 height 18
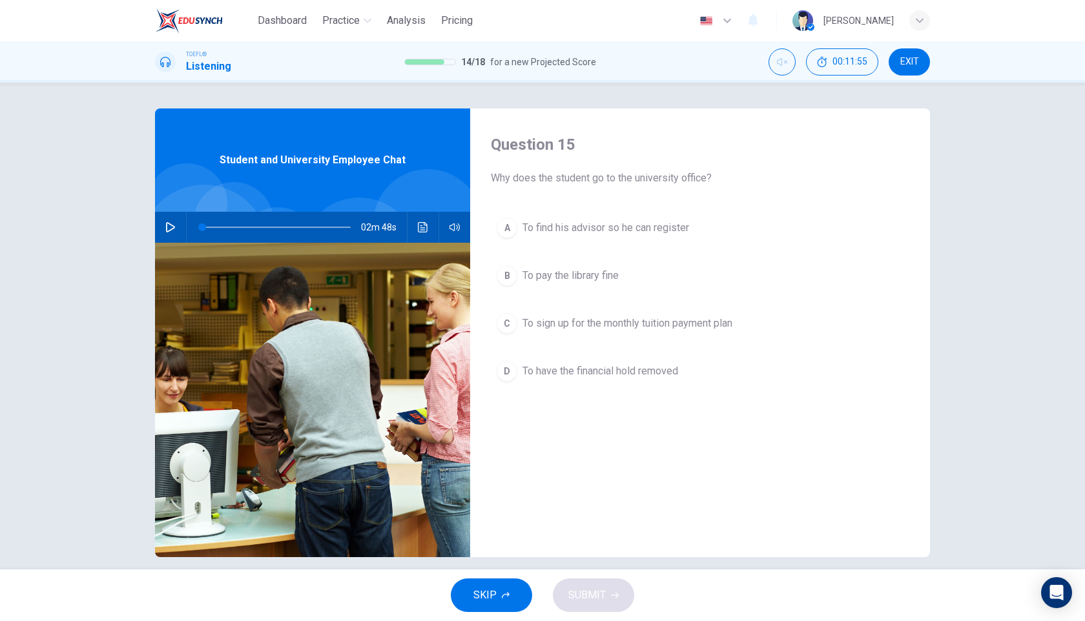
click at [634, 369] on span "To have the financial hold removed" at bounding box center [600, 371] width 156 height 15
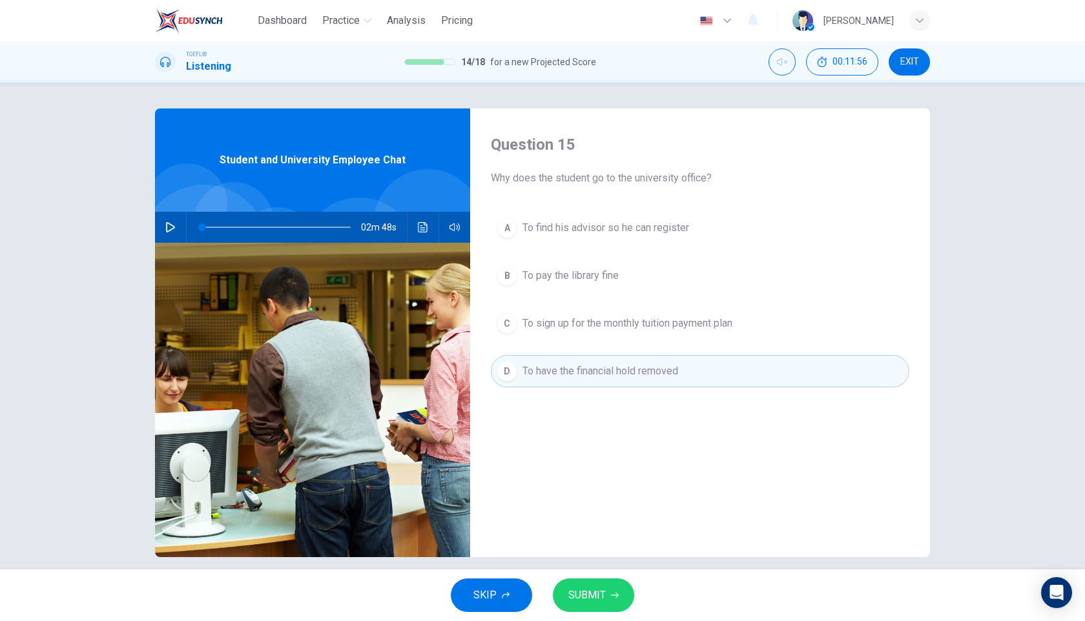
click at [594, 601] on span "SUBMIT" at bounding box center [586, 595] width 37 height 18
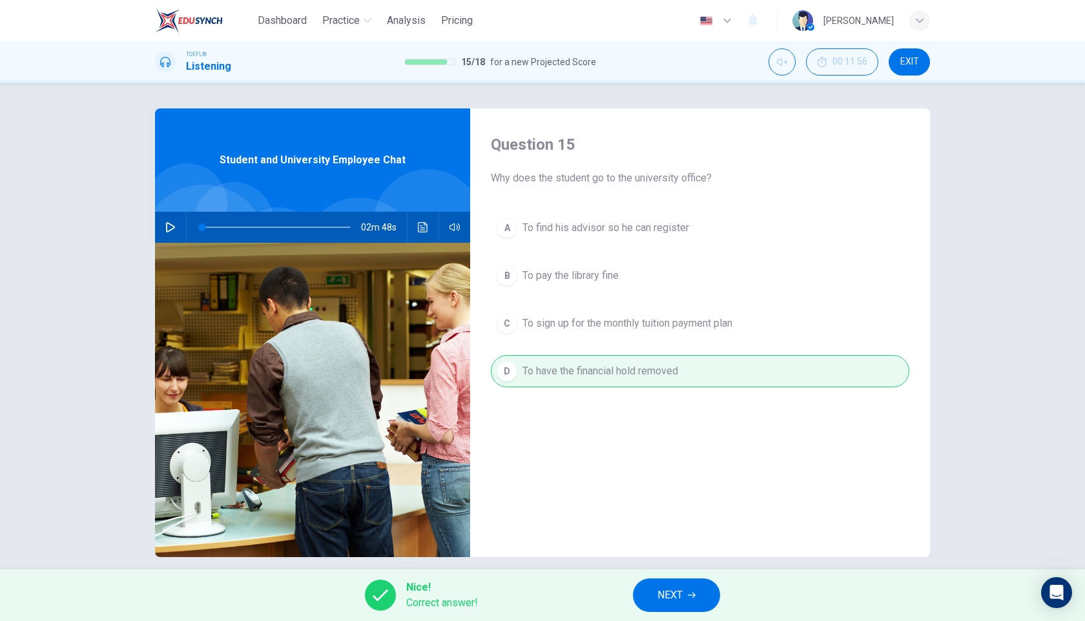
click at [697, 589] on button "NEXT" at bounding box center [676, 596] width 87 height 34
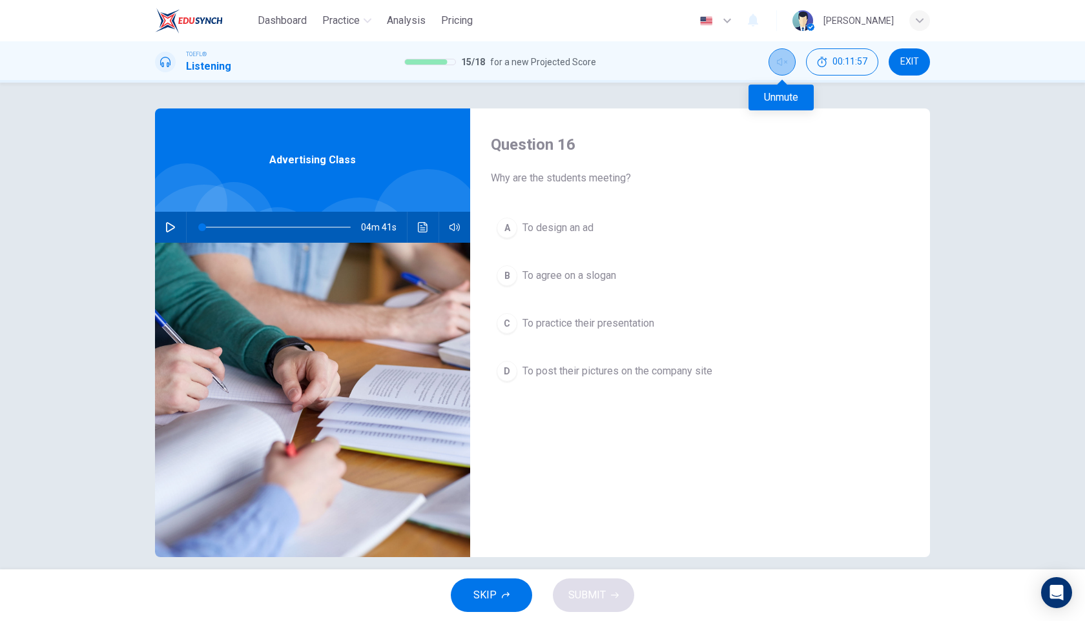
click at [781, 66] on icon "Unmute" at bounding box center [782, 62] width 10 height 10
click at [167, 219] on button "button" at bounding box center [170, 227] width 21 height 31
type input "0"
click at [585, 322] on span "To practice their presentation" at bounding box center [588, 323] width 132 height 15
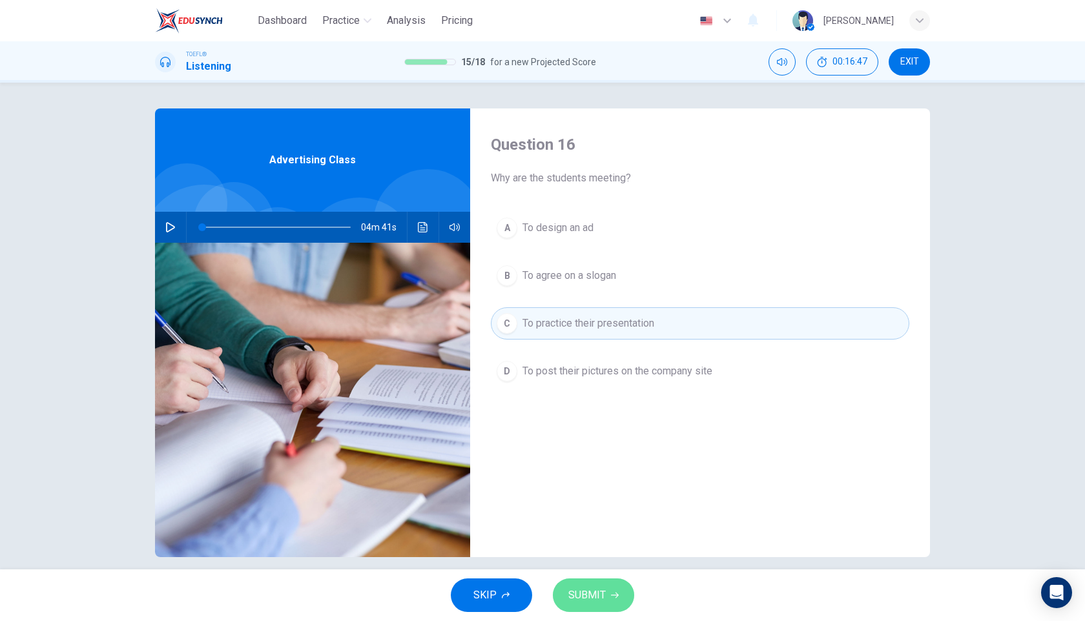
click at [606, 599] on button "SUBMIT" at bounding box center [593, 596] width 81 height 34
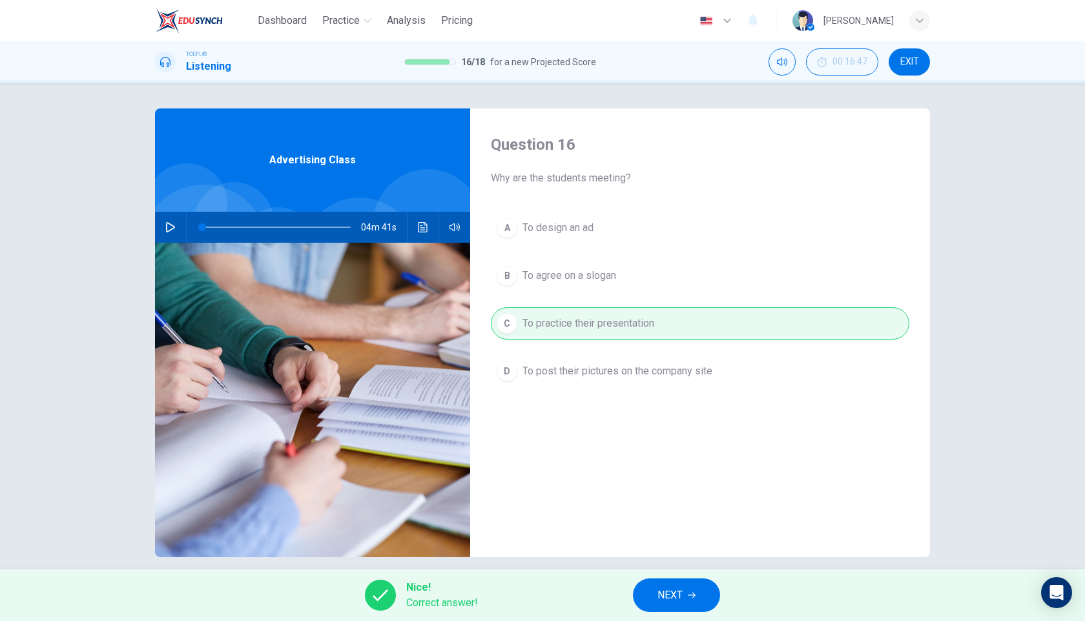
click at [693, 591] on button "NEXT" at bounding box center [676, 596] width 87 height 34
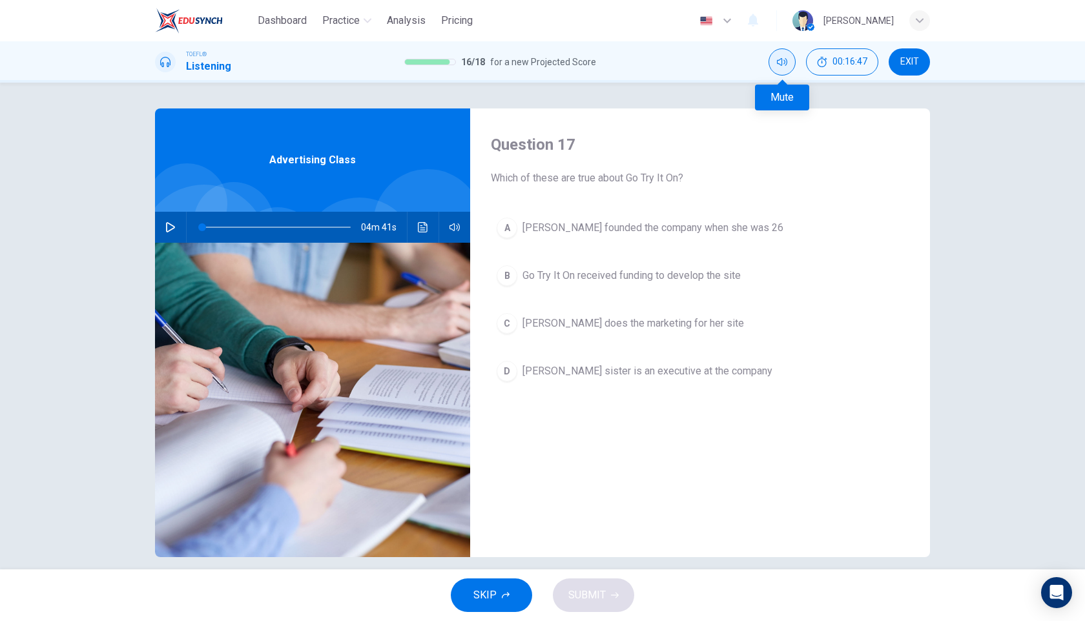
click at [778, 70] on button "Mute" at bounding box center [782, 61] width 27 height 27
click at [504, 229] on div "A" at bounding box center [507, 228] width 21 height 21
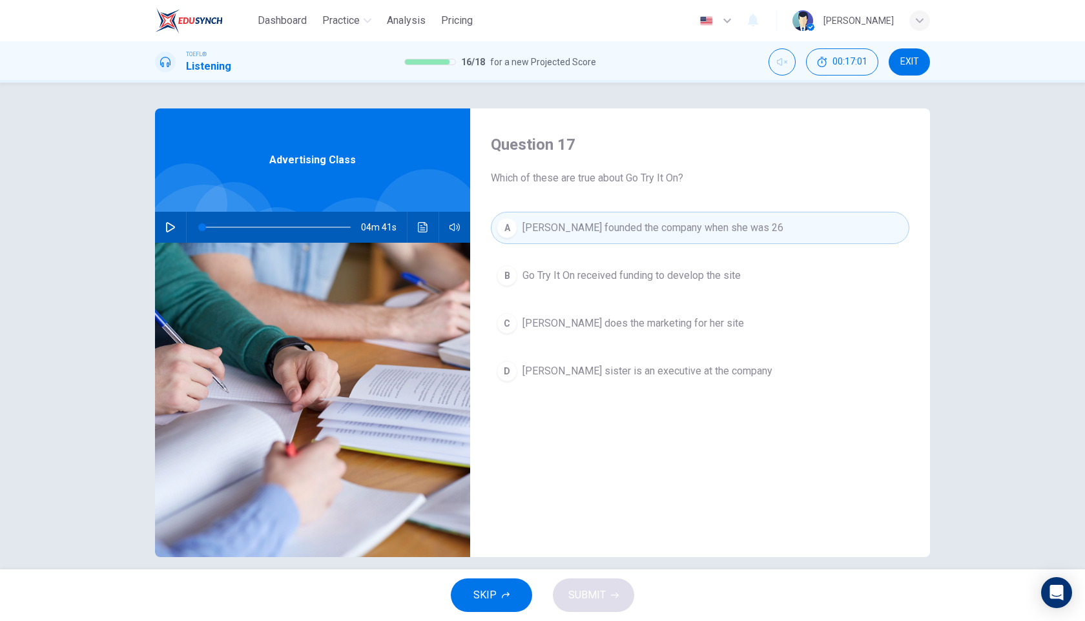
click at [507, 277] on div "B" at bounding box center [507, 275] width 21 height 21
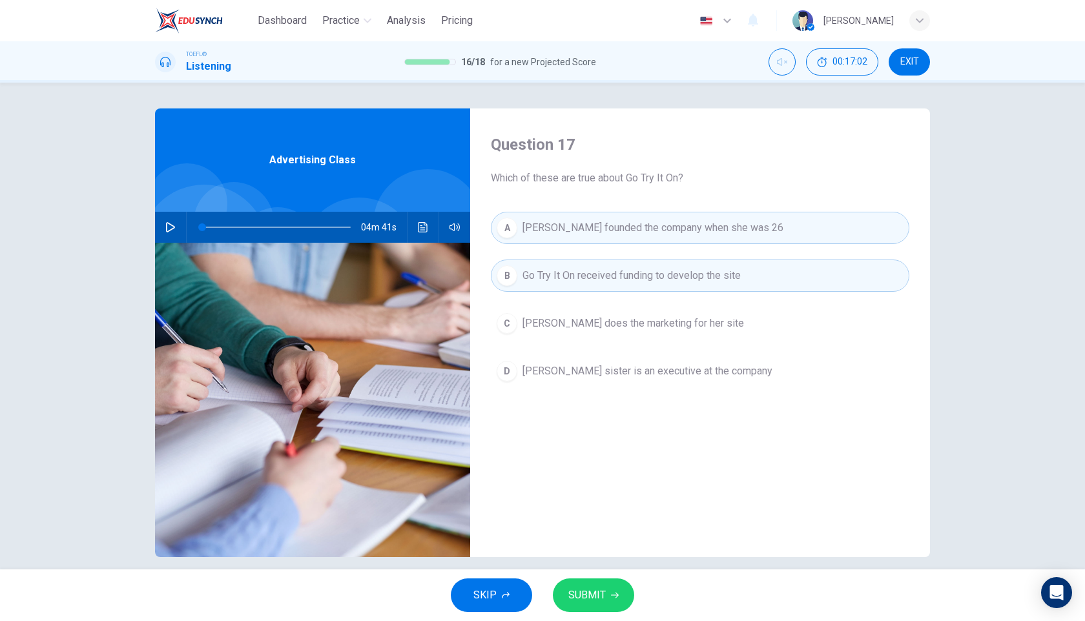
click at [605, 604] on button "SUBMIT" at bounding box center [593, 596] width 81 height 34
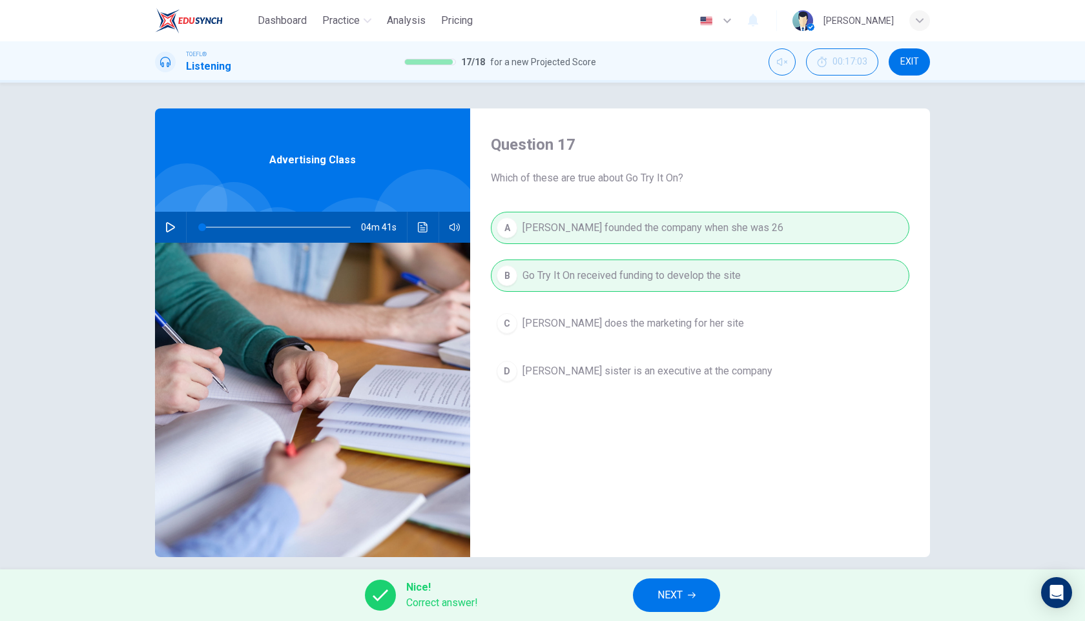
click at [689, 591] on button "NEXT" at bounding box center [676, 596] width 87 height 34
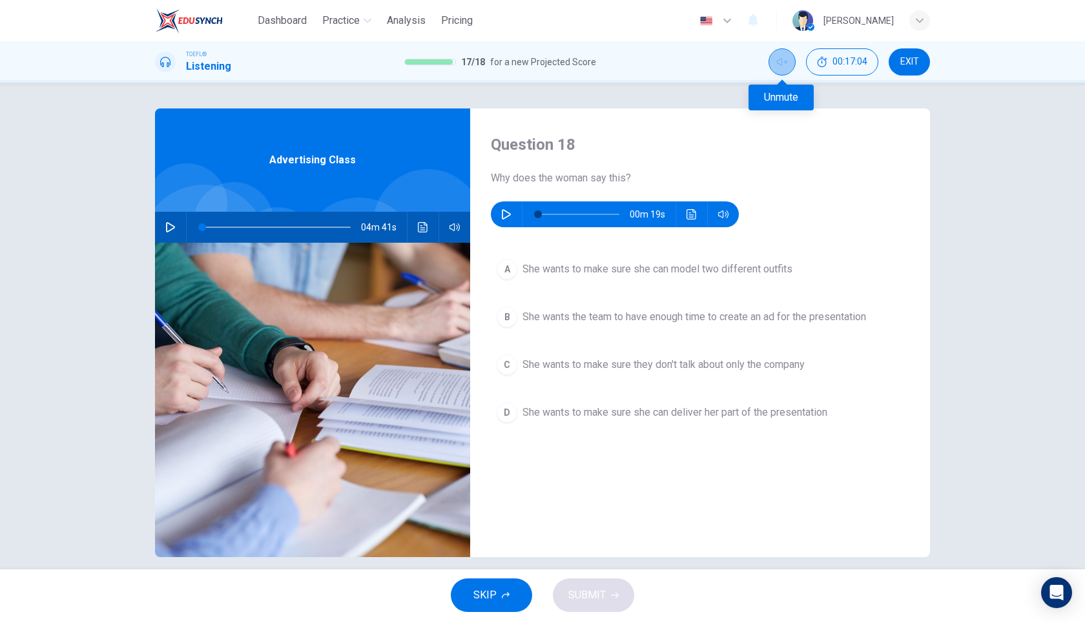
click at [782, 67] on icon "Unmute" at bounding box center [782, 62] width 10 height 10
click at [510, 220] on button "button" at bounding box center [506, 214] width 21 height 26
click at [789, 64] on button "Mute" at bounding box center [782, 61] width 27 height 27
type input "0"
click at [595, 321] on span "She wants the team to have enough time to create an ad for the presentation" at bounding box center [694, 316] width 344 height 15
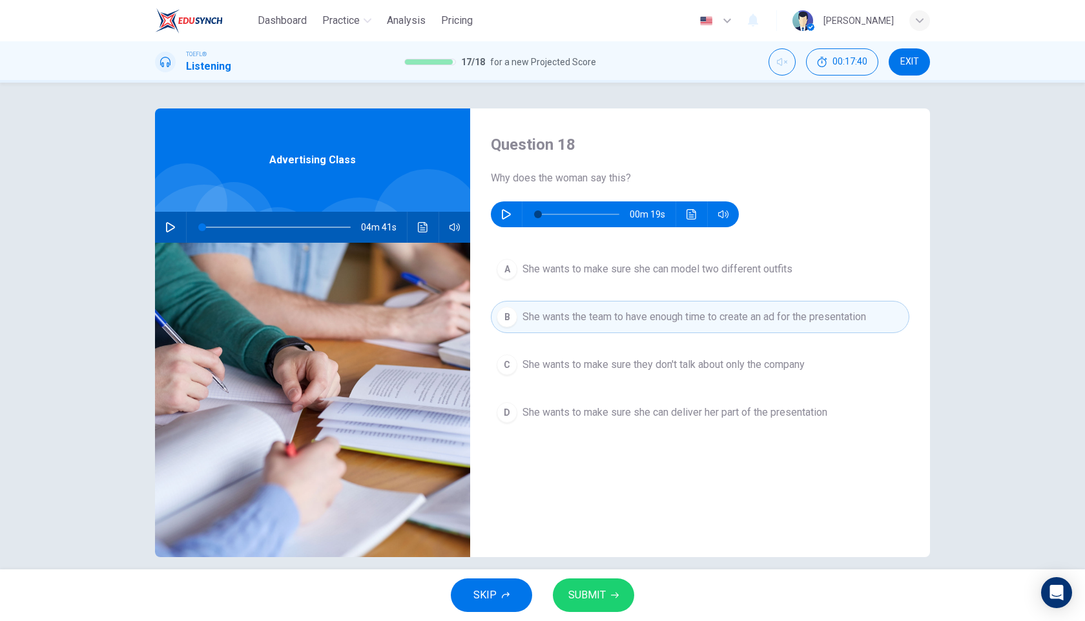
click at [597, 601] on span "SUBMIT" at bounding box center [586, 595] width 37 height 18
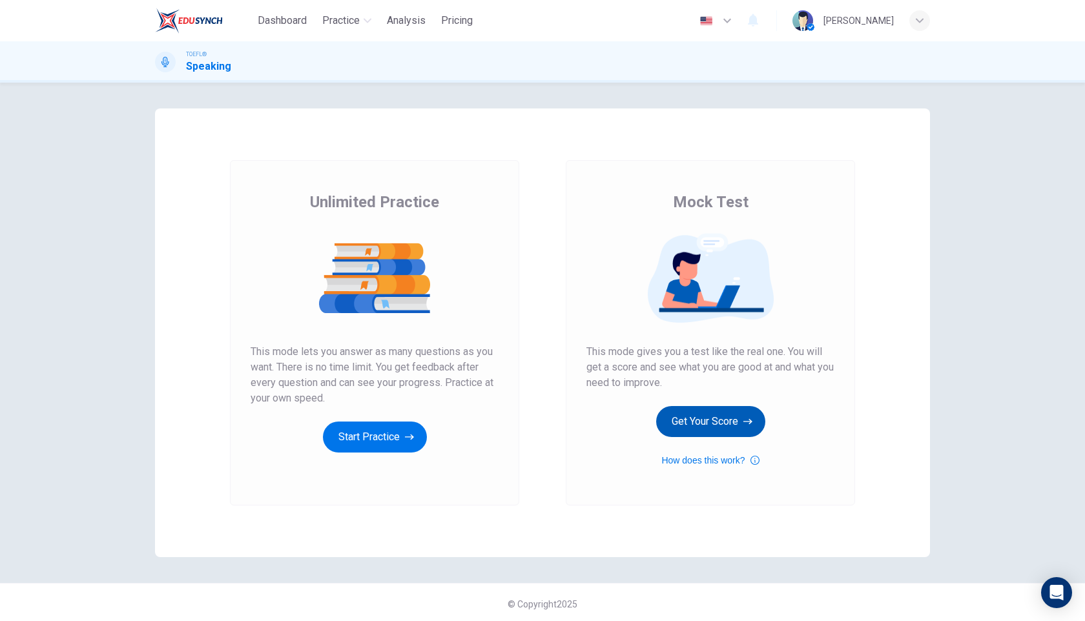
click at [696, 425] on button "Get Your Score" at bounding box center [710, 421] width 109 height 31
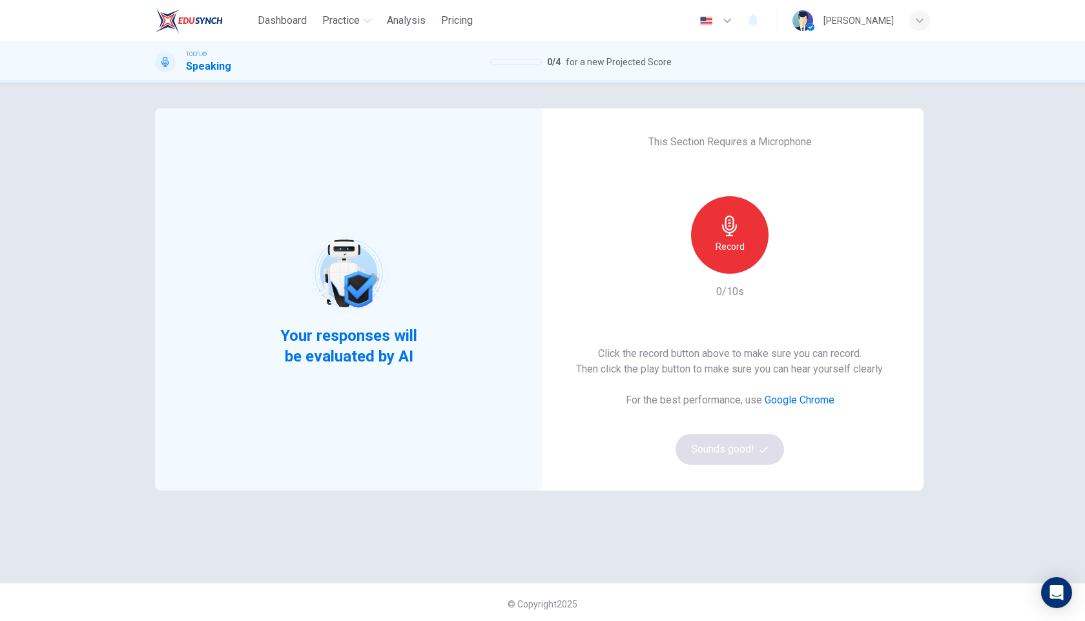
click at [728, 253] on h6 "Record" at bounding box center [730, 246] width 29 height 15
click at [728, 229] on icon "button" at bounding box center [729, 226] width 21 height 21
click at [788, 264] on icon "button" at bounding box center [790, 264] width 6 height 8
click at [713, 449] on button "Sounds good!" at bounding box center [730, 449] width 108 height 31
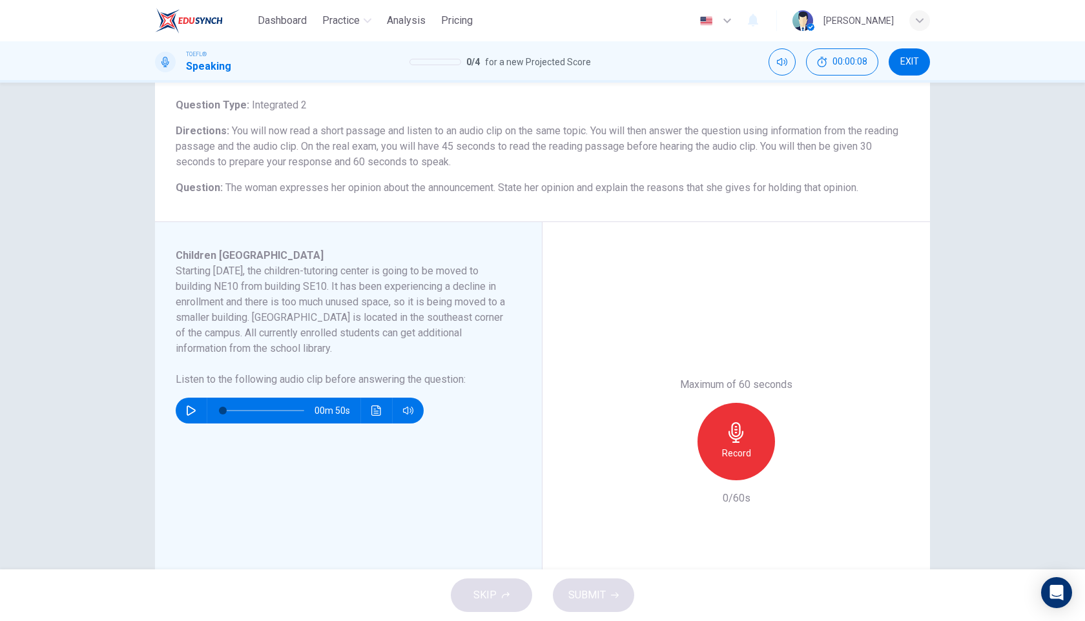
scroll to position [70, 0]
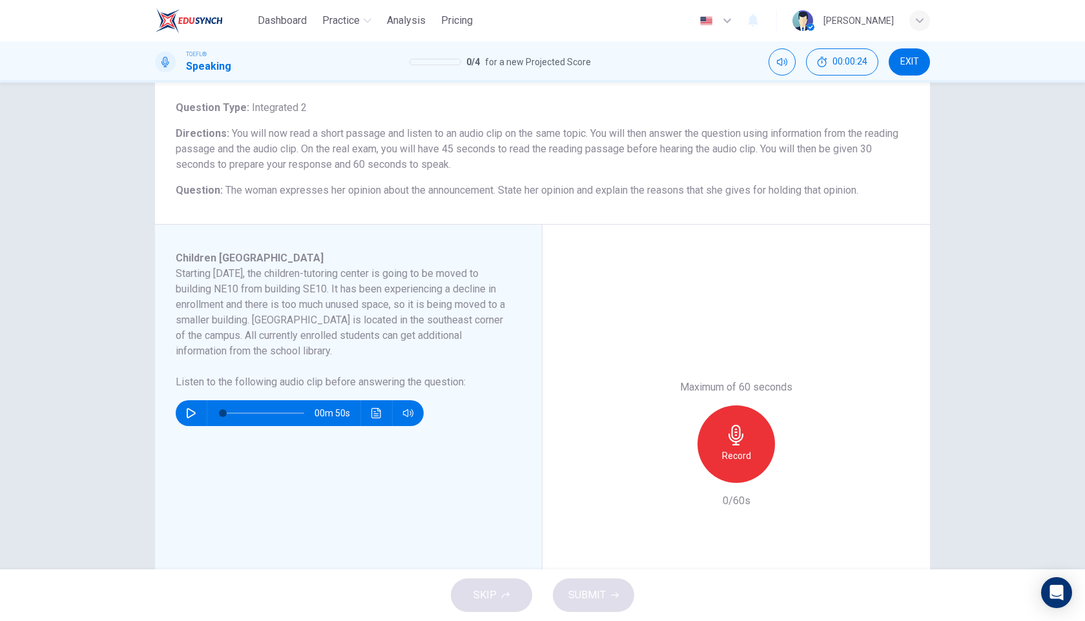
click at [188, 410] on icon "button" at bounding box center [191, 413] width 10 height 10
type input "8"
type input "0.6"
click at [413, 435] on span at bounding box center [408, 437] width 48 height 18
click at [411, 439] on span at bounding box center [413, 437] width 8 height 8
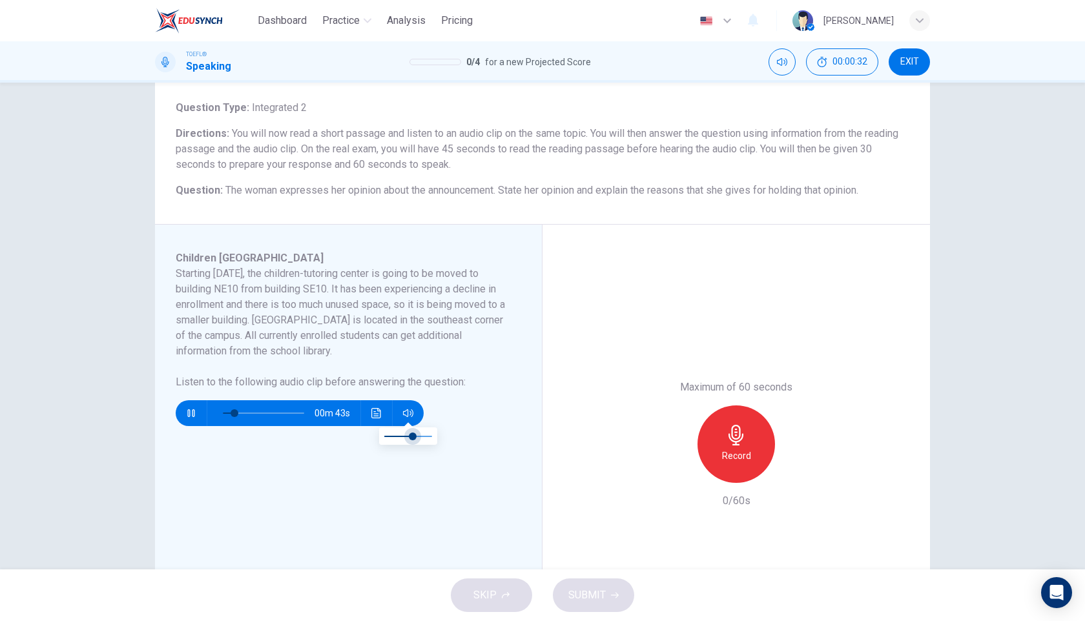
click at [411, 439] on span at bounding box center [413, 437] width 8 height 8
type input "0"
click at [743, 431] on icon "button" at bounding box center [736, 435] width 21 height 21
click at [745, 446] on div "Stop" at bounding box center [735, 444] width 77 height 77
click at [583, 594] on span "SUBMIT" at bounding box center [586, 595] width 37 height 18
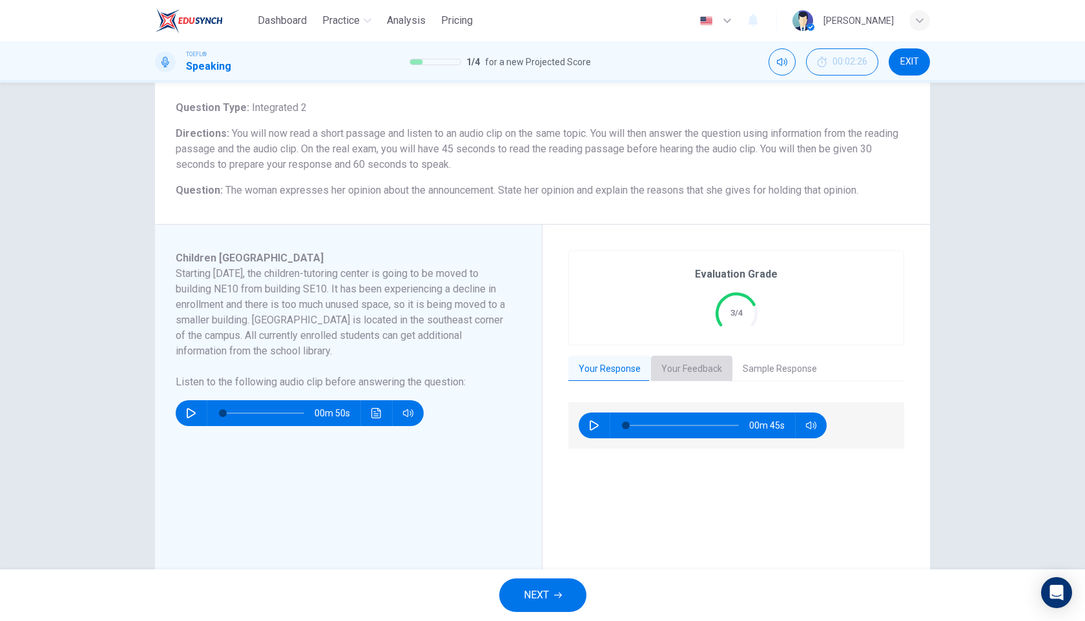
click at [696, 373] on button "Your Feedback" at bounding box center [691, 369] width 81 height 27
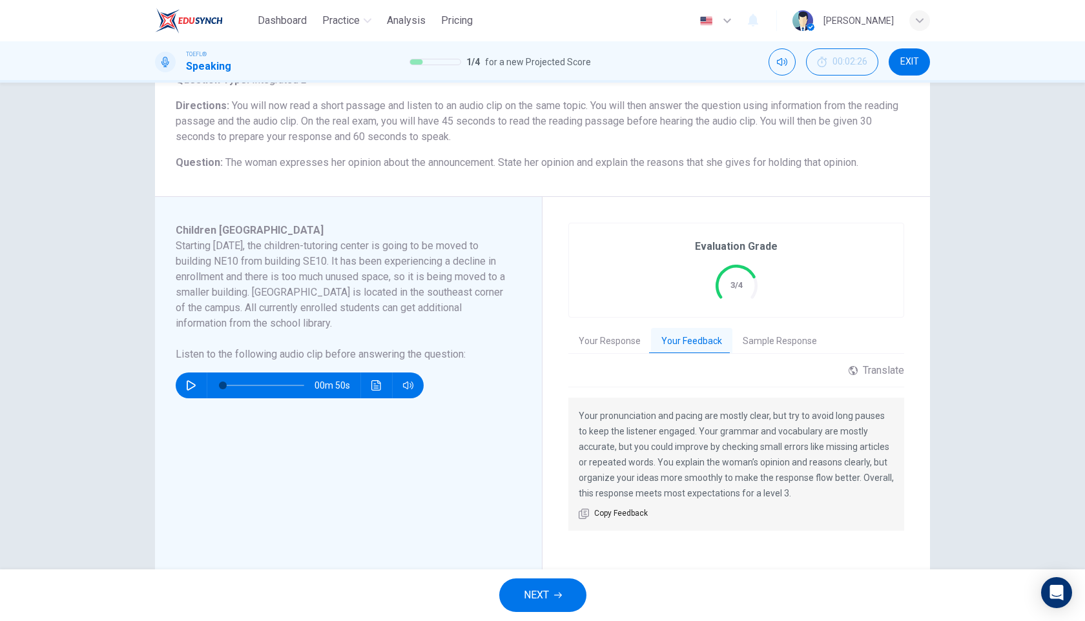
scroll to position [100, 0]
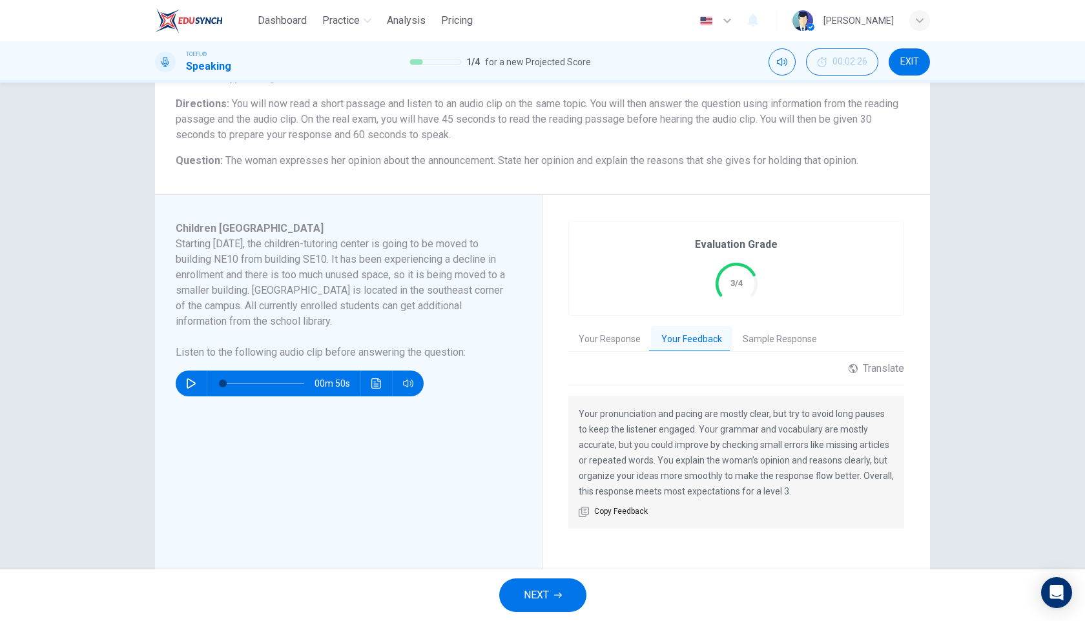
click at [542, 593] on span "NEXT" at bounding box center [536, 595] width 25 height 18
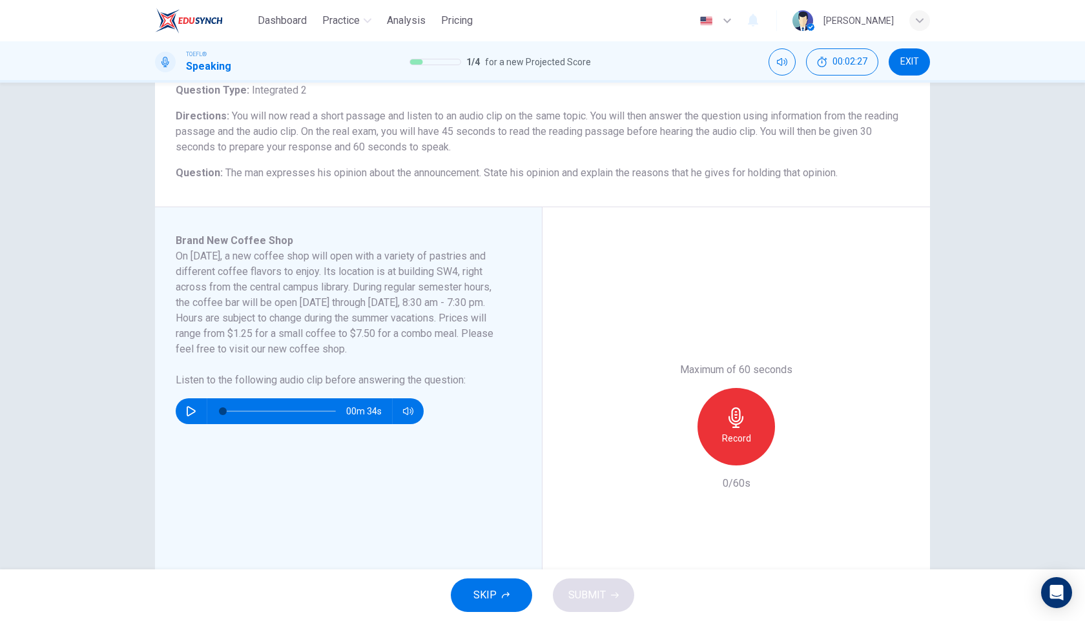
scroll to position [136, 0]
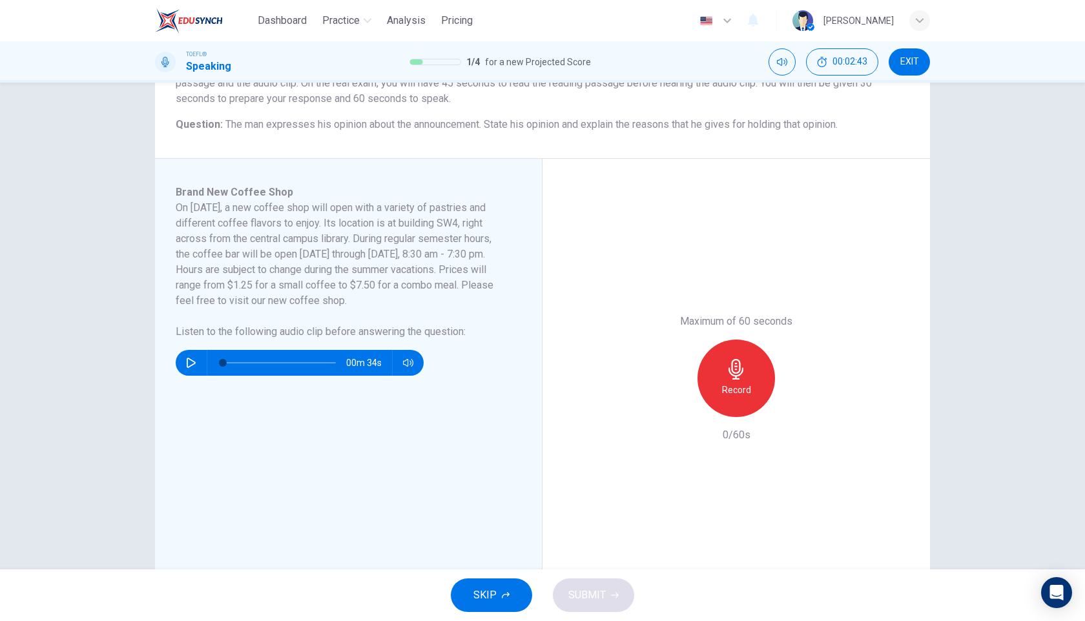
click at [186, 364] on icon "button" at bounding box center [191, 363] width 10 height 10
type input "9"
type input "0.6"
click at [412, 384] on span at bounding box center [408, 386] width 48 height 18
type input "23"
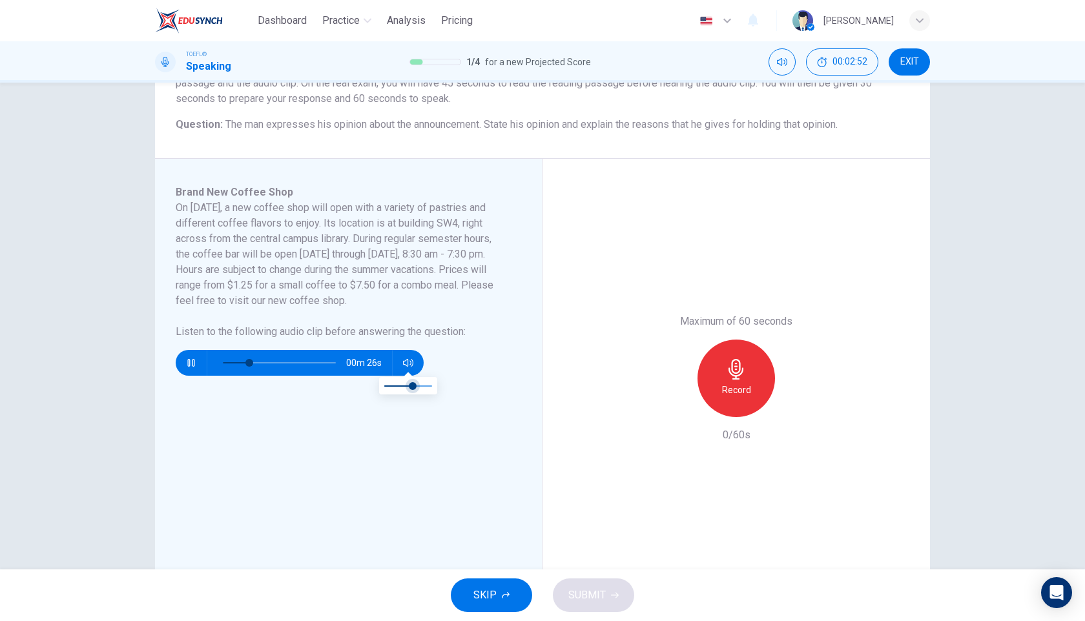
type input "0.5"
click at [409, 387] on span at bounding box center [413, 386] width 8 height 8
type input "0"
click at [736, 370] on icon "button" at bounding box center [736, 369] width 21 height 21
click at [743, 367] on icon "button" at bounding box center [736, 369] width 21 height 21
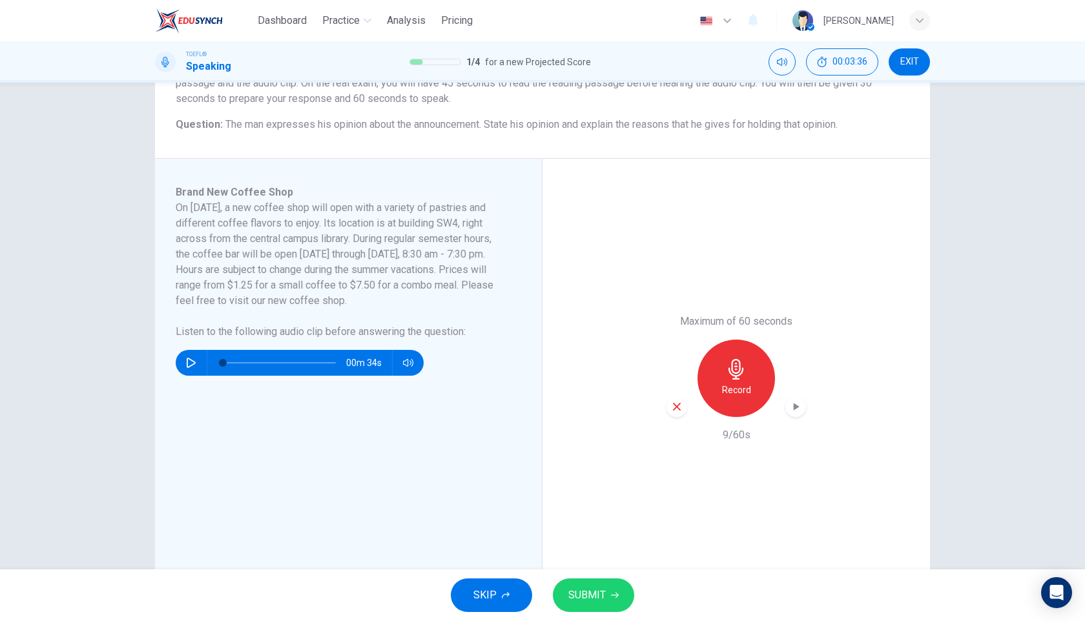
click at [676, 411] on icon "button" at bounding box center [677, 407] width 12 height 12
click at [739, 374] on icon "button" at bounding box center [735, 369] width 15 height 21
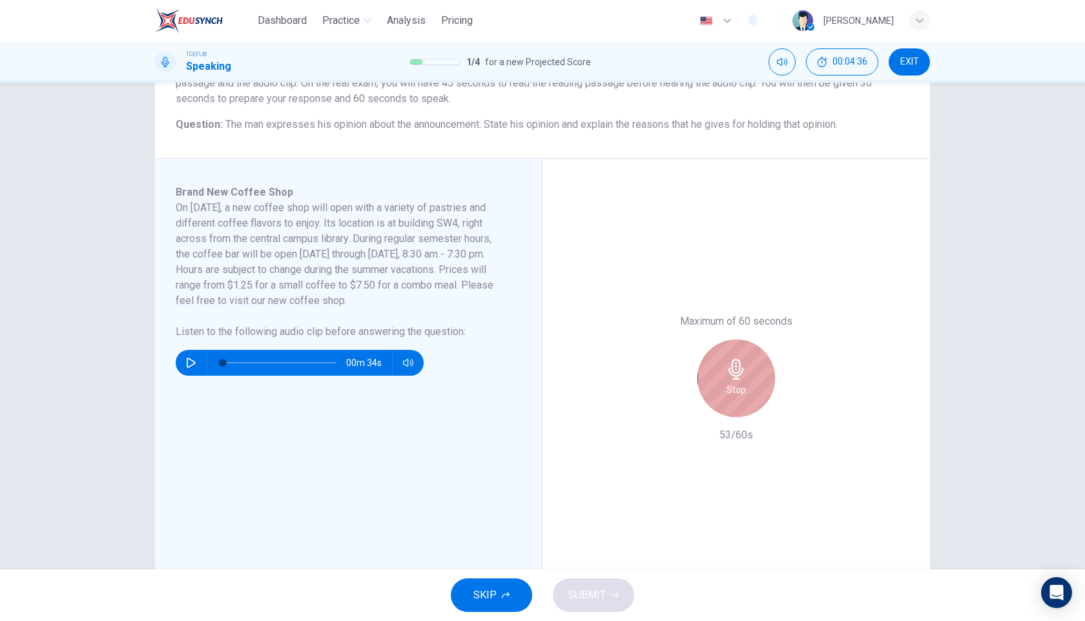
click at [738, 380] on div "Stop" at bounding box center [735, 378] width 77 height 77
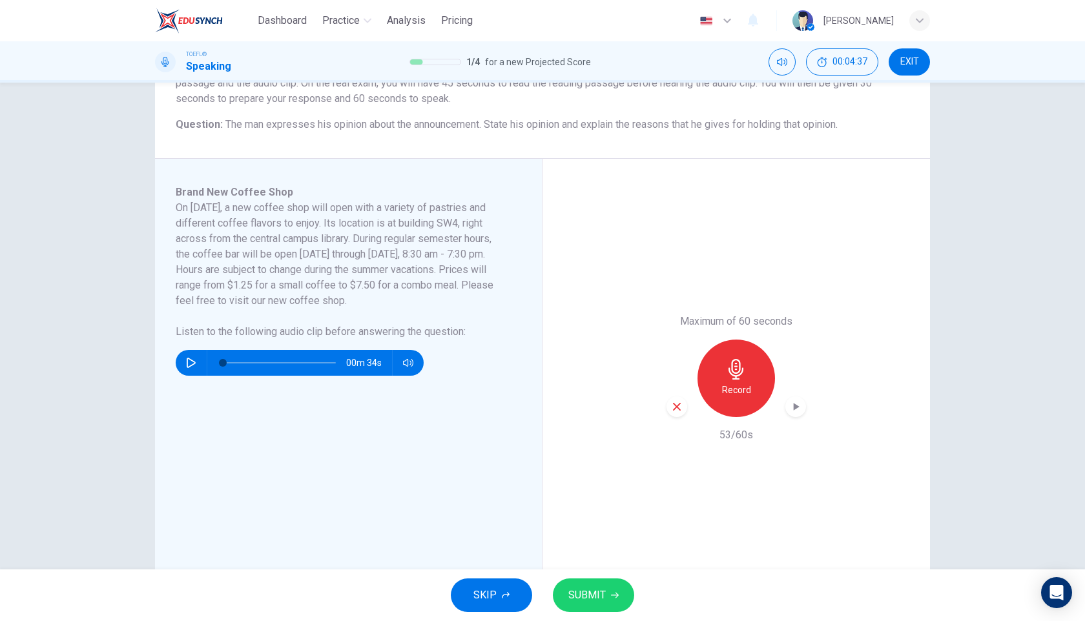
click at [597, 598] on span "SUBMIT" at bounding box center [586, 595] width 37 height 18
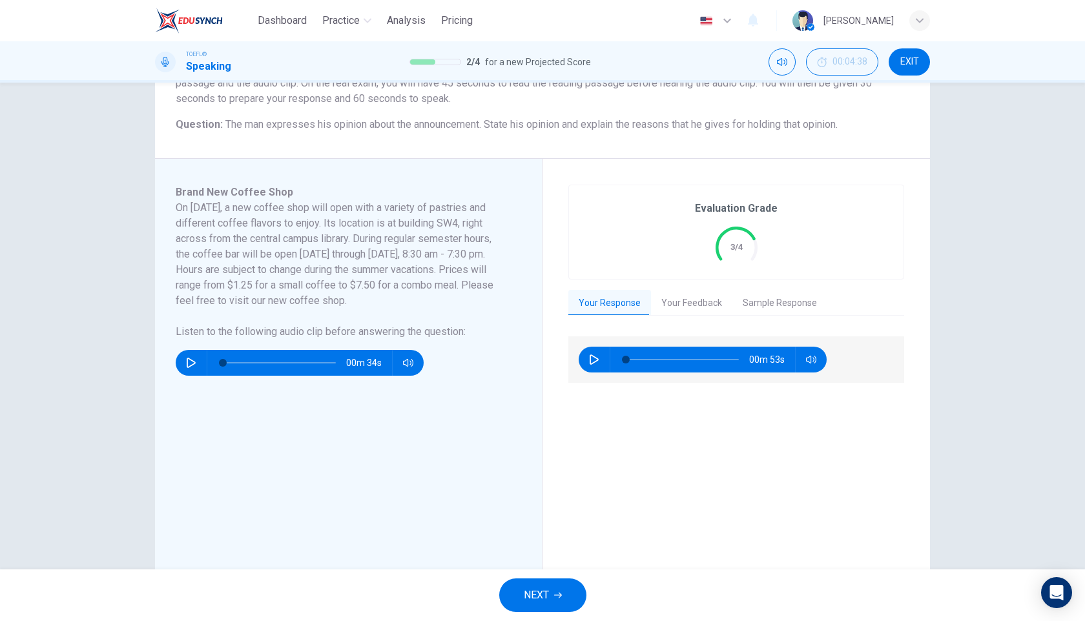
click at [701, 290] on button "Your Feedback" at bounding box center [691, 303] width 81 height 27
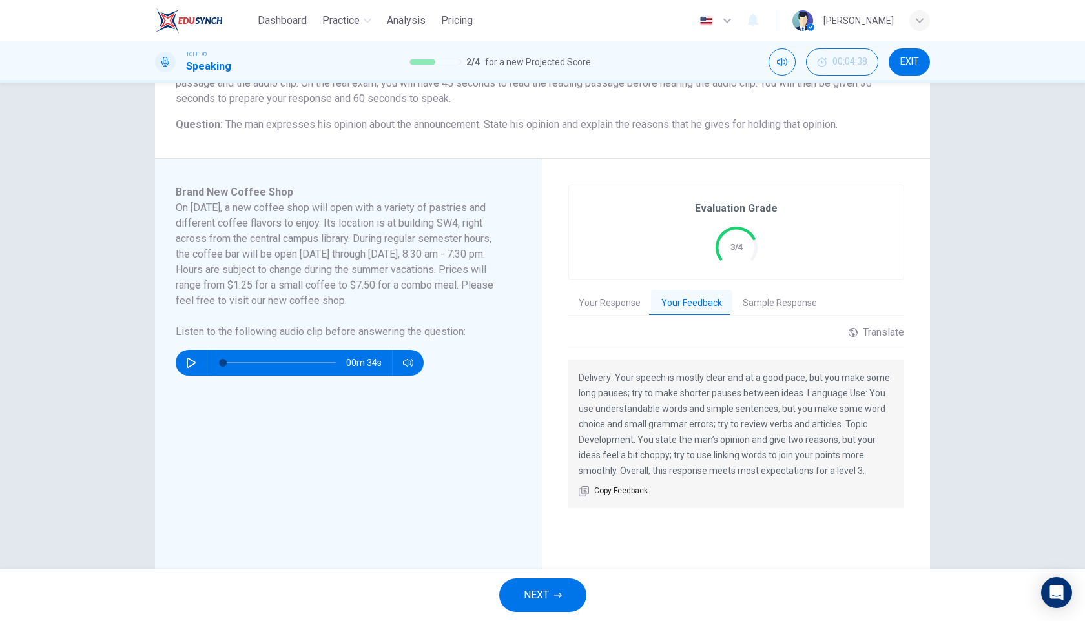
click at [556, 587] on button "NEXT" at bounding box center [542, 596] width 87 height 34
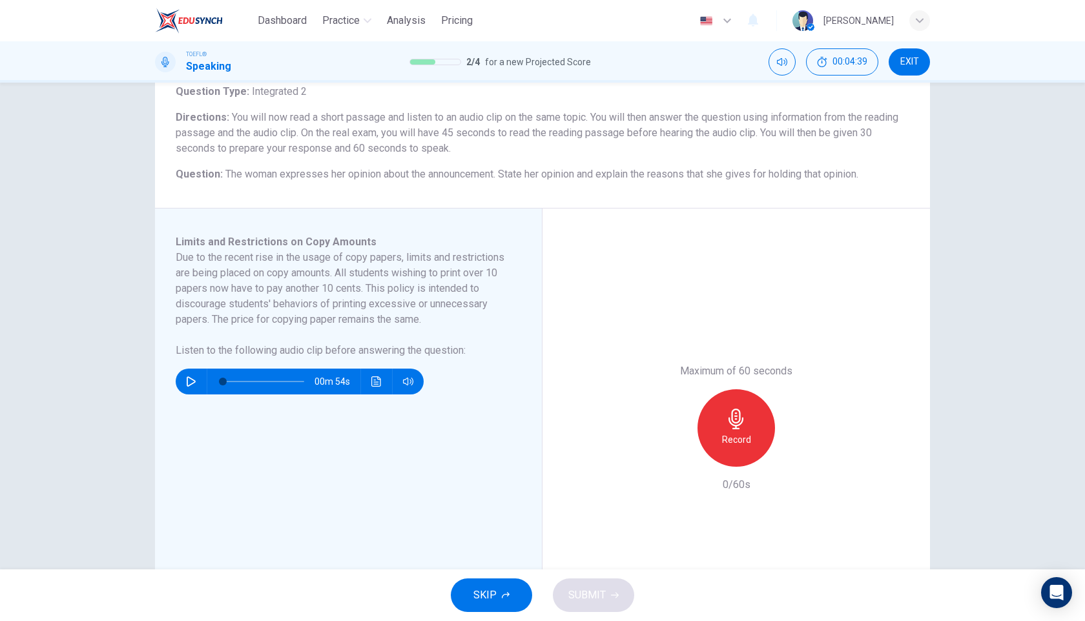
scroll to position [90, 0]
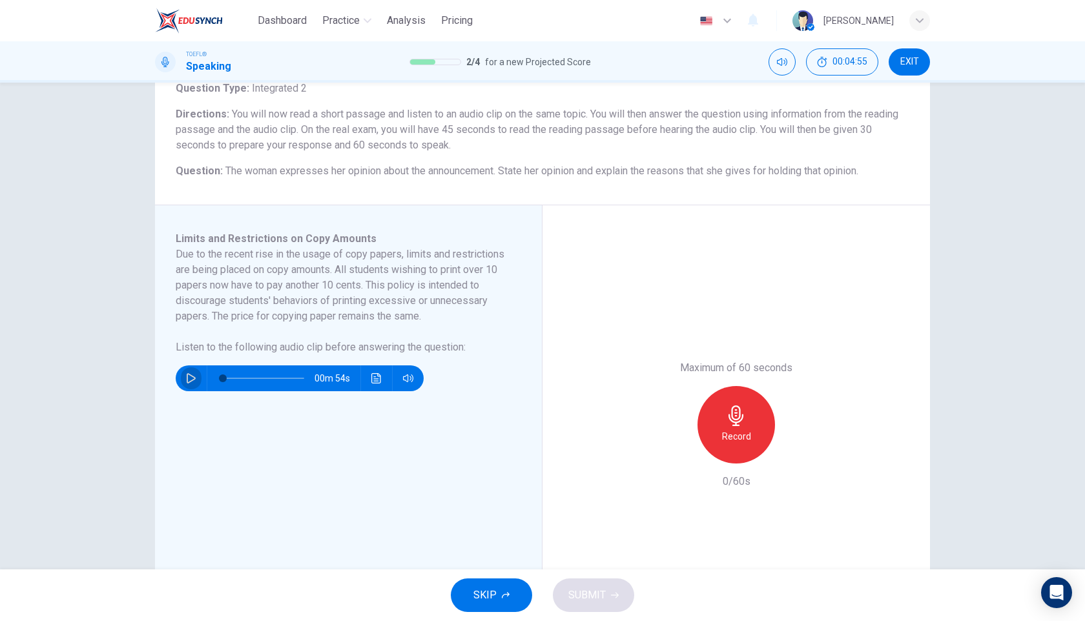
click at [189, 371] on button "button" at bounding box center [191, 379] width 21 height 26
type input "4"
type input "0.5"
click at [409, 402] on span at bounding box center [408, 402] width 48 height 18
type input "16"
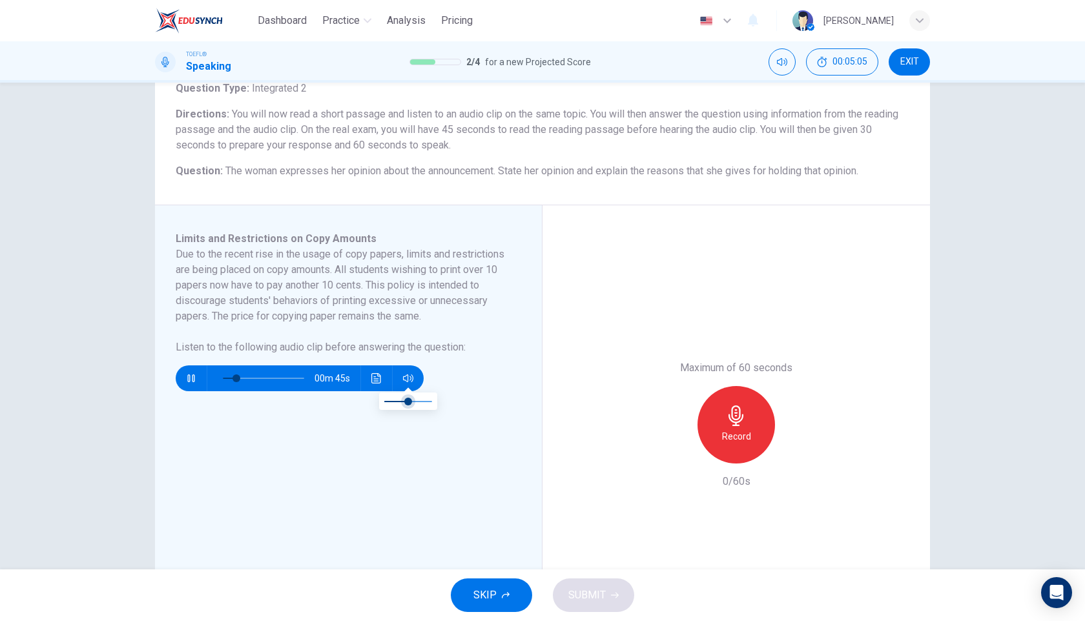
type input "0.4"
click at [404, 402] on span at bounding box center [408, 402] width 8 height 8
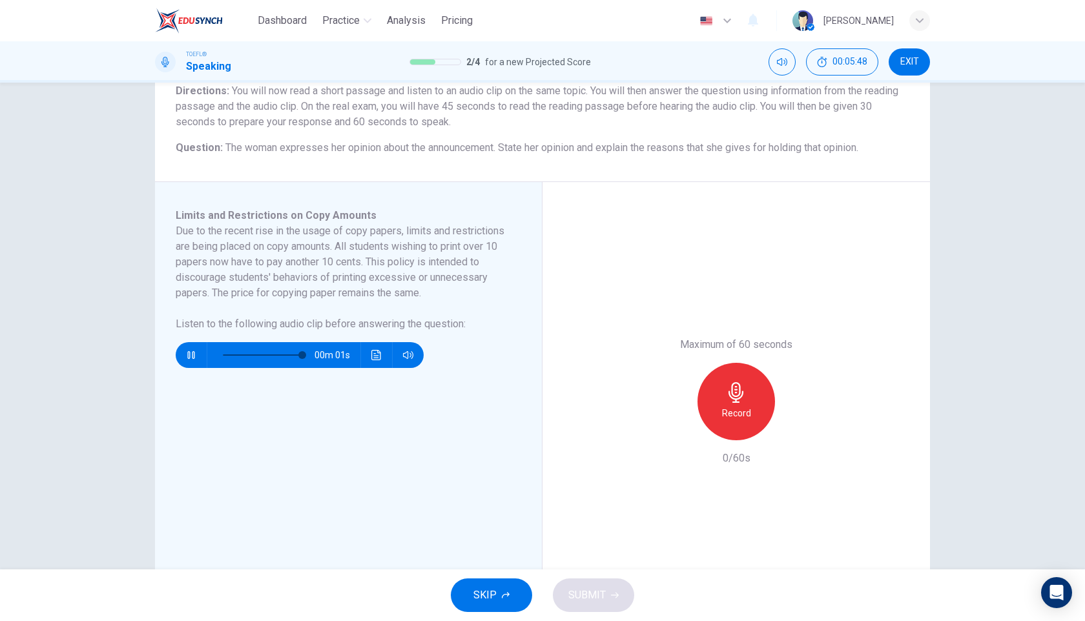
scroll to position [114, 0]
type input "0"
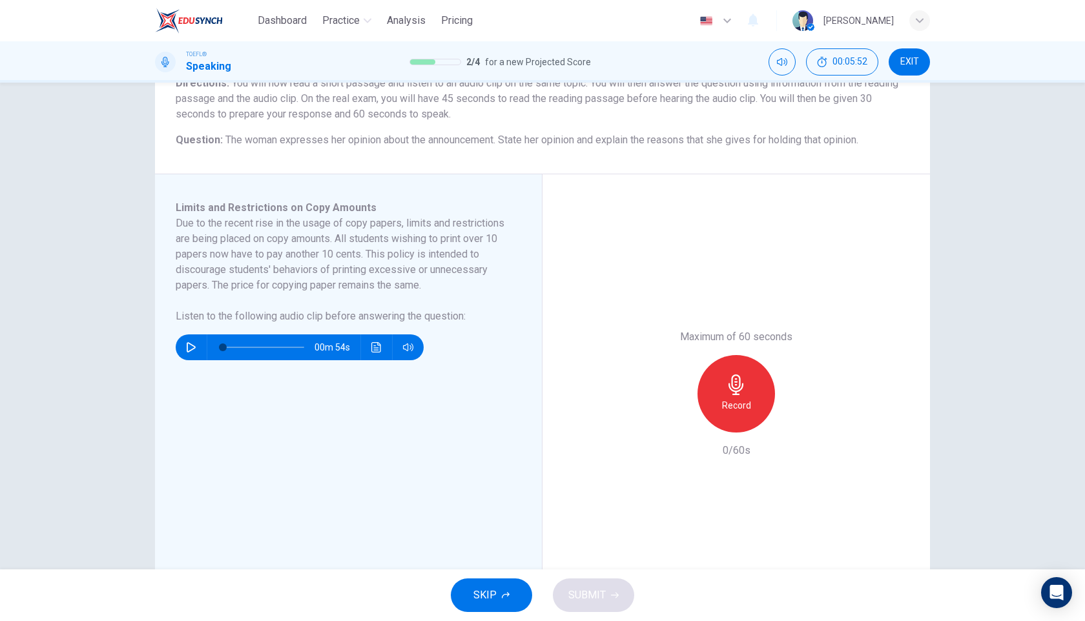
scroll to position [125, 0]
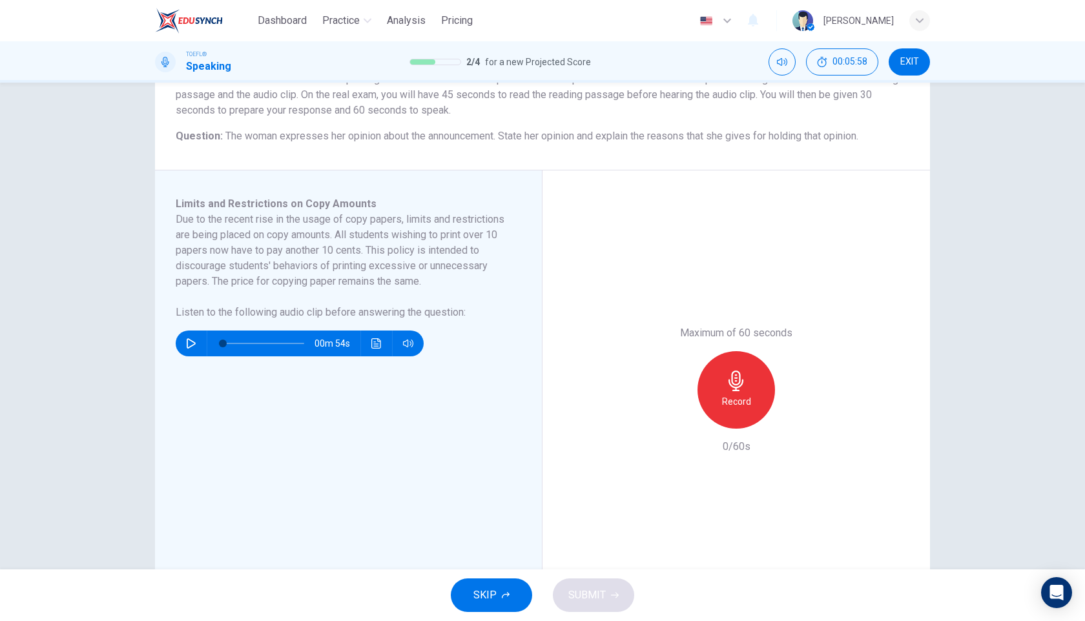
click at [734, 376] on icon "button" at bounding box center [736, 381] width 21 height 21
click at [723, 413] on div "Stop" at bounding box center [735, 389] width 77 height 77
click at [596, 588] on span "SUBMIT" at bounding box center [586, 595] width 37 height 18
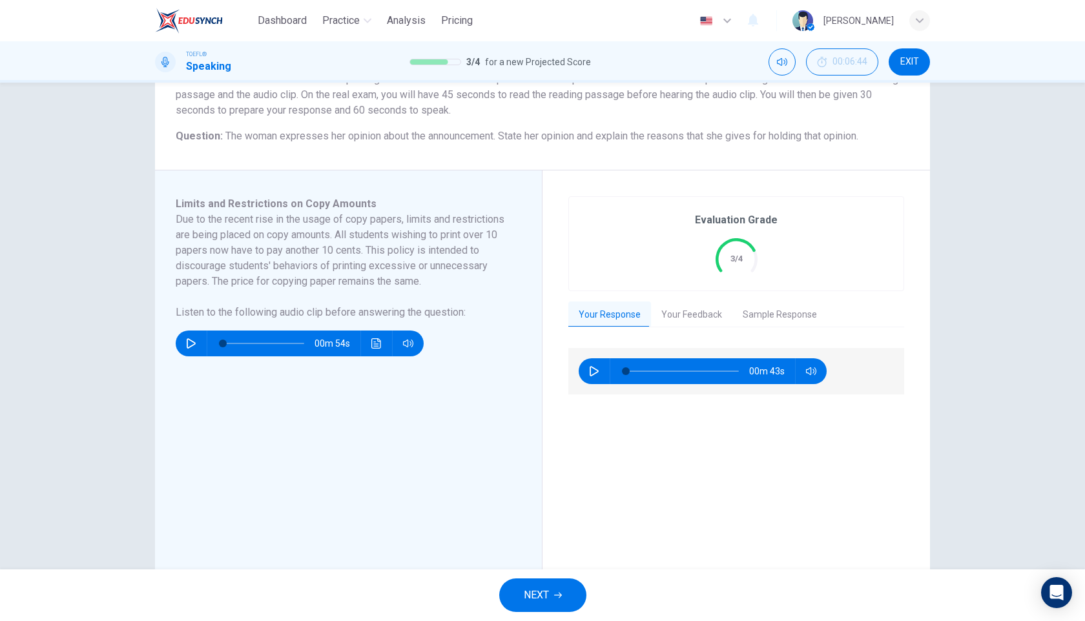
click at [671, 327] on div "Your Response Your Feedback Sample Response" at bounding box center [736, 315] width 336 height 26
click at [677, 317] on button "Your Feedback" at bounding box center [691, 315] width 81 height 27
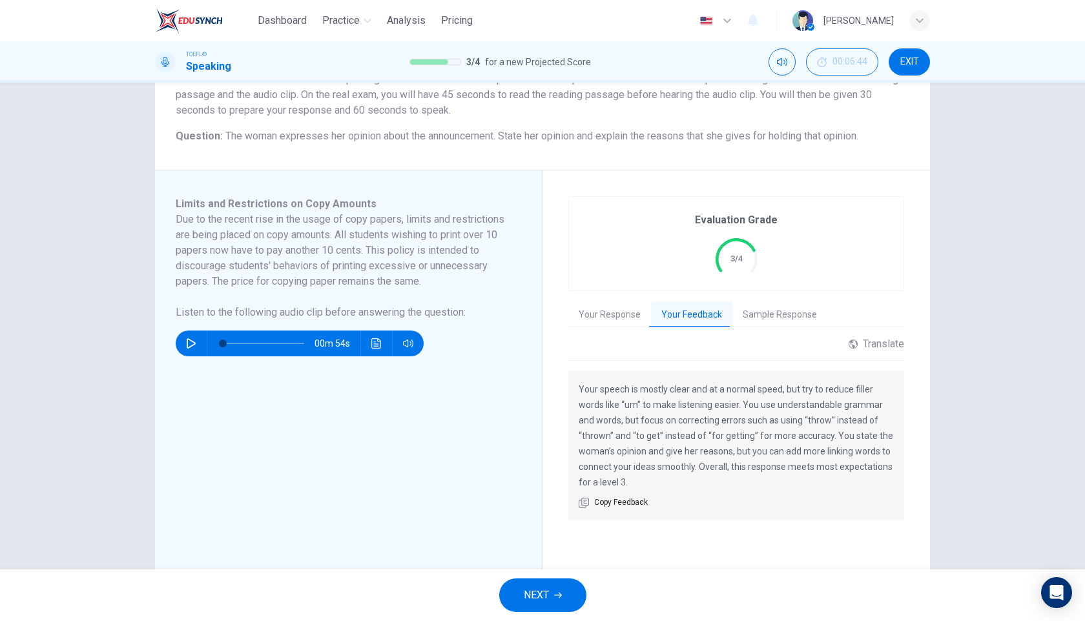
click at [540, 588] on span "NEXT" at bounding box center [536, 595] width 25 height 18
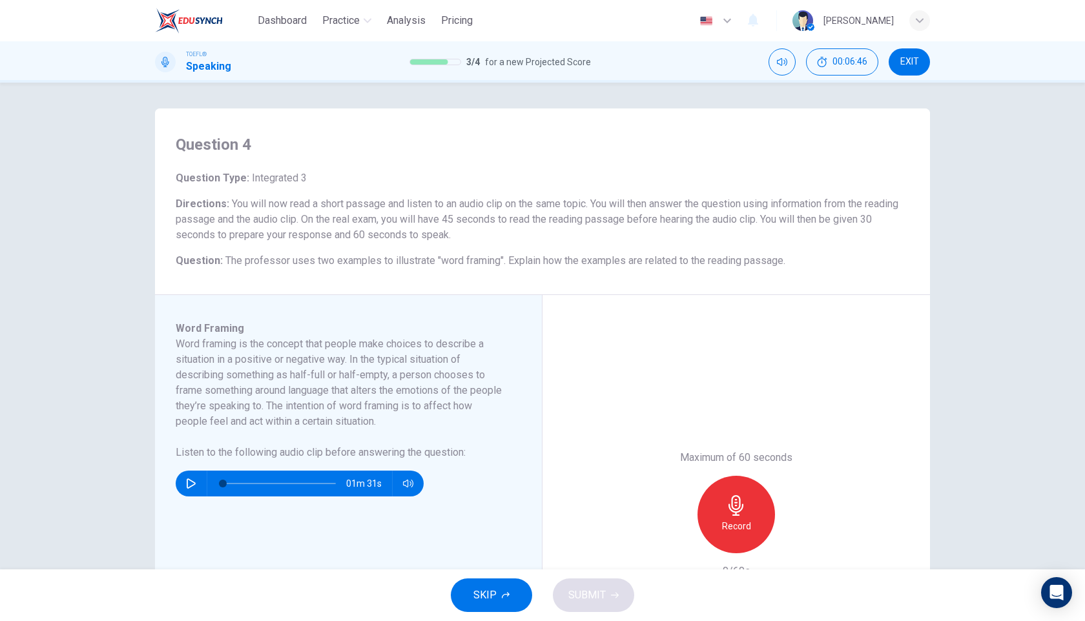
scroll to position [66, 0]
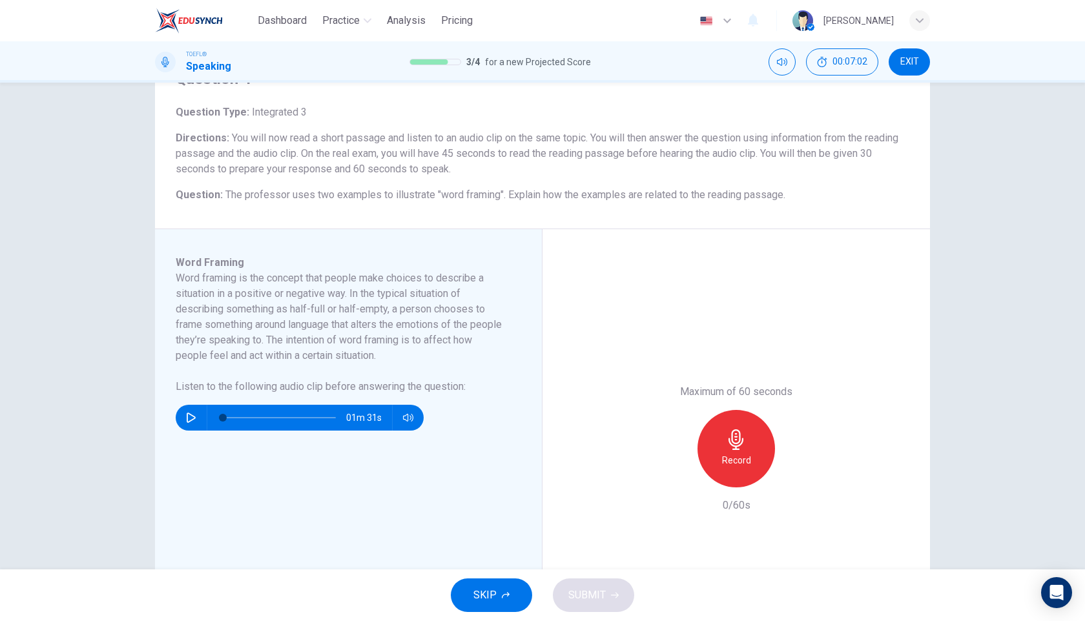
click at [188, 415] on icon "button" at bounding box center [191, 418] width 10 height 10
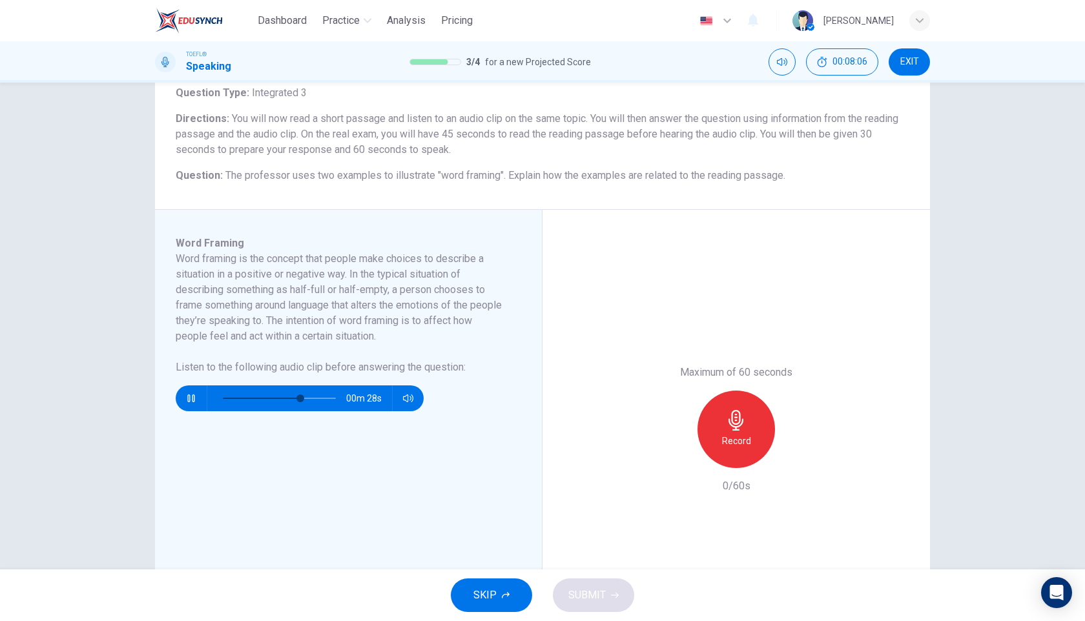
scroll to position [135, 0]
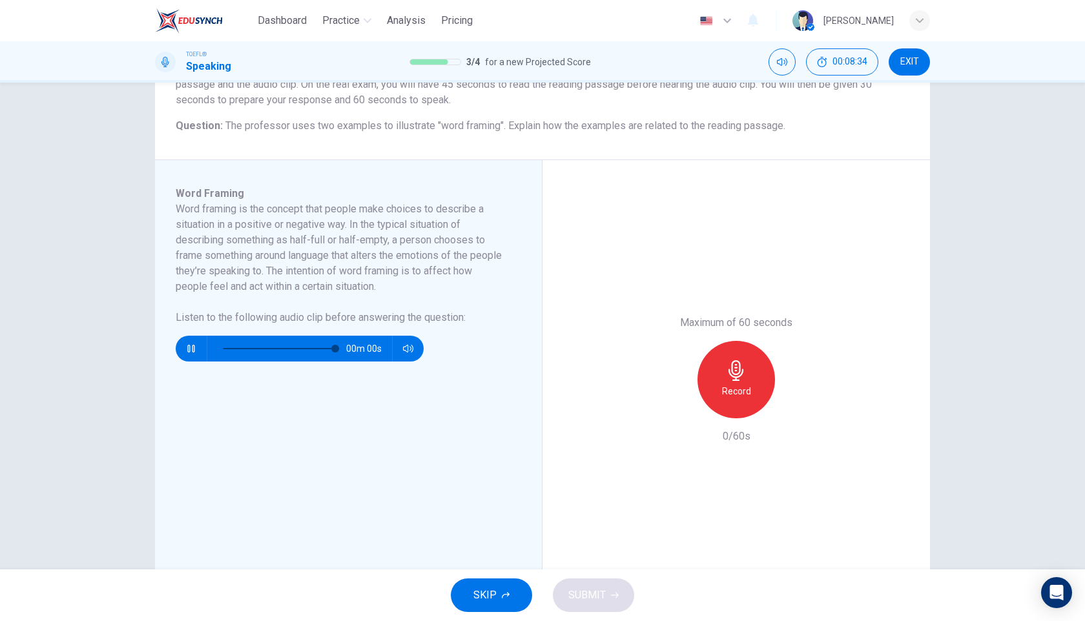
type input "0"
click at [738, 375] on icon "button" at bounding box center [736, 370] width 21 height 21
click at [736, 385] on h6 "Stop" at bounding box center [736, 391] width 19 height 15
click at [673, 408] on icon "button" at bounding box center [677, 408] width 12 height 12
click at [731, 389] on h6 "Record" at bounding box center [736, 391] width 29 height 15
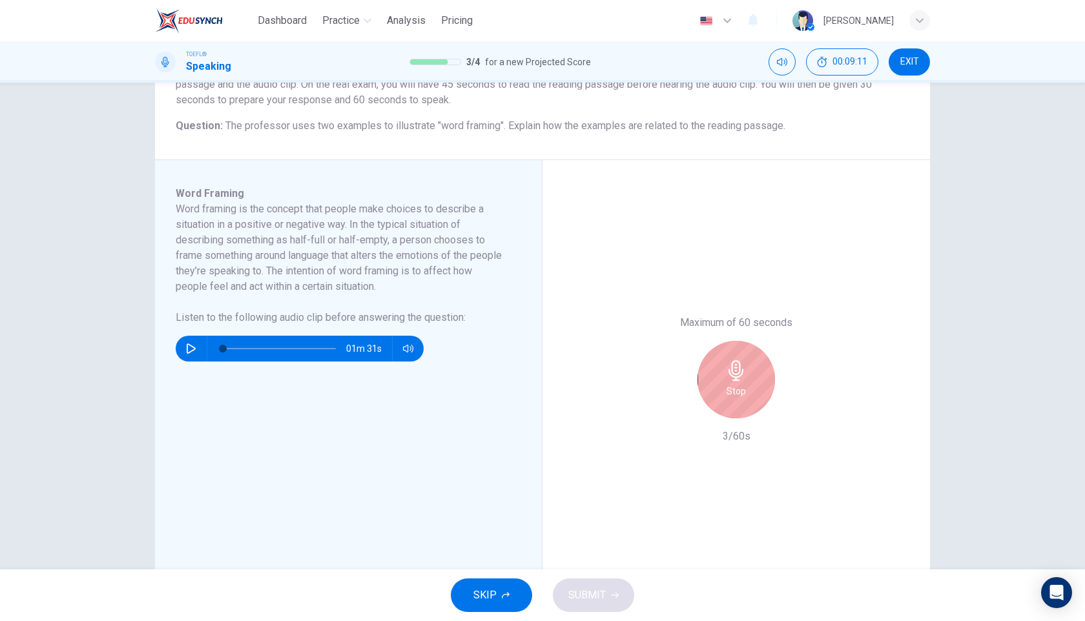
click at [725, 384] on div "Stop" at bounding box center [735, 379] width 77 height 77
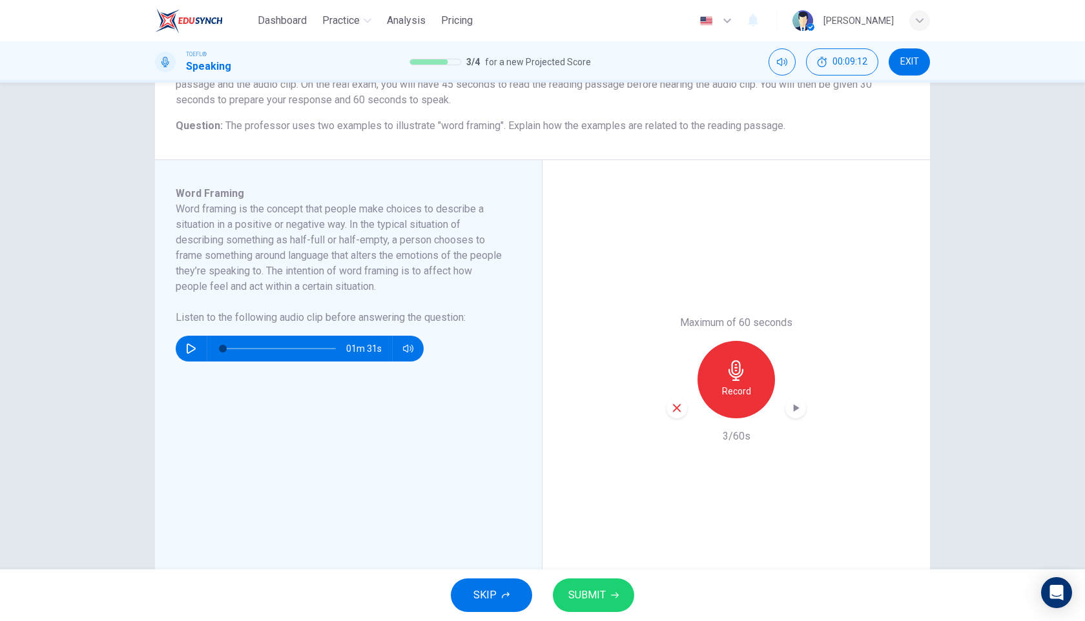
click at [679, 408] on icon "button" at bounding box center [677, 408] width 12 height 12
click at [747, 376] on div "Record" at bounding box center [735, 379] width 77 height 77
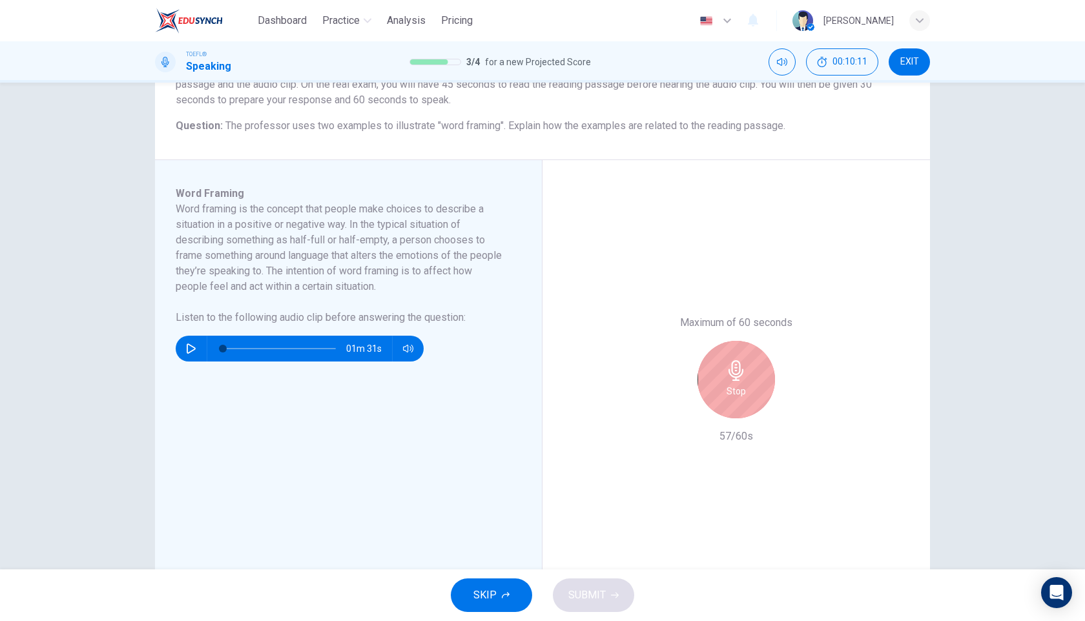
click at [752, 369] on div "Stop" at bounding box center [735, 379] width 77 height 77
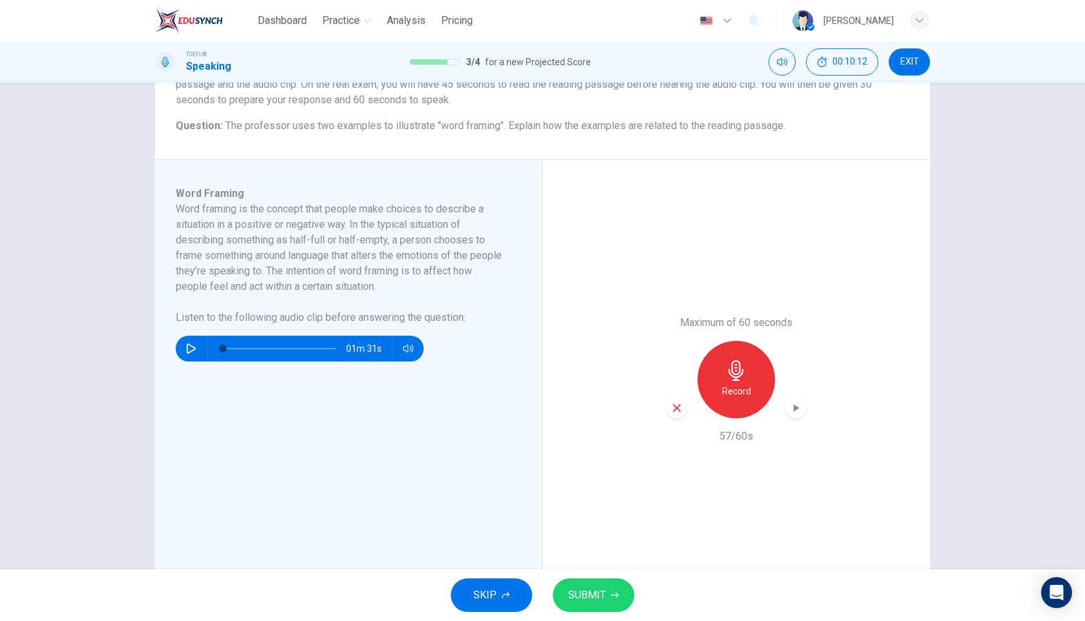
click at [592, 594] on span "SUBMIT" at bounding box center [586, 595] width 37 height 18
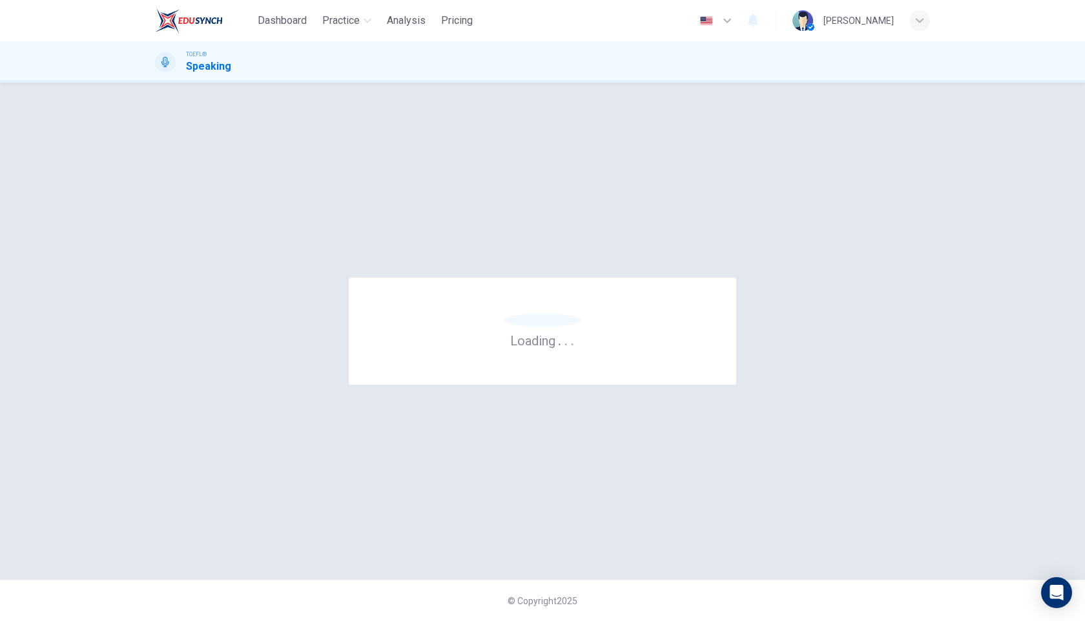
scroll to position [0, 0]
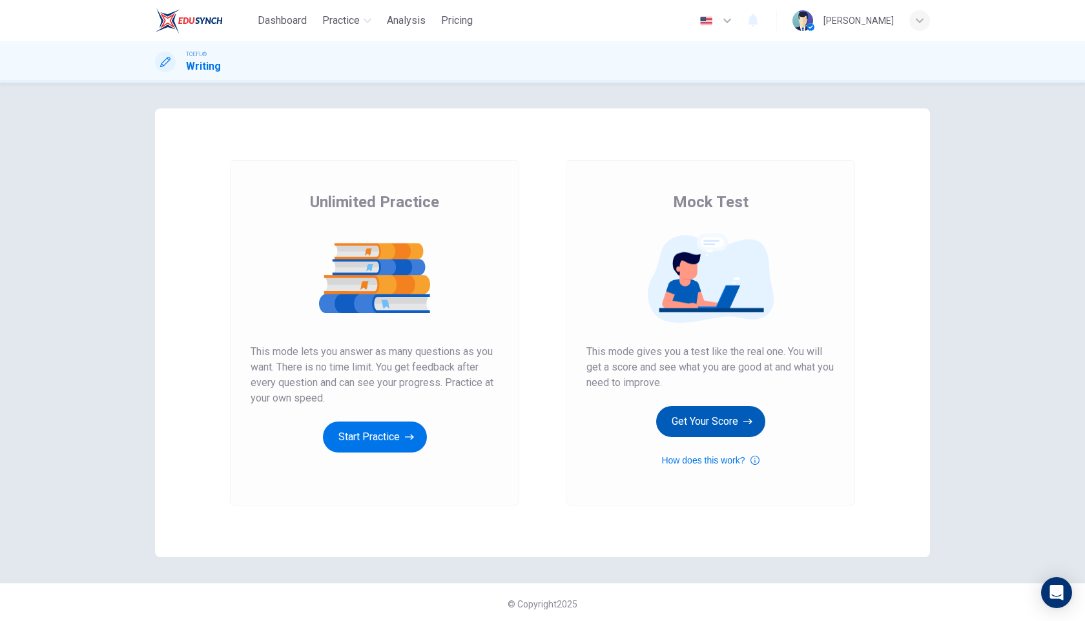
click at [700, 418] on button "Get Your Score" at bounding box center [710, 421] width 109 height 31
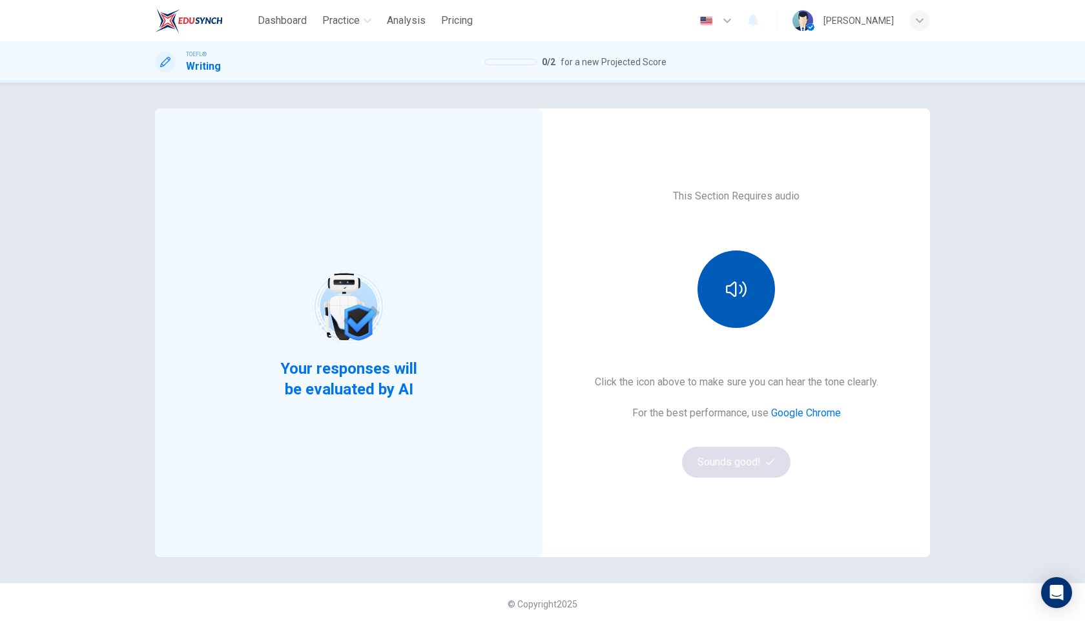
click at [738, 289] on icon "button" at bounding box center [736, 289] width 21 height 21
click at [750, 290] on button "button" at bounding box center [735, 289] width 77 height 77
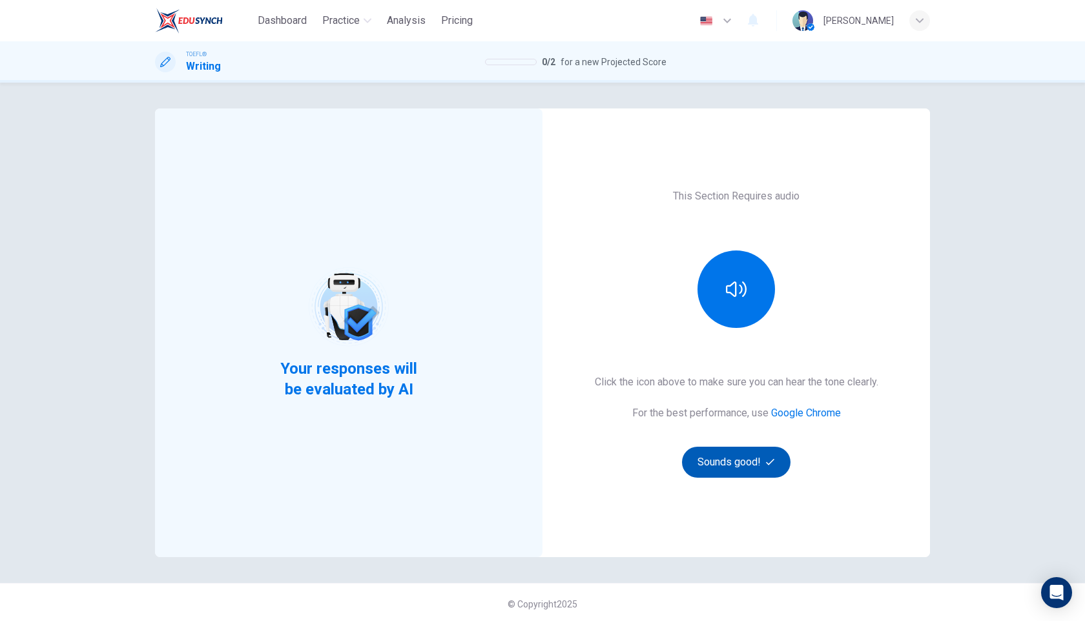
click at [749, 453] on button "Sounds good!" at bounding box center [736, 462] width 108 height 31
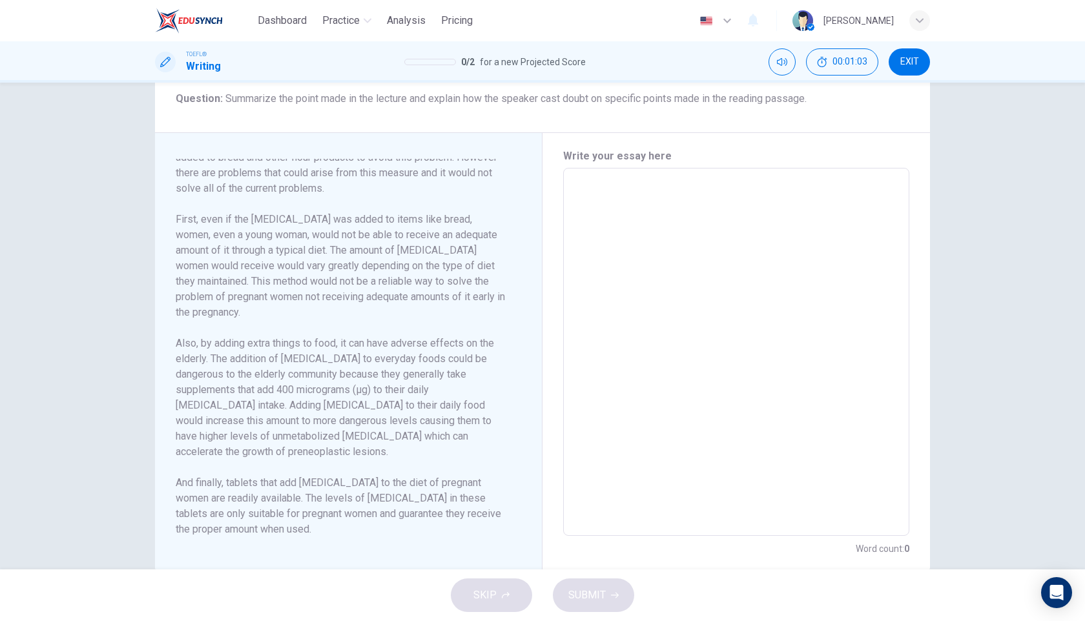
scroll to position [223, 0]
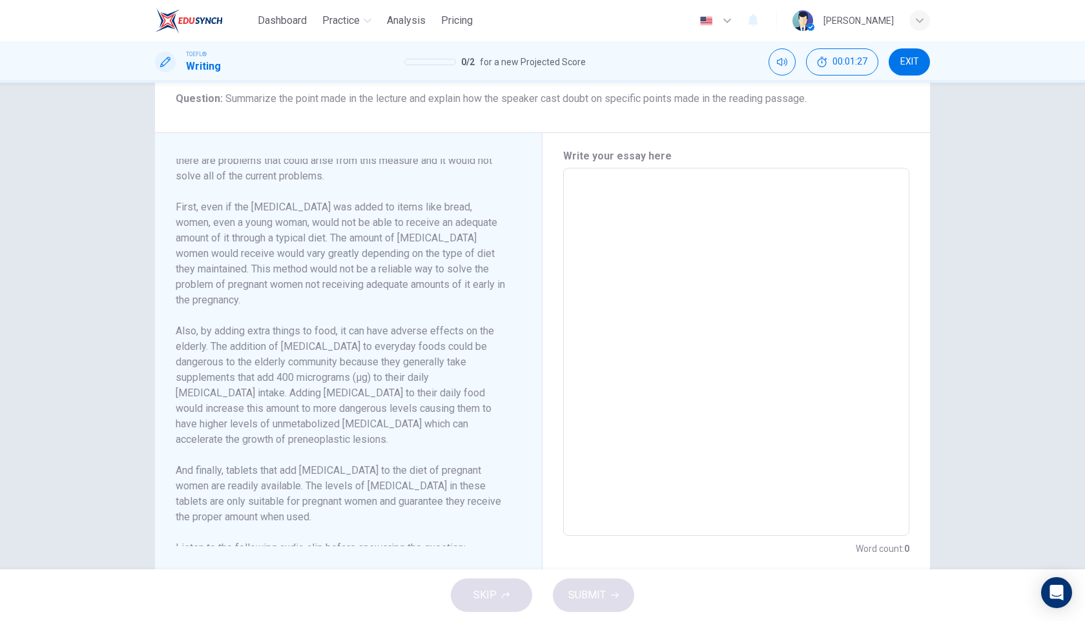
click at [186, 574] on icon "button" at bounding box center [191, 579] width 10 height 10
type input "3"
type input "0.7"
click at [416, 559] on span at bounding box center [408, 556] width 48 height 18
type input "0"
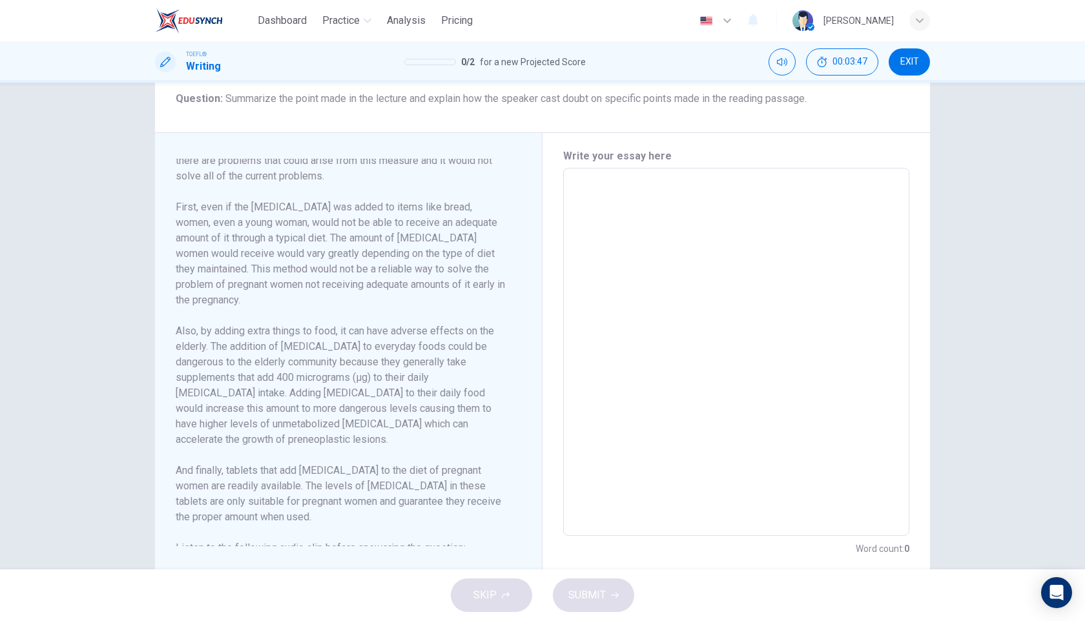
click at [656, 267] on textarea at bounding box center [736, 352] width 328 height 347
type textarea "T"
type textarea "x"
type textarea "Th"
type textarea "x"
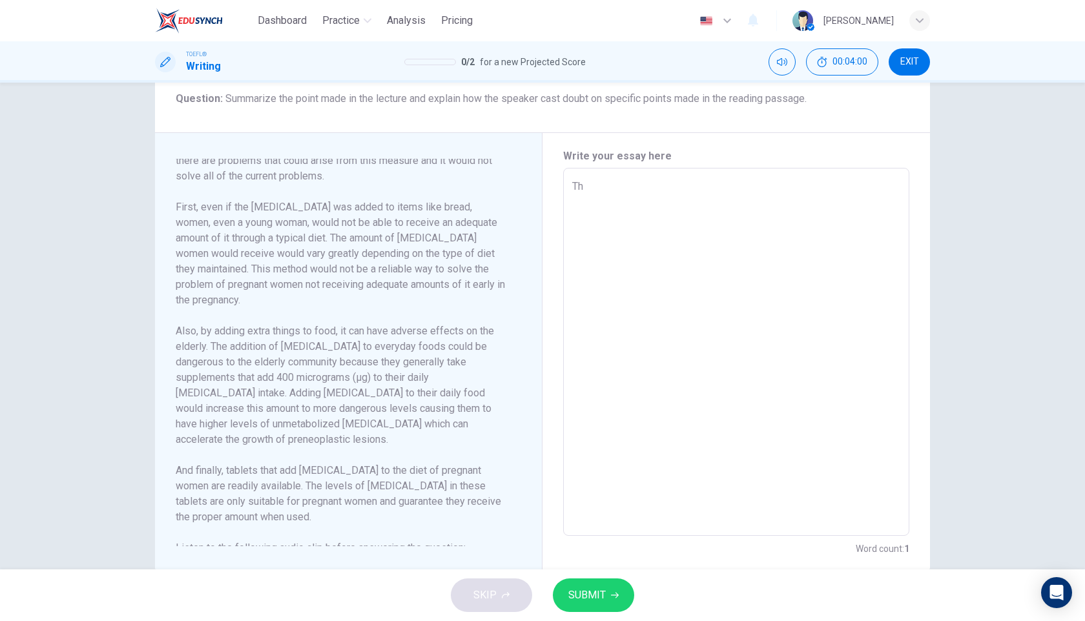
type textarea "The"
type textarea "x"
type textarea "The"
type textarea "x"
type textarea "The s"
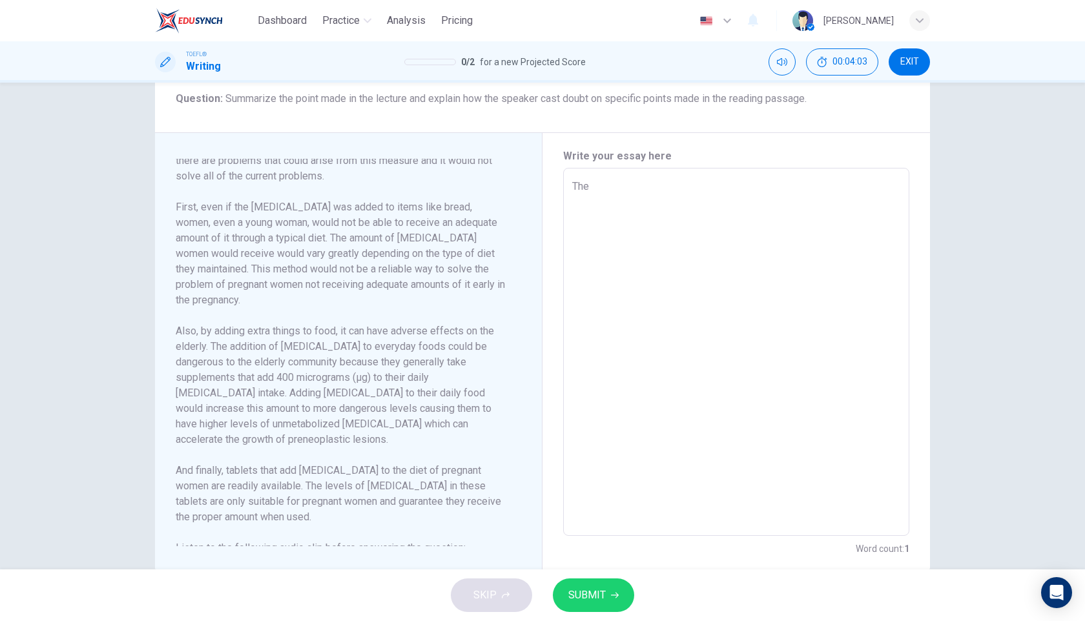
type textarea "x"
type textarea "The sp"
type textarea "x"
type textarea "The spe"
type textarea "x"
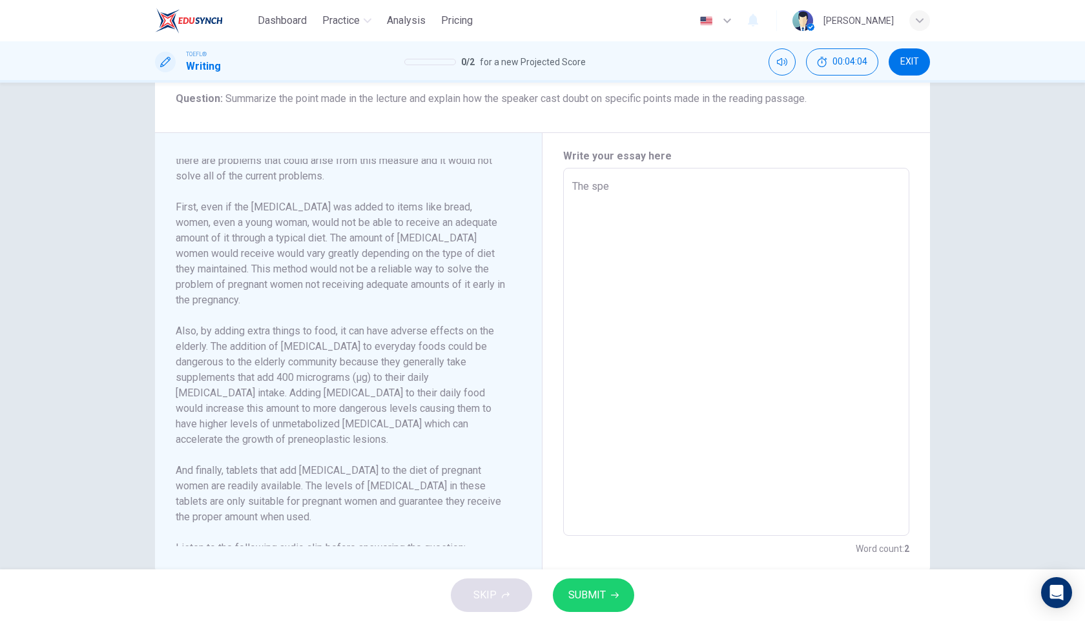
type textarea "The spea"
type textarea "x"
type textarea "The speak"
type textarea "x"
type textarea "The [PERSON_NAME]"
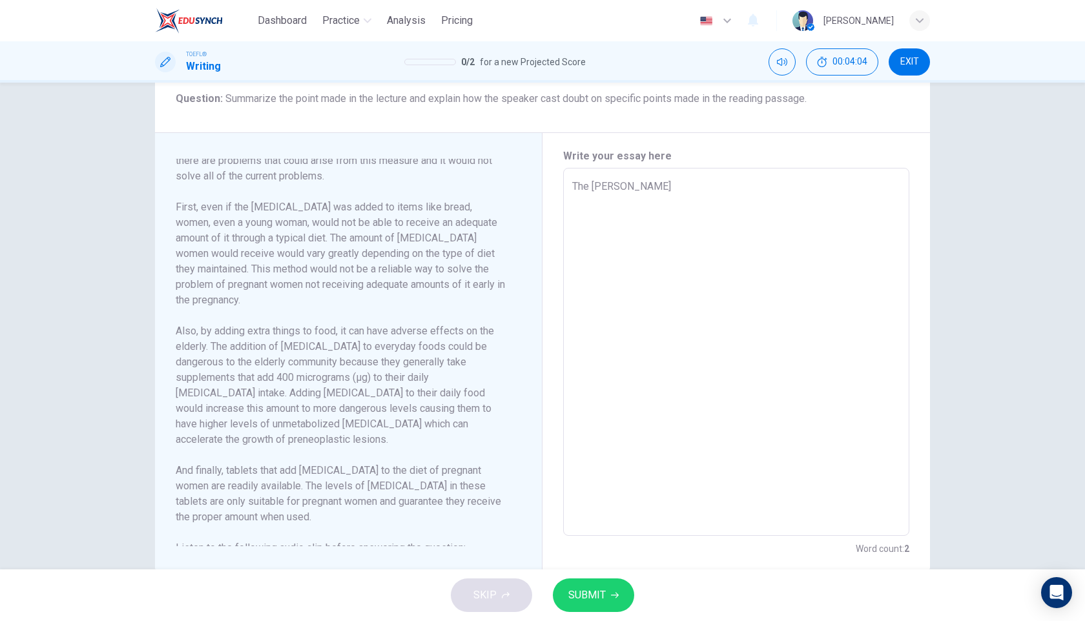
type textarea "x"
type textarea "The speaker"
type textarea "x"
type textarea "The speaker"
type textarea "x"
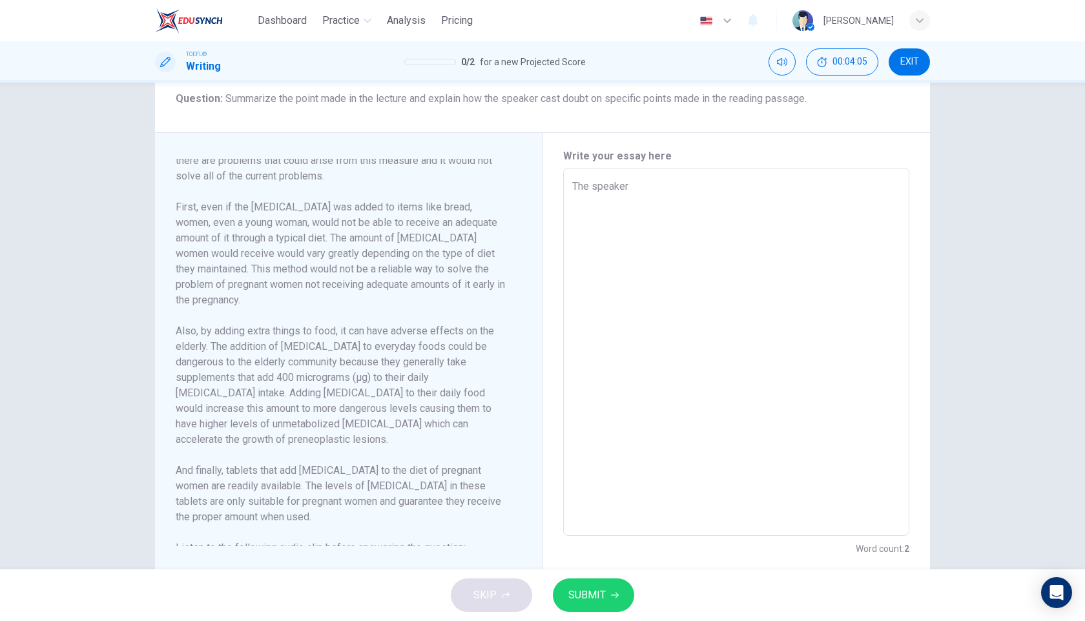
type textarea "The speaker c"
type textarea "x"
type textarea "The speaker ca"
type textarea "x"
type textarea "The speaker cas"
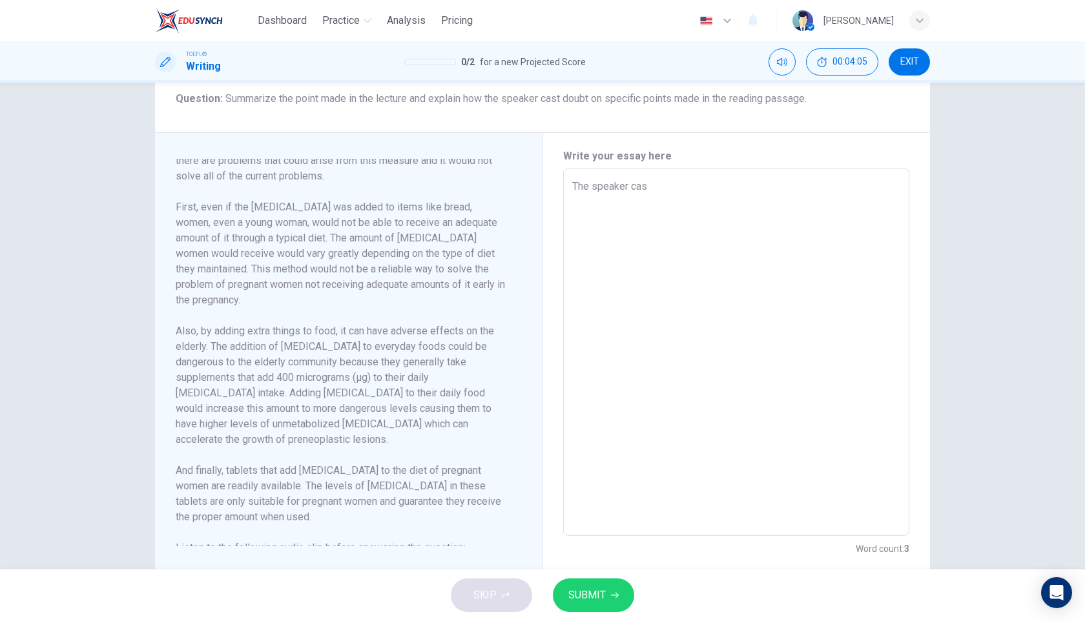
type textarea "x"
type textarea "The speaker cast"
type textarea "x"
type textarea "The speaker cast"
type textarea "x"
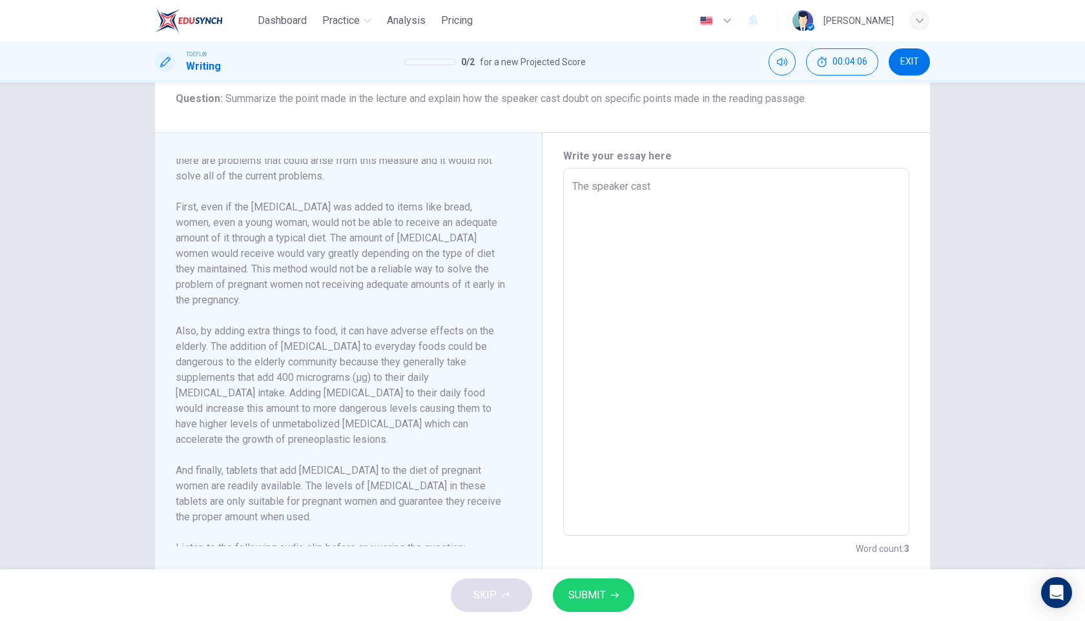
type textarea "The speaker cast d"
type textarea "x"
type textarea "The speaker cast do"
type textarea "x"
type textarea "The speaker cast dou"
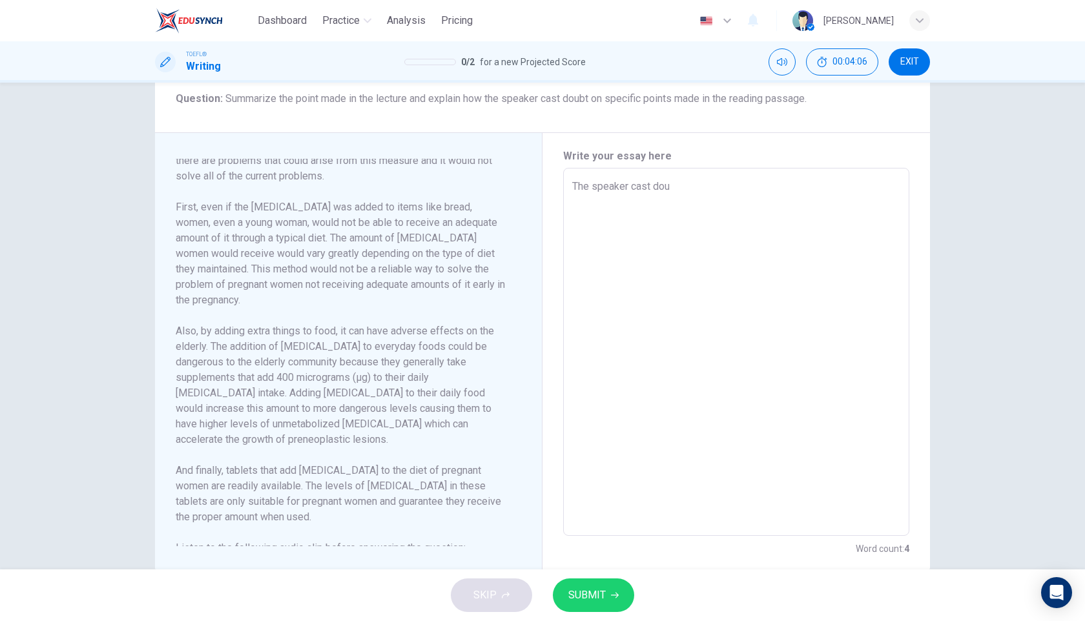
type textarea "x"
type textarea "The speaker cast [PERSON_NAME]"
type textarea "x"
type textarea "The speaker cast doubt"
type textarea "x"
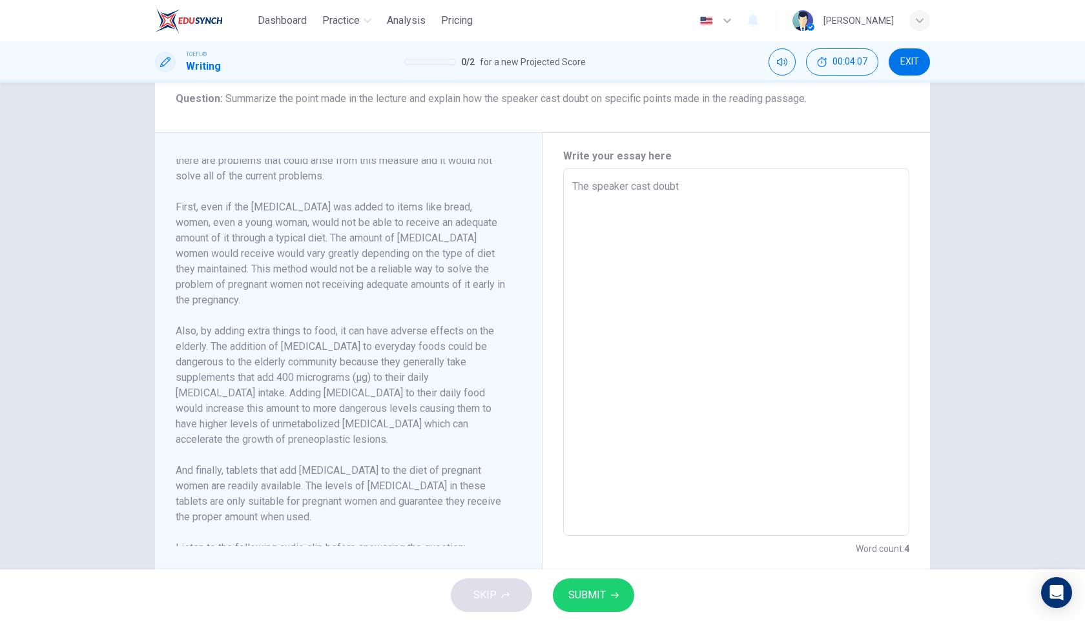
type textarea "The speaker cast doubt"
type textarea "x"
type textarea "The speaker cast doubt o"
type textarea "x"
type textarea "The speaker cast doubt on"
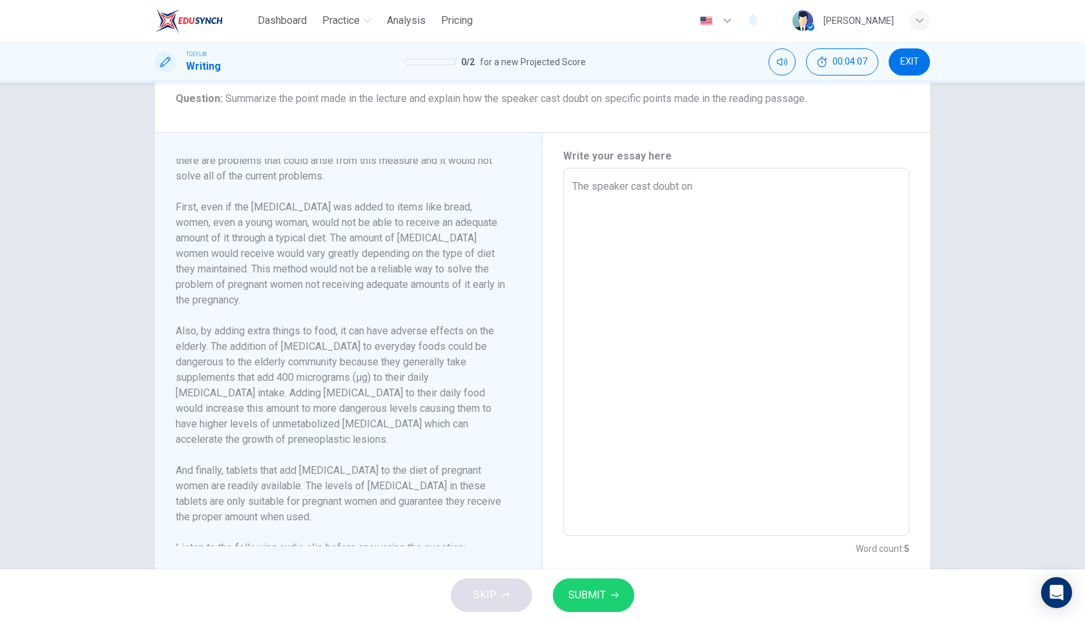
type textarea "x"
type textarea "The speaker cast doubt on"
type textarea "x"
type textarea "The speaker cast doubt on s"
type textarea "x"
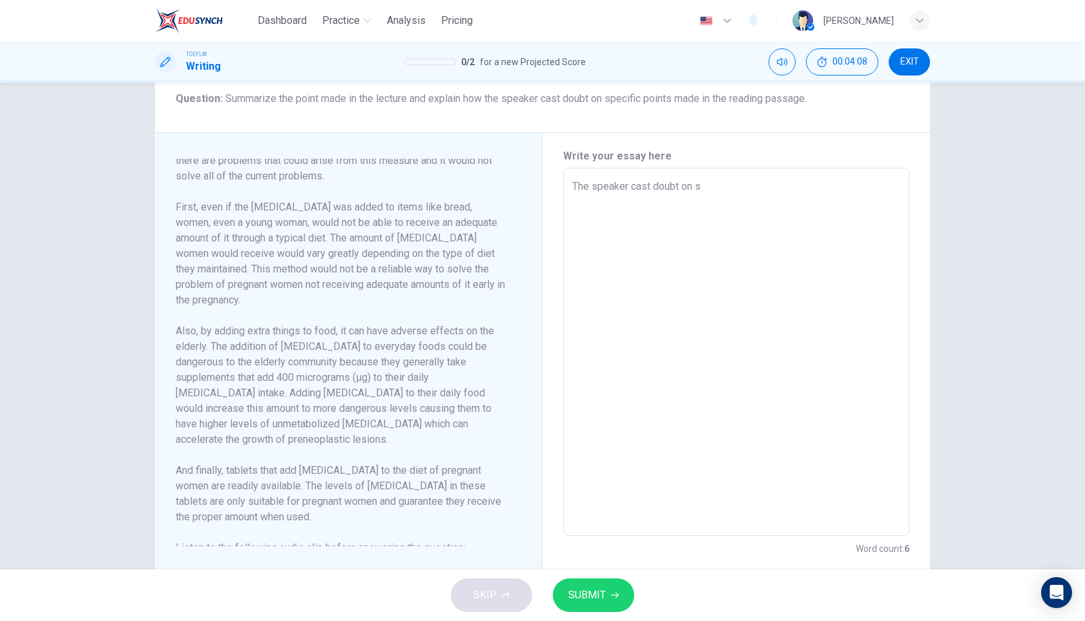
type textarea "The speaker cast doubt on sp"
type textarea "x"
type textarea "The speaker cast doubt on spe"
type textarea "x"
type textarea "The speaker cast doubt on spec"
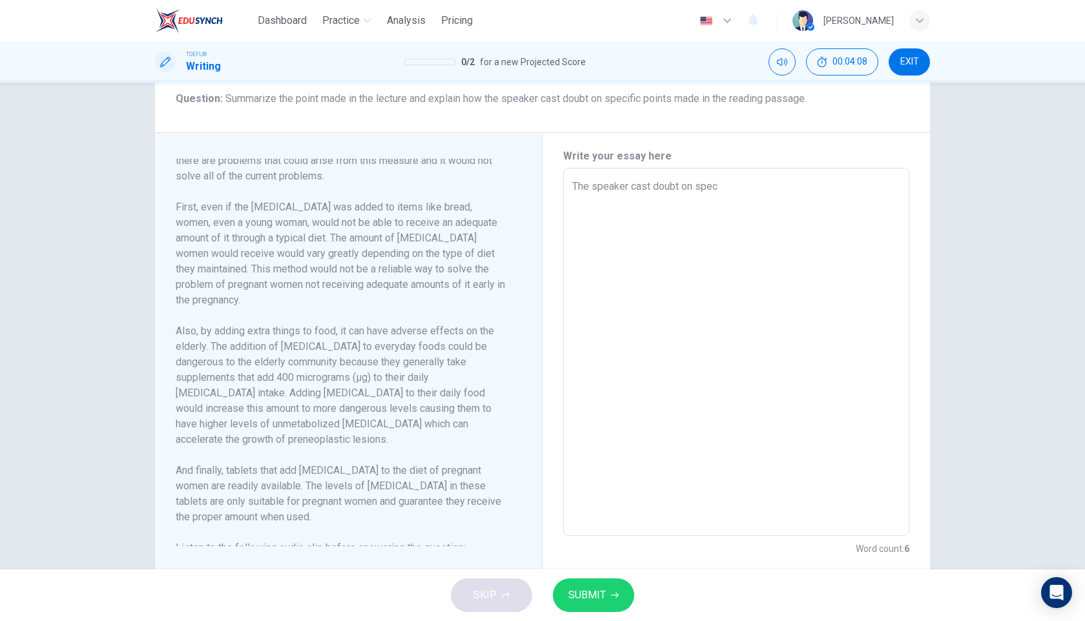
type textarea "x"
type textarea "The speaker cast doubt on speci"
type textarea "x"
type textarea "The speaker cast doubt on specif"
type textarea "x"
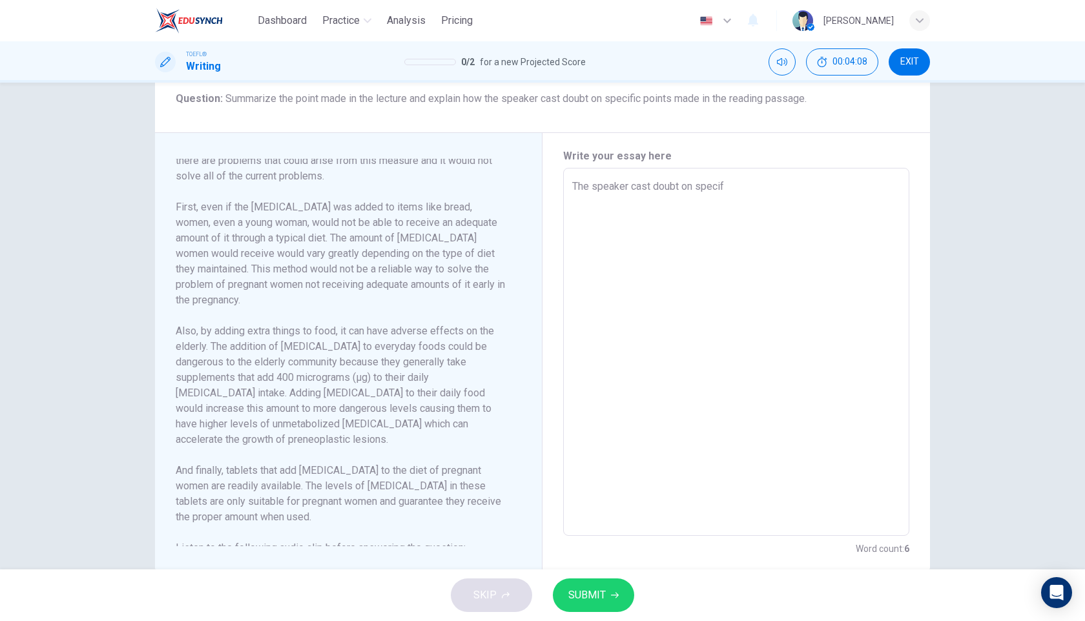
type textarea "The speaker cast doubt on specifi"
type textarea "x"
type textarea "The speaker cast doubt on specific"
type textarea "x"
type textarea "The speaker cast doubt on specific"
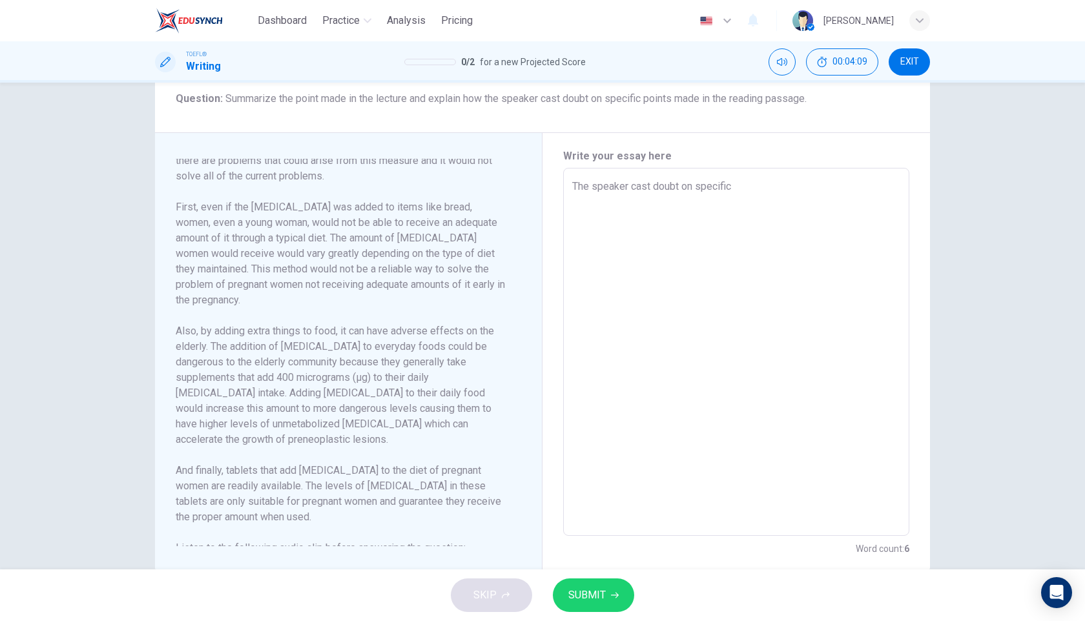
type textarea "x"
type textarea "The speaker cast doubt on specific p"
type textarea "x"
type textarea "The speaker cast doubt on specific po"
type textarea "x"
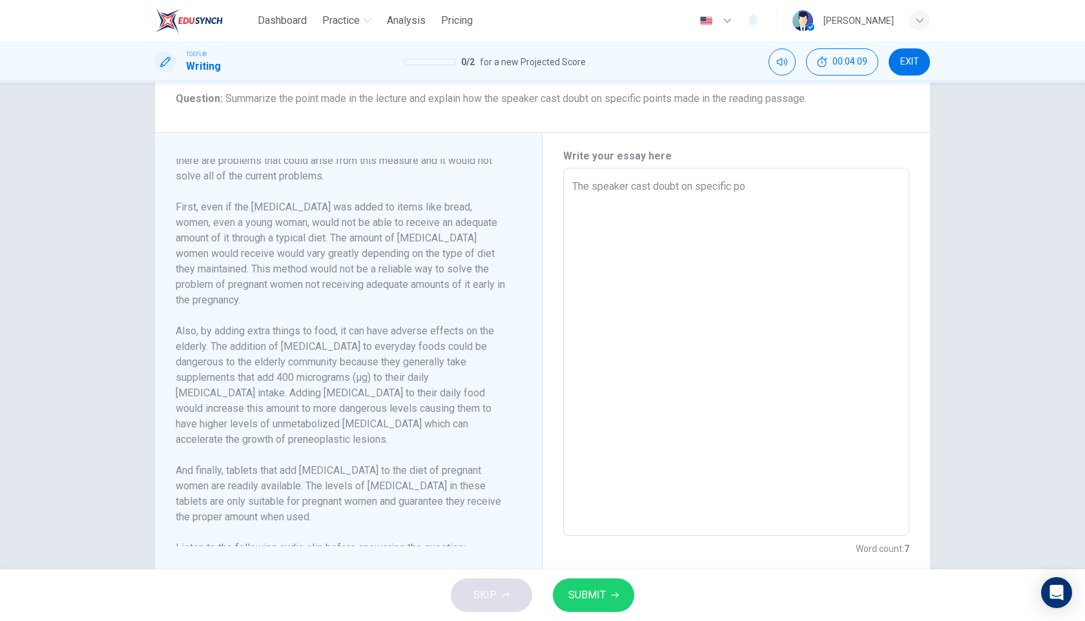
type textarea "The speaker cast doubt on specific poi"
type textarea "x"
type textarea "The speaker cast doubt on specific poin"
type textarea "x"
type textarea "The speaker cast doubt on specific point"
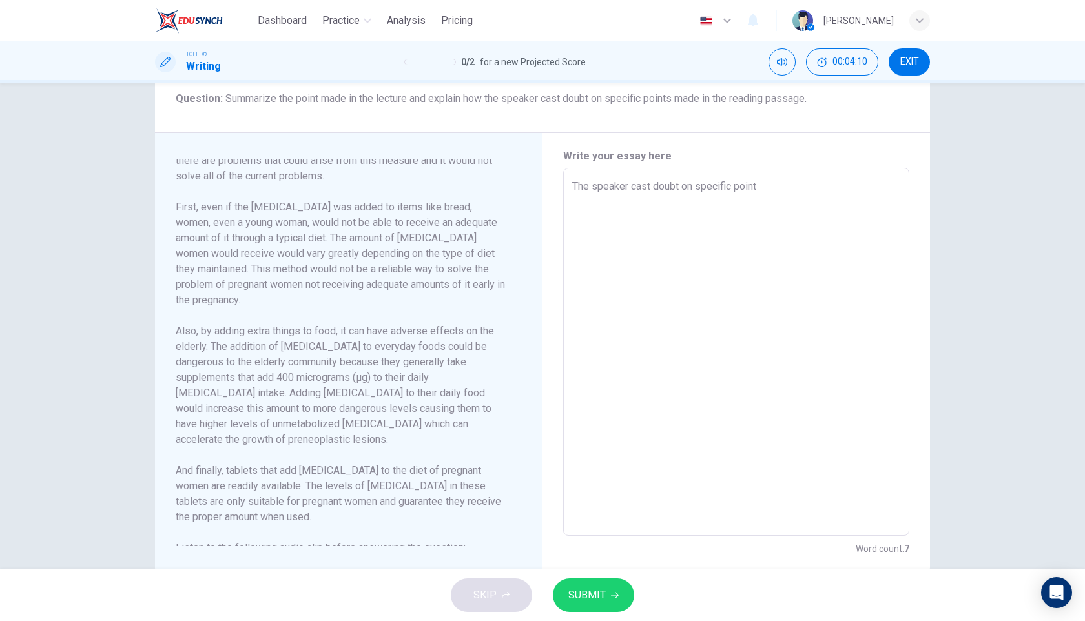
type textarea "x"
type textarea "The speaker cast doubt on specific points"
type textarea "x"
type textarea "The speaker cast doubt on specific points"
type textarea "x"
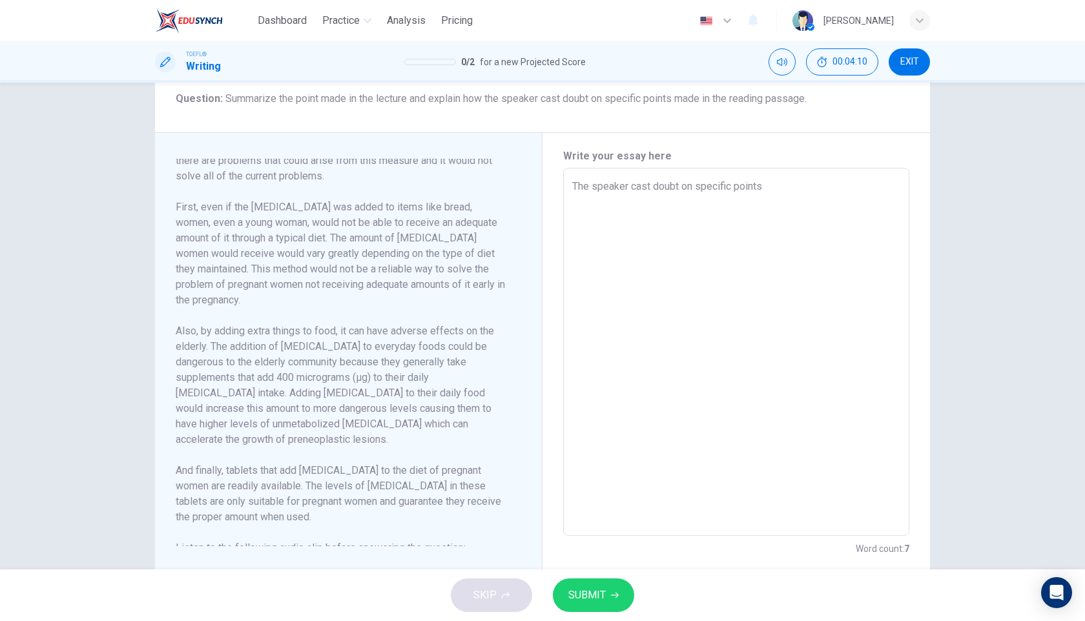
type textarea "The speaker cast doubt on specific points m"
type textarea "x"
type textarea "The speaker cast doubt on specific points ma"
type textarea "x"
type textarea "The speaker cast doubt on specific points mad"
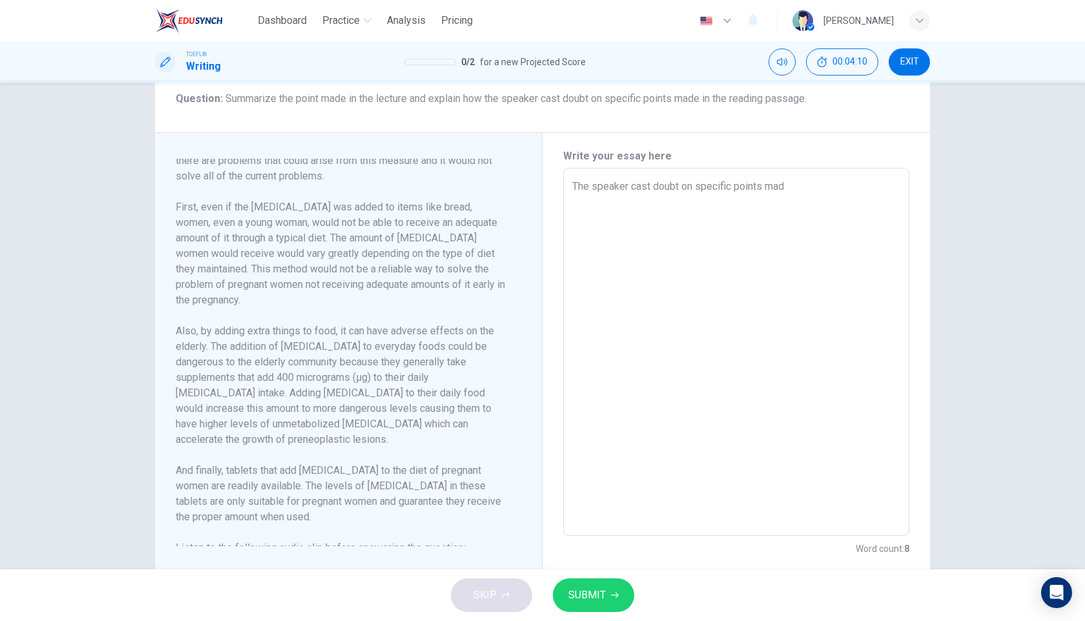
type textarea "x"
type textarea "The speaker cast doubt on specific points made"
type textarea "x"
type textarea "The speaker cast doubt on specific points made"
type textarea "x"
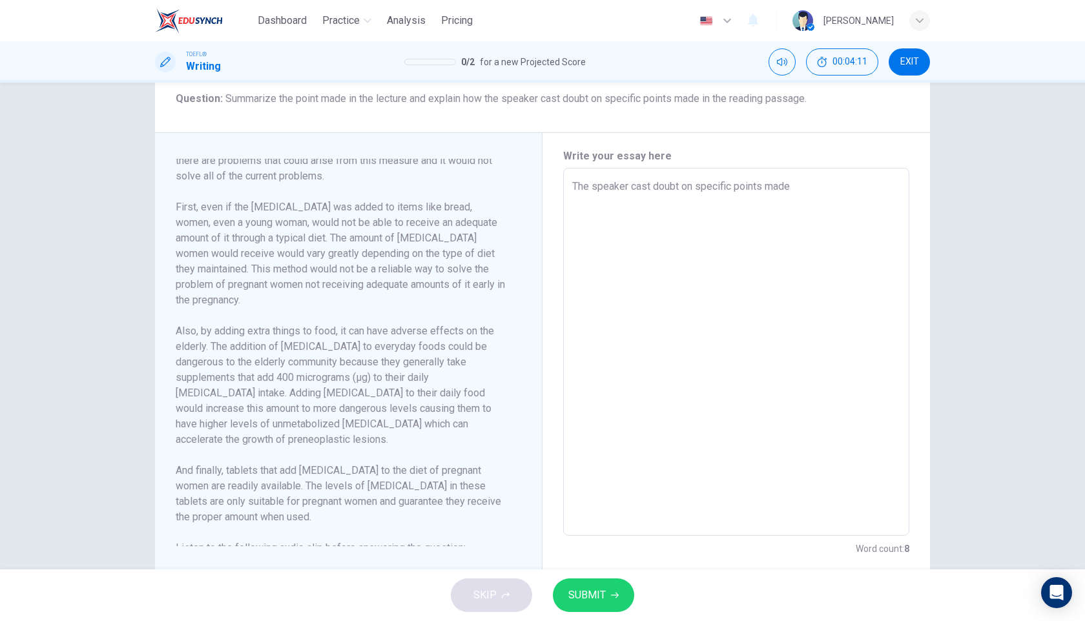
type textarea "The speaker cast doubt on specific points made i"
type textarea "x"
type textarea "The speaker cast doubt on specific points made in"
type textarea "x"
type textarea "The speaker cast doubt on specific points made in"
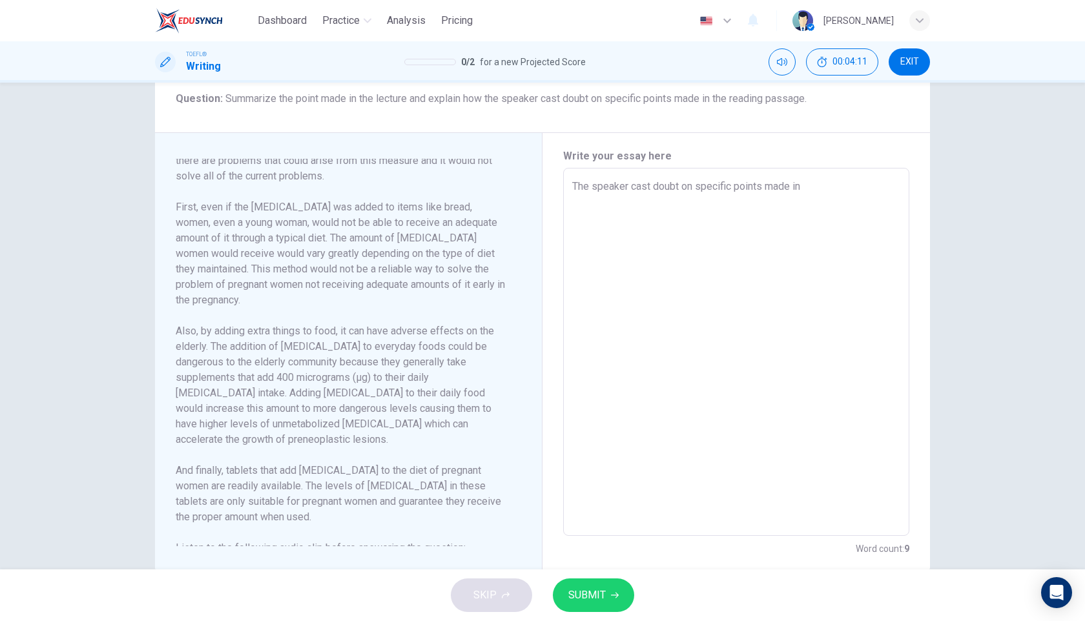
type textarea "x"
type textarea "The speaker cast doubt on specific points made in"
type textarea "x"
type textarea "The speaker cast doubt on specific points made i"
type textarea "x"
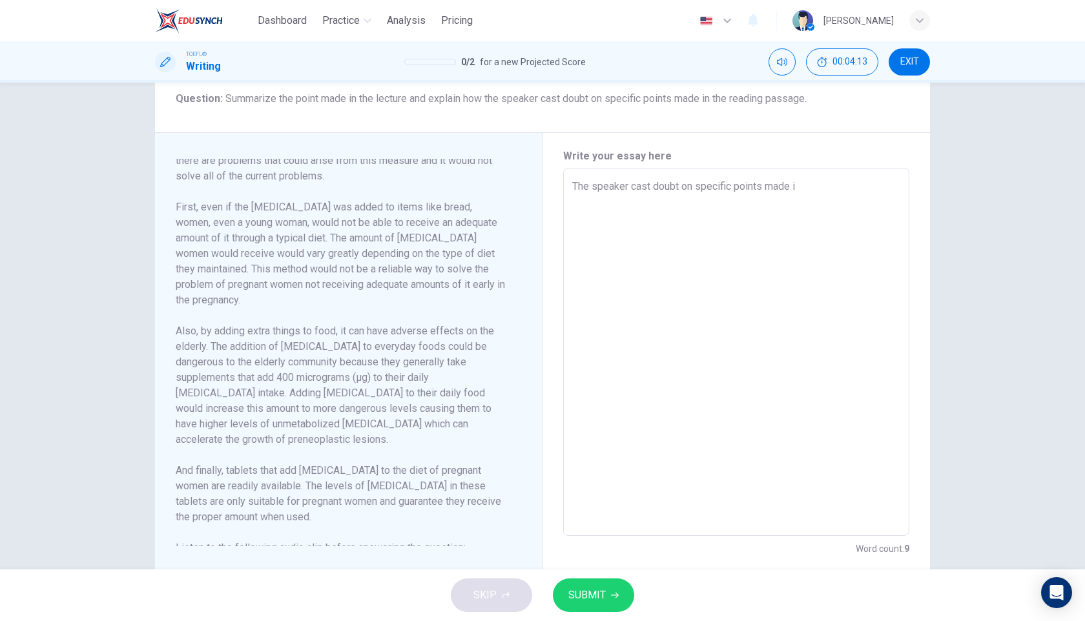
type textarea "The speaker cast doubt on specific points made"
type textarea "x"
type textarea "The speaker cast doubt on specific points made"
type textarea "x"
type textarea "The speaker cast doubt on specific points made."
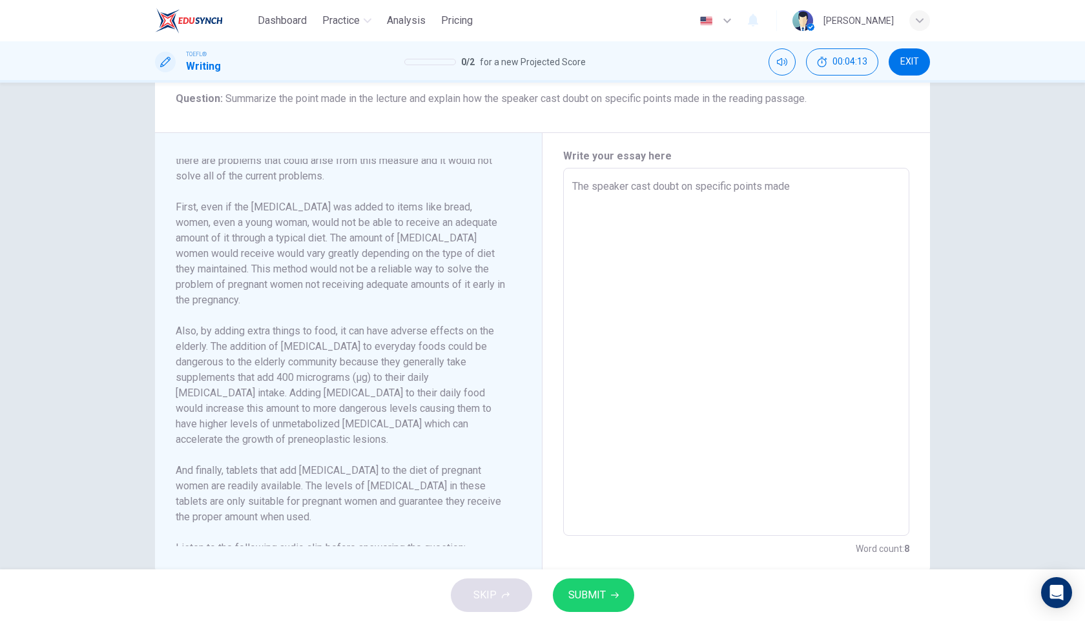
type textarea "x"
type textarea "The speaker cast doubt on specific points made."
type textarea "x"
type textarea "The speaker cast doubt on specific points made."
type textarea "x"
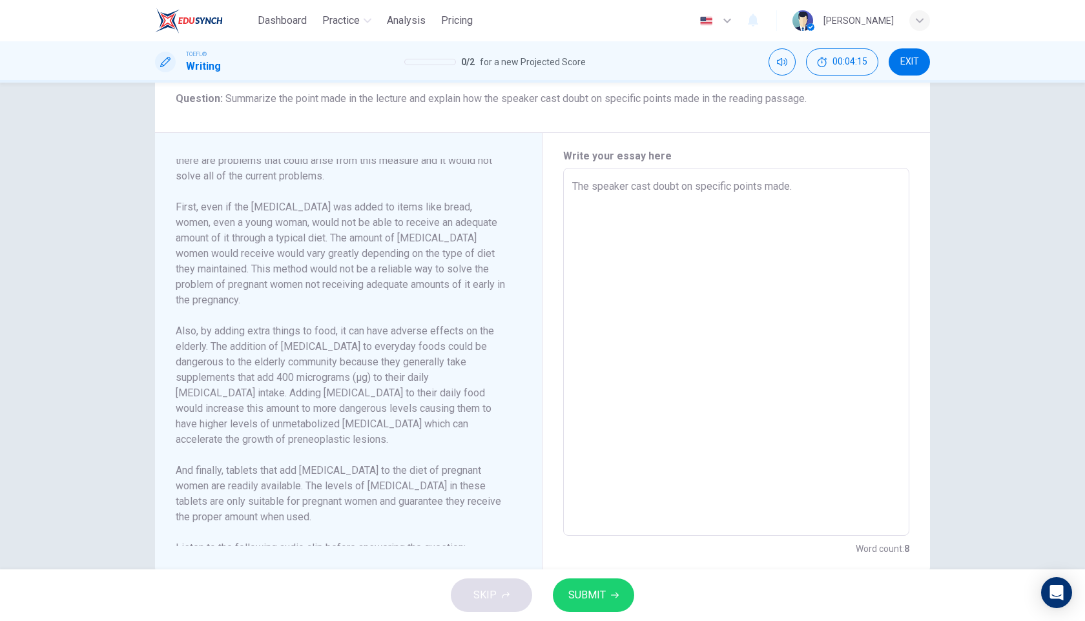
type textarea "The speaker cast doubt on specific points made. F"
type textarea "x"
type textarea "The speaker cast doubt on specific points made. Fo"
type textarea "x"
type textarea "The speaker cast doubt on specific points made. For"
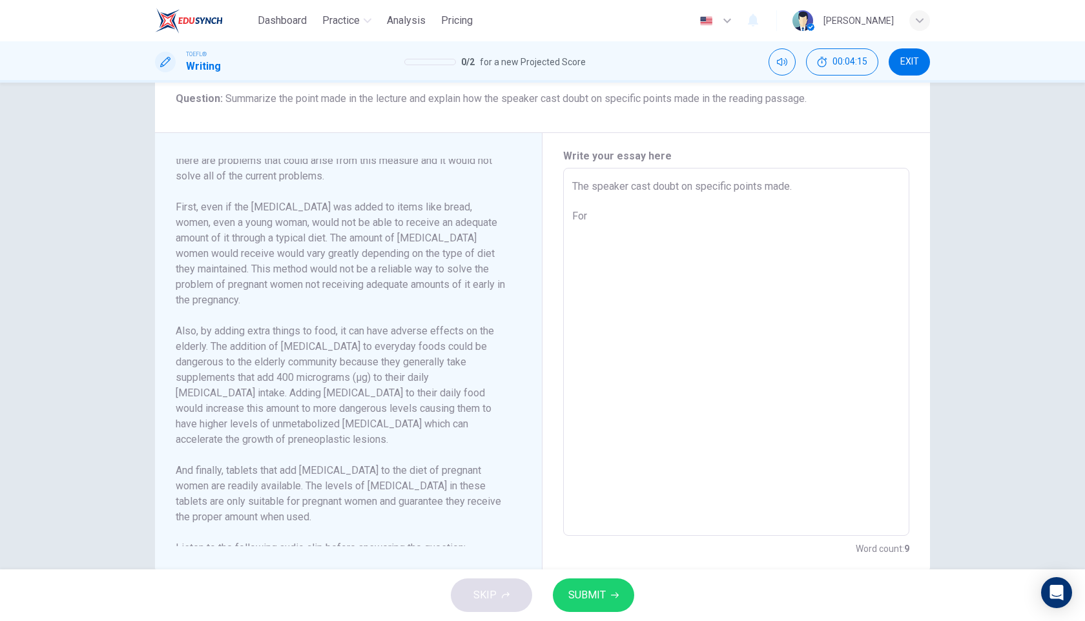
type textarea "x"
type textarea "The speaker cast doubt on specific points made. For"
type textarea "x"
type textarea "The speaker cast doubt on specific points made. For t"
type textarea "x"
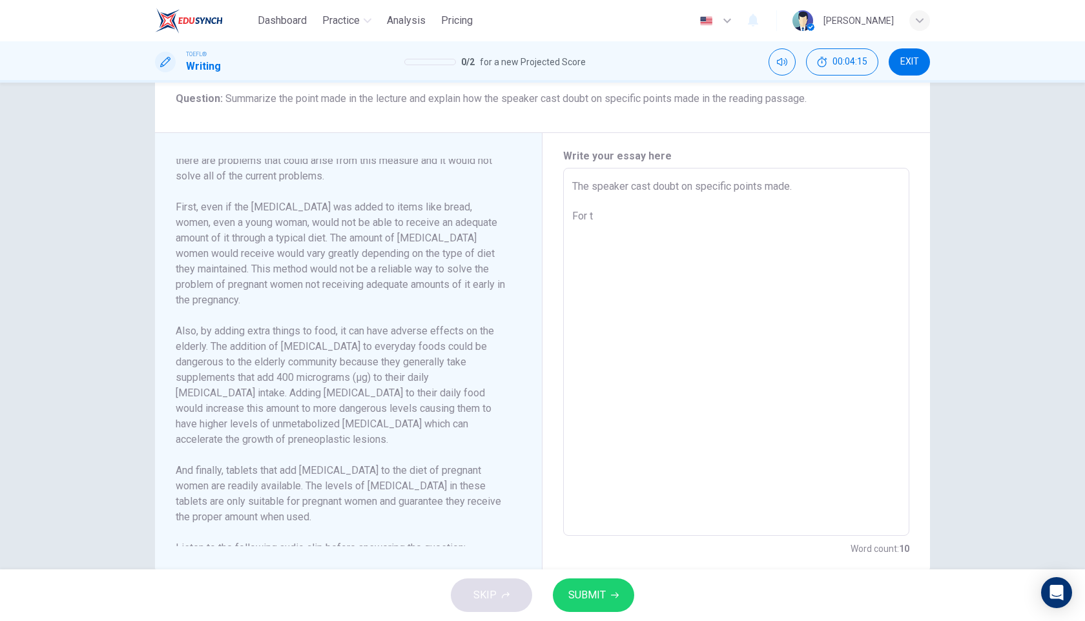
type textarea "The speaker cast doubt on specific points made. For th"
type textarea "x"
type textarea "The speaker cast doubt on specific points made. For the"
type textarea "x"
type textarea "The speaker cast doubt on specific points made. For the"
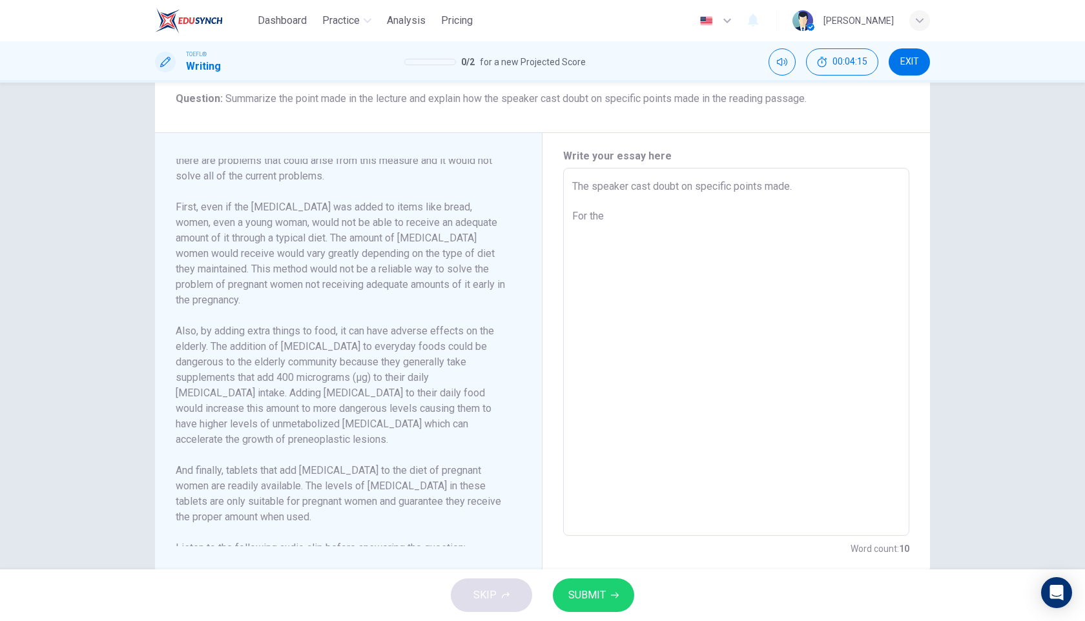
type textarea "x"
type textarea "The speaker cast doubt on specific points made. For the f"
type textarea "x"
type textarea "The speaker cast doubt on specific points made. For the fi"
type textarea "x"
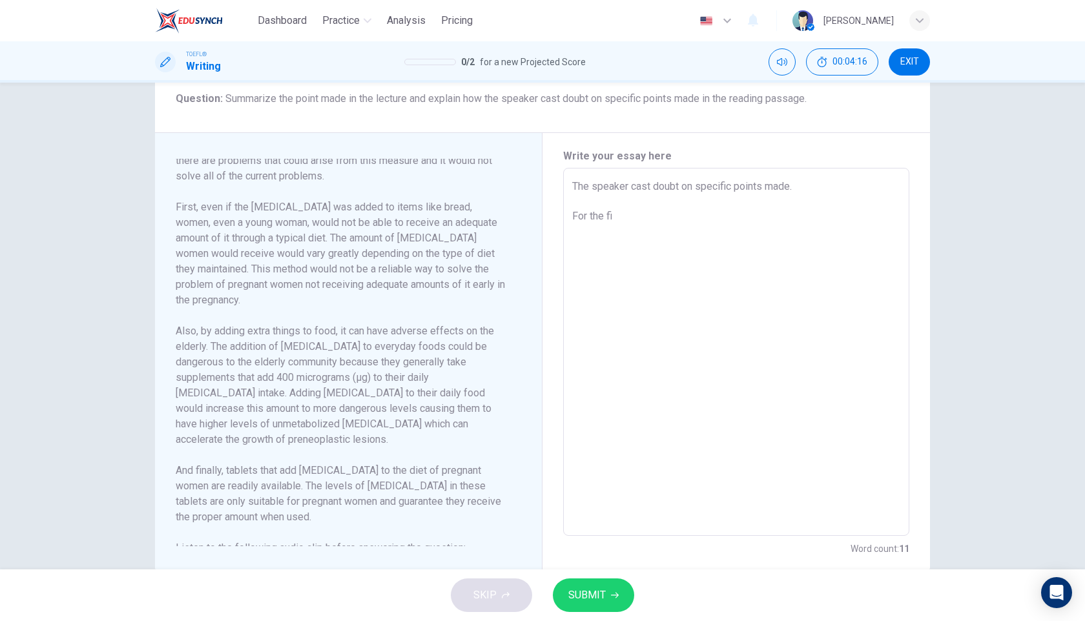
type textarea "The speaker cast doubt on specific points made. For the fir"
type textarea "x"
type textarea "The speaker cast doubt on specific points made. For the firs"
type textarea "x"
type textarea "The speaker cast doubt on specific points made. For the first"
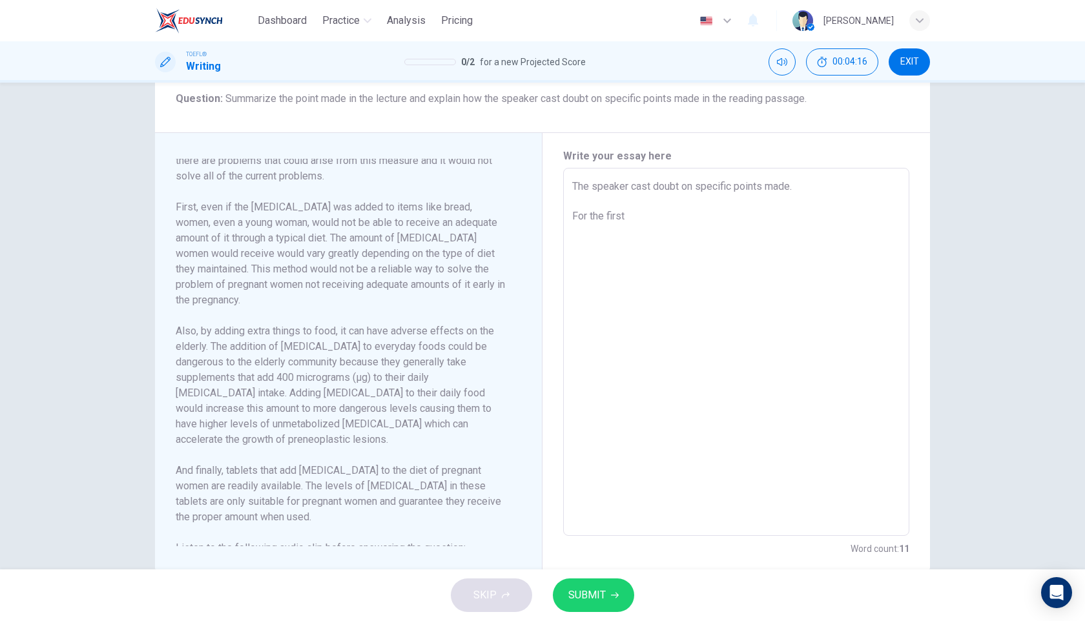
type textarea "x"
type textarea "The speaker cast doubt on specific points made. For the first p"
type textarea "x"
type textarea "The speaker cast doubt on specific points made. For the first po"
type textarea "x"
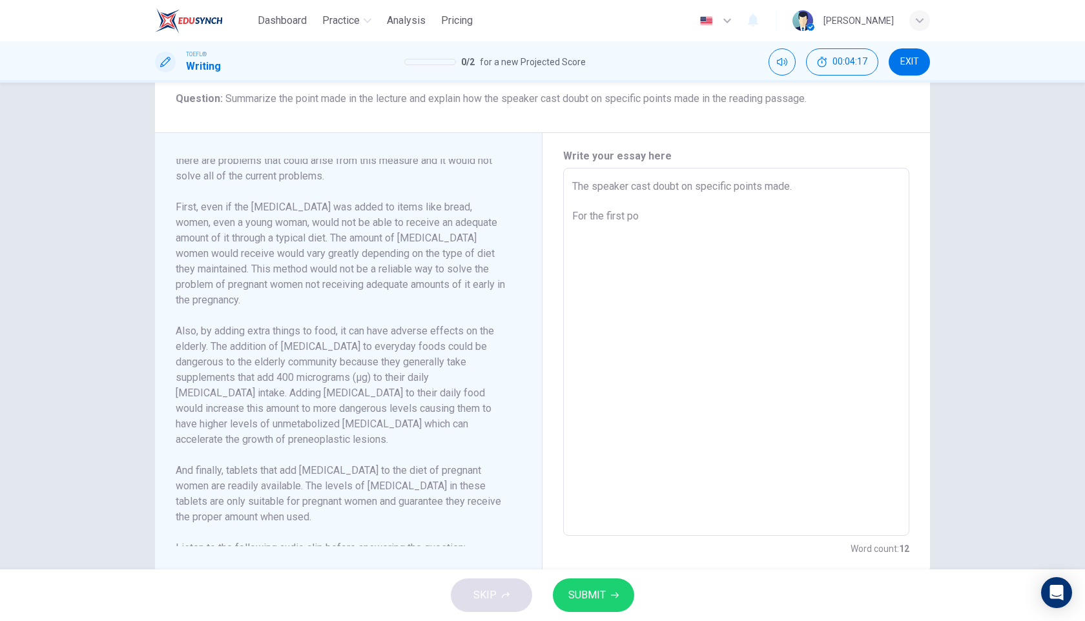
type textarea "The speaker cast doubt on specific points made. For the first poi"
type textarea "x"
type textarea "The speaker cast doubt on specific points made. For the first poin"
type textarea "x"
type textarea "The speaker cast doubt on specific points made. For the first point"
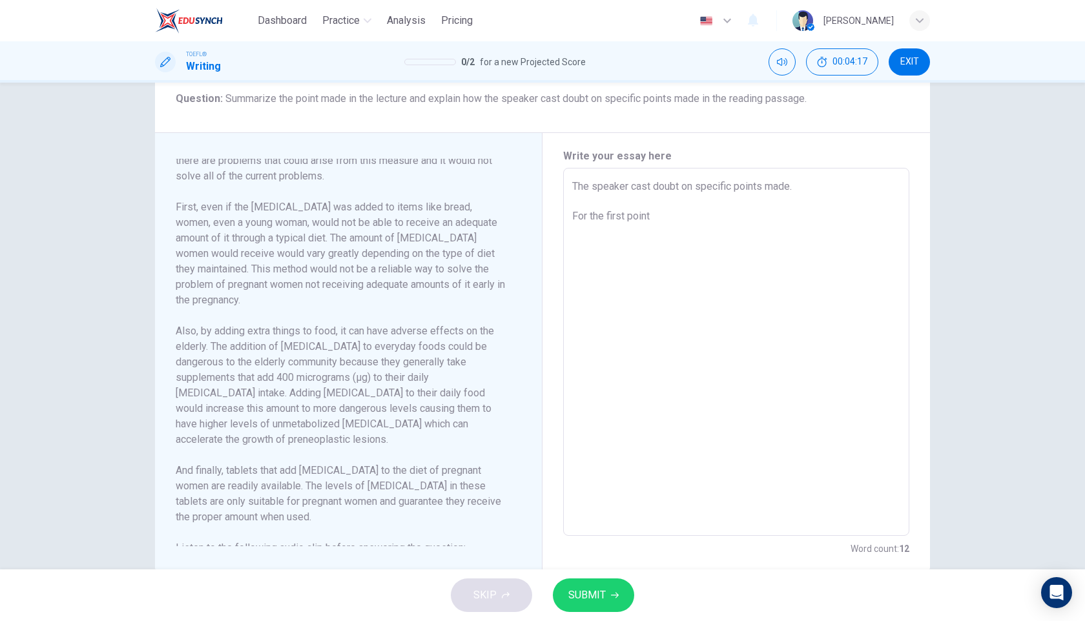
type textarea "x"
type textarea "The speaker cast doubt on specific points made. For the first point,"
type textarea "x"
type textarea "The speaker cast doubt on specific points made. For the first point,"
type textarea "x"
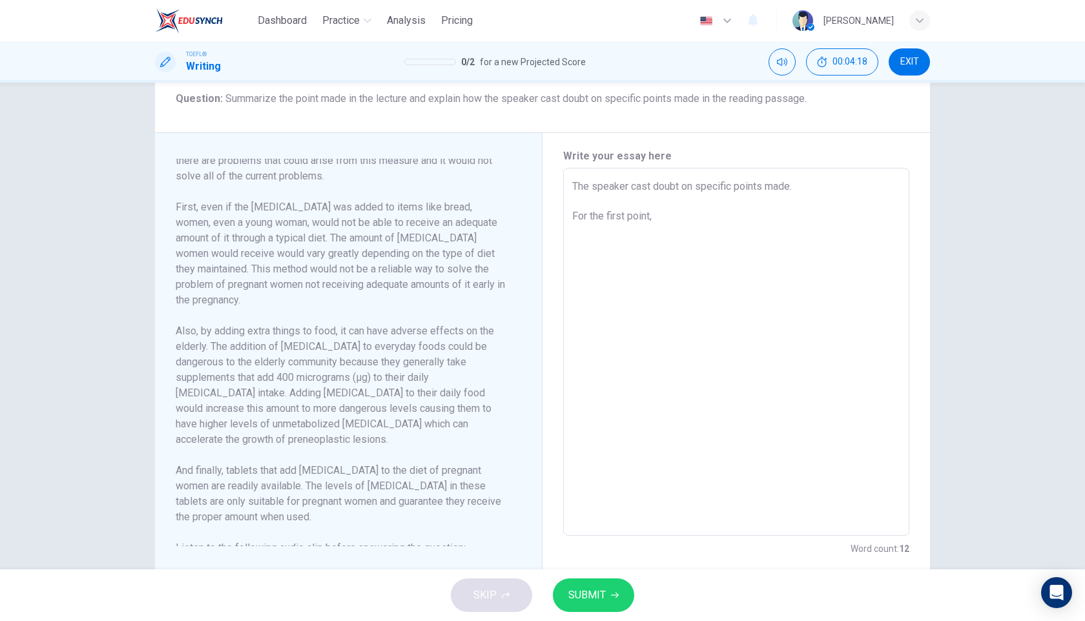
type textarea "The speaker cast doubt on specific points made. For the first point, h"
type textarea "x"
type textarea "The speaker cast doubt on specific points made. For the first point, he"
type textarea "x"
type textarea "The speaker cast doubt on specific points made. For the first point, he"
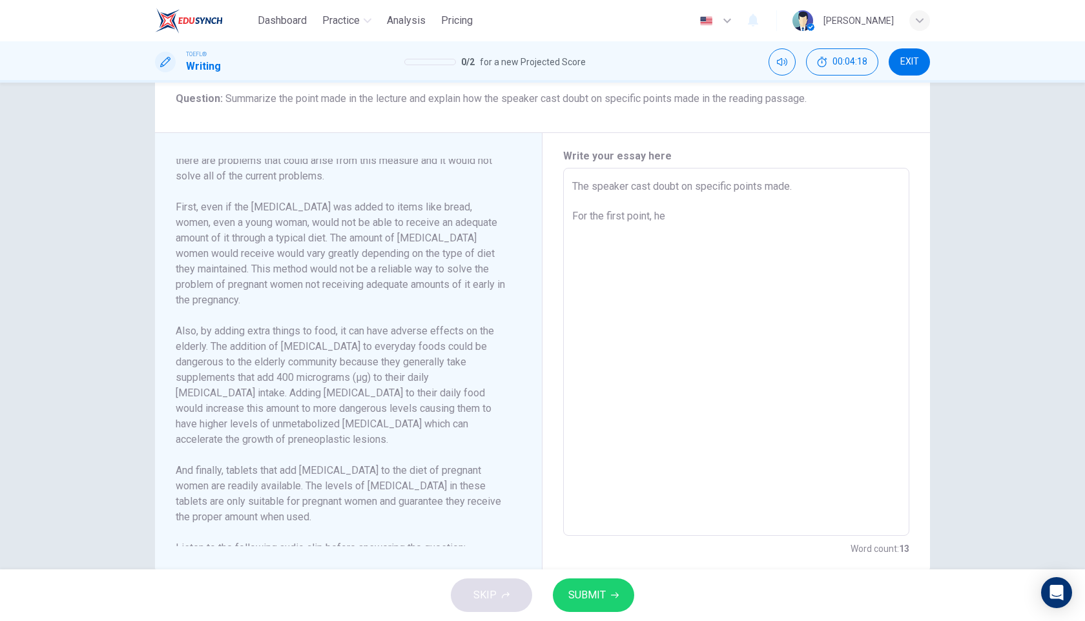
type textarea "x"
type textarea "The speaker cast doubt on specific points made. For the first point, he s"
type textarea "x"
type textarea "The speaker cast doubt on specific points made. For the first point, he sa"
type textarea "x"
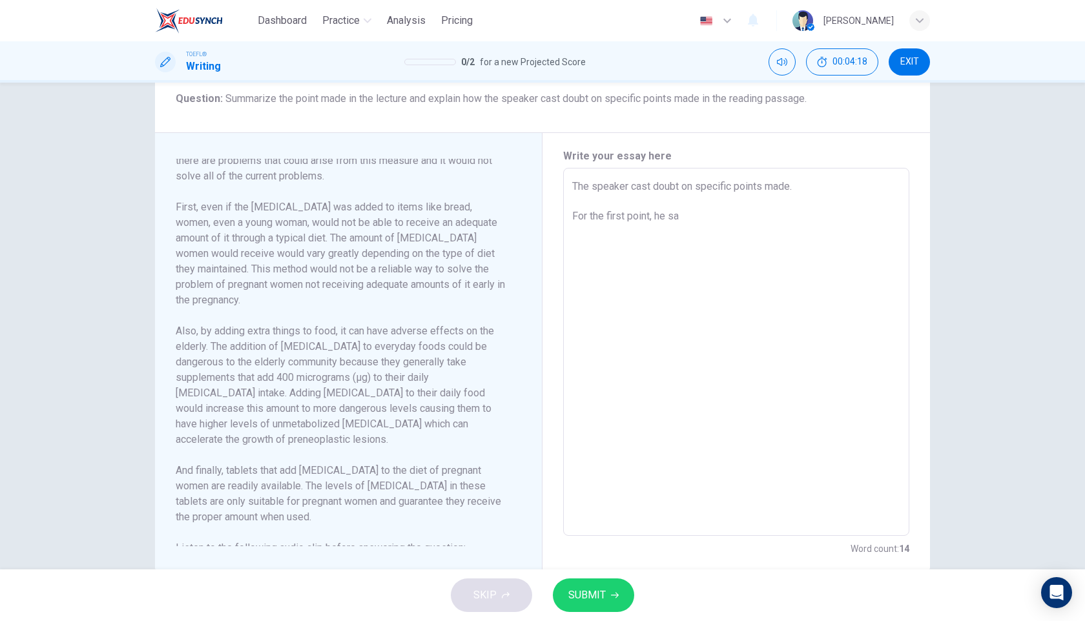
type textarea "The speaker cast doubt on specific points made. For the first point, he say"
type textarea "x"
type textarea "The speaker cast doubt on specific points made. For the first point, he says"
type textarea "x"
type textarea "The speaker cast doubt on specific points made. For the first point, he says"
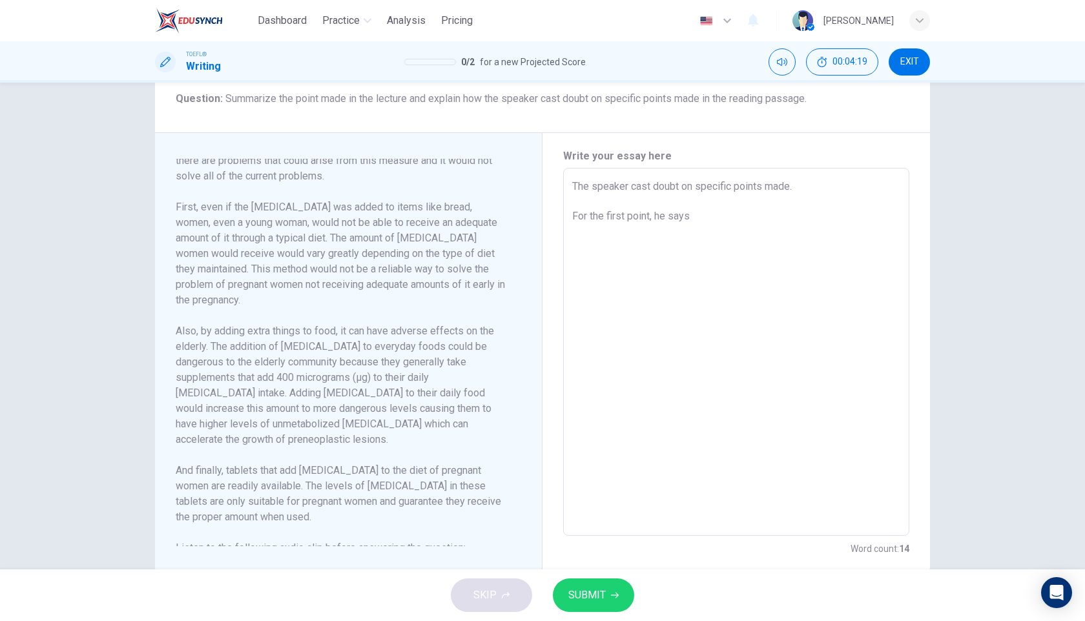
type textarea "x"
type textarea "The speaker cast doubt on specific points made. For the first point, he says t"
type textarea "x"
type textarea "The speaker cast doubt on specific points made. For the first point, he says th"
type textarea "x"
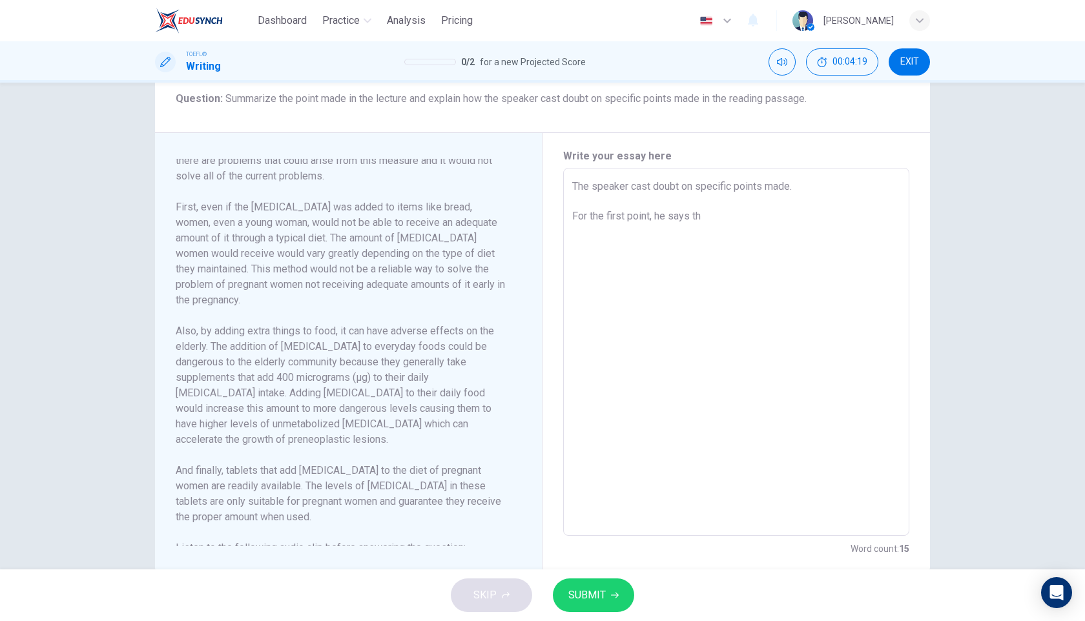
type textarea "The speaker cast doubt on specific points made. For the first point, he says tha"
type textarea "x"
type textarea "The speaker cast doubt on specific points made. For the first point, he says th…"
type textarea "x"
type textarea "The speaker cast doubt on specific points made. For the first point, he says th…"
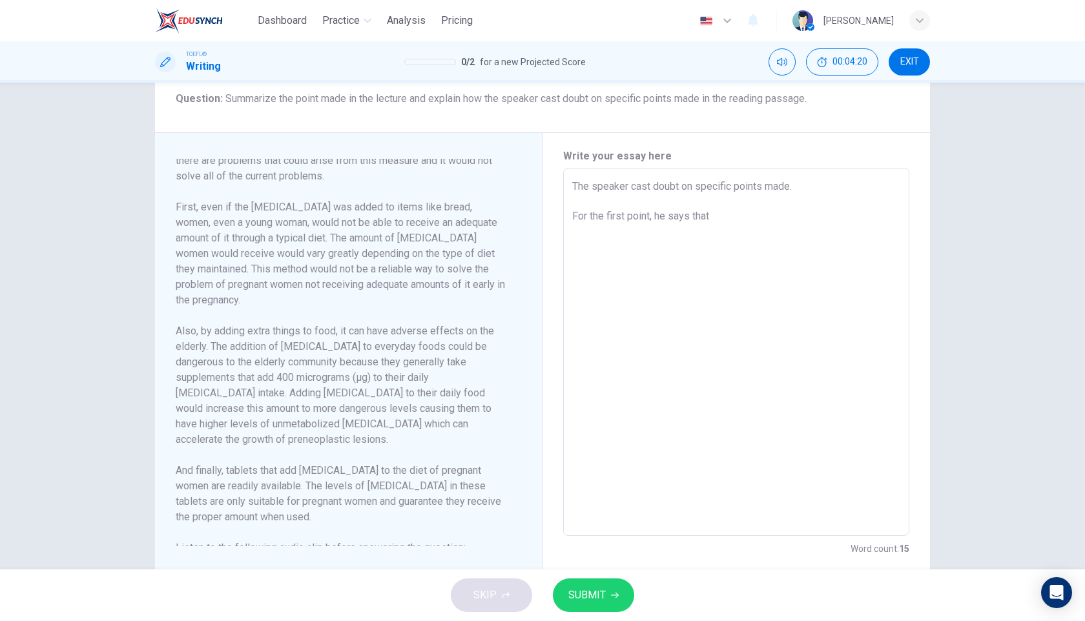
type textarea "x"
type textarea "The speaker cast doubt on specific points made. For the first point, he says th…"
type textarea "x"
type textarea "The speaker cast doubt on specific points made. For the first point, he says th…"
type textarea "x"
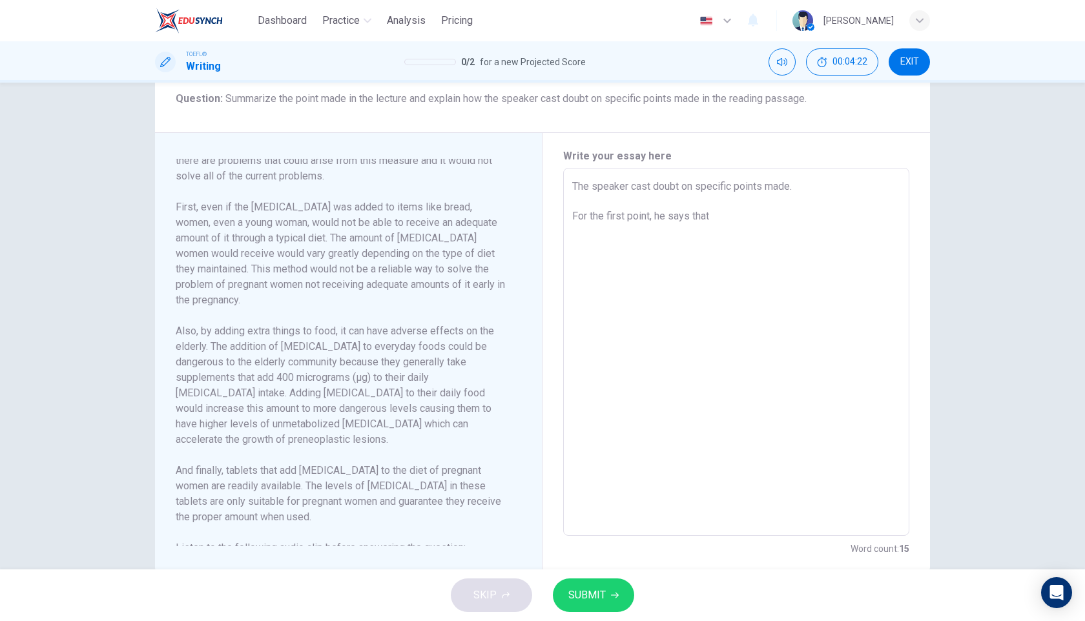
type textarea "The speaker cast doubt on specific points made. For the first point, he says th…"
type textarea "x"
type textarea "The speaker cast doubt on specific points made. For the first point, he says th…"
type textarea "x"
type textarea "The speaker cast doubt on specific points made. For the first point, he says th…"
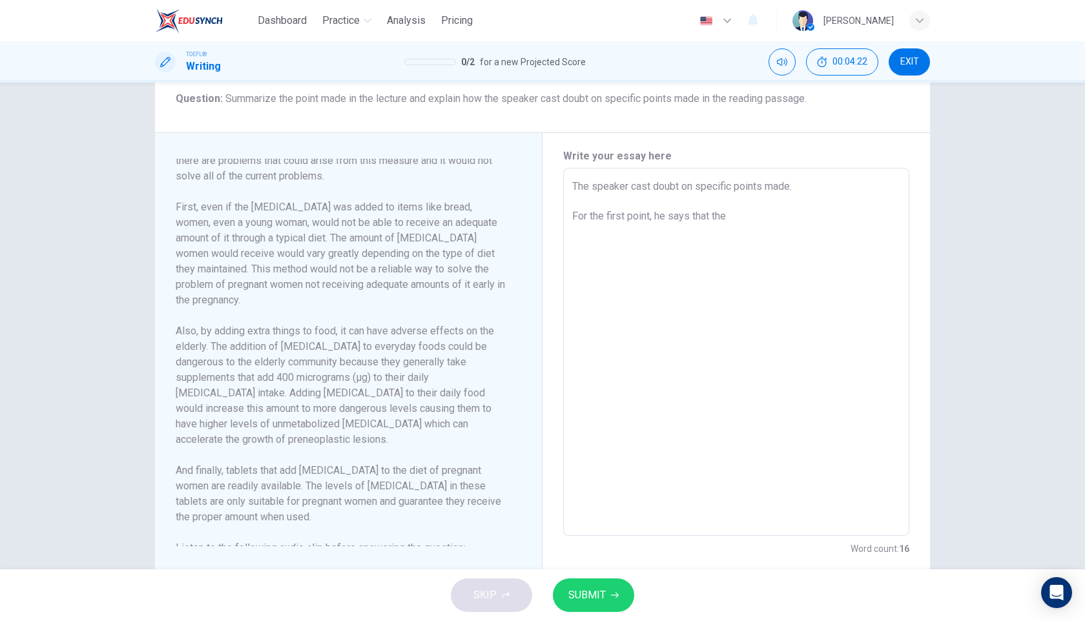
type textarea "x"
type textarea "The speaker cast doubt on specific points made. For the first point, he says th…"
type textarea "x"
type textarea "The speaker cast doubt on specific points made. For the first point, he says th…"
type textarea "x"
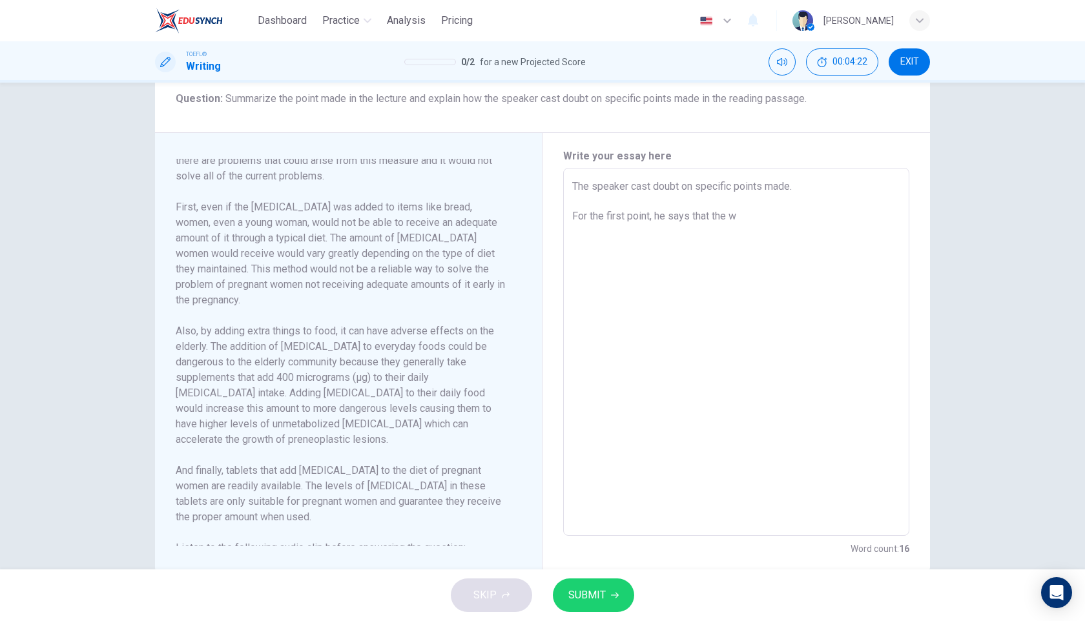
type textarea "The speaker cast doubt on specific points made. For the first point, he says th…"
type textarea "x"
type textarea "The speaker cast doubt on specific points made. For the first point, he says th…"
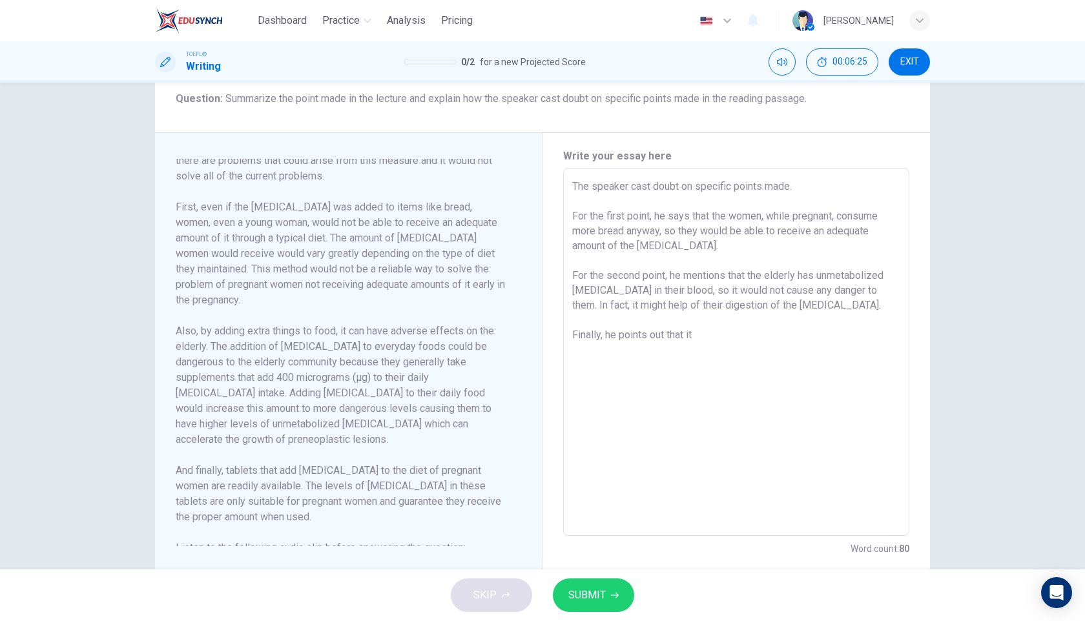
drag, startPoint x: 714, startPoint y: 342, endPoint x: 574, endPoint y: 338, distance: 140.2
click at [574, 338] on textarea "The speaker cast doubt on specific points made. For the first point, he says th…" at bounding box center [736, 352] width 328 height 347
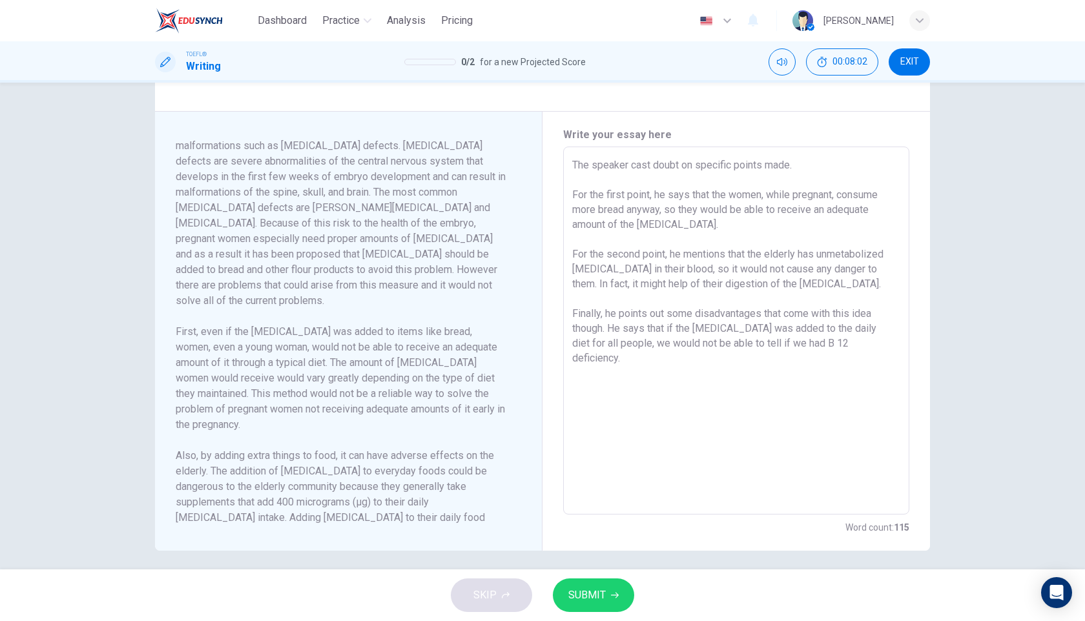
scroll to position [0, 0]
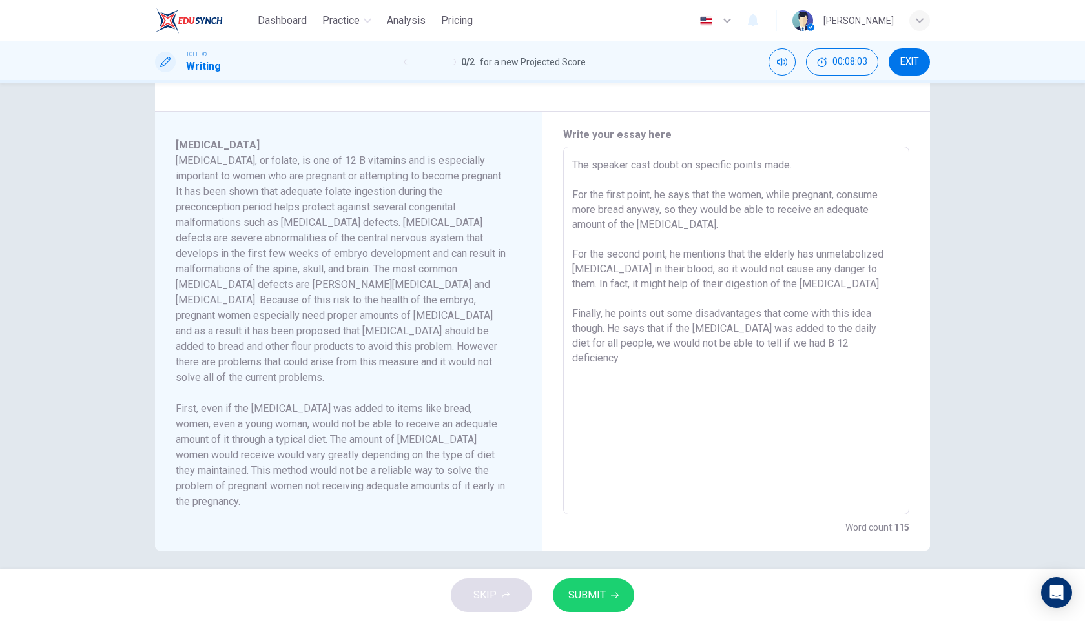
click at [843, 195] on textarea "The speaker cast doubt on specific points made. For the first point, he says th…" at bounding box center [736, 331] width 328 height 347
click at [771, 223] on textarea "The speaker cast doubt on specific points made. For the first point, he says th…" at bounding box center [736, 331] width 328 height 347
click at [684, 211] on textarea "The speaker cast doubt on specific points made. For the first point, he says th…" at bounding box center [736, 331] width 328 height 347
click at [666, 268] on textarea "The speaker cast doubt on specific points made. For the first point, he says th…" at bounding box center [736, 331] width 328 height 347
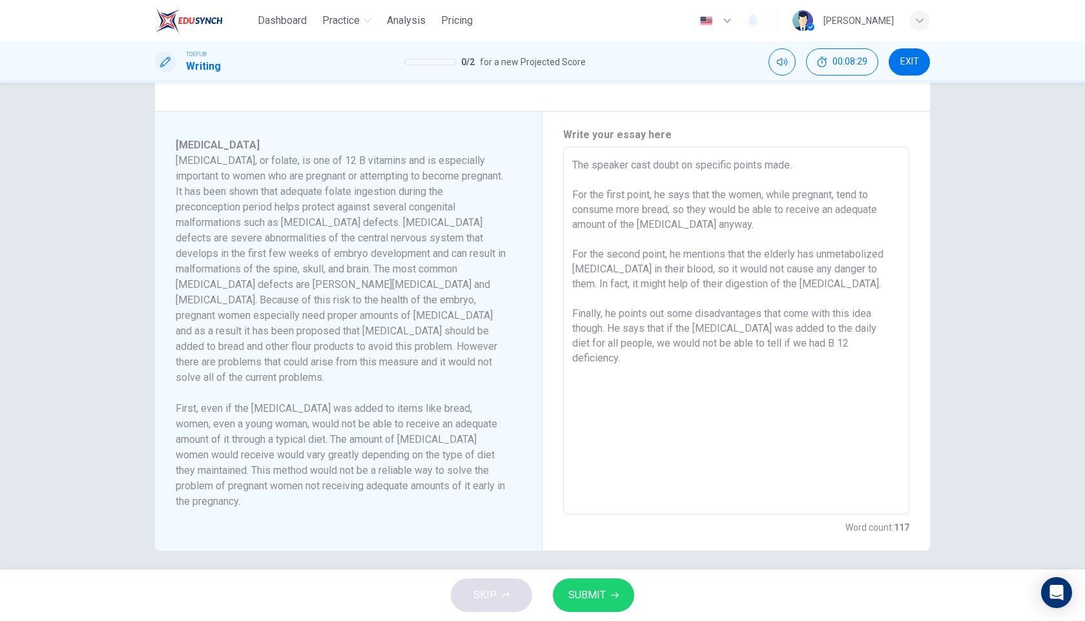
click at [666, 268] on textarea "The speaker cast doubt on specific points made. For the first point, he says th…" at bounding box center [736, 331] width 328 height 347
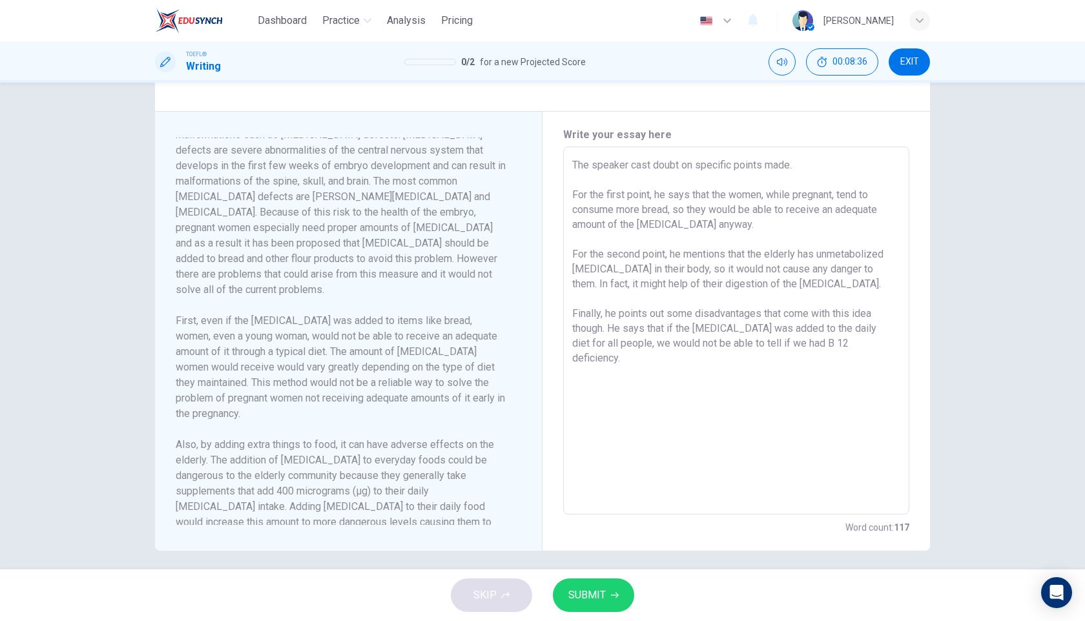
scroll to position [134, 0]
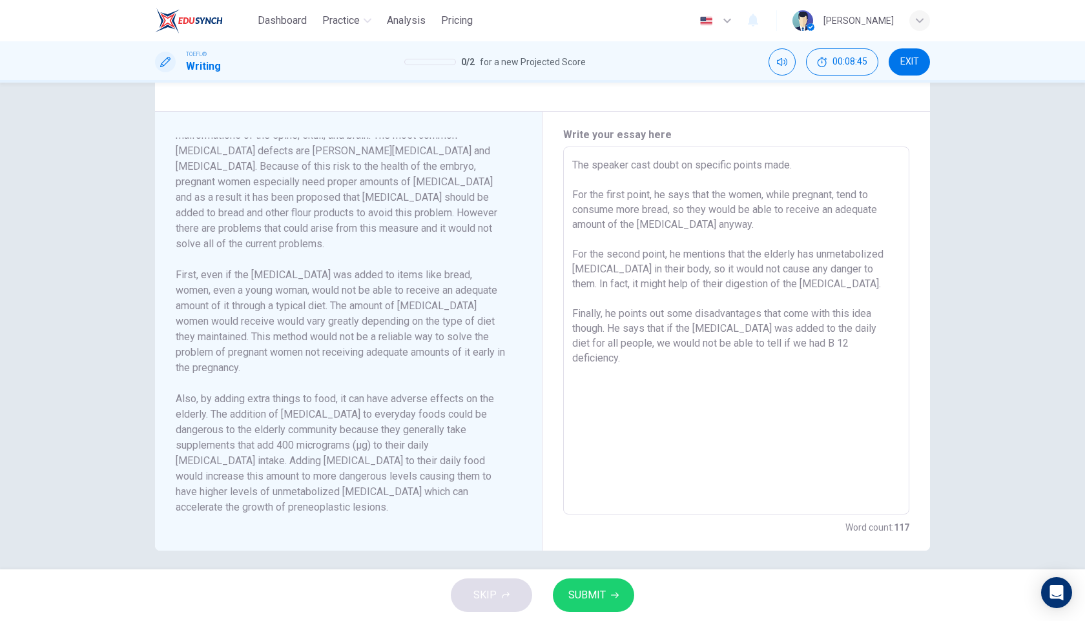
click at [688, 273] on textarea "The speaker cast doubt on specific points made. For the first point, he says th…" at bounding box center [736, 331] width 328 height 347
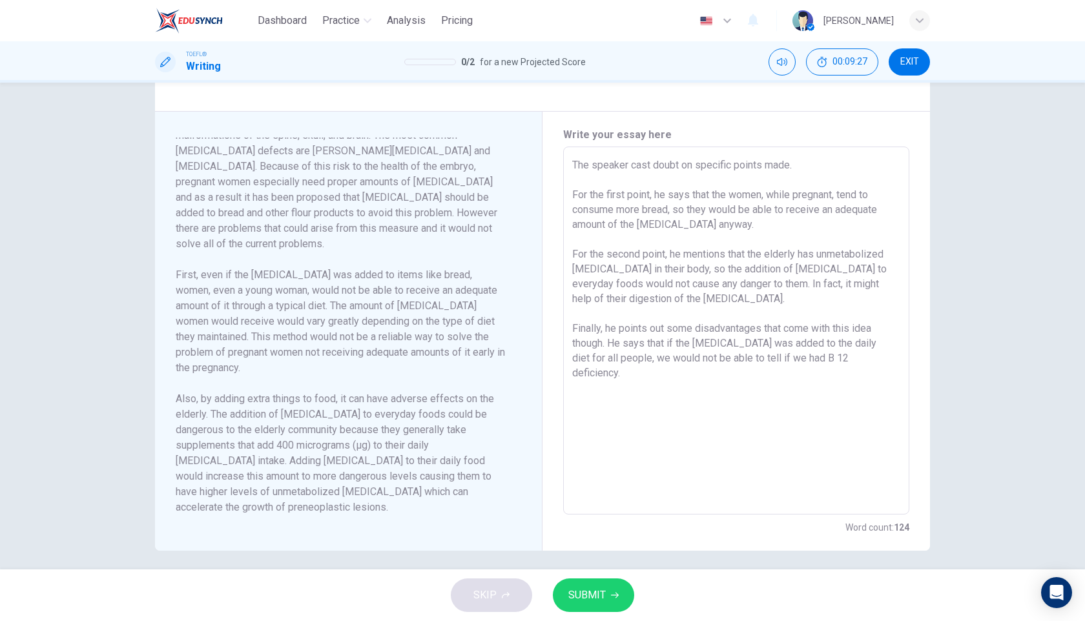
click at [740, 300] on textarea "The speaker cast doubt on specific points made. For the first point, he says th…" at bounding box center [736, 331] width 328 height 347
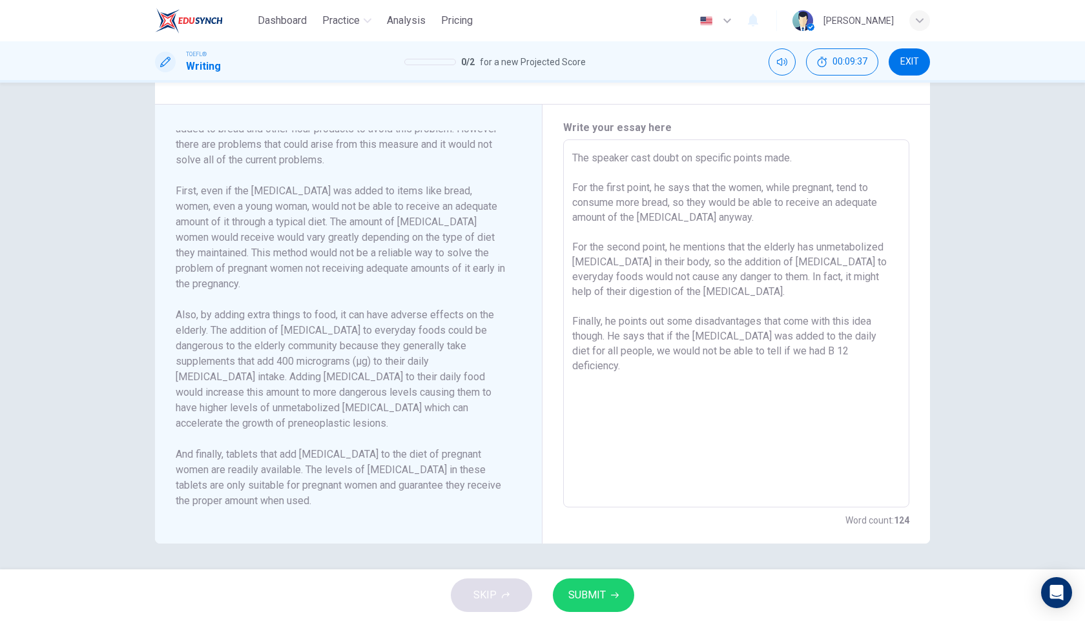
scroll to position [223, 0]
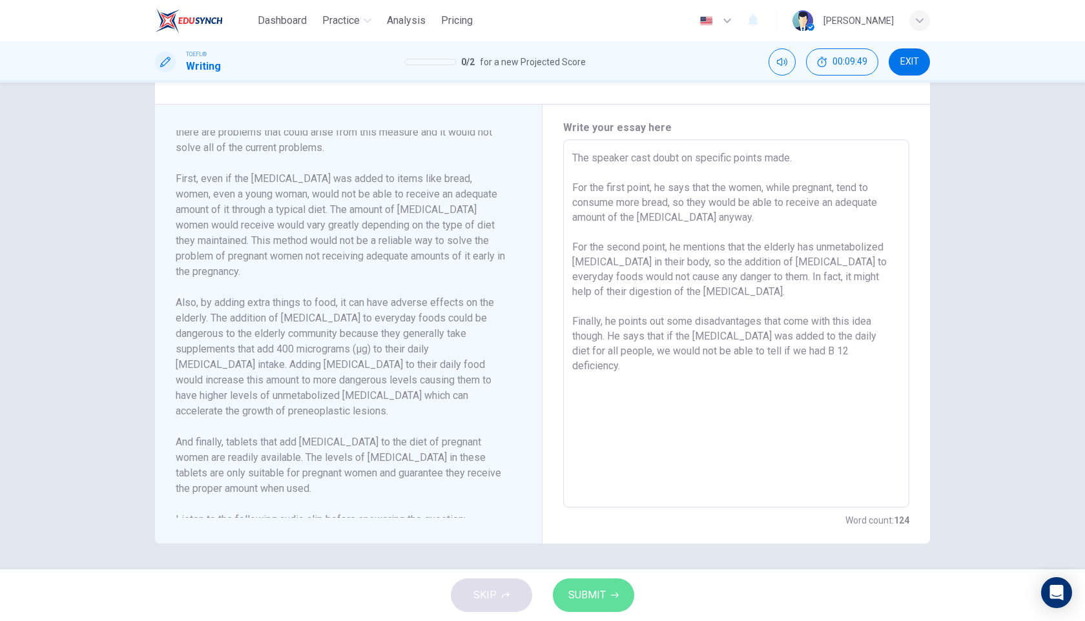
click at [601, 608] on button "SUBMIT" at bounding box center [593, 596] width 81 height 34
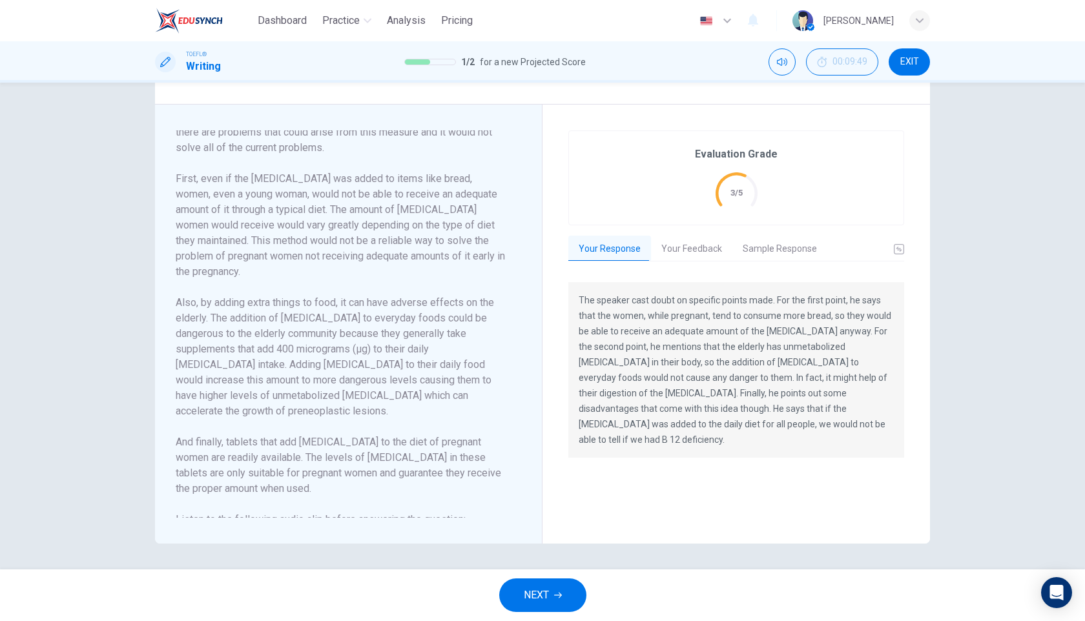
click at [682, 248] on button "Your Feedback" at bounding box center [691, 249] width 81 height 27
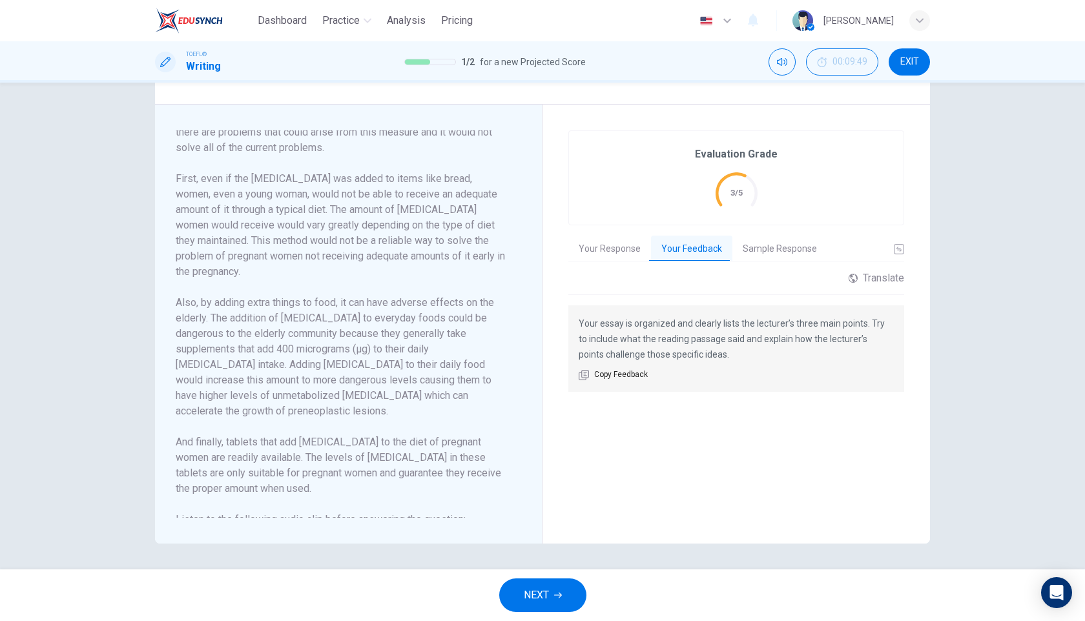
click at [550, 591] on button "NEXT" at bounding box center [542, 596] width 87 height 34
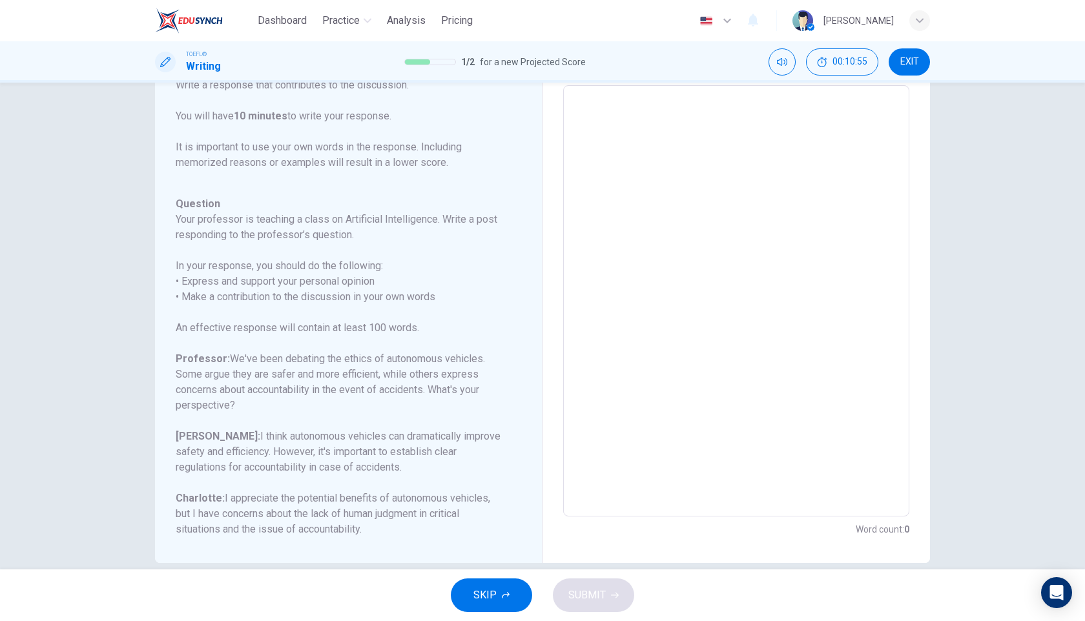
scroll to position [54, 0]
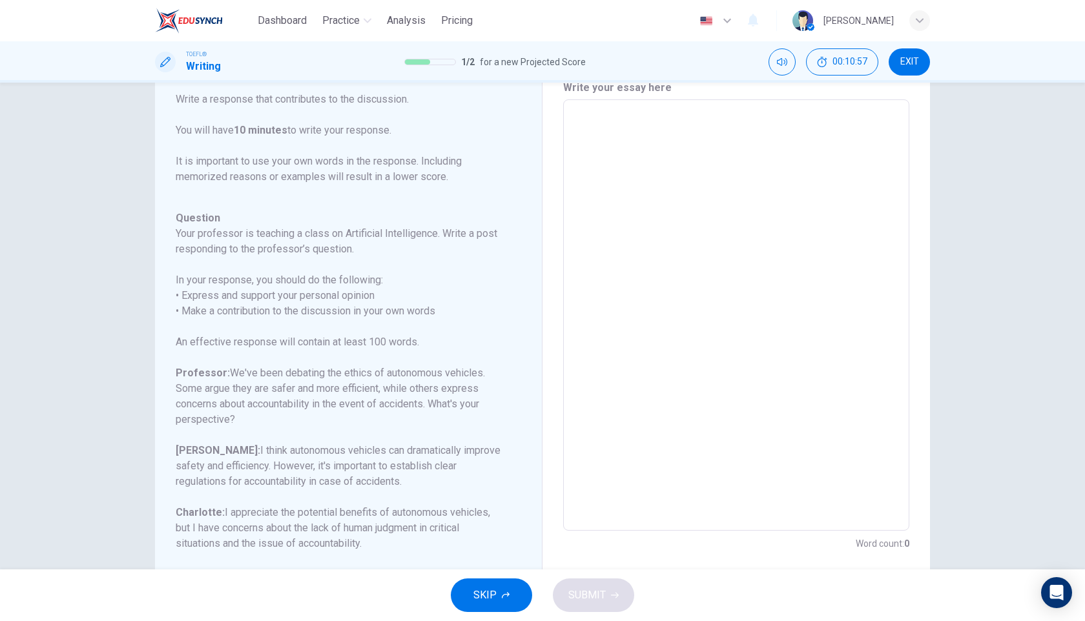
click at [769, 238] on textarea at bounding box center [736, 315] width 328 height 410
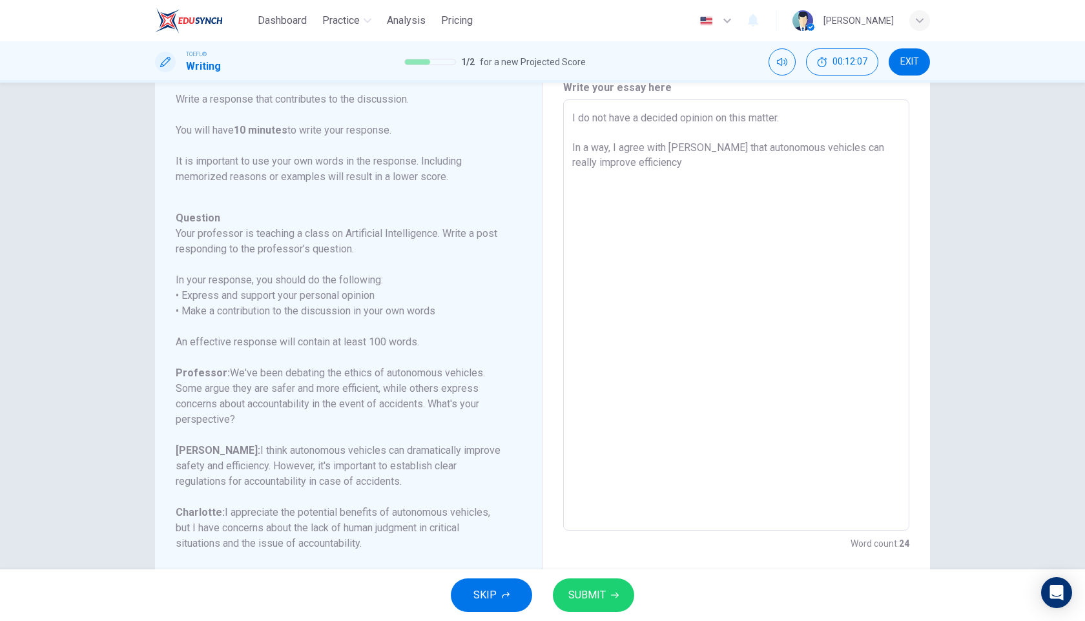
click at [583, 165] on textarea "I do not have a decided opinion on this matter. In a way, I agree with [PERSON_…" at bounding box center [736, 315] width 328 height 410
click at [838, 149] on textarea "I do not have a decided opinion on this matter. In a way, I agree with [PERSON_…" at bounding box center [736, 315] width 328 height 410
click at [586, 163] on textarea "I do not have a decided opinion on this matter. In a way, I agree with [PERSON_…" at bounding box center [736, 315] width 328 height 410
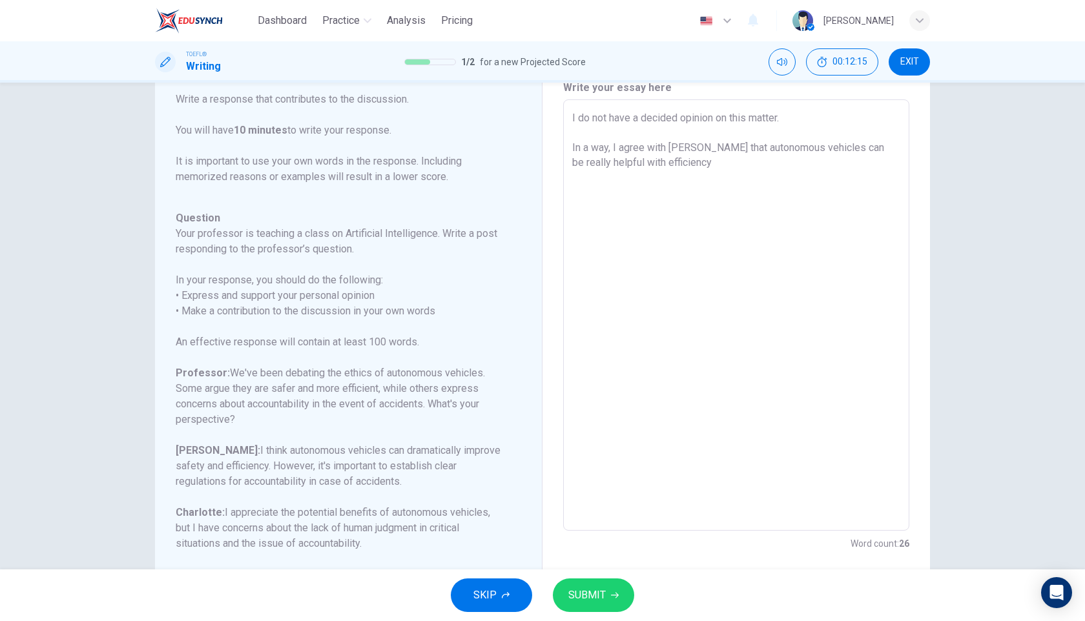
click at [674, 169] on textarea "I do not have a decided opinion on this matter. In a way, I agree with [PERSON_…" at bounding box center [736, 315] width 328 height 410
drag, startPoint x: 824, startPoint y: 165, endPoint x: 676, endPoint y: 166, distance: 147.9
click at [676, 166] on textarea "I do not have a decided opinion on this matter. In a way, I agree with [PERSON_…" at bounding box center [736, 315] width 328 height 410
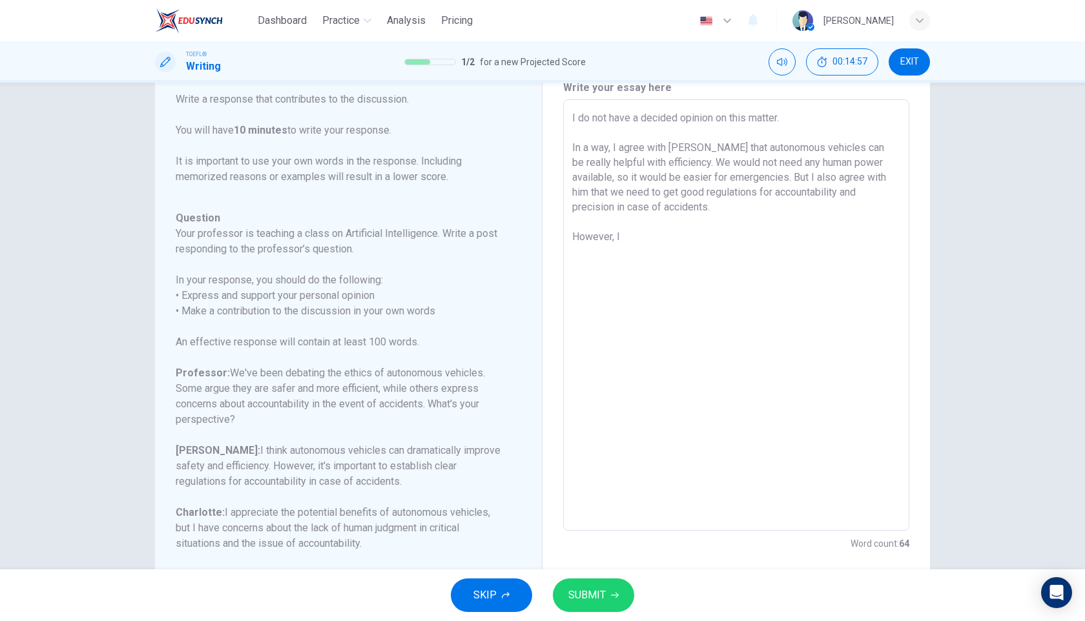
drag, startPoint x: 750, startPoint y: 181, endPoint x: 791, endPoint y: 176, distance: 41.7
click at [790, 176] on textarea "I do not have a decided opinion on this matter. In a way, I agree with [PERSON_…" at bounding box center [736, 315] width 328 height 410
click at [682, 234] on textarea "I do not have a decided opinion on this matter. In a way, I agree with [PERSON_…" at bounding box center [736, 315] width 328 height 410
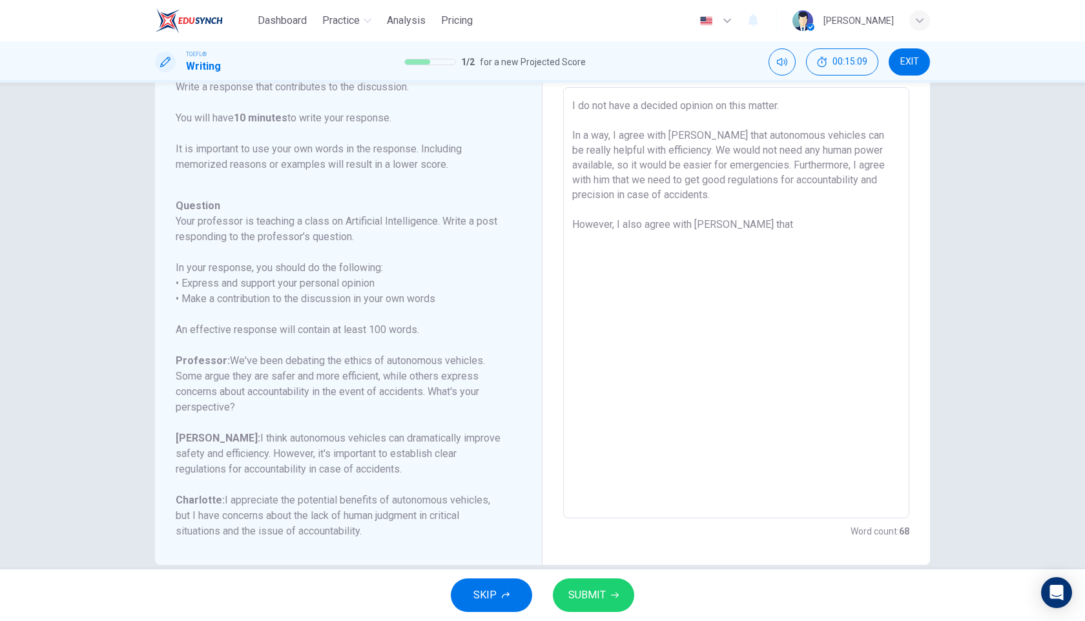
scroll to position [68, 0]
click at [751, 238] on textarea "I do not have a decided opinion on this matter. In a way, I agree with [PERSON_…" at bounding box center [736, 301] width 328 height 410
click at [821, 242] on textarea "I do not have a decided opinion on this matter. In a way, I agree with [PERSON_…" at bounding box center [736, 301] width 328 height 410
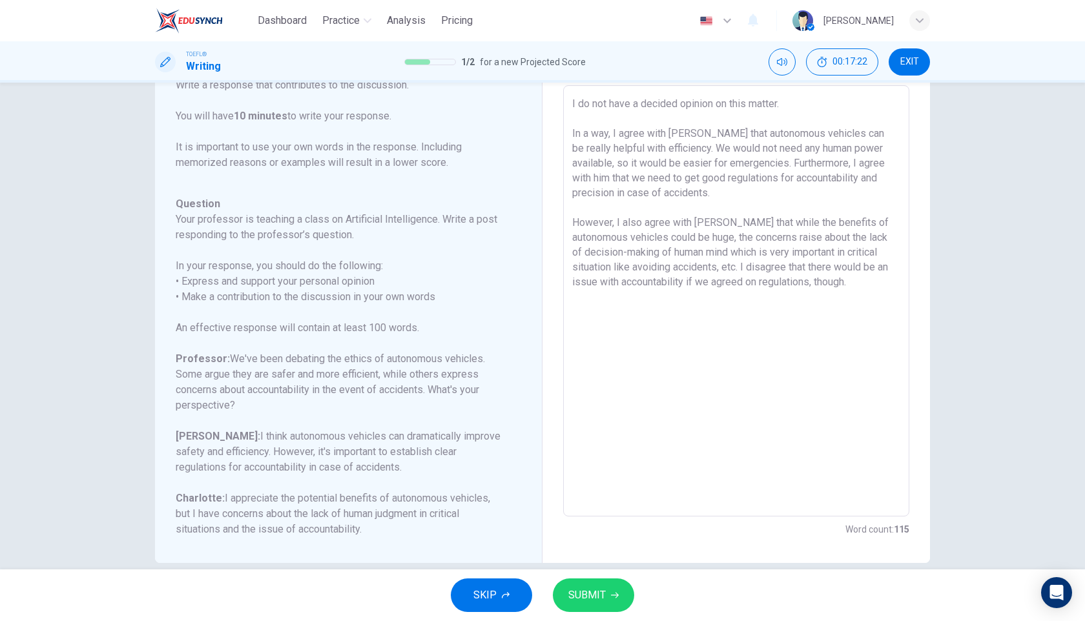
click at [604, 598] on span "SUBMIT" at bounding box center [586, 595] width 37 height 18
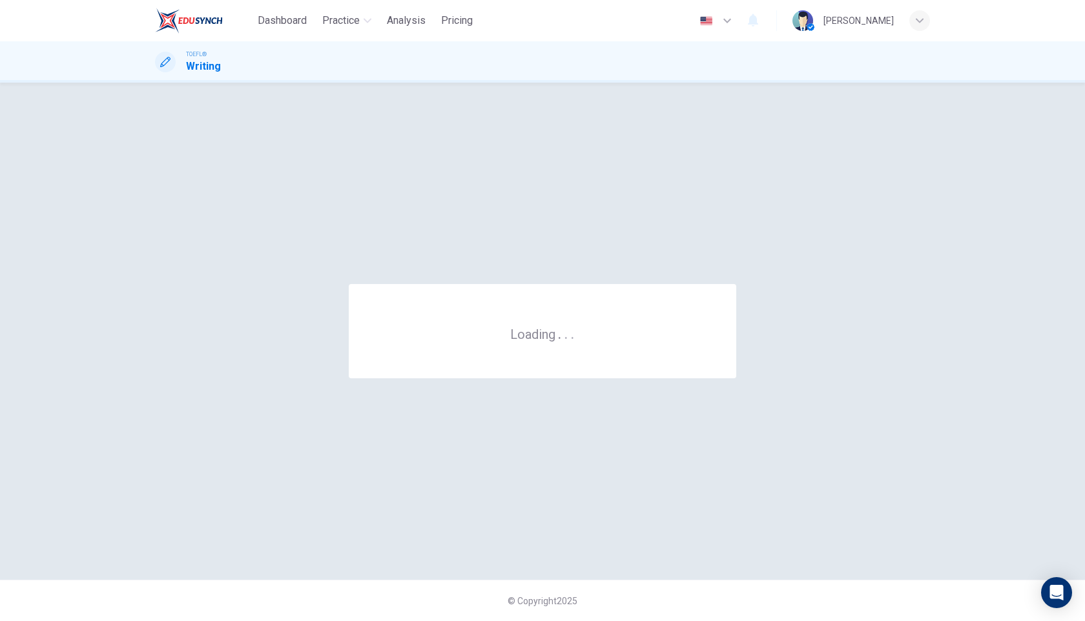
scroll to position [0, 0]
